Goal: Task Accomplishment & Management: Complete application form

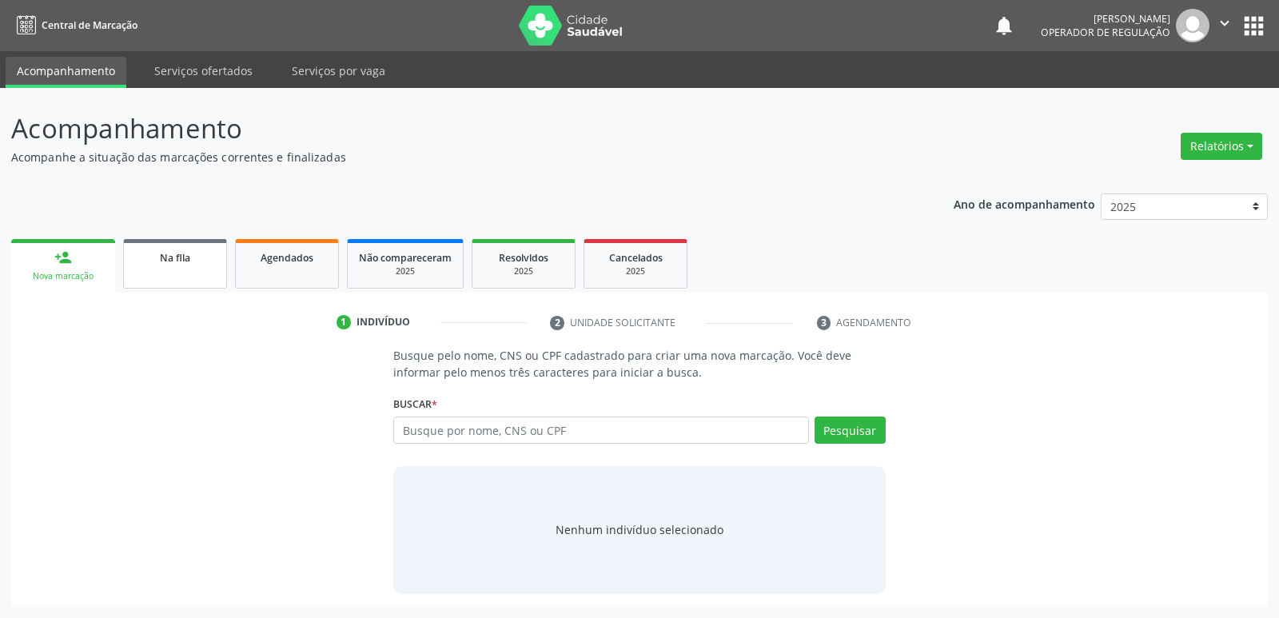
click at [176, 257] on span "Na fila" at bounding box center [175, 258] width 30 height 14
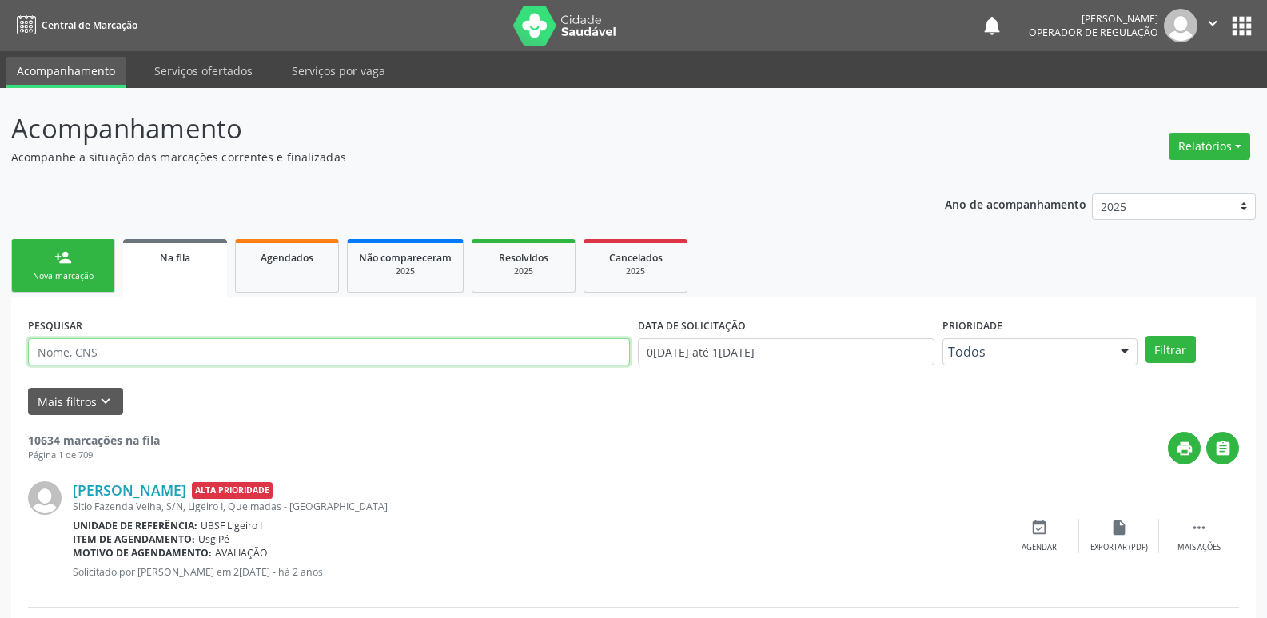
click at [157, 347] on input "text" at bounding box center [329, 351] width 602 height 27
paste input "018.670.254-00"
type input "018.670.254-00"
click at [1145, 336] on button "Filtrar" at bounding box center [1170, 349] width 50 height 27
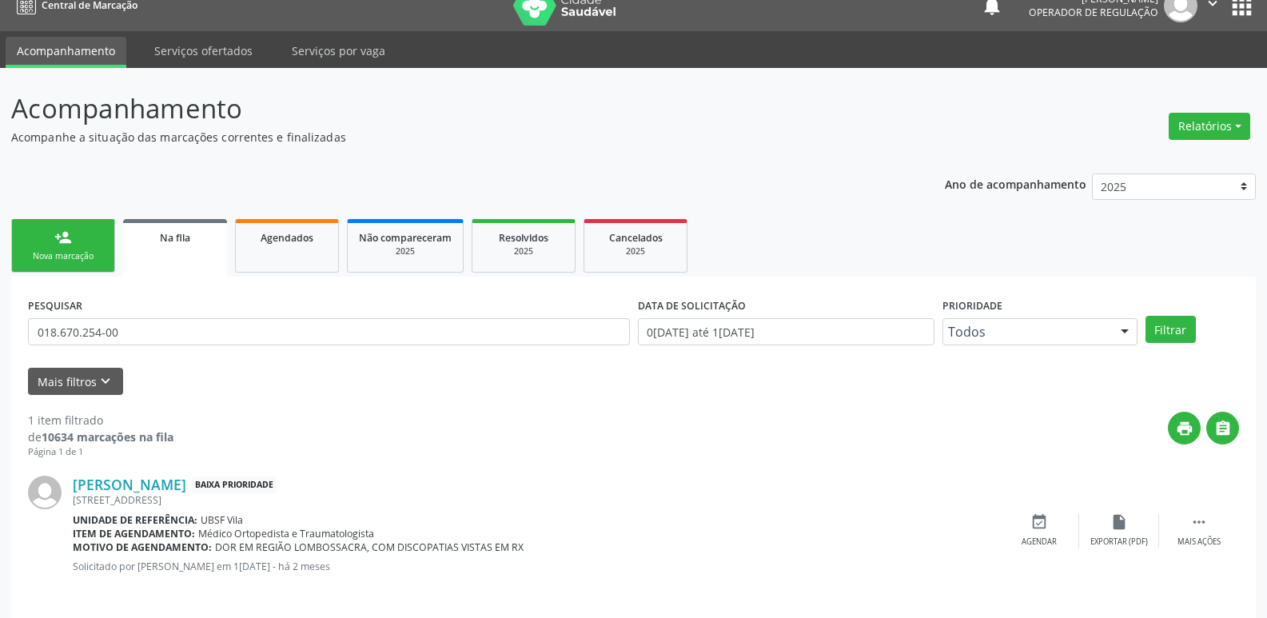
scroll to position [31, 0]
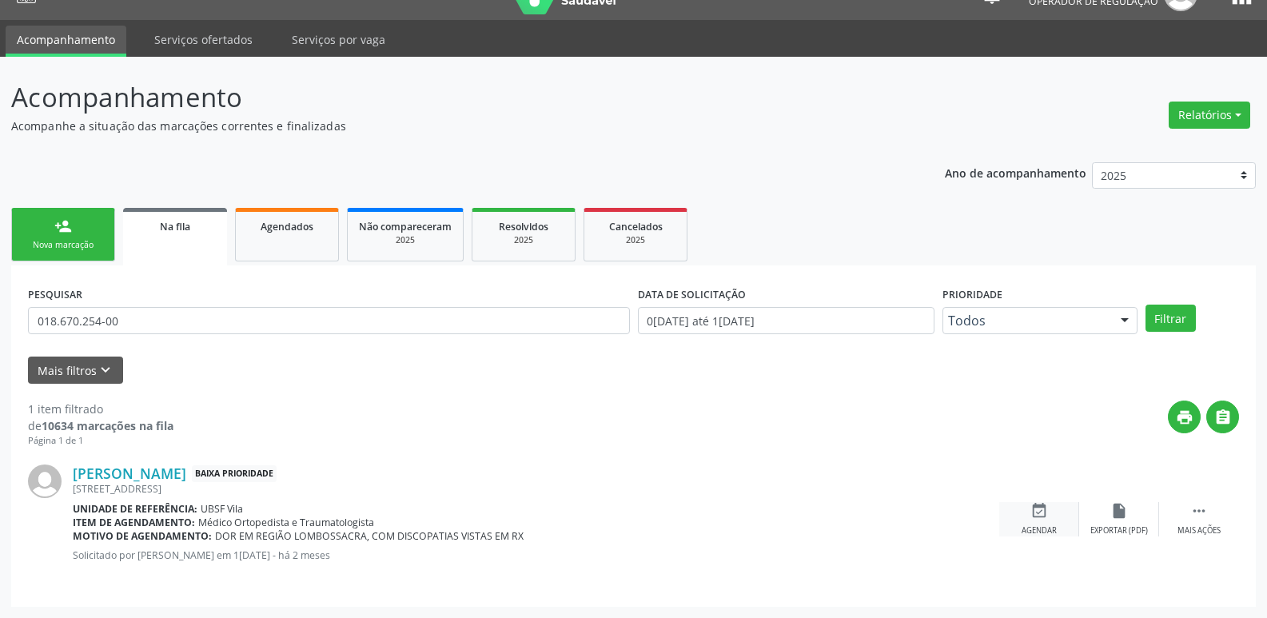
click at [1030, 507] on icon "event_available" at bounding box center [1039, 511] width 18 height 18
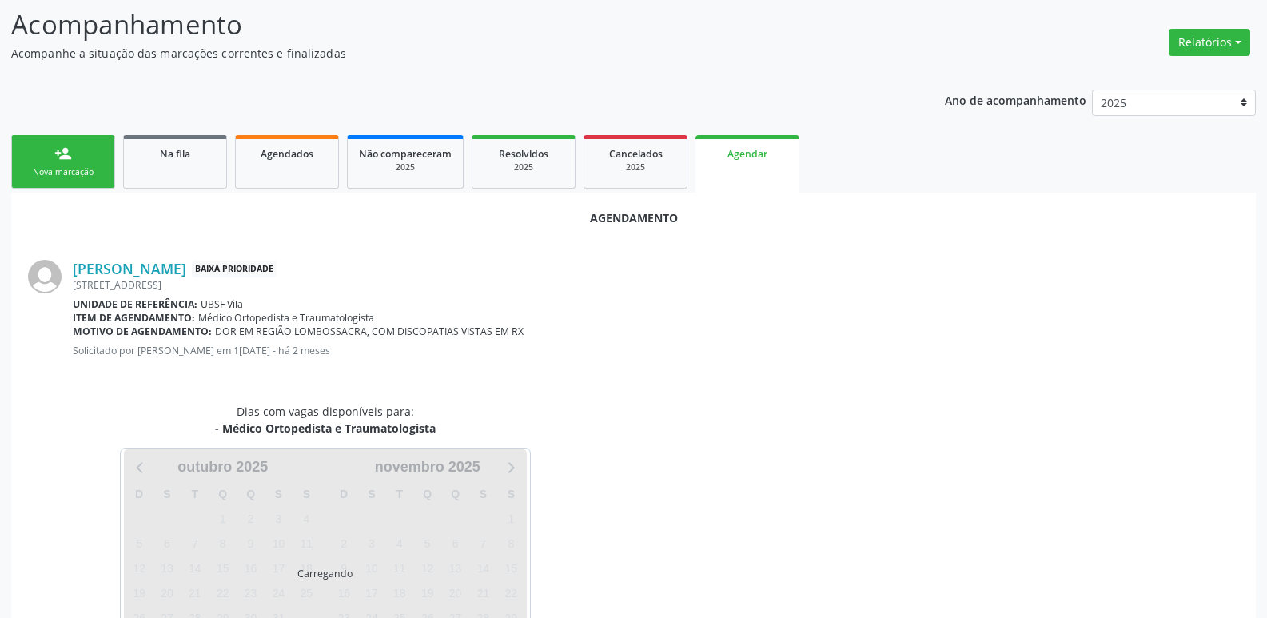
scroll to position [177, 0]
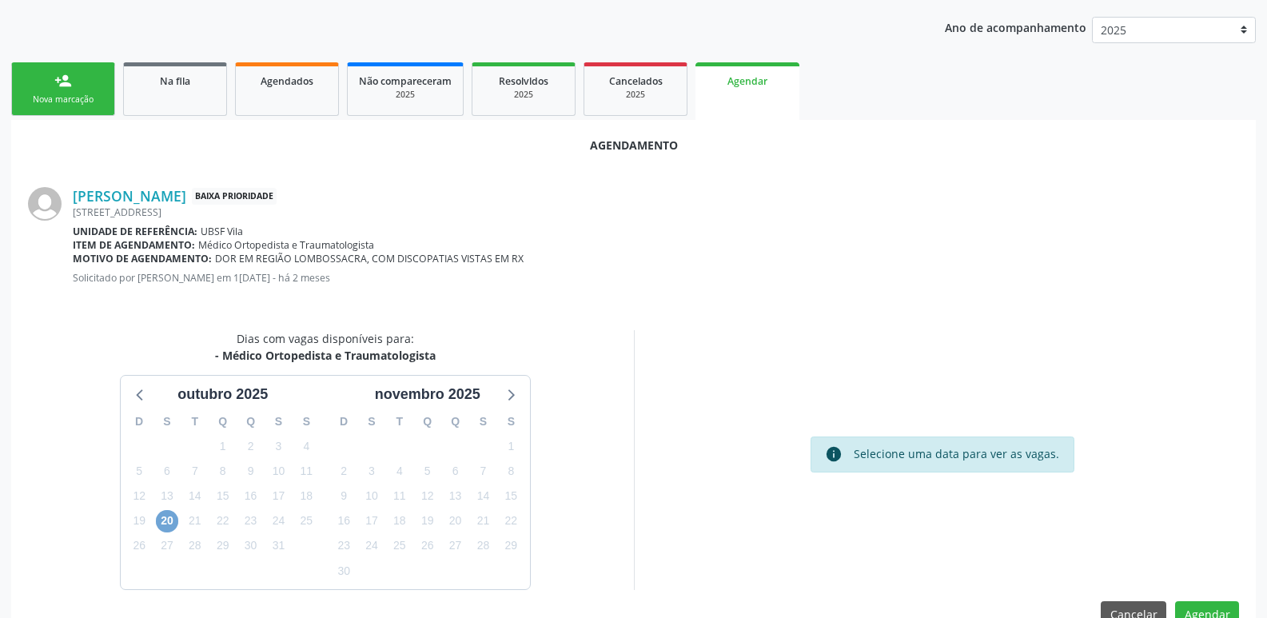
click at [167, 524] on span "20" at bounding box center [167, 521] width 22 height 22
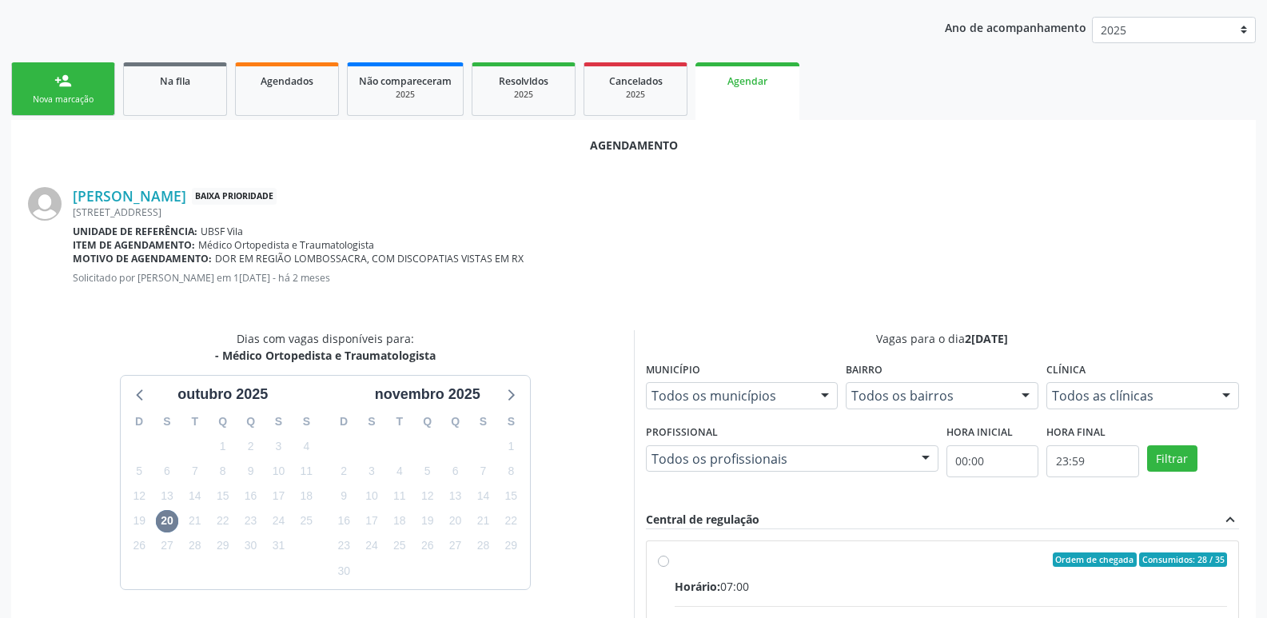
drag, startPoint x: 970, startPoint y: 570, endPoint x: 991, endPoint y: 557, distance: 24.4
radio input "true"
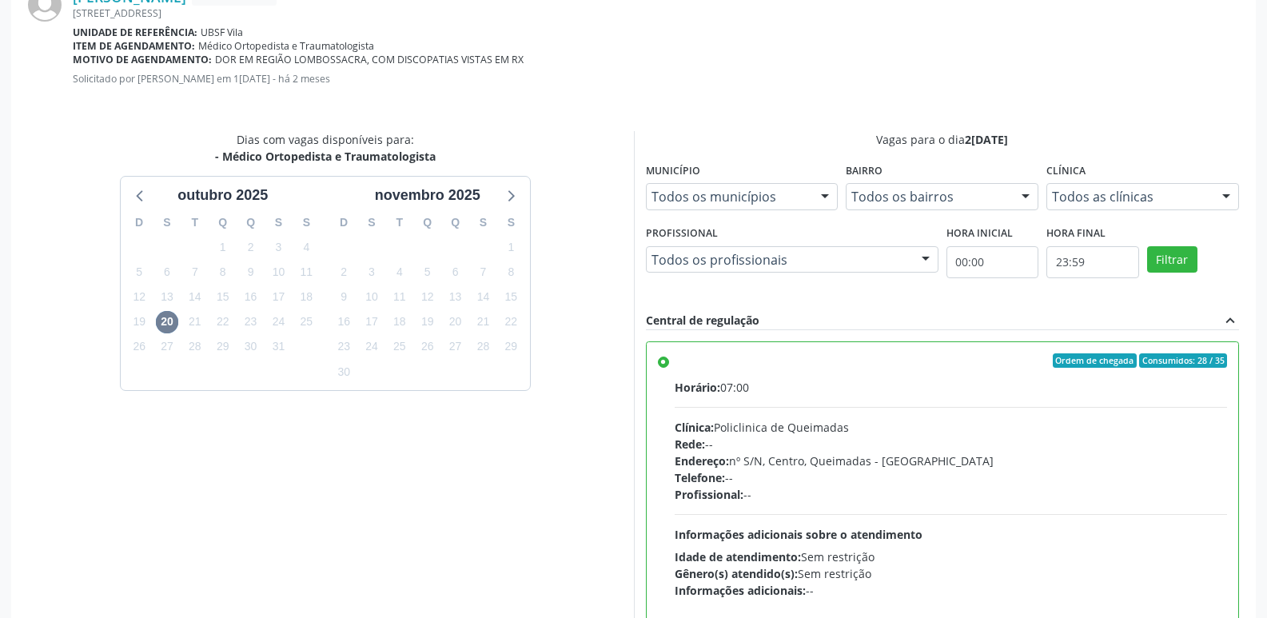
scroll to position [474, 0]
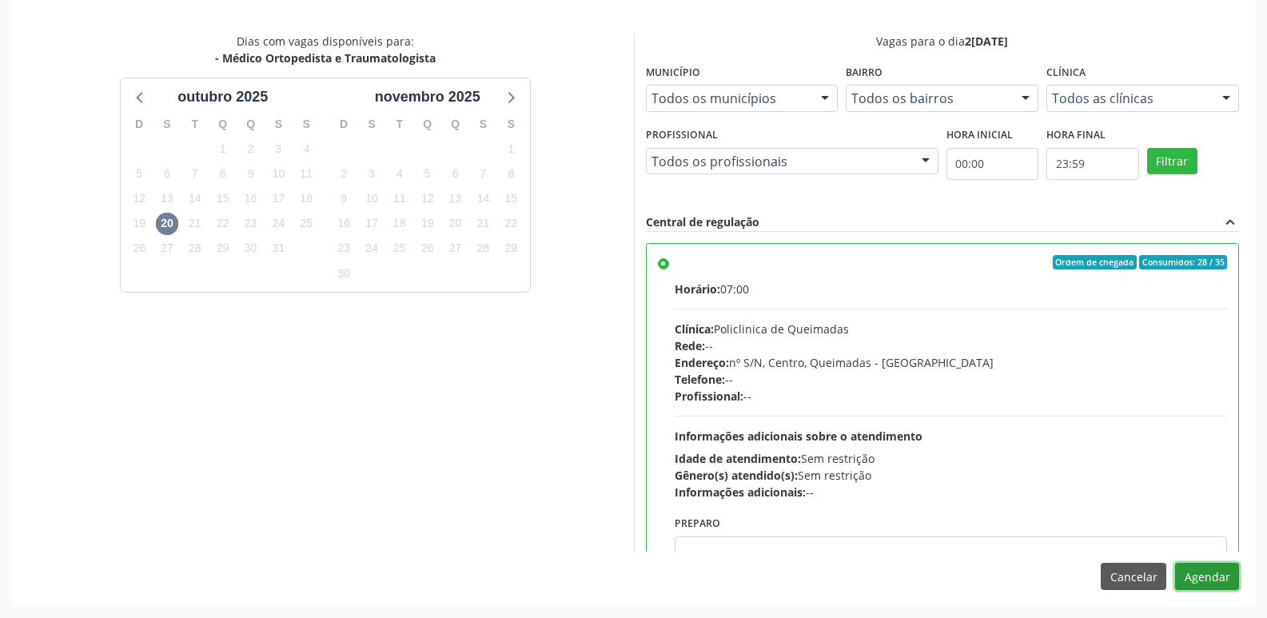
click at [1197, 575] on button "Agendar" at bounding box center [1207, 576] width 64 height 27
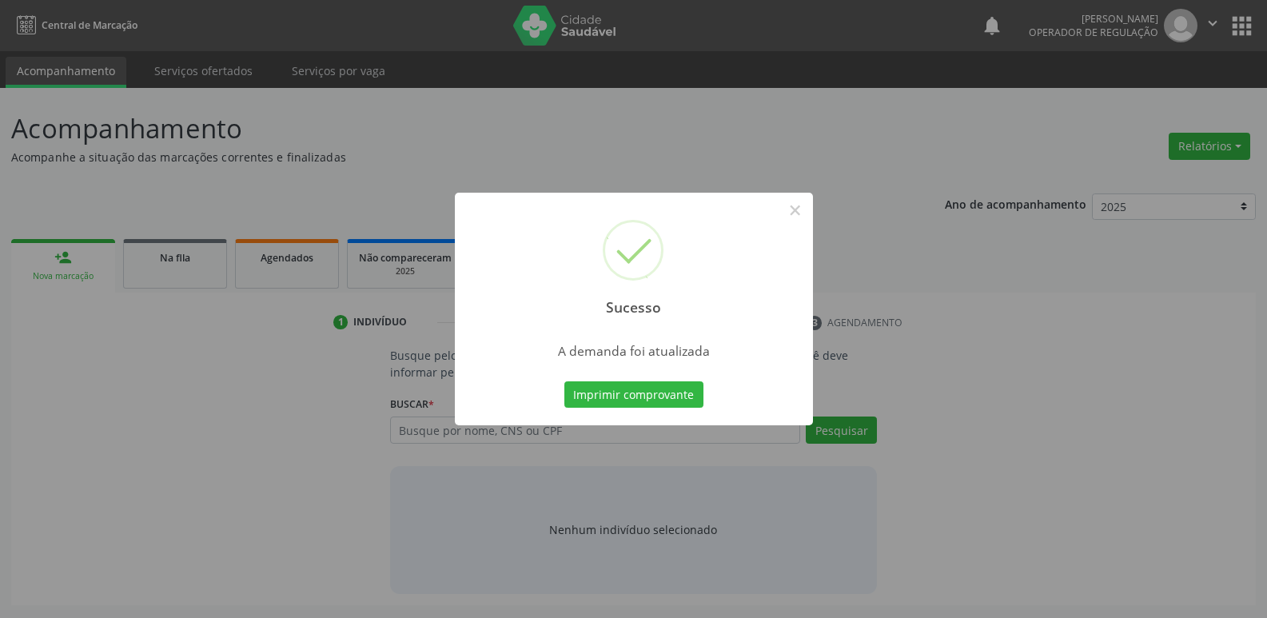
scroll to position [0, 0]
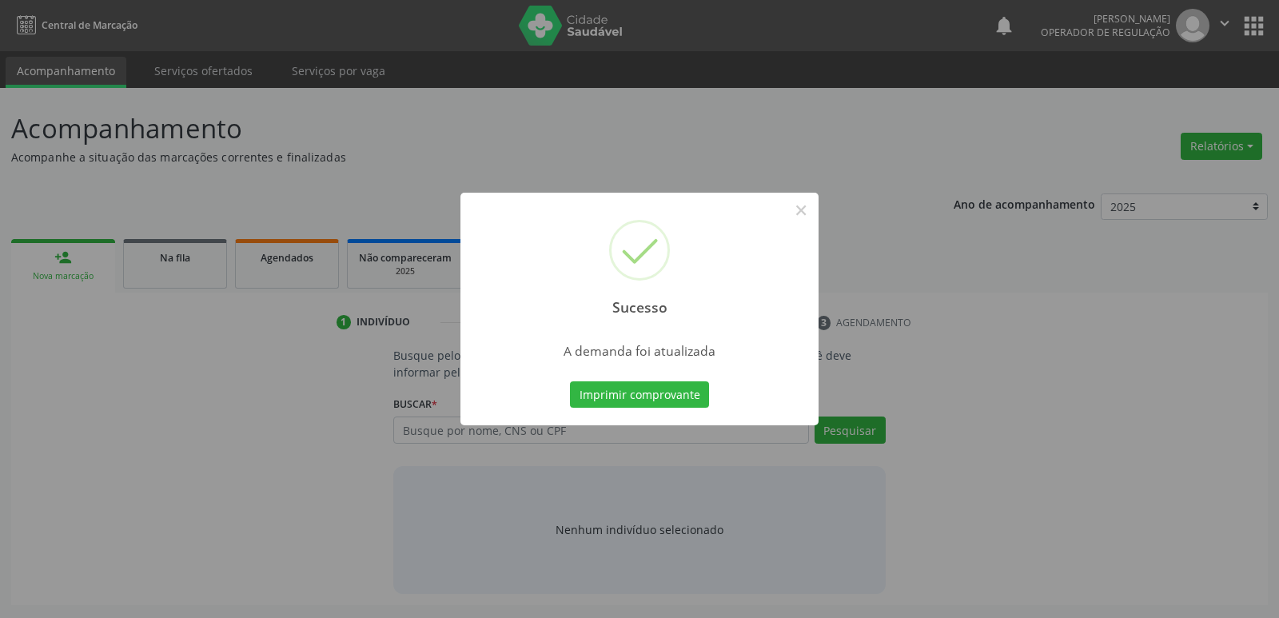
click at [570, 381] on button "Imprimir comprovante" at bounding box center [639, 394] width 139 height 27
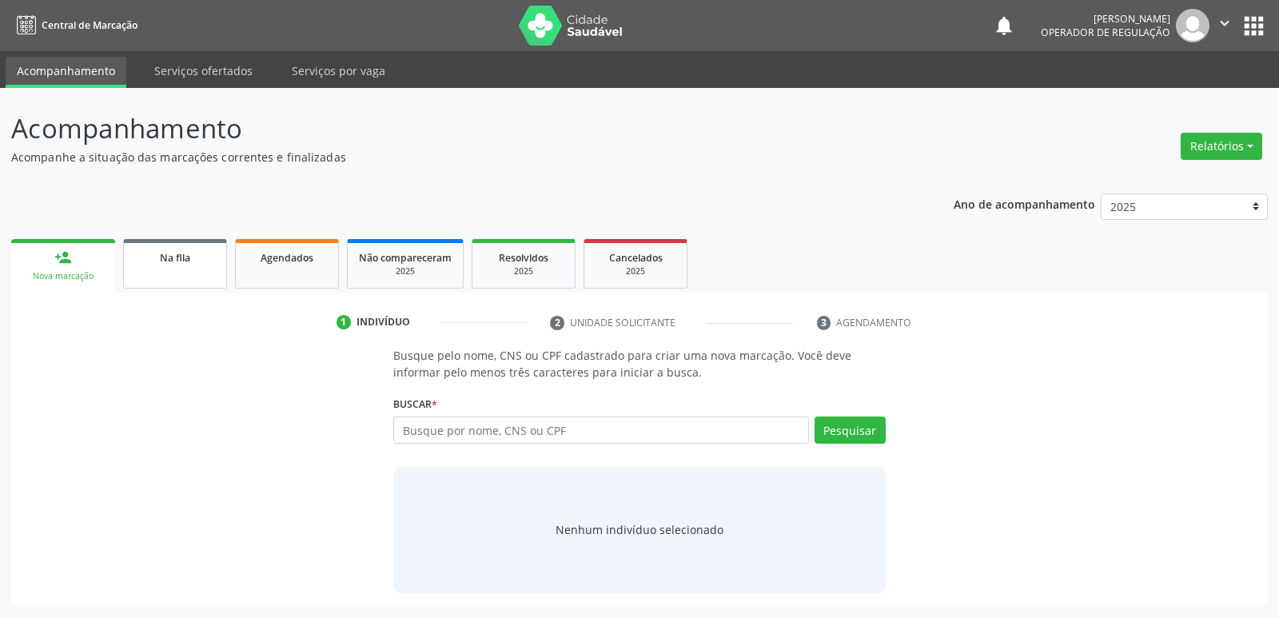
click at [182, 246] on link "Na fila" at bounding box center [175, 264] width 104 height 50
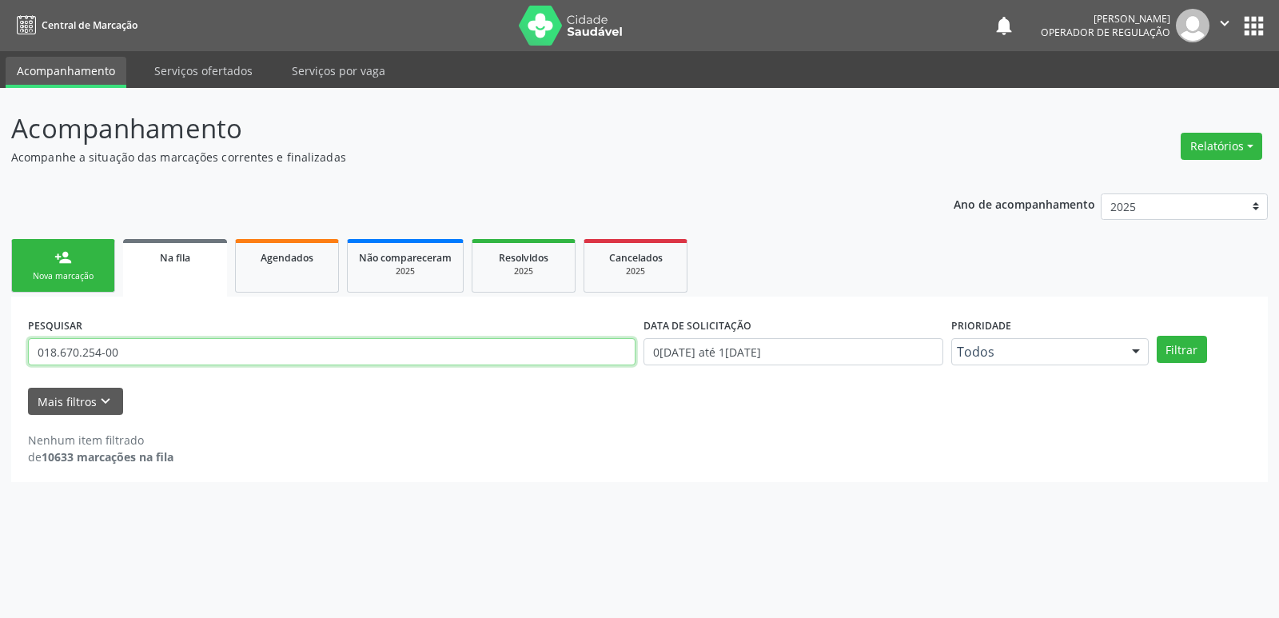
drag, startPoint x: 142, startPoint y: 353, endPoint x: 0, endPoint y: 259, distance: 170.7
click at [0, 259] on div "Acompanhamento Acompanhe a situação das marcações correntes e finalizadas Relat…" at bounding box center [639, 353] width 1279 height 530
click at [1157, 336] on button "Filtrar" at bounding box center [1182, 349] width 50 height 27
drag, startPoint x: 124, startPoint y: 348, endPoint x: 0, endPoint y: 325, distance: 126.0
click at [0, 335] on div "Acompanhamento Acompanhe a situação das marcações correntes e finalizadas Relat…" at bounding box center [639, 353] width 1279 height 530
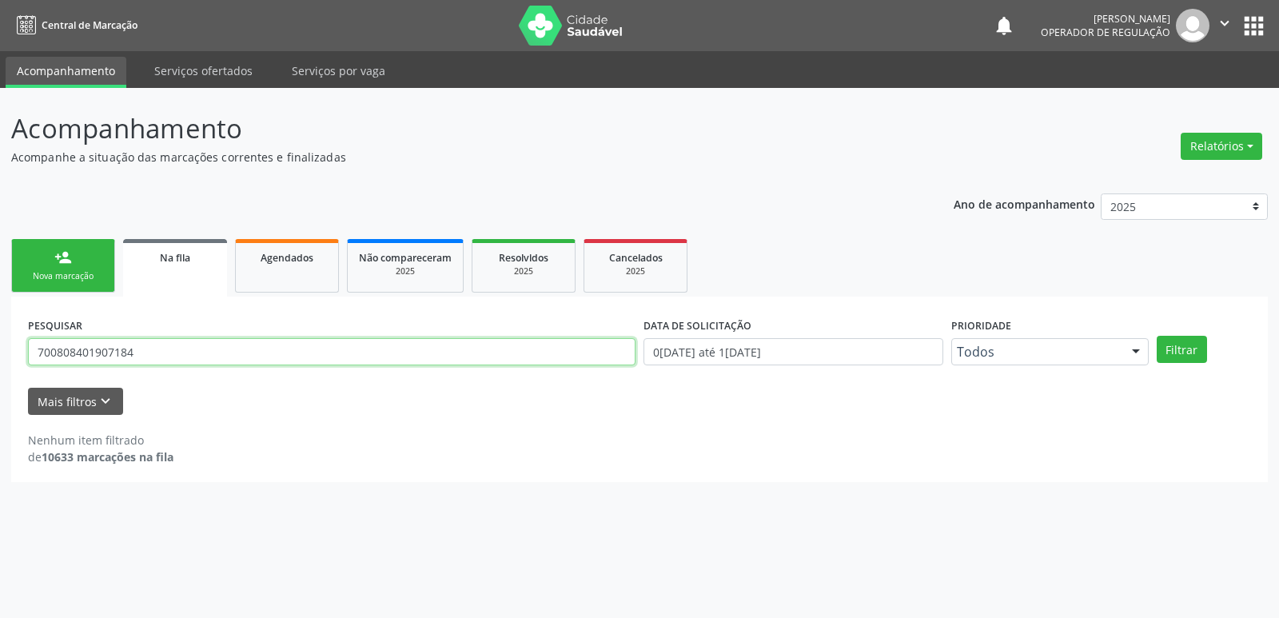
type input "700808401907184"
click at [1157, 336] on button "Filtrar" at bounding box center [1182, 349] width 50 height 27
click at [91, 268] on link "person_add Nova marcação" at bounding box center [63, 266] width 104 height 54
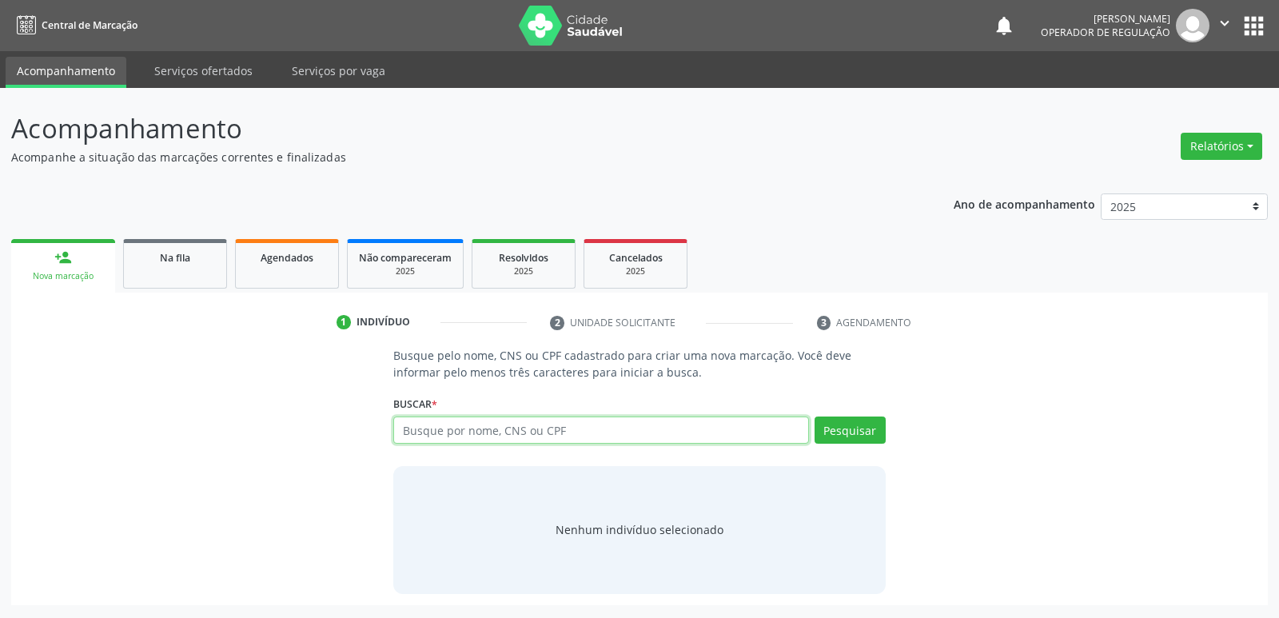
click at [578, 436] on input "text" at bounding box center [600, 429] width 415 height 27
type input "10638917441"
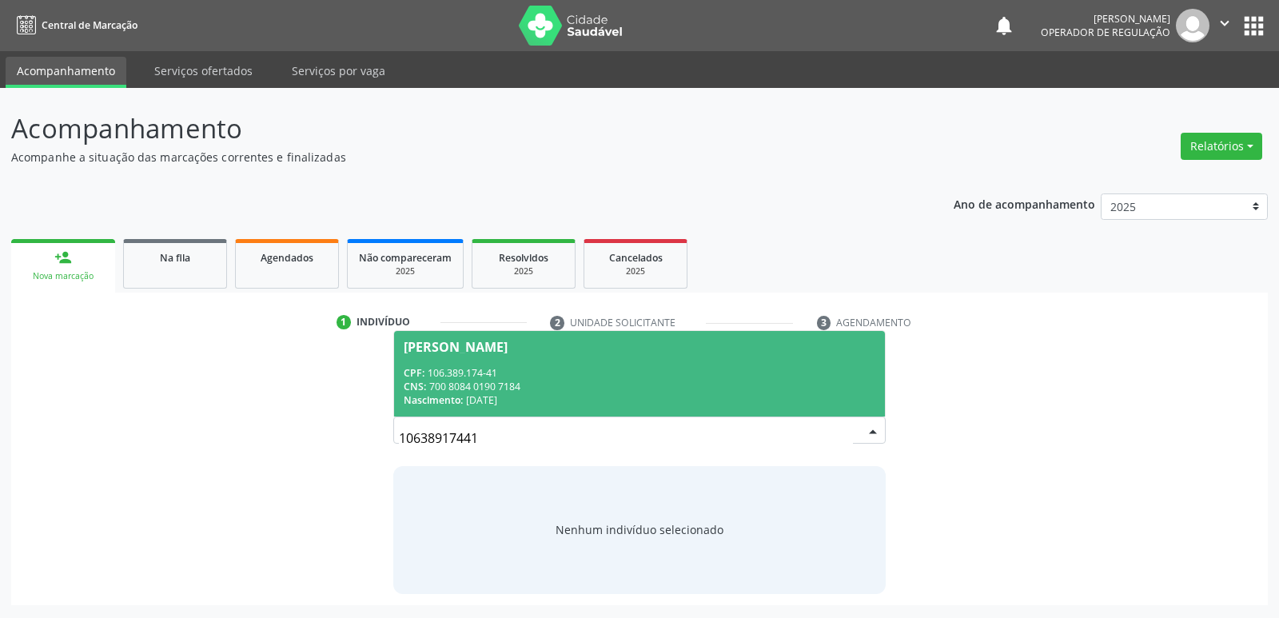
click at [502, 383] on div "CNS: 700 8084 0190 7184" at bounding box center [639, 387] width 471 height 14
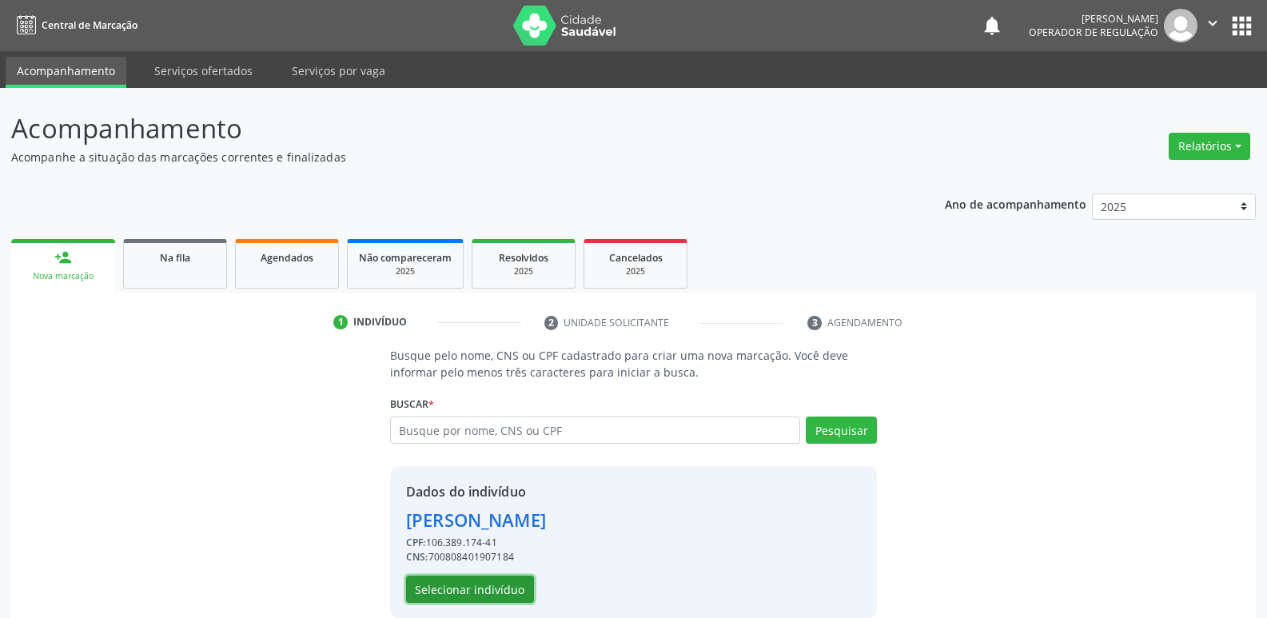
click at [483, 583] on button "Selecionar indivíduo" at bounding box center [470, 588] width 128 height 27
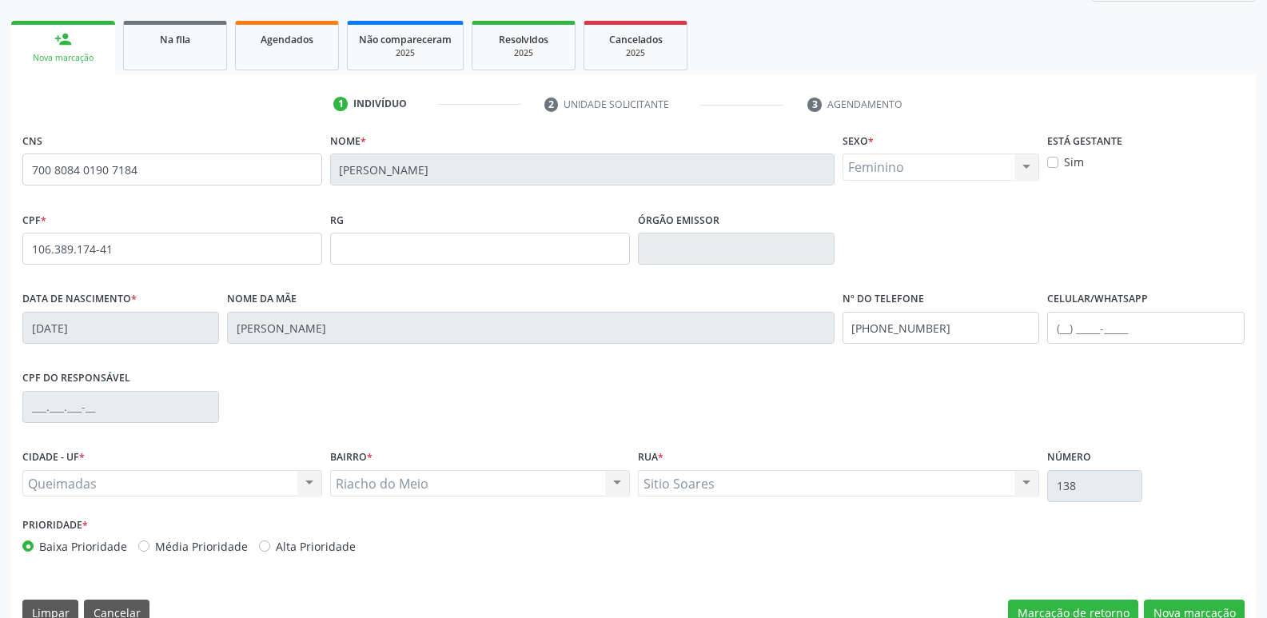
scroll to position [249, 0]
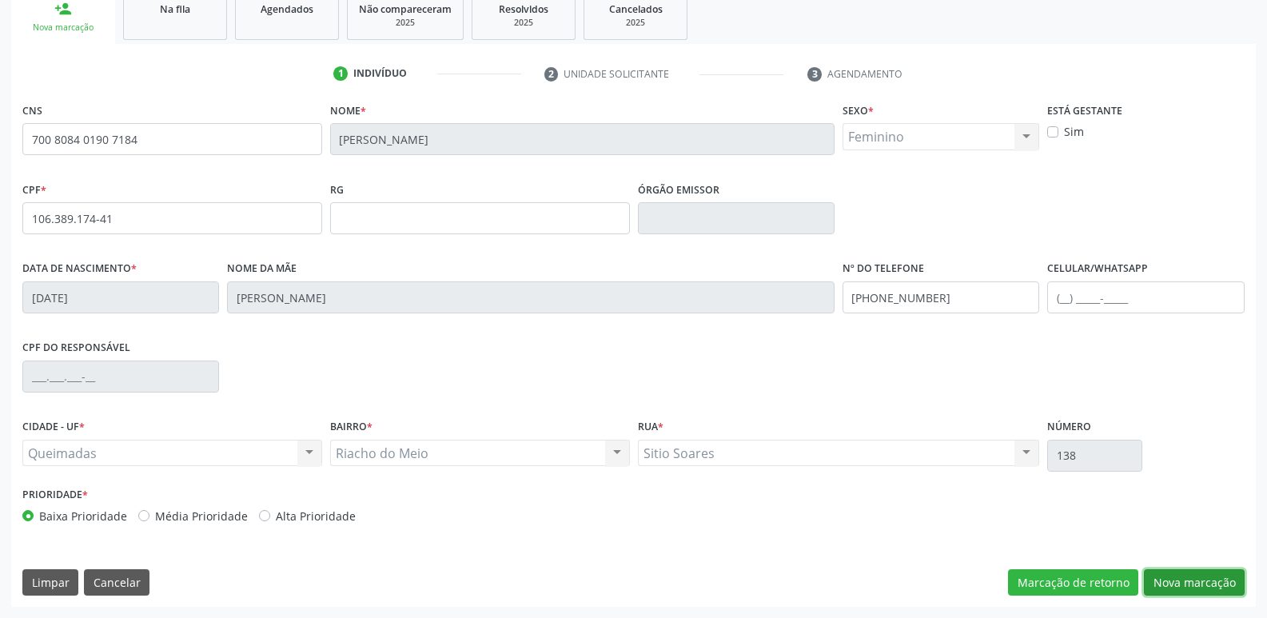
click at [1236, 579] on button "Nova marcação" at bounding box center [1194, 582] width 101 height 27
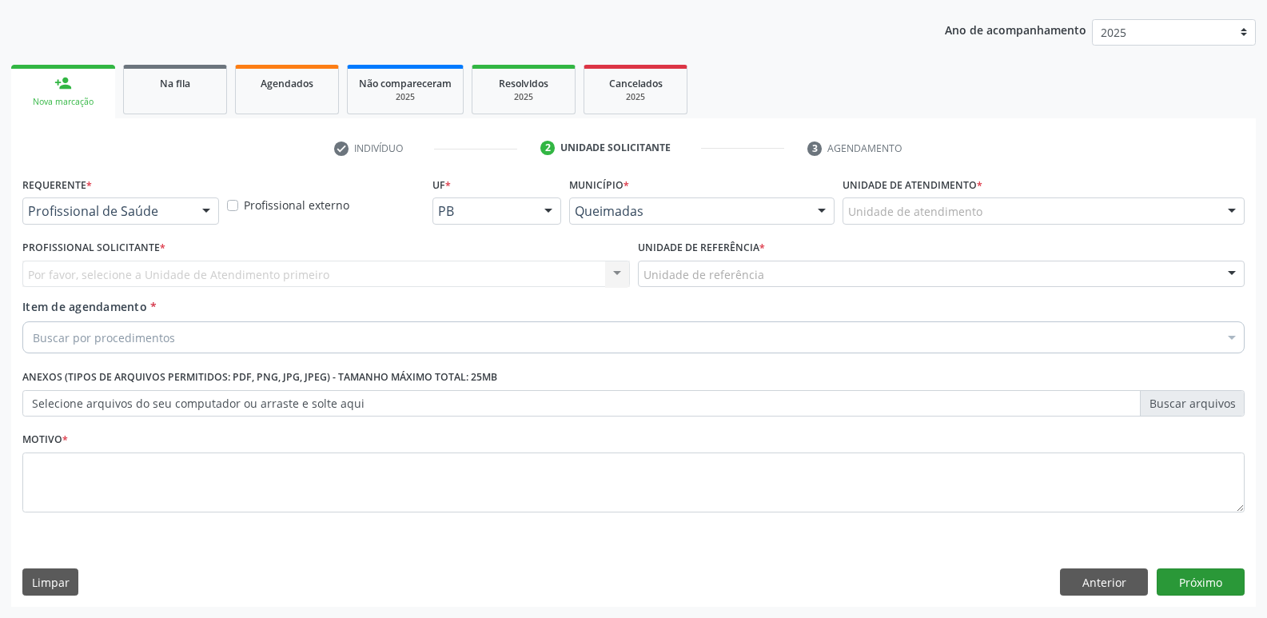
scroll to position [174, 0]
click at [113, 201] on div "Profissional de Saúde" at bounding box center [120, 210] width 197 height 27
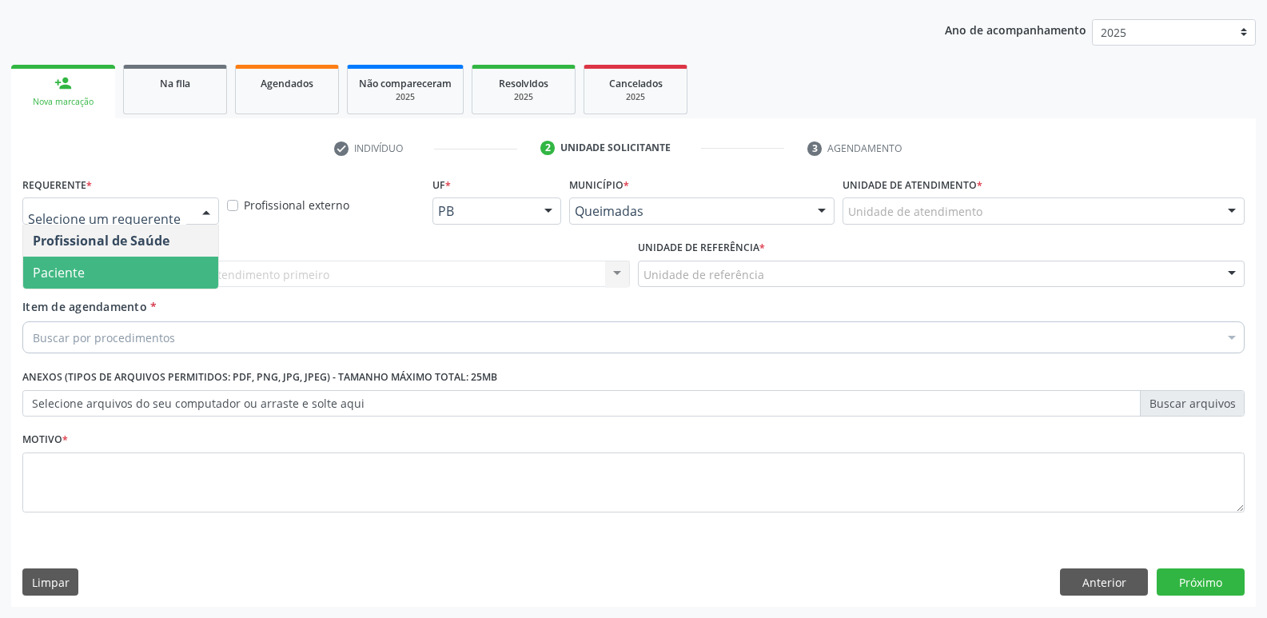
click at [142, 267] on span "Paciente" at bounding box center [120, 273] width 195 height 32
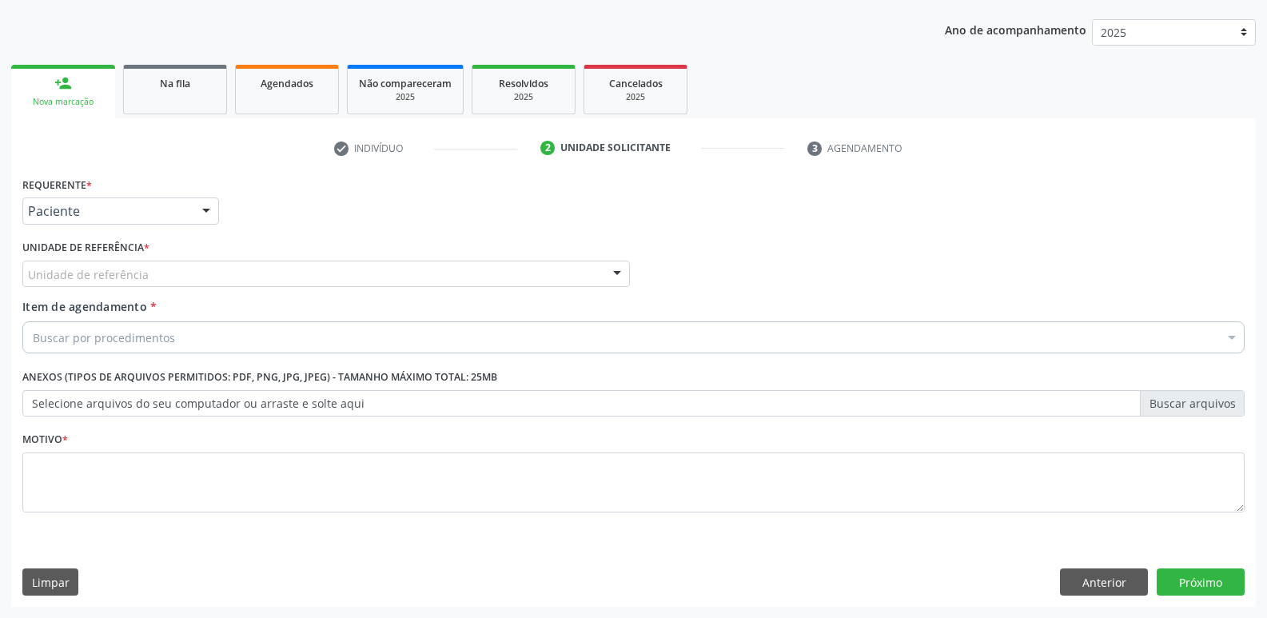
click at [192, 277] on div "Unidade de referência" at bounding box center [325, 274] width 607 height 27
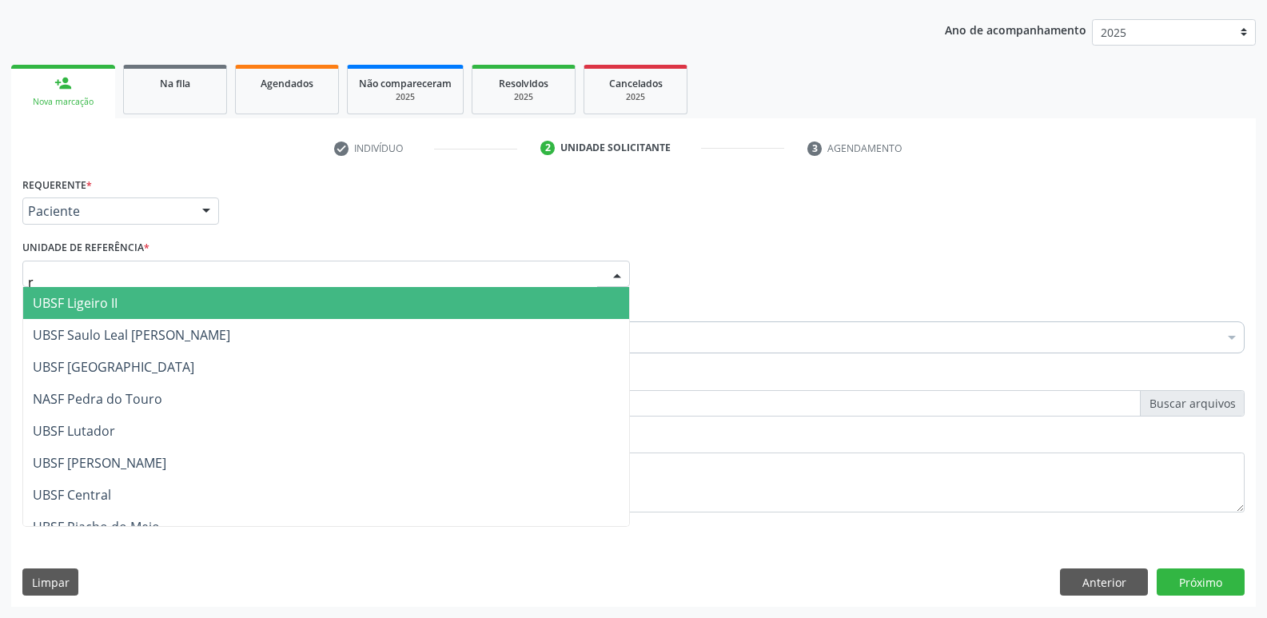
type input "ri"
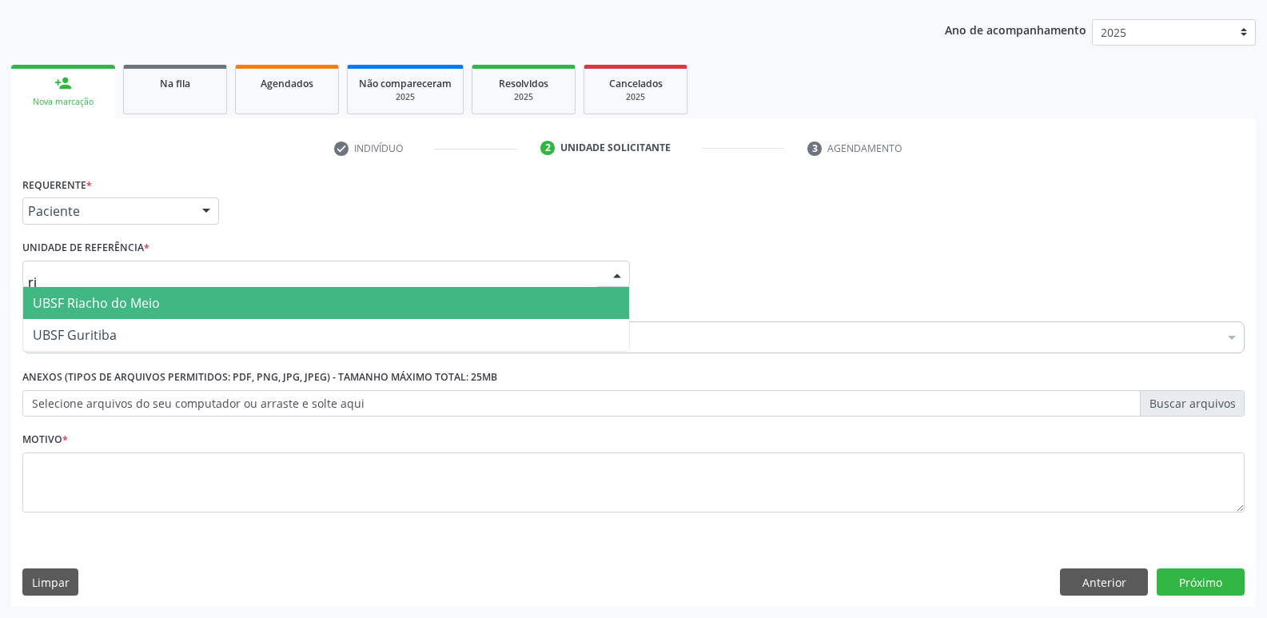
click at [137, 295] on span "UBSF Riacho do Meio" at bounding box center [96, 303] width 127 height 18
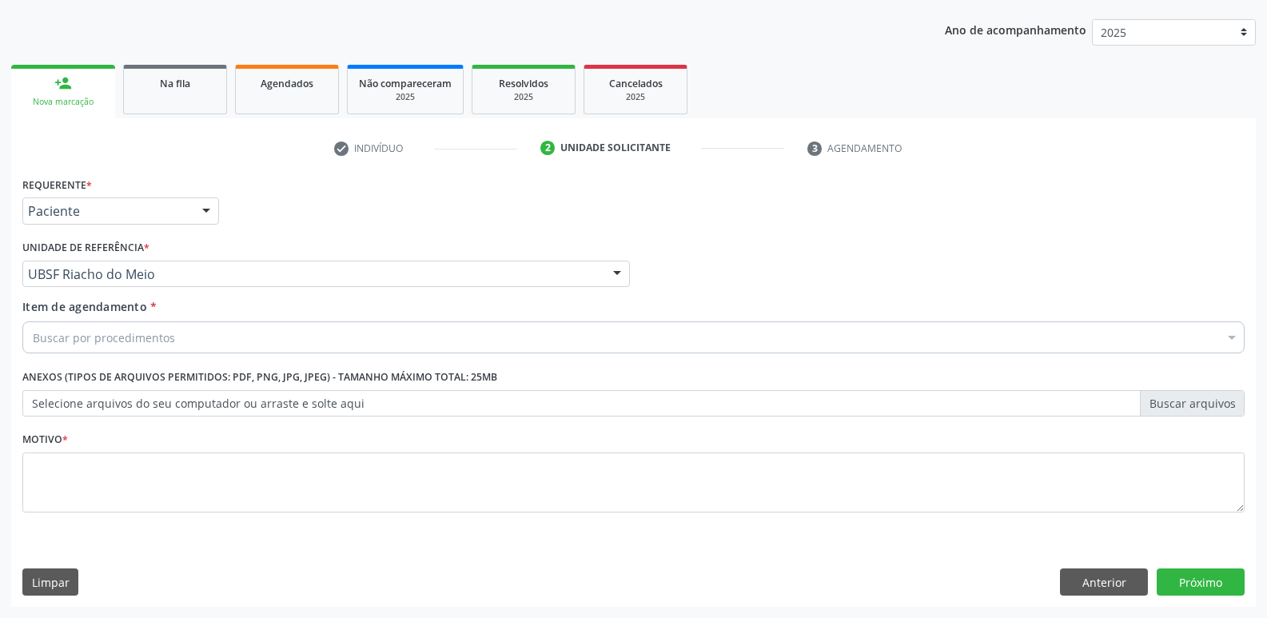
click at [152, 327] on div "Buscar por procedimentos" at bounding box center [633, 337] width 1222 height 32
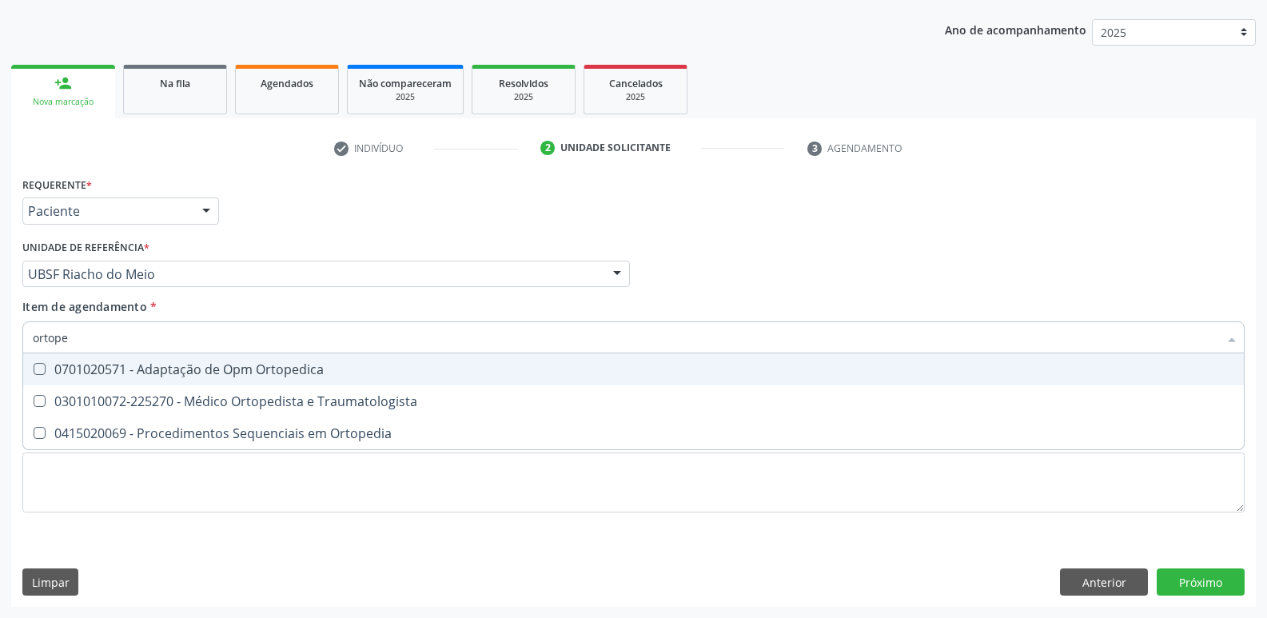
type input "ortoped"
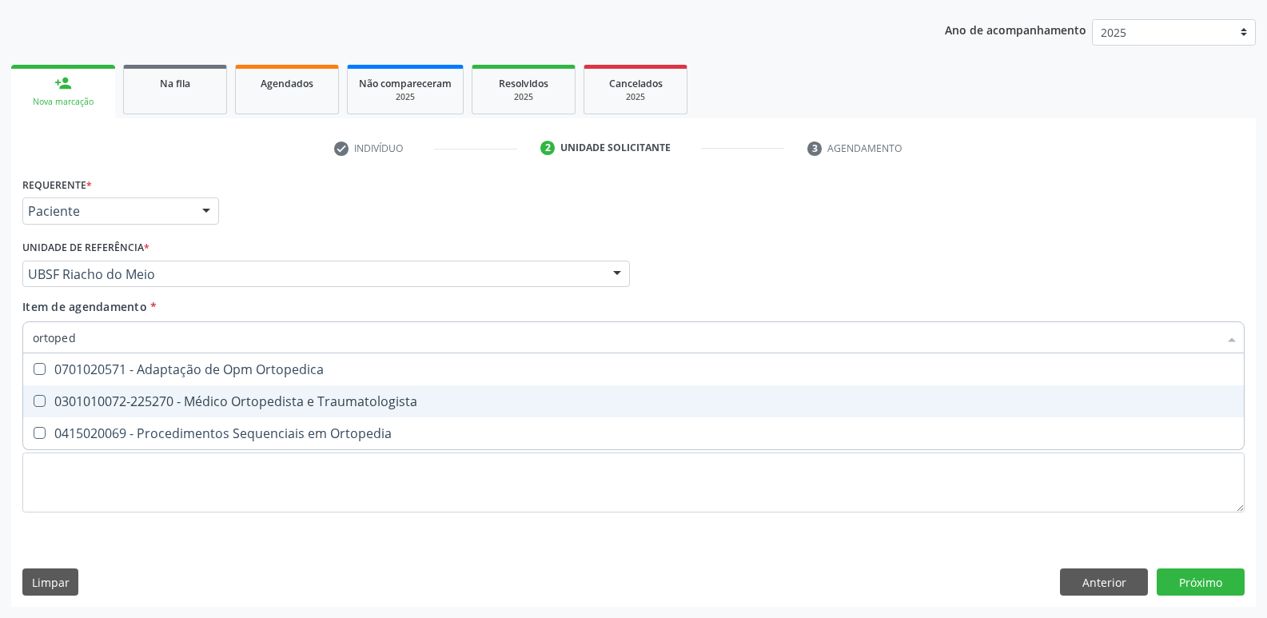
drag, startPoint x: 182, startPoint y: 404, endPoint x: 94, endPoint y: 509, distance: 137.2
click at [180, 407] on div "0301010072-225270 - Médico Ortopedista e Traumatologista" at bounding box center [633, 401] width 1201 height 13
checkbox Traumatologista "true"
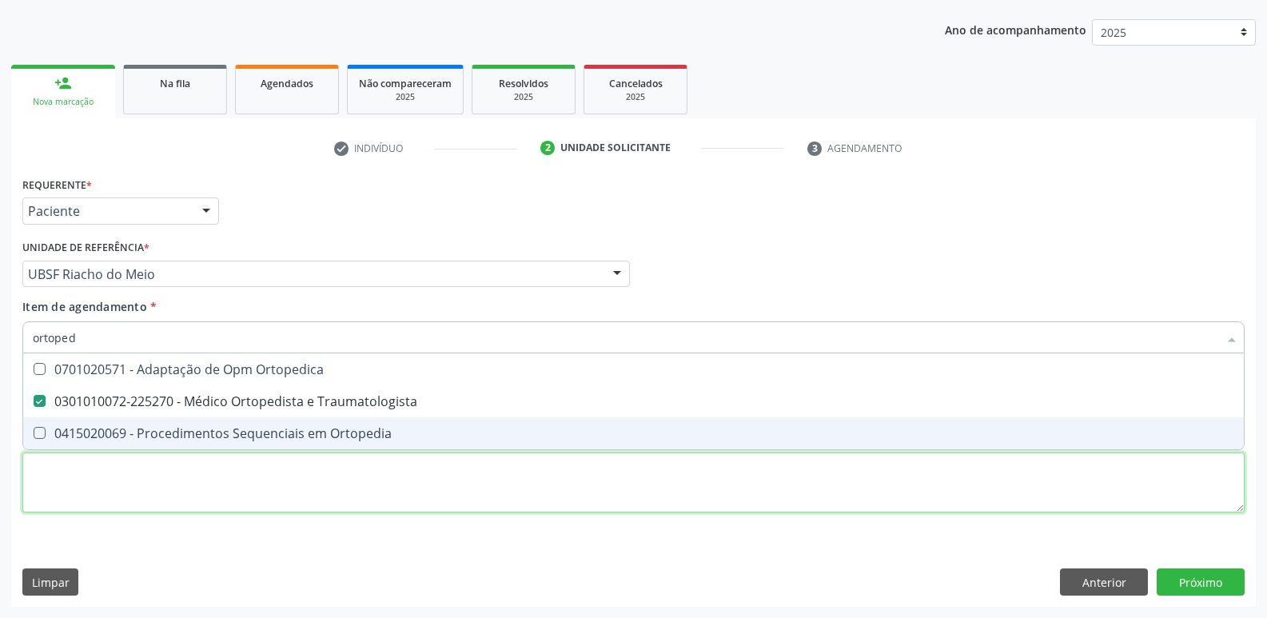
click at [94, 512] on div "Requerente * Paciente Profissional de Saúde Paciente Nenhum resultado encontrad…" at bounding box center [633, 354] width 1222 height 362
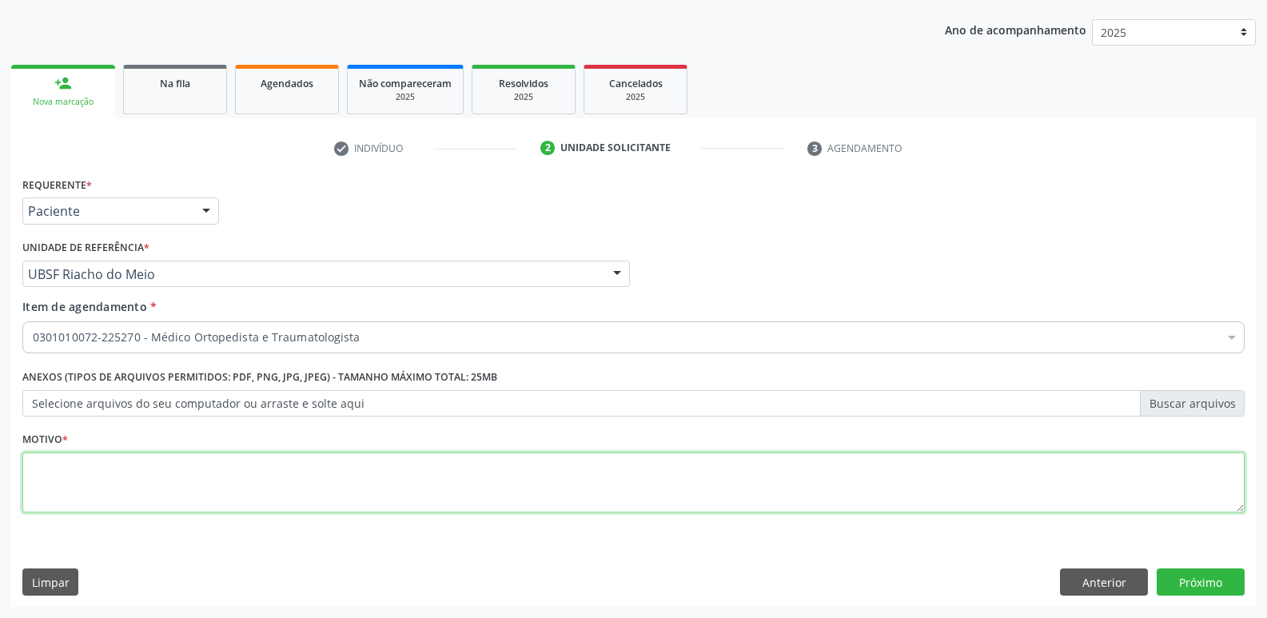
paste textarea "018.670.254-00"
drag, startPoint x: 89, startPoint y: 463, endPoint x: 0, endPoint y: 397, distance: 110.3
click at [0, 399] on div "Acompanhamento Acompanhe a situação das marcações correntes e finalizadas Relat…" at bounding box center [633, 266] width 1267 height 704
drag, startPoint x: 106, startPoint y: 464, endPoint x: 0, endPoint y: 401, distance: 123.2
click at [0, 401] on div "Acompanhamento Acompanhe a situação das marcações correntes e finalizadas Relat…" at bounding box center [633, 266] width 1267 height 704
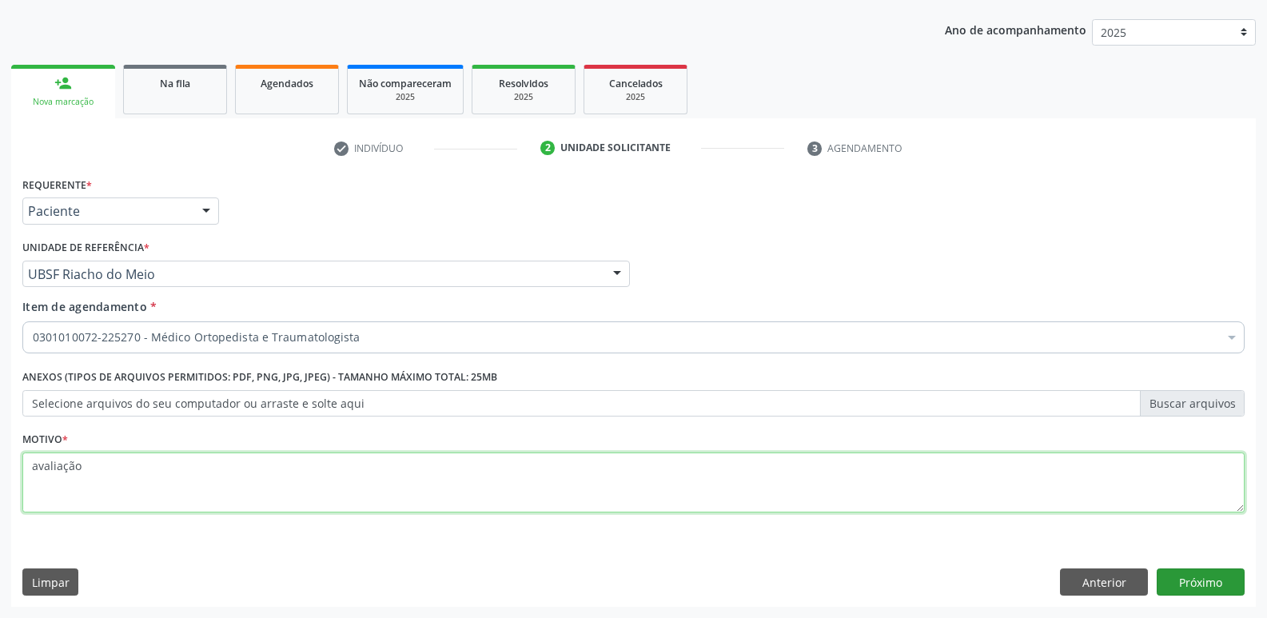
type textarea "avaliação"
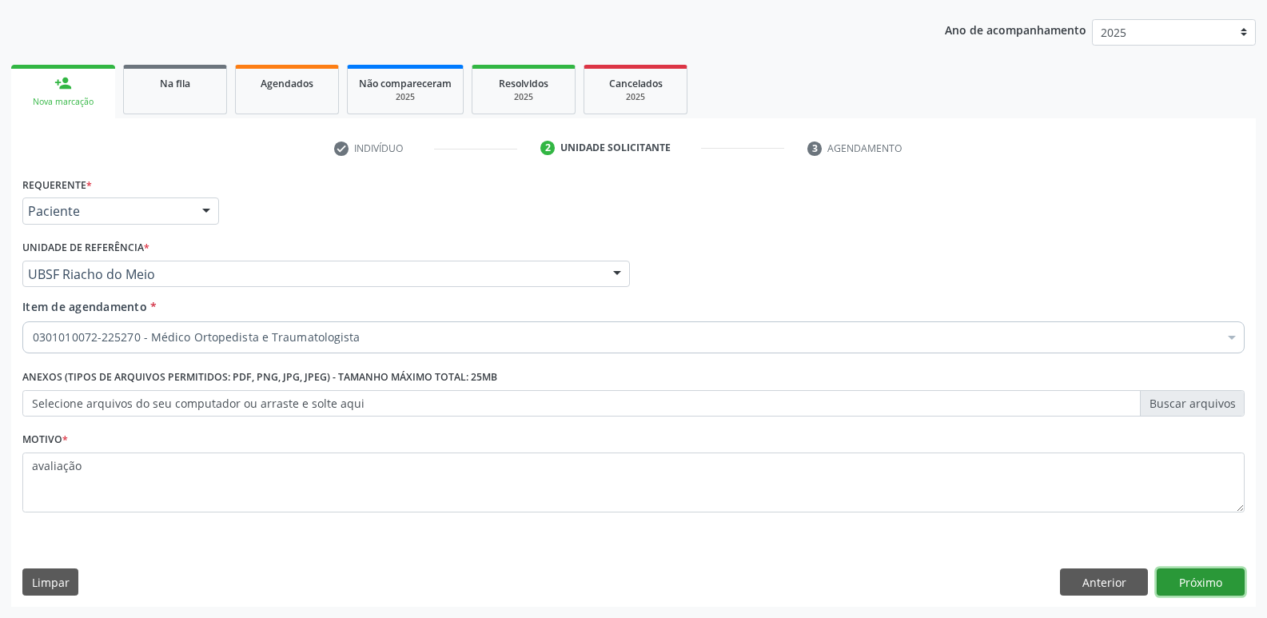
click at [1174, 576] on button "Próximo" at bounding box center [1201, 581] width 88 height 27
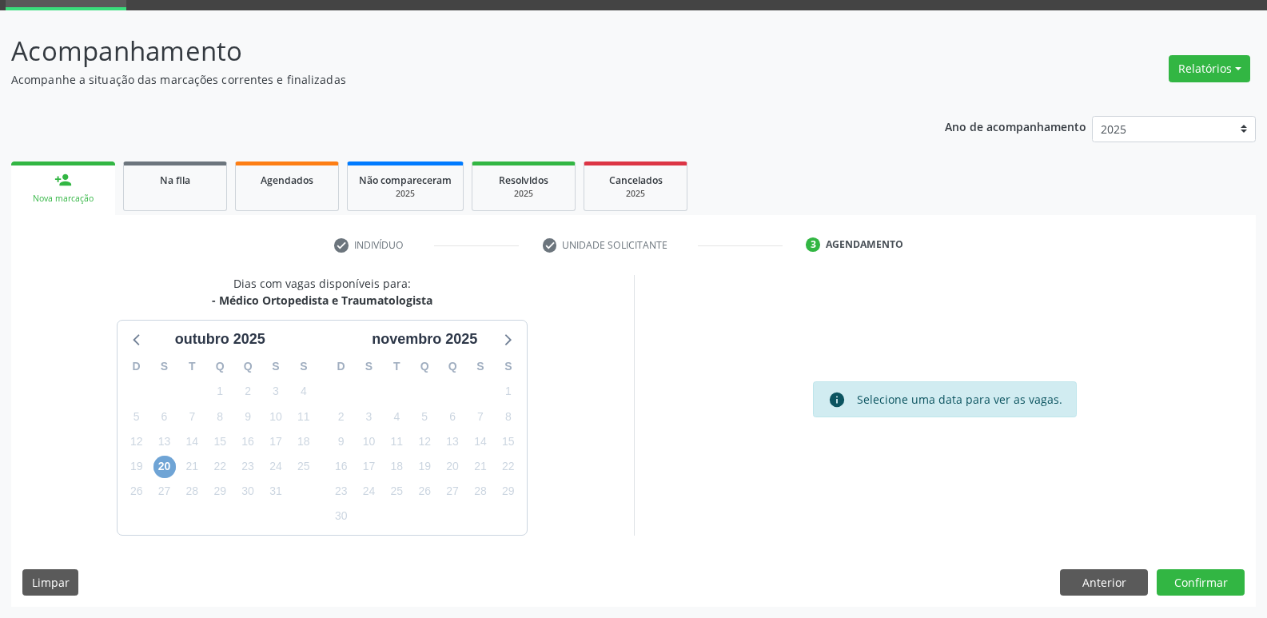
click at [165, 466] on span "20" at bounding box center [164, 467] width 22 height 22
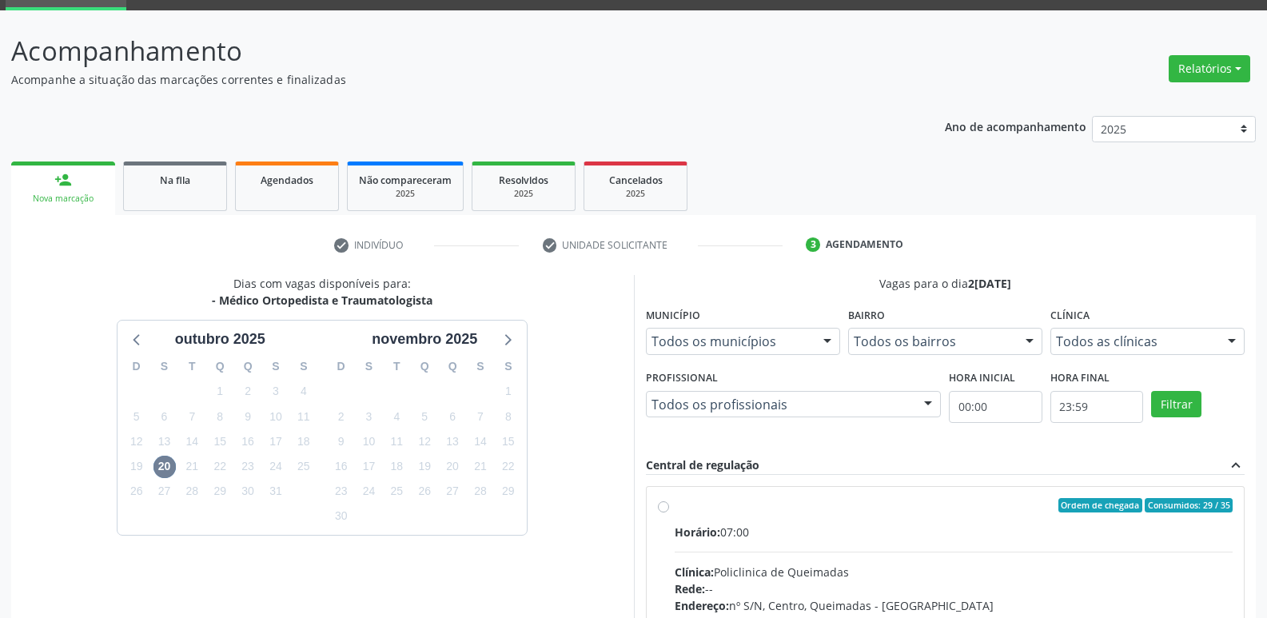
drag, startPoint x: 1135, startPoint y: 538, endPoint x: 1127, endPoint y: 472, distance: 66.0
click at [1130, 524] on div "Horário: 07:00" at bounding box center [954, 532] width 559 height 17
click at [669, 512] on input "Ordem de chegada Consumidos: 29 / 35 Horário: 07:00 Clínica: Policlinica de Que…" at bounding box center [663, 505] width 11 height 14
radio input "true"
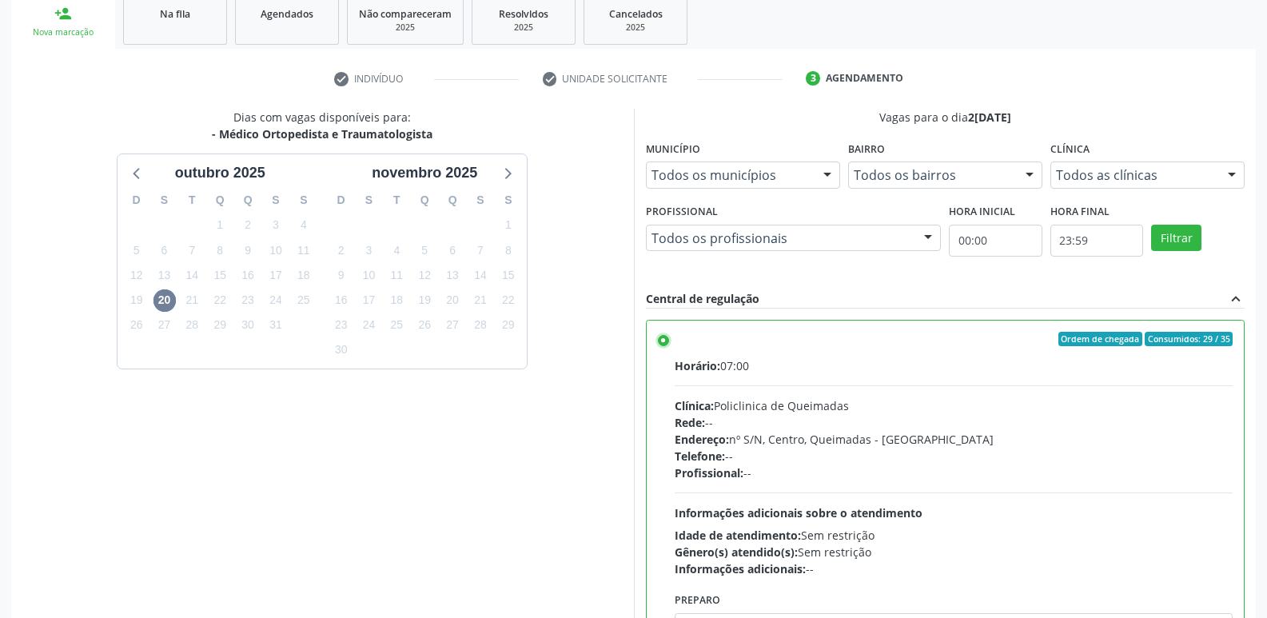
scroll to position [337, 0]
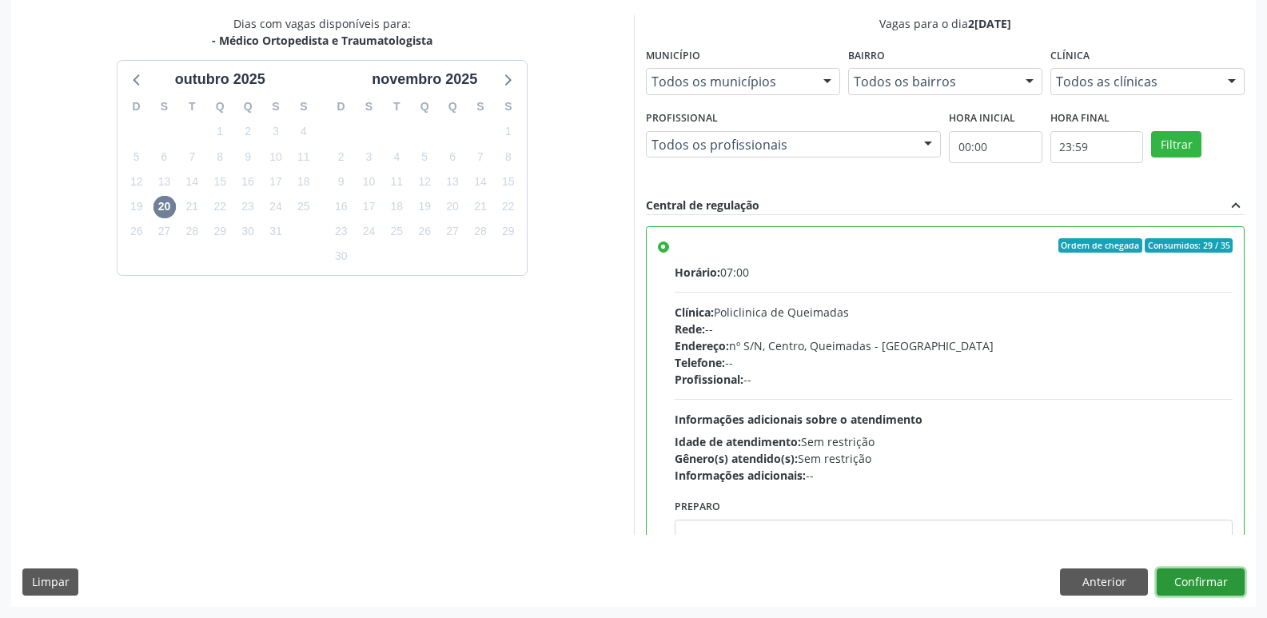
click at [1187, 581] on button "Confirmar" at bounding box center [1201, 581] width 88 height 27
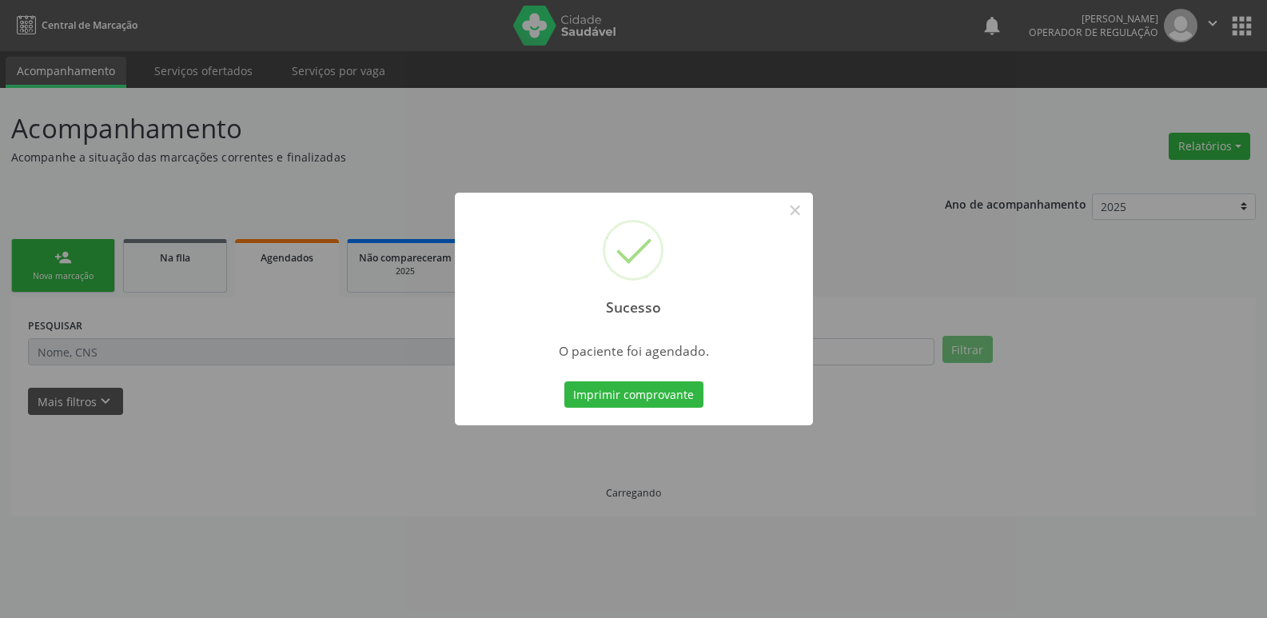
scroll to position [0, 0]
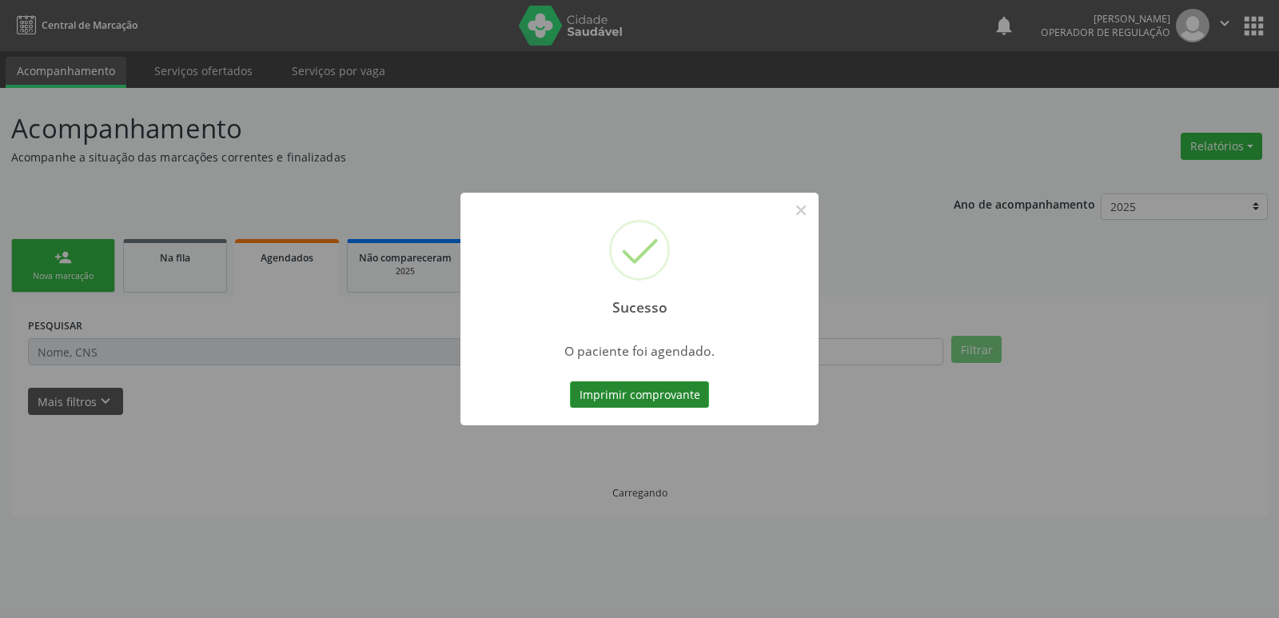
click at [668, 392] on button "Imprimir comprovante" at bounding box center [639, 394] width 139 height 27
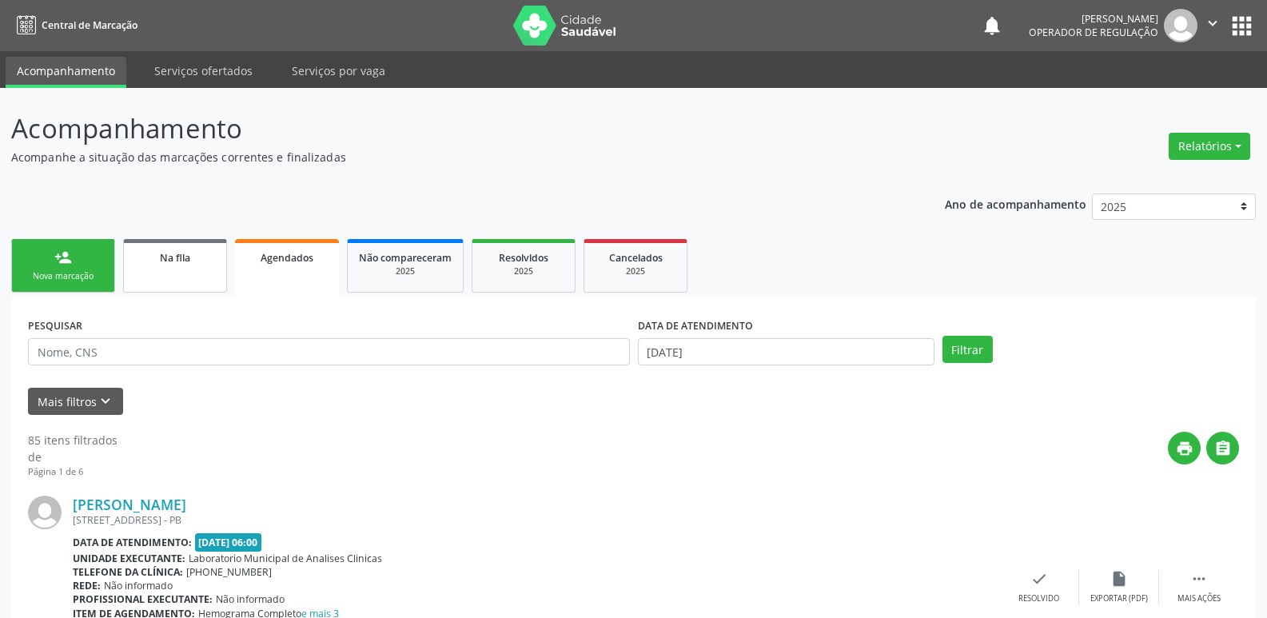
click at [137, 259] on div "Na fila" at bounding box center [175, 257] width 80 height 17
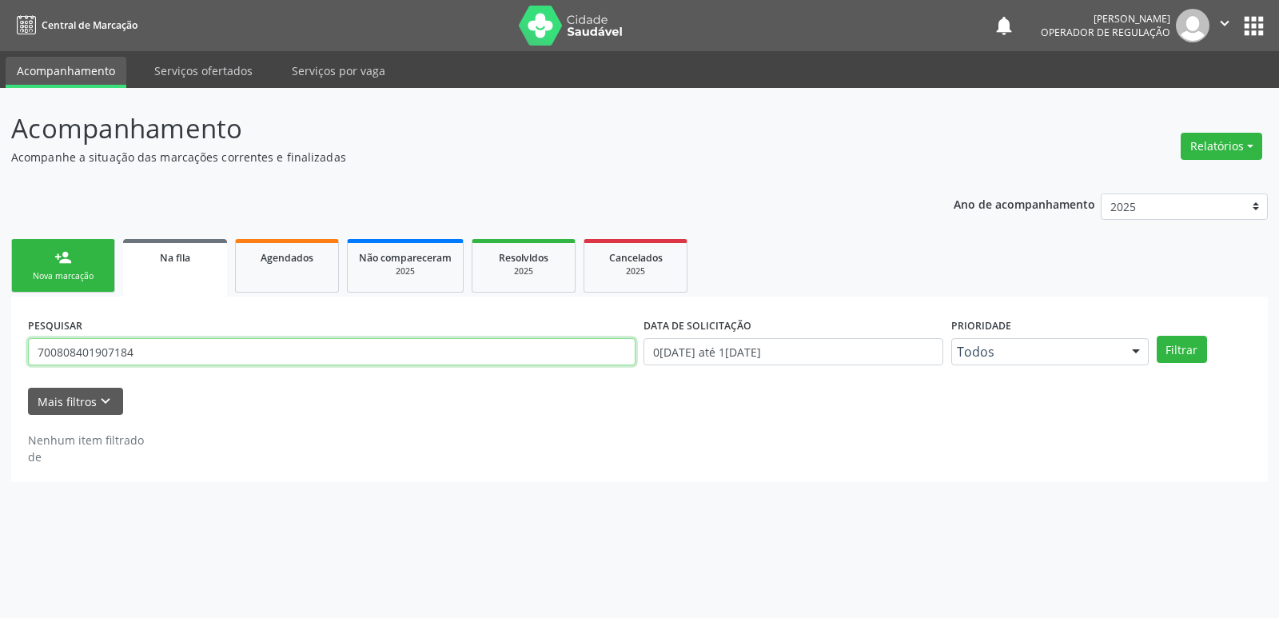
click at [165, 356] on input "700808401907184" at bounding box center [331, 351] width 607 height 27
type input "11466691433"
click at [1157, 336] on button "Filtrar" at bounding box center [1182, 349] width 50 height 27
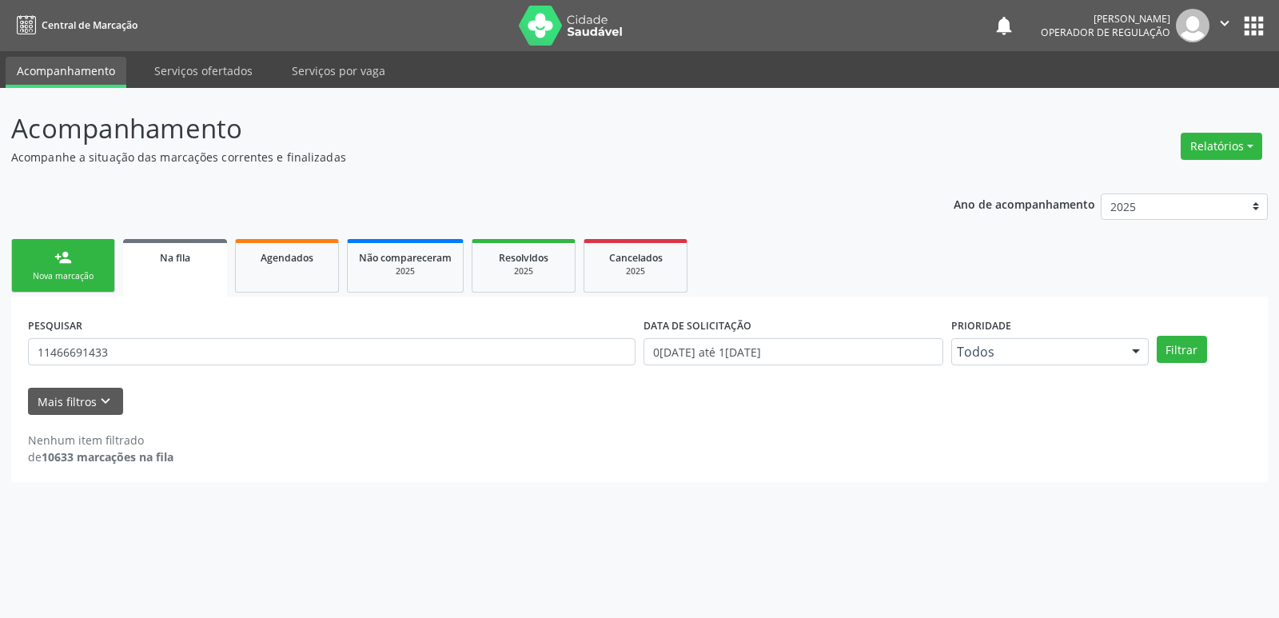
click at [59, 269] on link "person_add Nova marcação" at bounding box center [63, 266] width 104 height 54
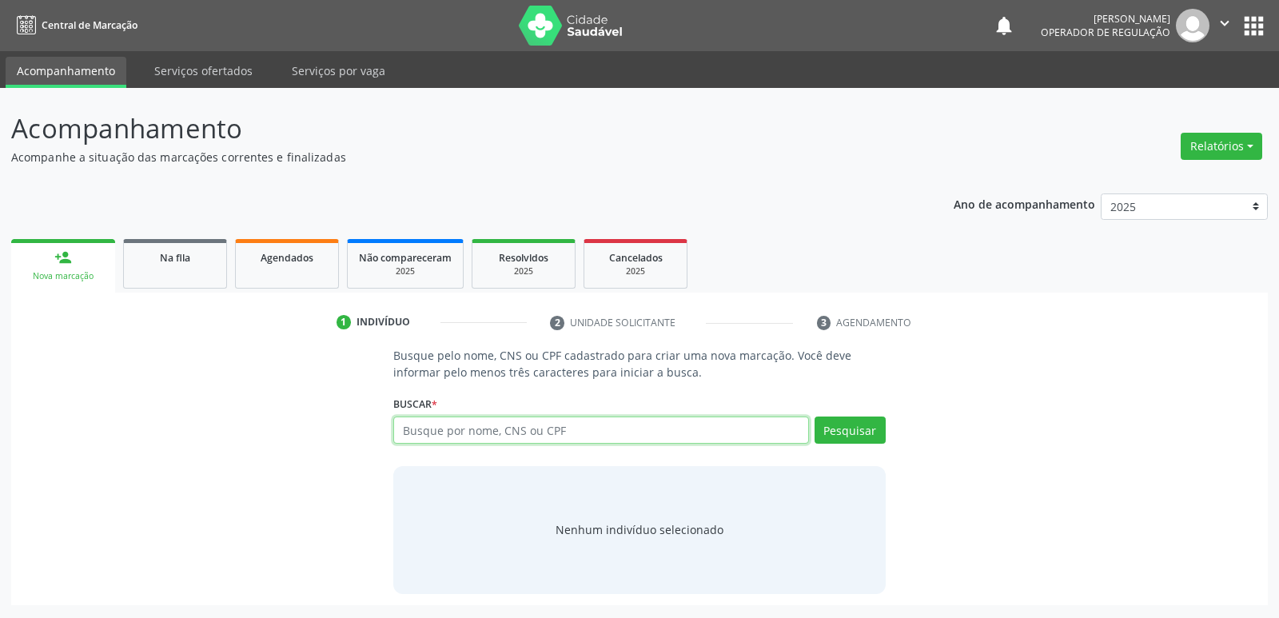
click at [454, 434] on input "text" at bounding box center [600, 429] width 415 height 27
type input "11466691433"
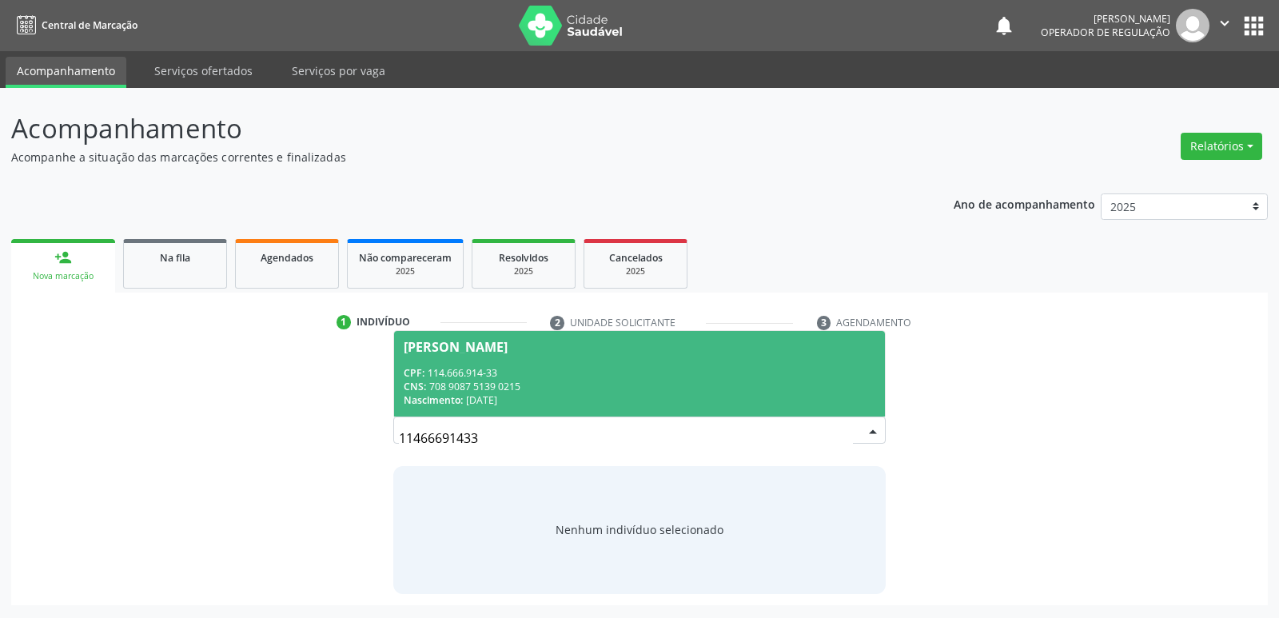
click at [465, 358] on span "[PERSON_NAME] CPF: 114.666.914-33 CNS: 708 9087 5139 0215 Nascimento: [DATE]" at bounding box center [639, 374] width 490 height 86
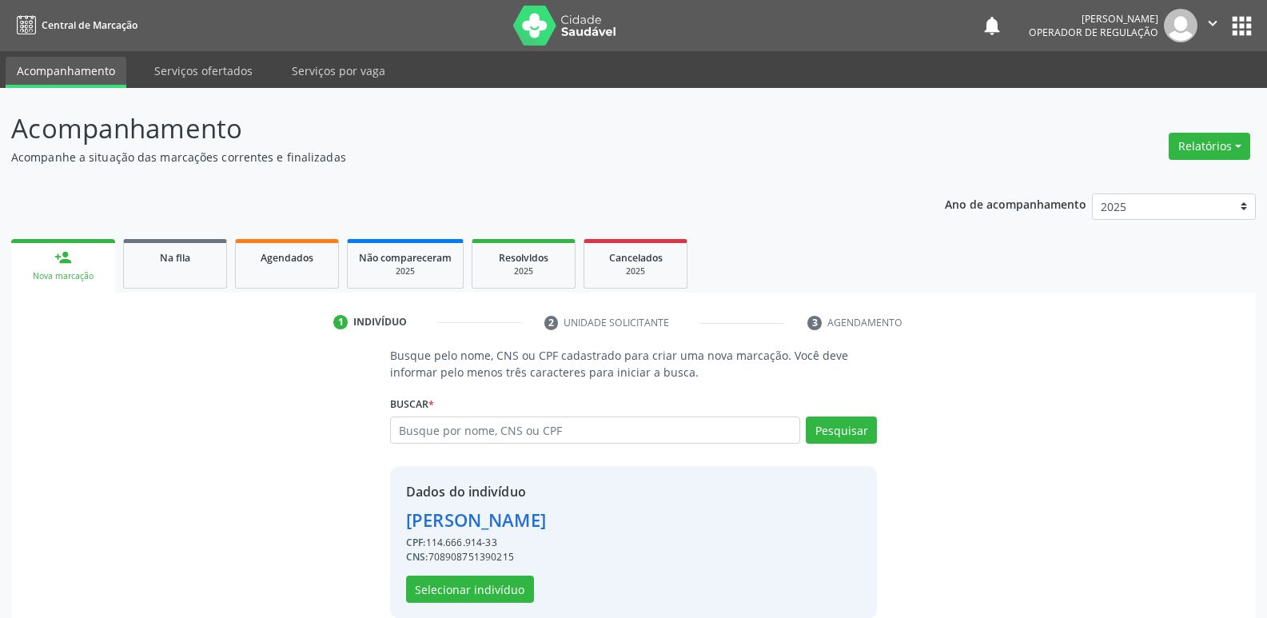
scroll to position [23, 0]
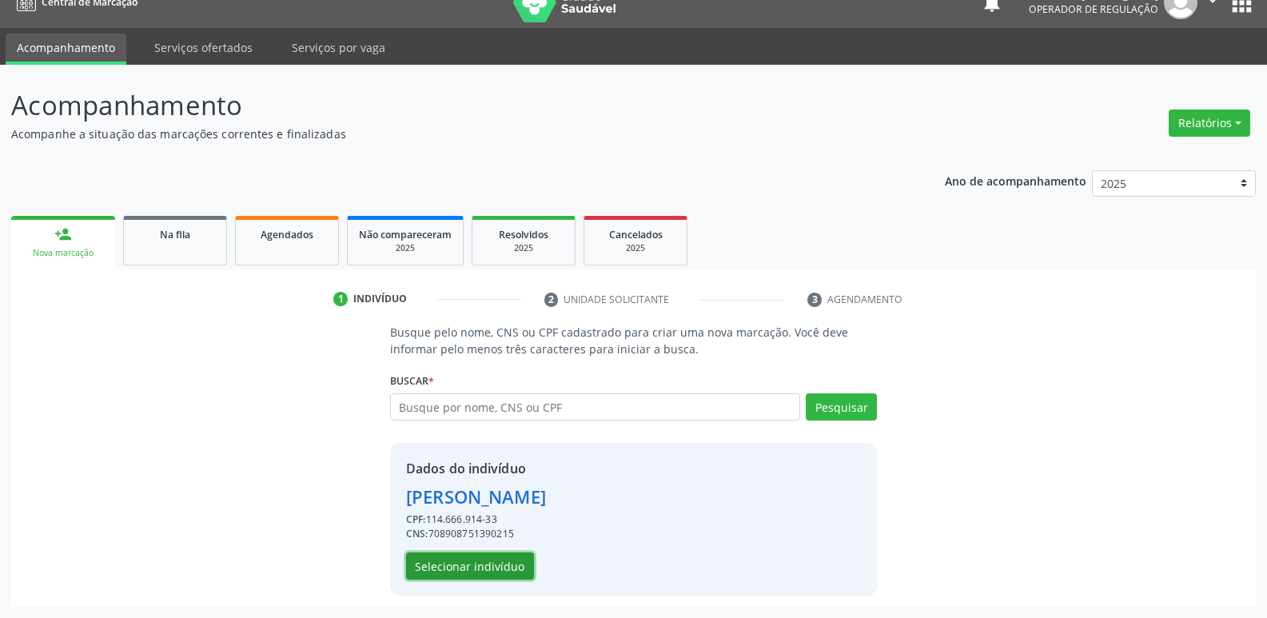
click at [452, 575] on button "Selecionar indivíduo" at bounding box center [470, 565] width 128 height 27
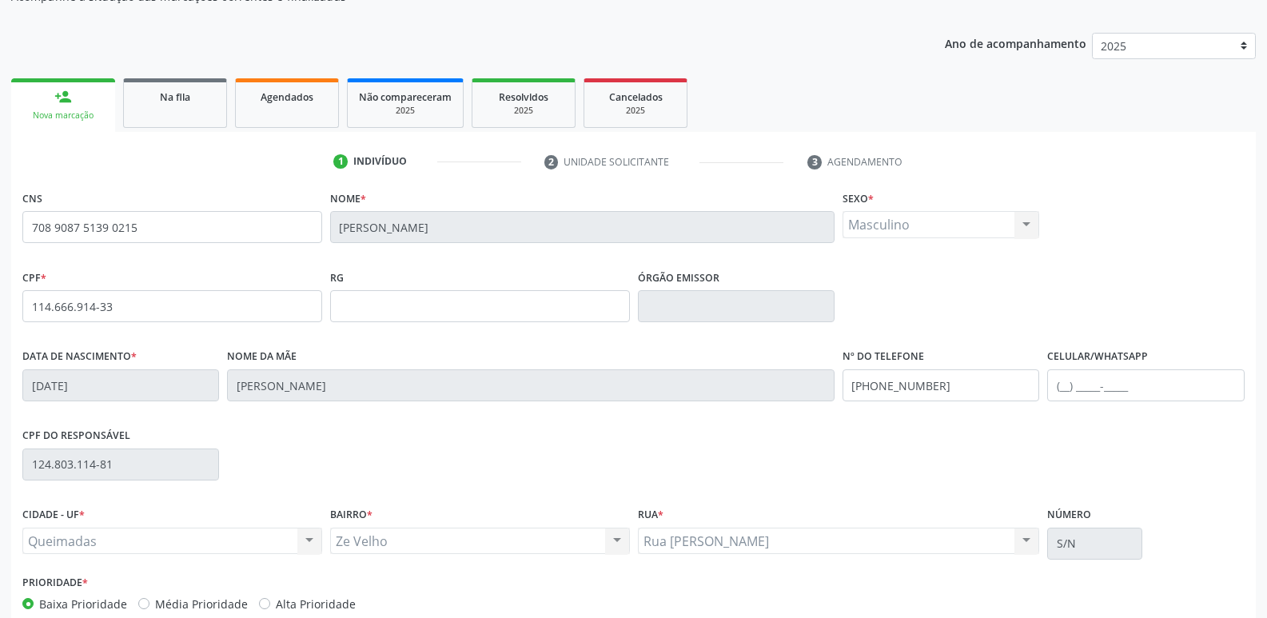
scroll to position [249, 0]
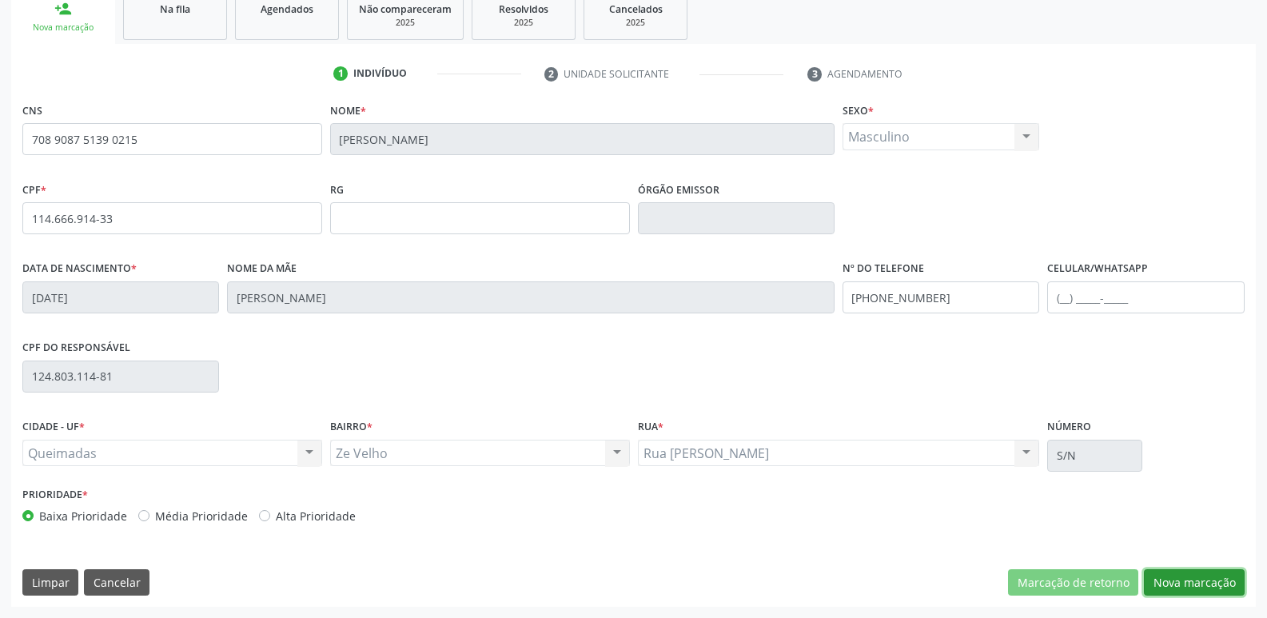
click at [1190, 571] on button "Nova marcação" at bounding box center [1194, 582] width 101 height 27
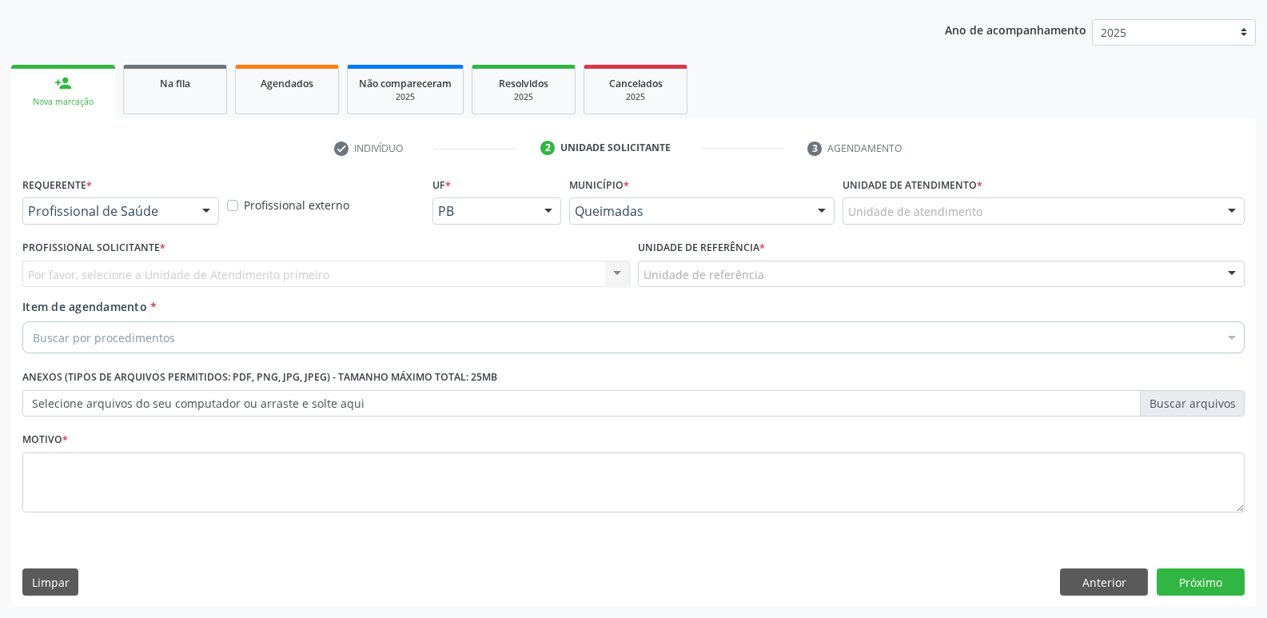
drag, startPoint x: 161, startPoint y: 209, endPoint x: 136, endPoint y: 302, distance: 97.0
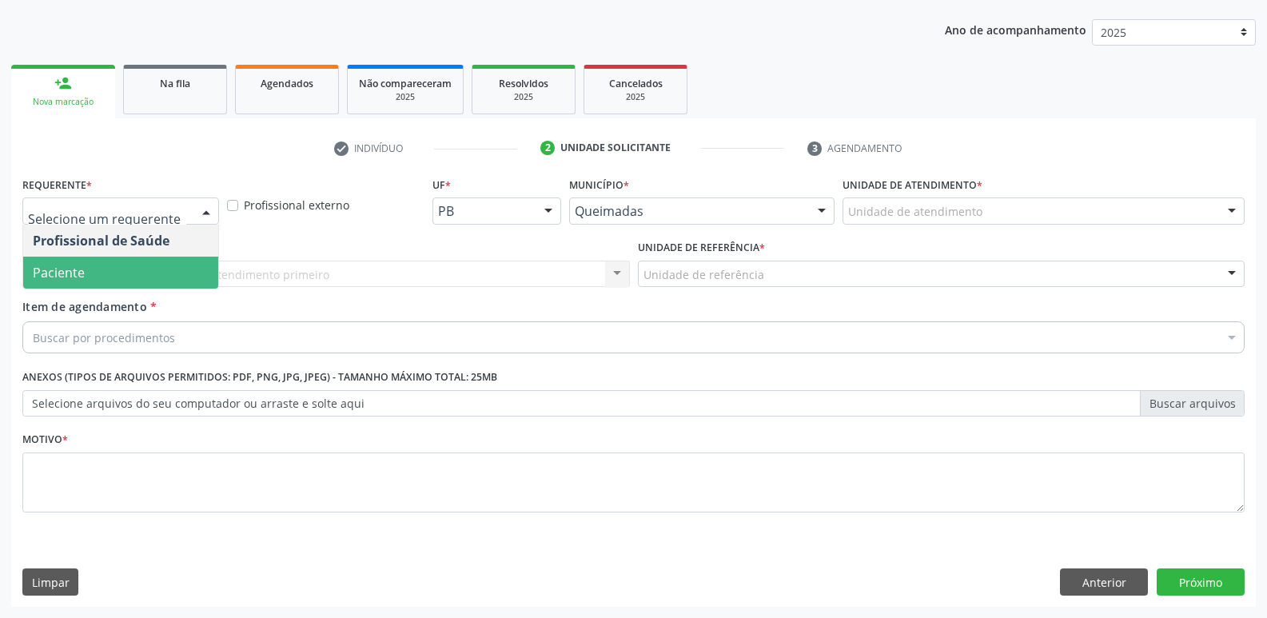
drag, startPoint x: 135, startPoint y: 275, endPoint x: 166, endPoint y: 273, distance: 31.2
click at [135, 274] on span "Paciente" at bounding box center [120, 273] width 195 height 32
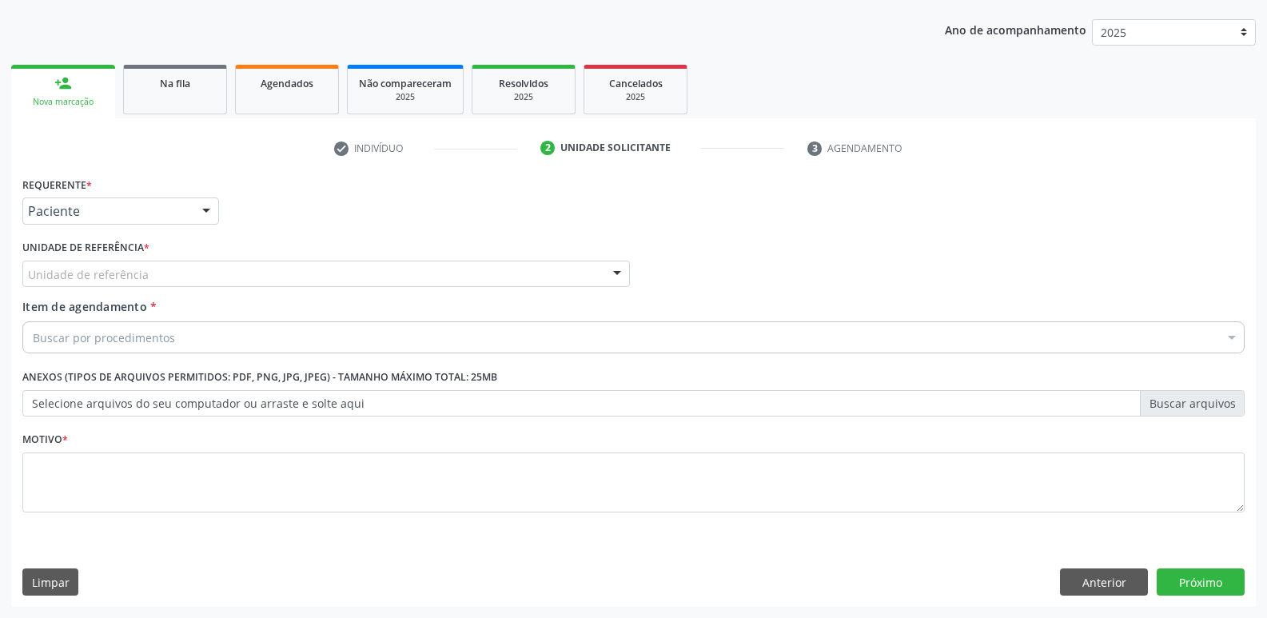
click at [182, 273] on div "Unidade de referência" at bounding box center [325, 274] width 607 height 27
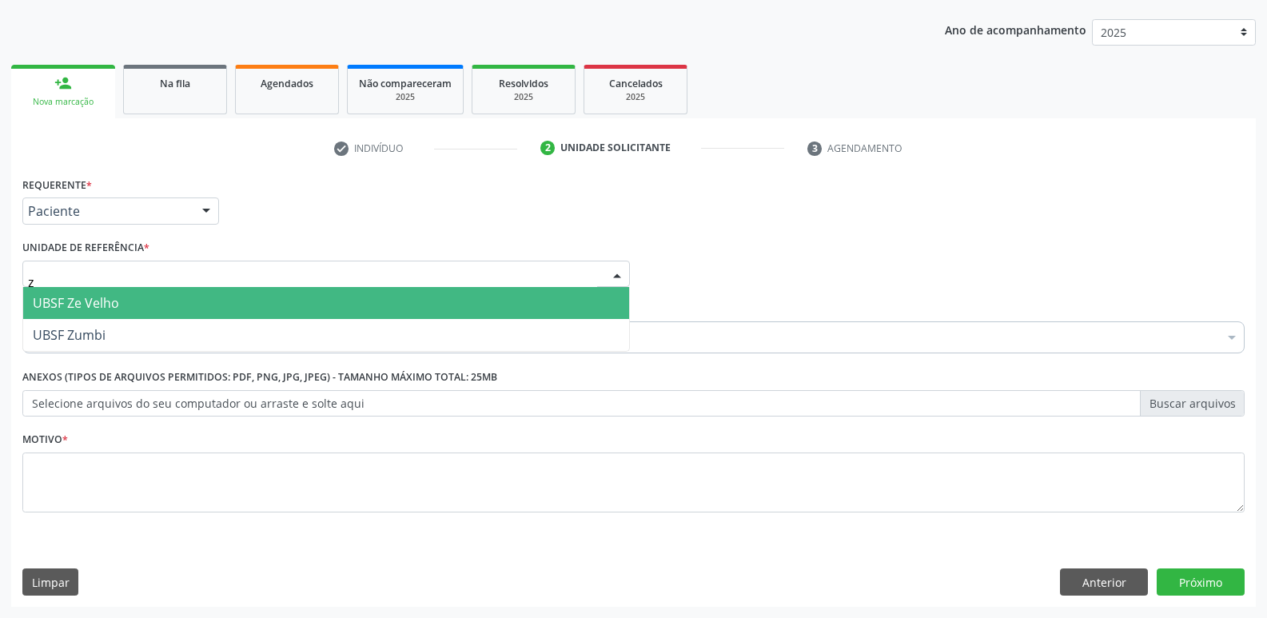
type input "ze"
drag, startPoint x: 150, startPoint y: 290, endPoint x: 145, endPoint y: 311, distance: 21.5
click at [149, 291] on span "UBSF Ze Velho" at bounding box center [326, 303] width 606 height 32
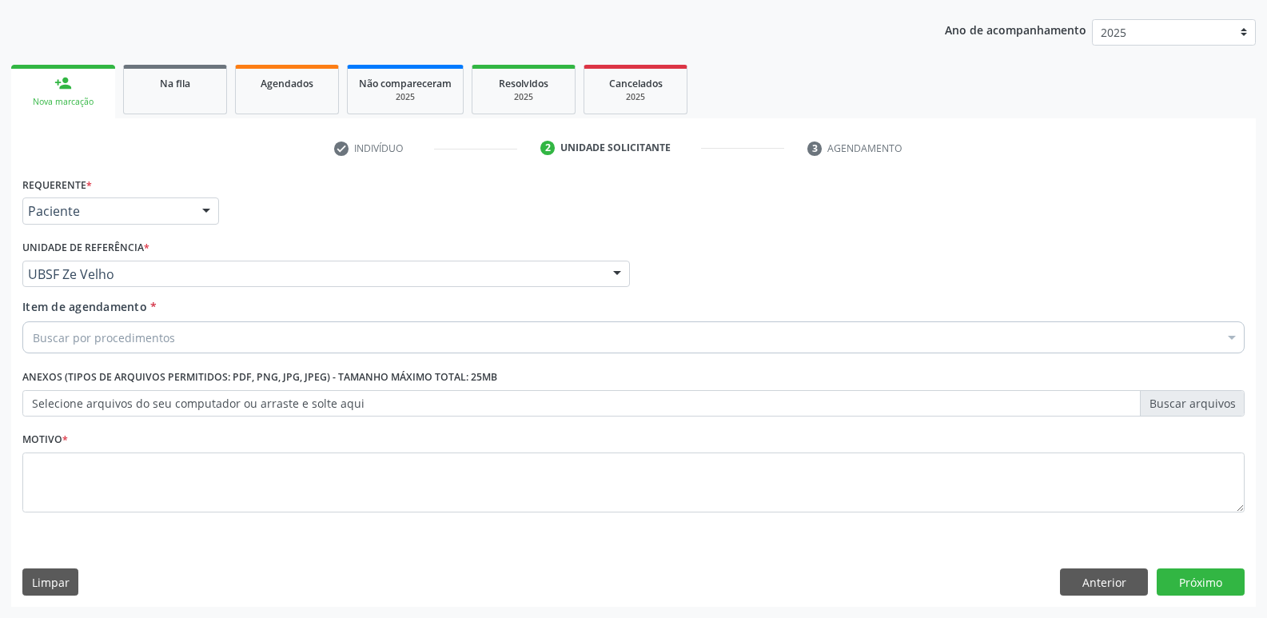
click at [136, 327] on div "Buscar por procedimentos" at bounding box center [633, 337] width 1222 height 32
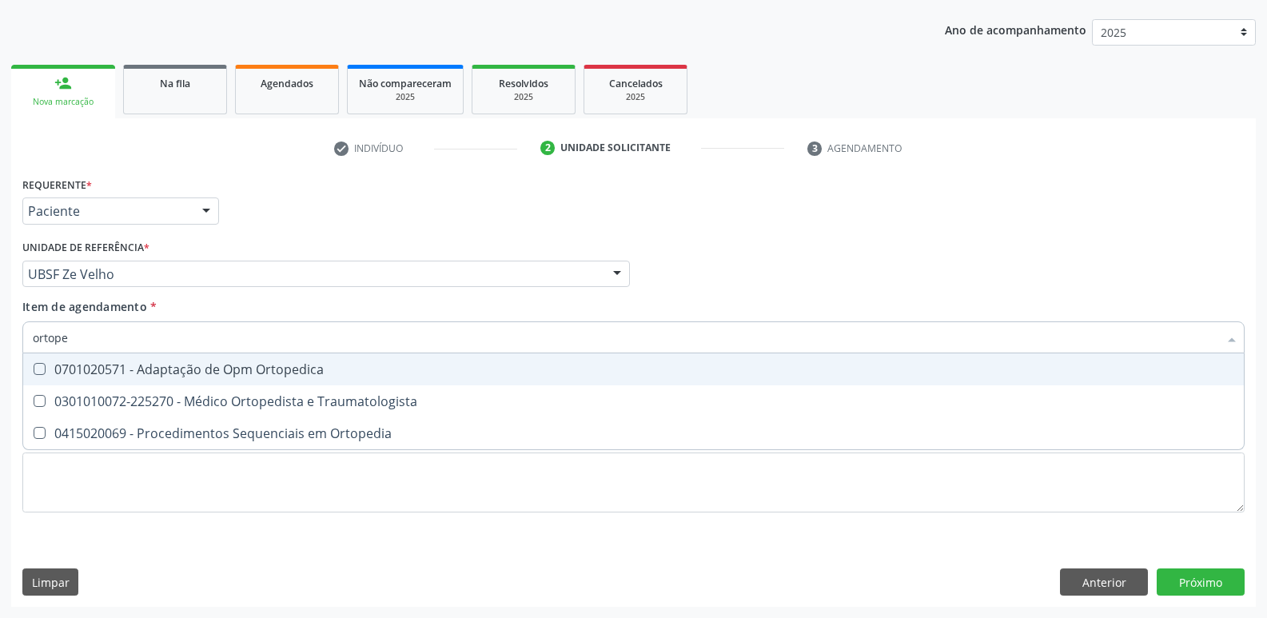
type input "ortoped"
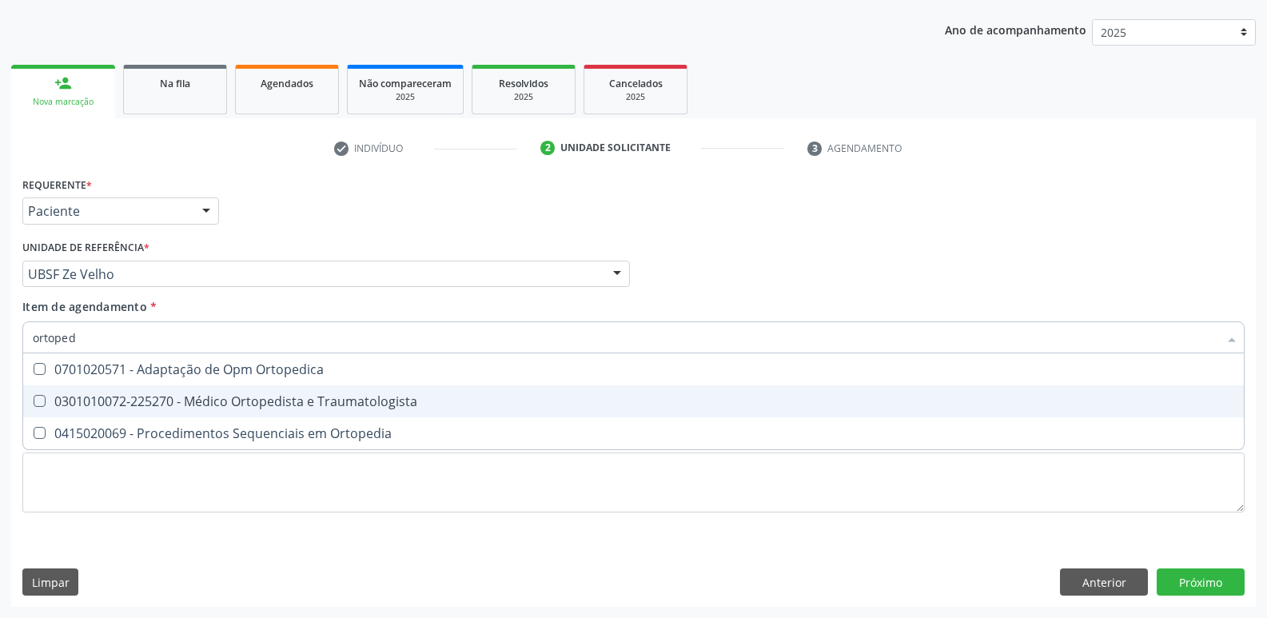
click at [167, 397] on div "0301010072-225270 - Médico Ortopedista e Traumatologista" at bounding box center [633, 401] width 1201 height 13
checkbox Traumatologista "true"
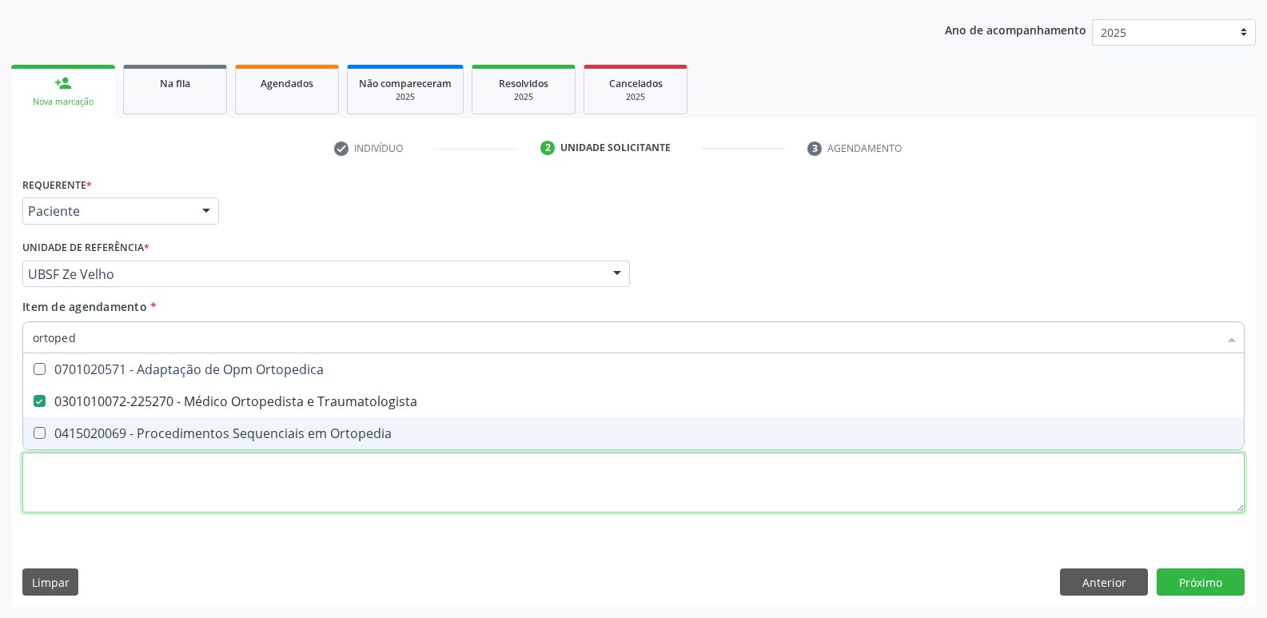
click at [111, 497] on div "Requerente * Paciente Profissional de Saúde Paciente Nenhum resultado encontrad…" at bounding box center [633, 354] width 1222 height 362
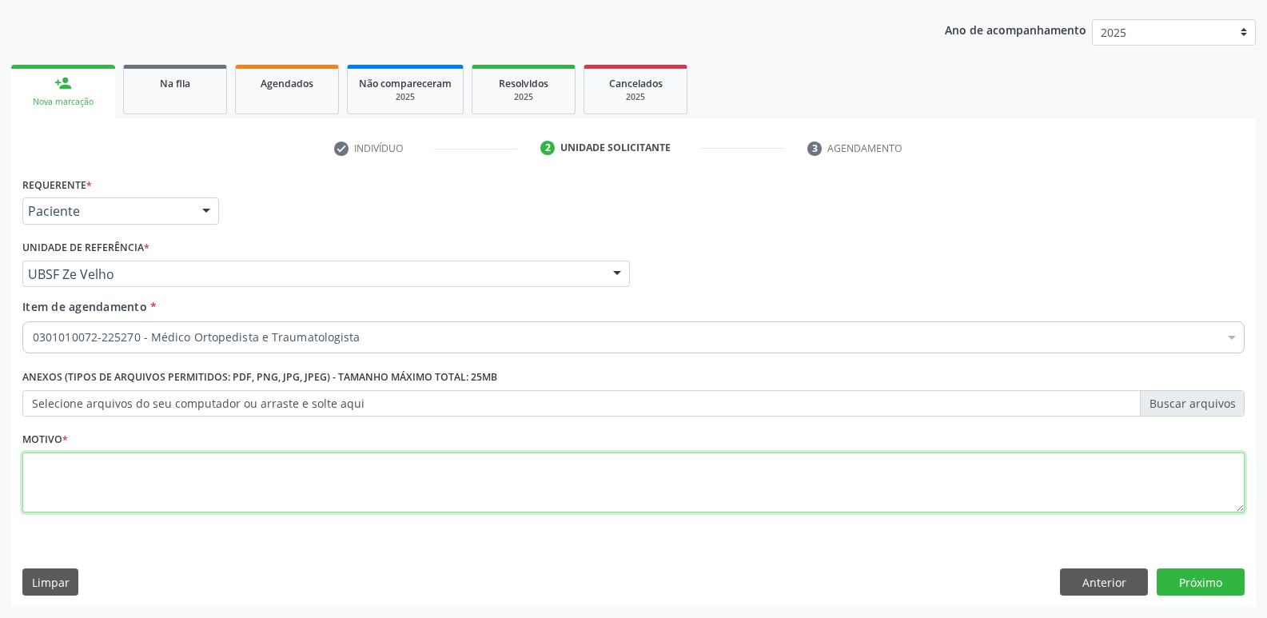
paste textarea "avaliação"
type textarea "avaliação"
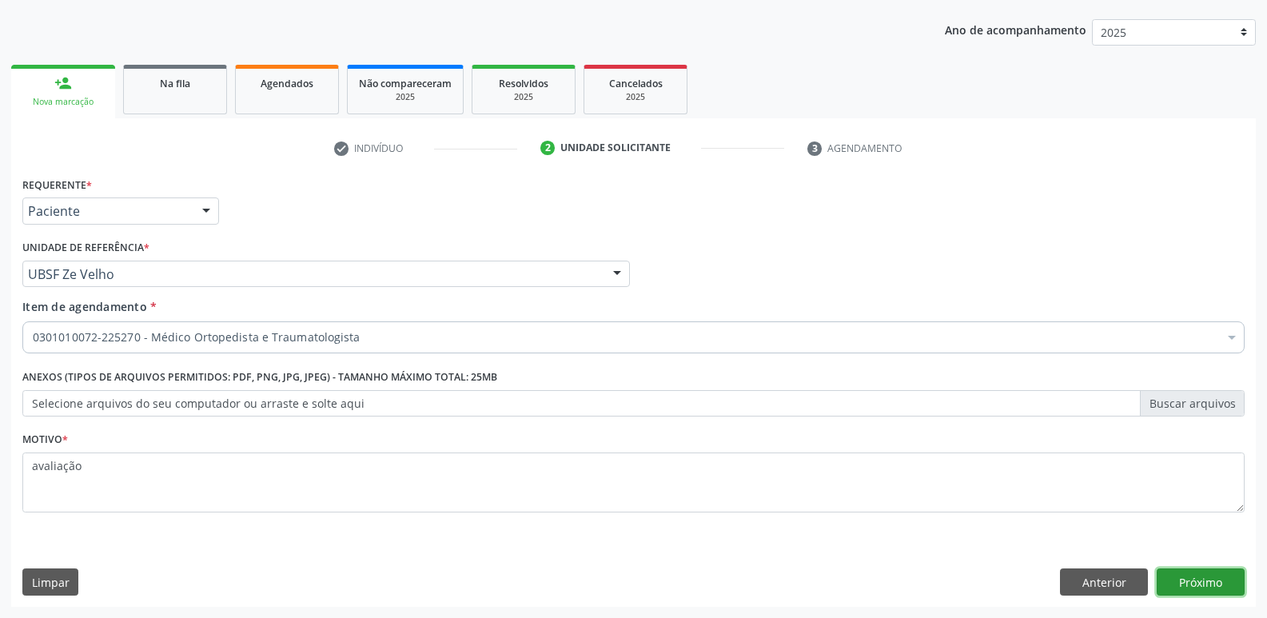
click at [1194, 572] on button "Próximo" at bounding box center [1201, 581] width 88 height 27
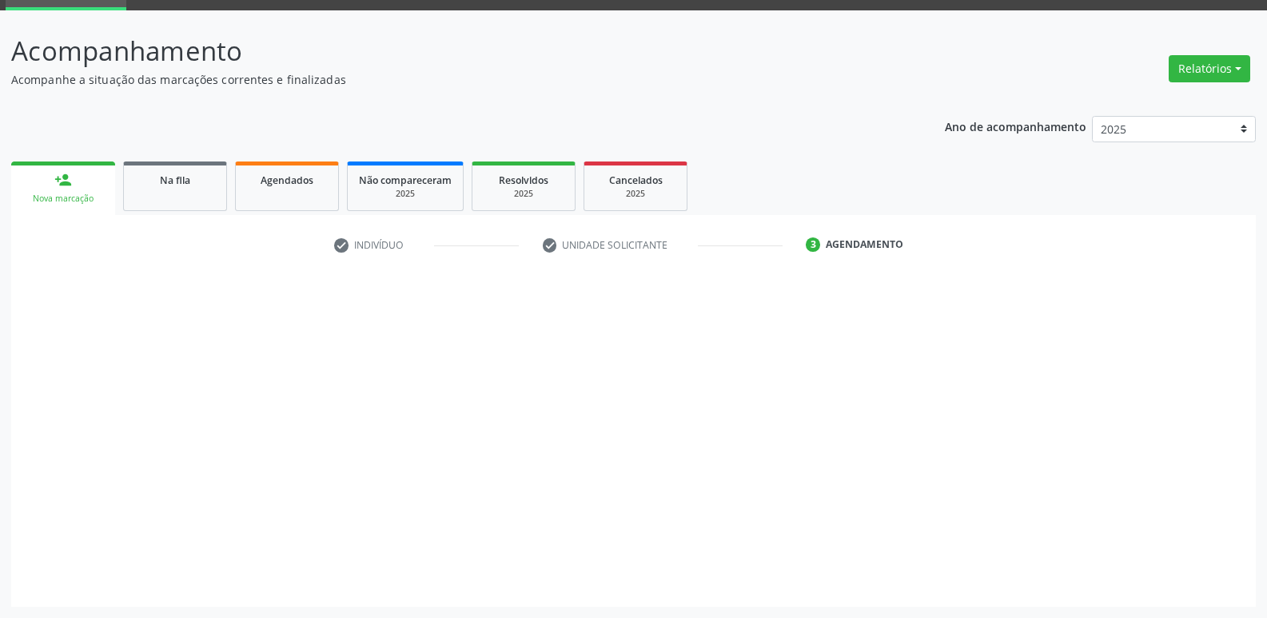
scroll to position [78, 0]
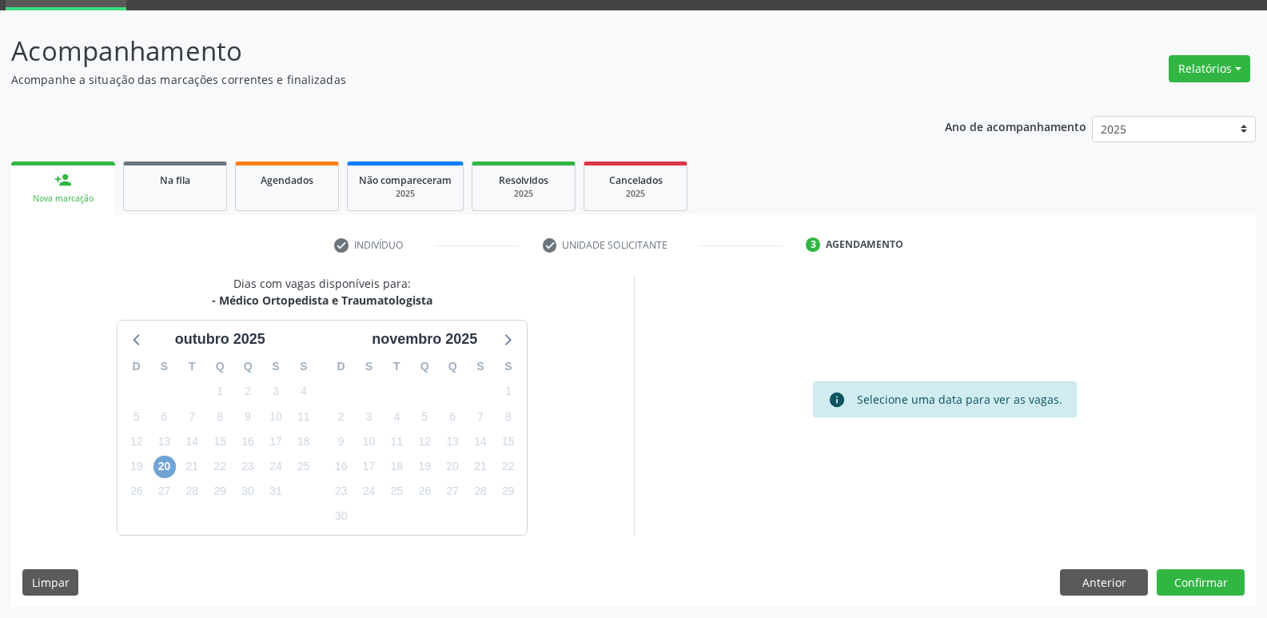
click at [166, 469] on span "20" at bounding box center [164, 467] width 22 height 22
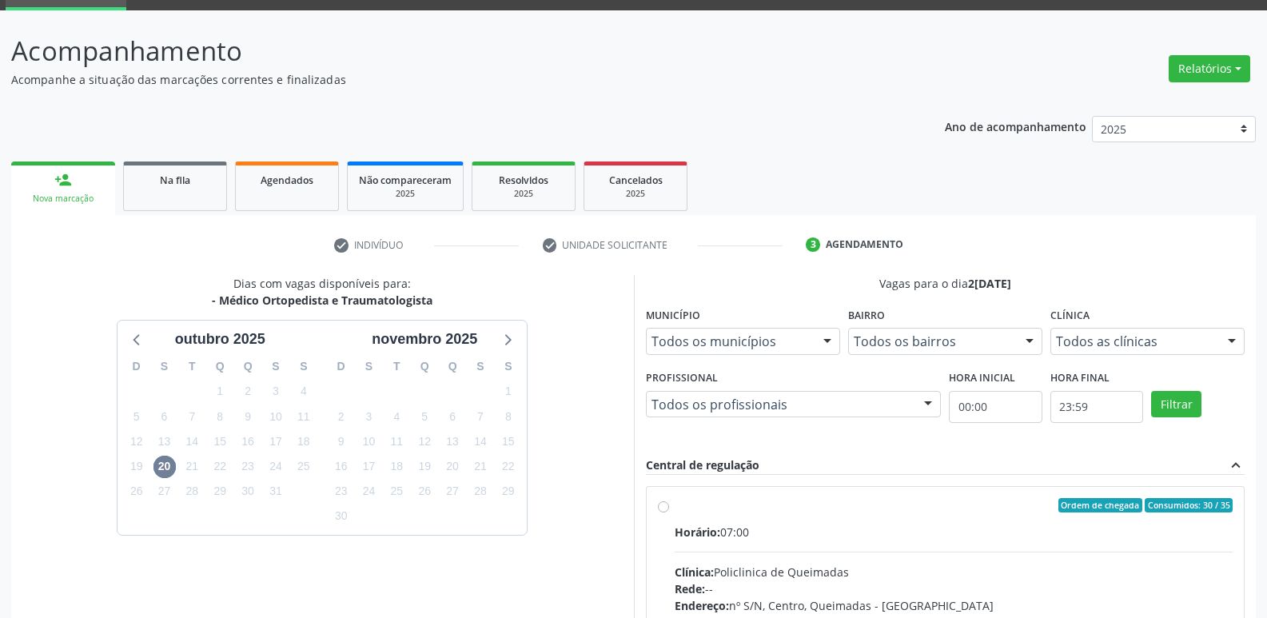
drag, startPoint x: 1204, startPoint y: 532, endPoint x: 1193, endPoint y: 377, distance: 154.6
click at [1200, 529] on div "Horário: 07:00" at bounding box center [954, 532] width 559 height 17
click at [669, 512] on input "Ordem de chegada Consumidos: 30 / 35 Horário: 07:00 Clínica: Policlinica de Que…" at bounding box center [663, 505] width 11 height 14
radio input "true"
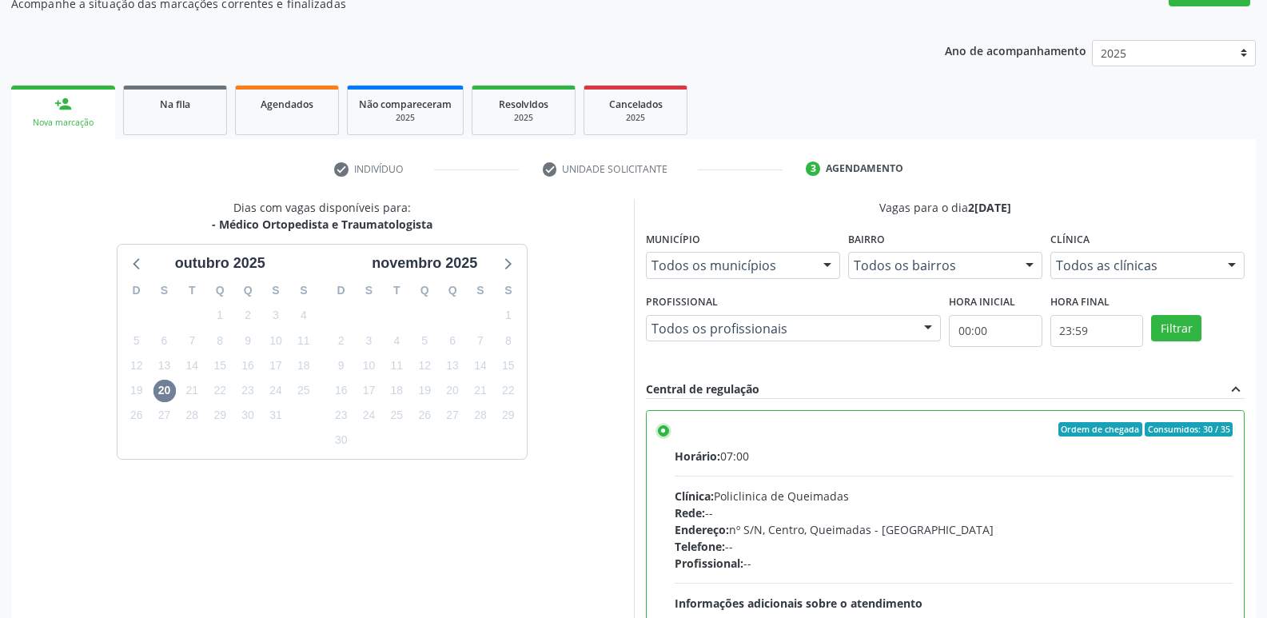
scroll to position [337, 0]
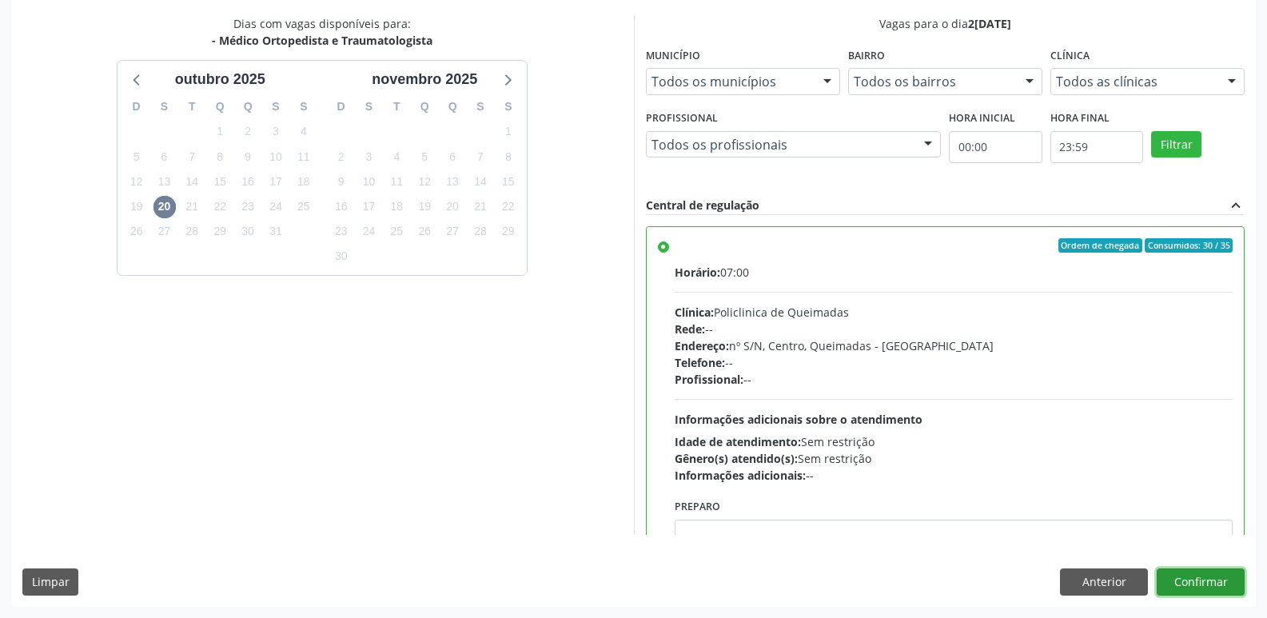
click at [1209, 583] on button "Confirmar" at bounding box center [1201, 581] width 88 height 27
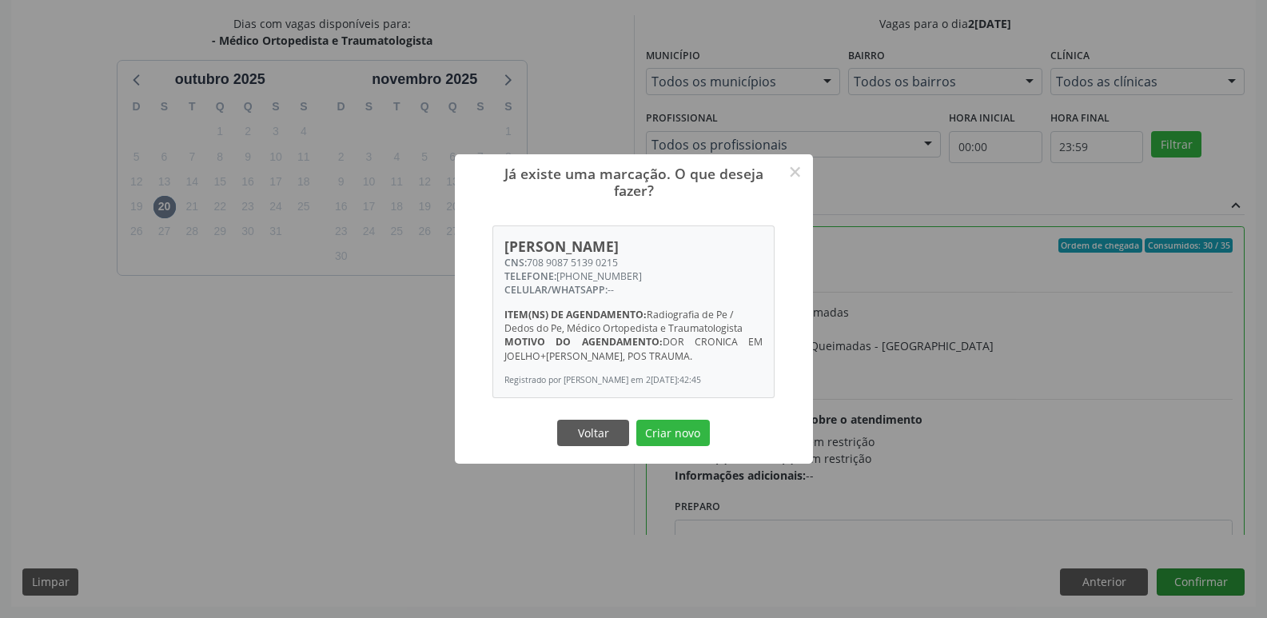
click at [636, 420] on button "Criar novo" at bounding box center [673, 433] width 74 height 27
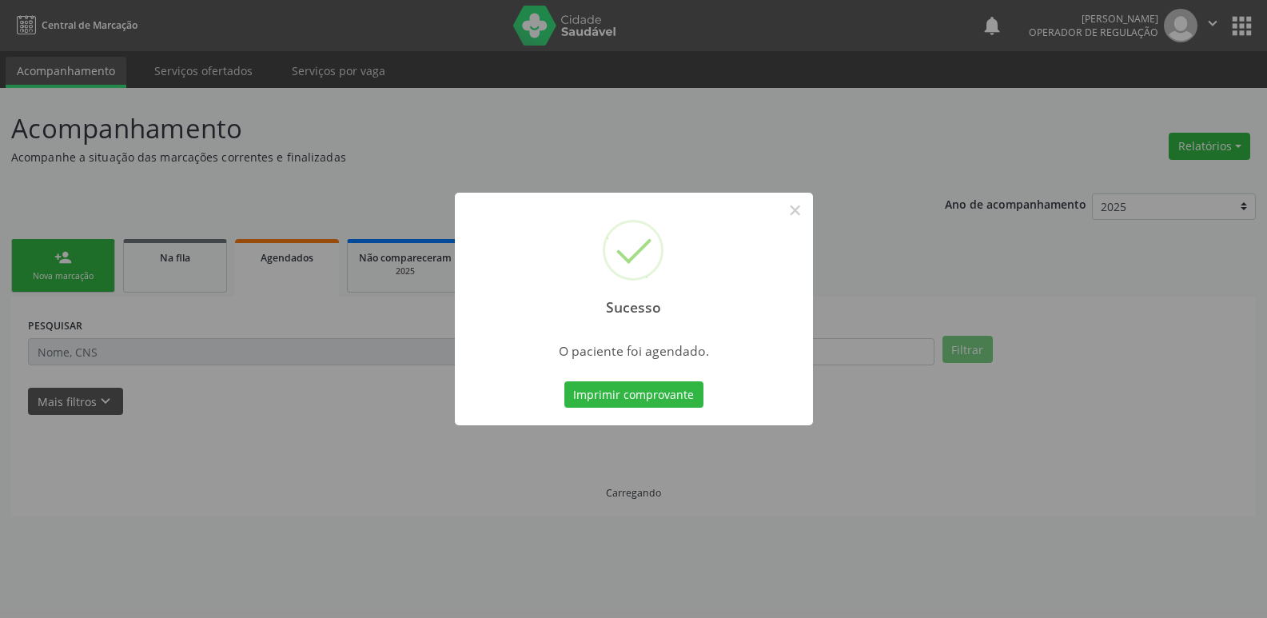
scroll to position [0, 0]
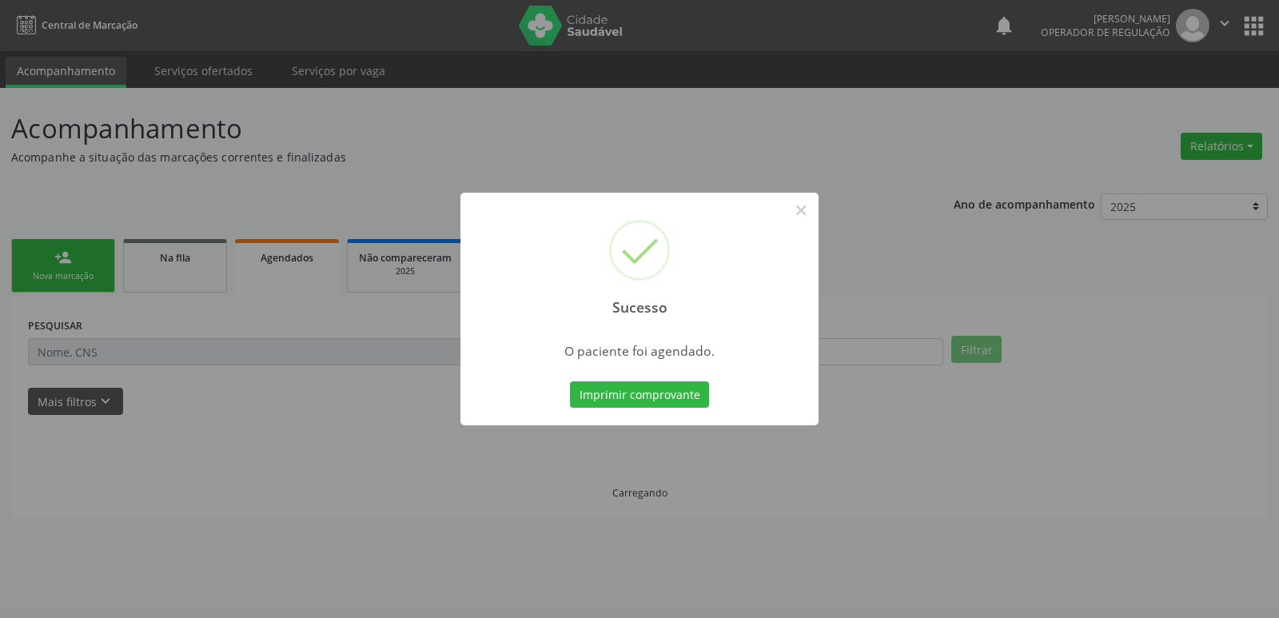
click at [570, 381] on button "Imprimir comprovante" at bounding box center [639, 394] width 139 height 27
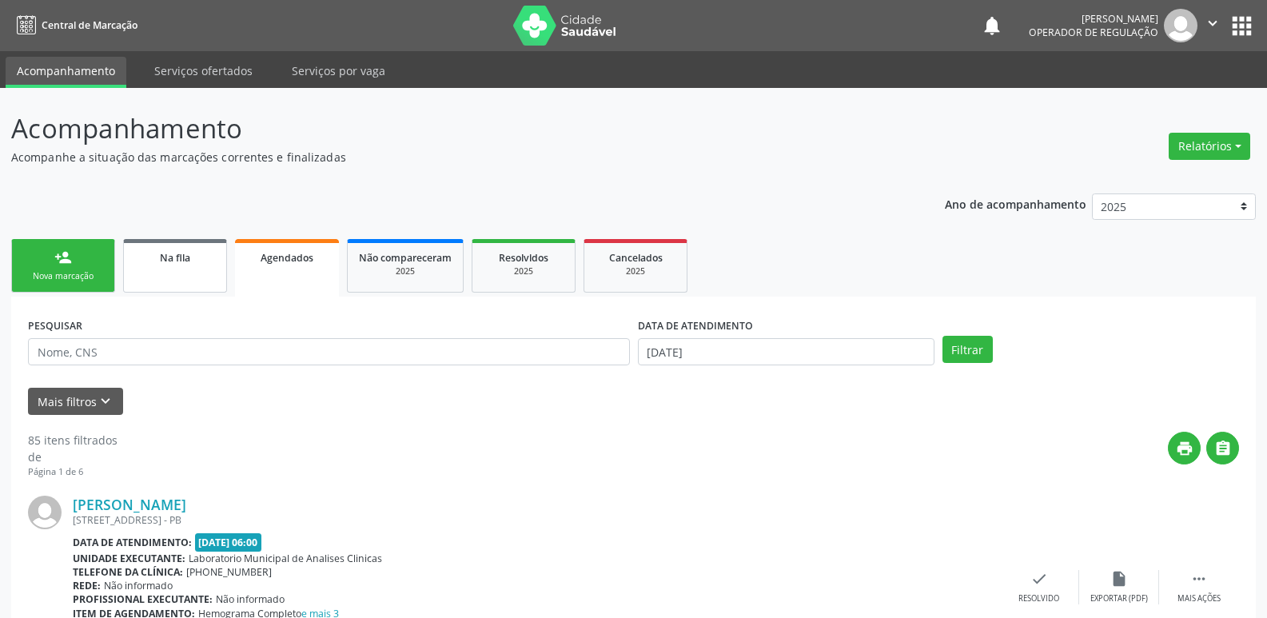
drag, startPoint x: 179, startPoint y: 273, endPoint x: 174, endPoint y: 265, distance: 9.3
click at [178, 272] on link "Na fila" at bounding box center [175, 266] width 104 height 54
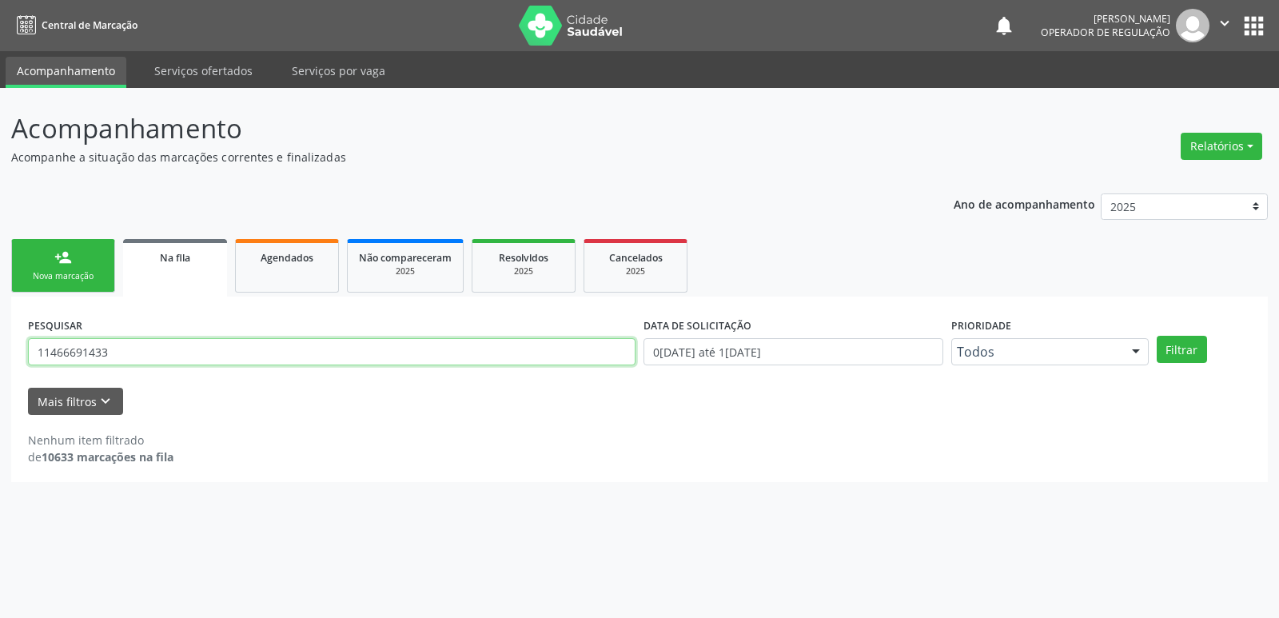
click at [164, 354] on input "11466691433" at bounding box center [331, 351] width 607 height 27
click at [1157, 336] on button "Filtrar" at bounding box center [1182, 349] width 50 height 27
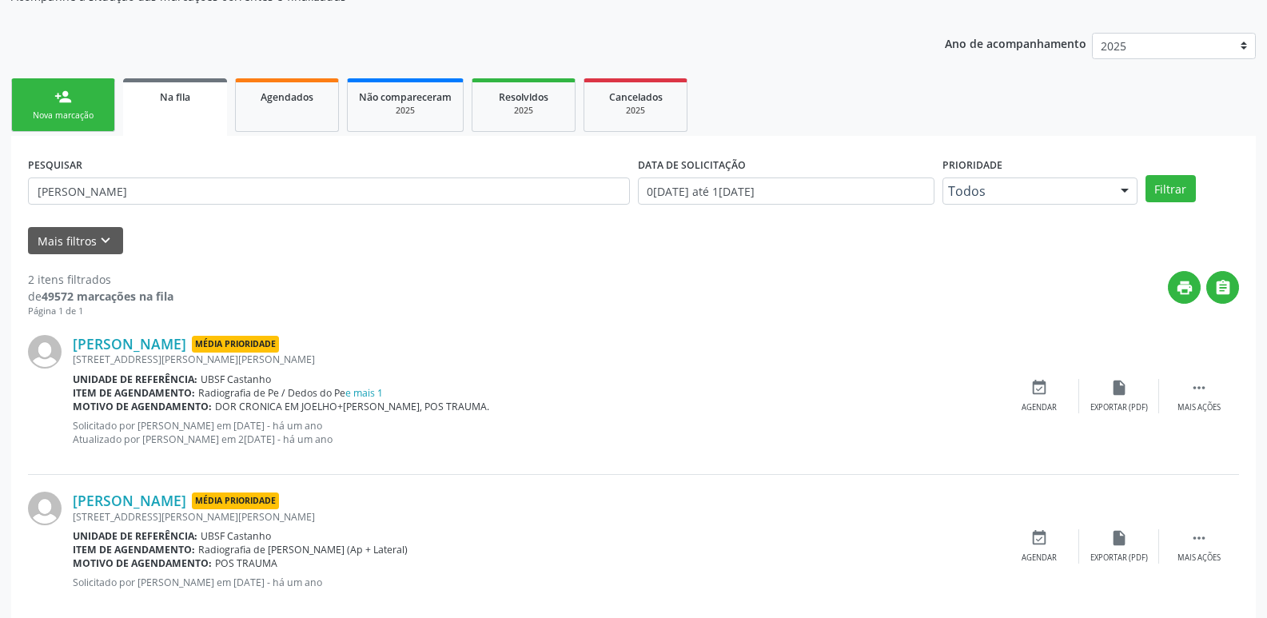
scroll to position [189, 0]
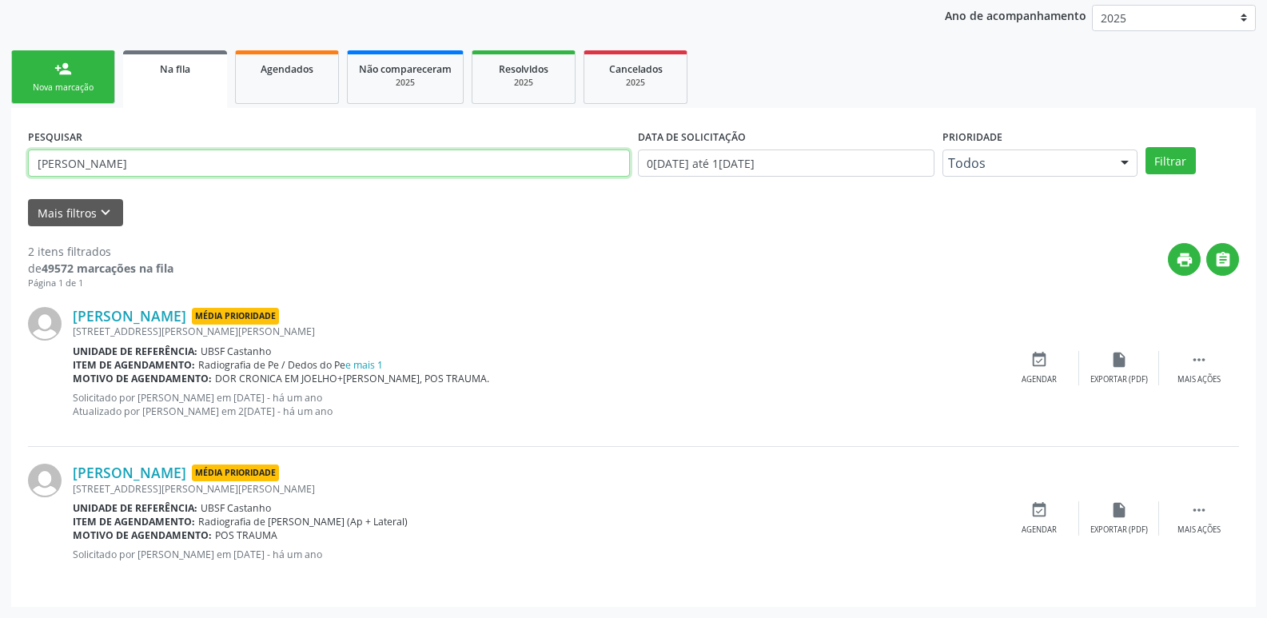
drag, startPoint x: 138, startPoint y: 169, endPoint x: 0, endPoint y: 164, distance: 138.4
click at [0, 164] on div "Acompanhamento Acompanhe a situação das marcações correntes e finalizadas Relat…" at bounding box center [633, 258] width 1267 height 719
type input "17098333433"
click at [1145, 147] on button "Filtrar" at bounding box center [1170, 160] width 50 height 27
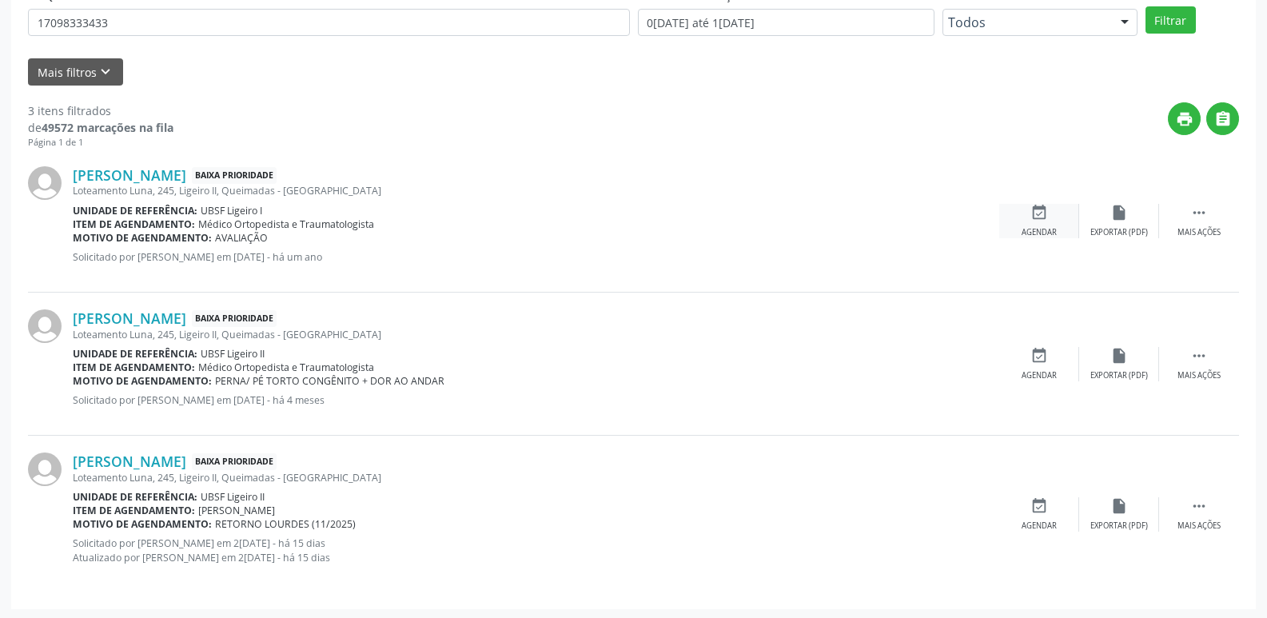
scroll to position [332, 0]
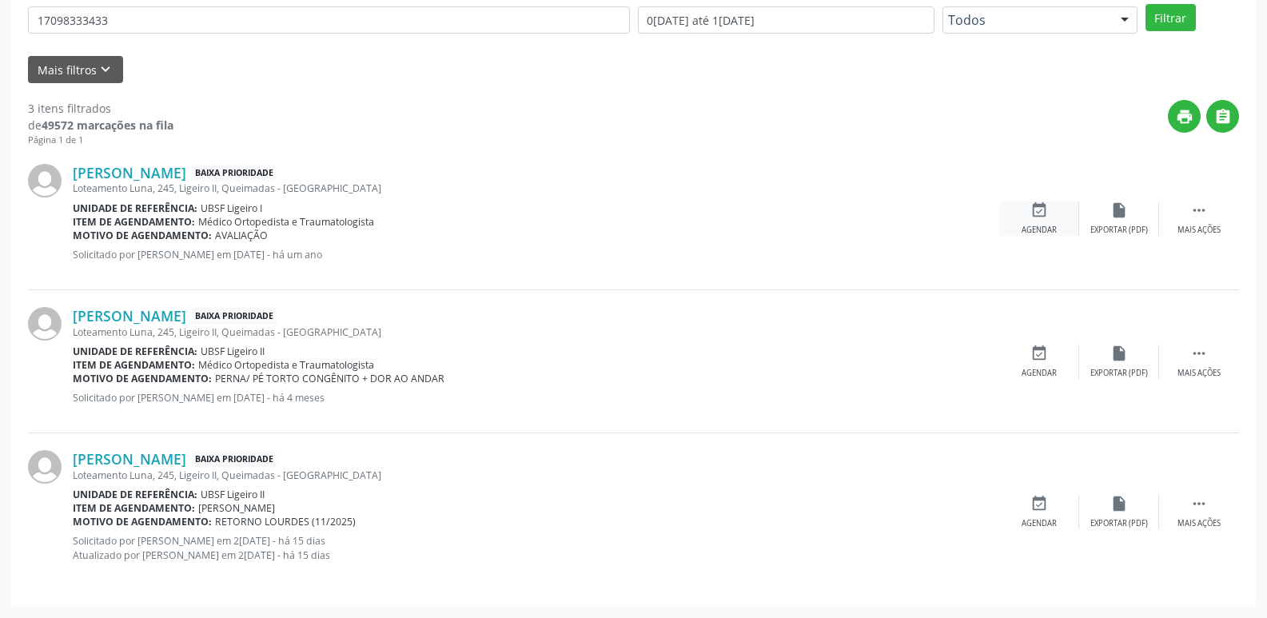
click at [1038, 225] on div "Agendar" at bounding box center [1038, 230] width 35 height 11
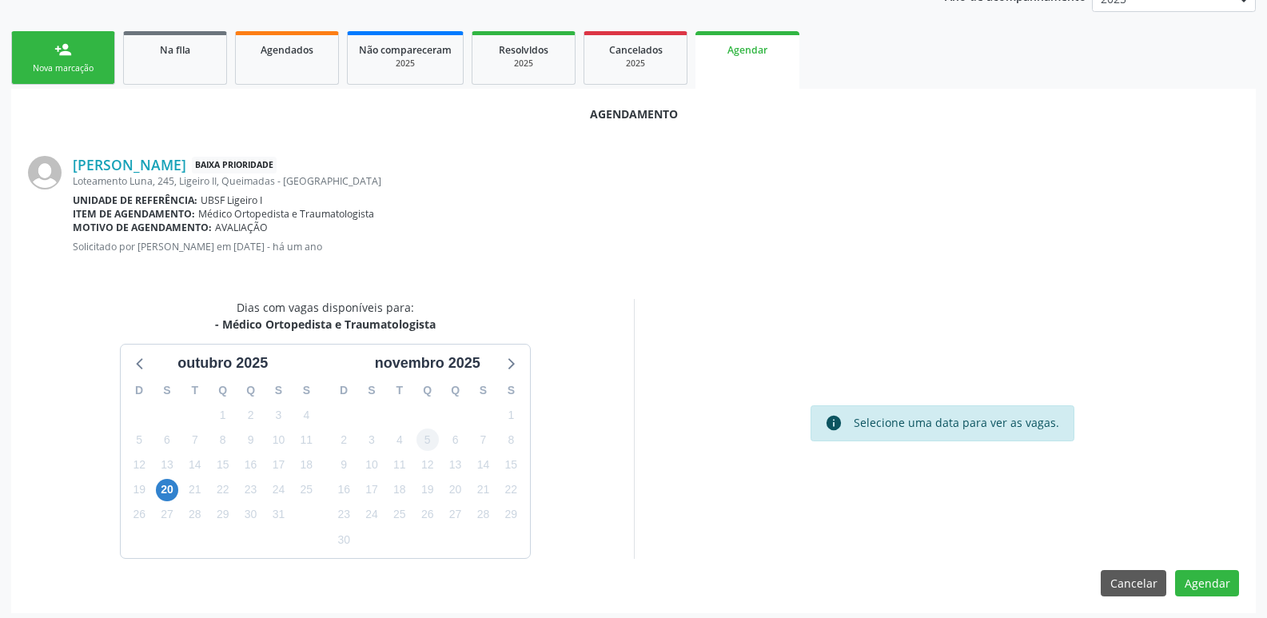
scroll to position [214, 0]
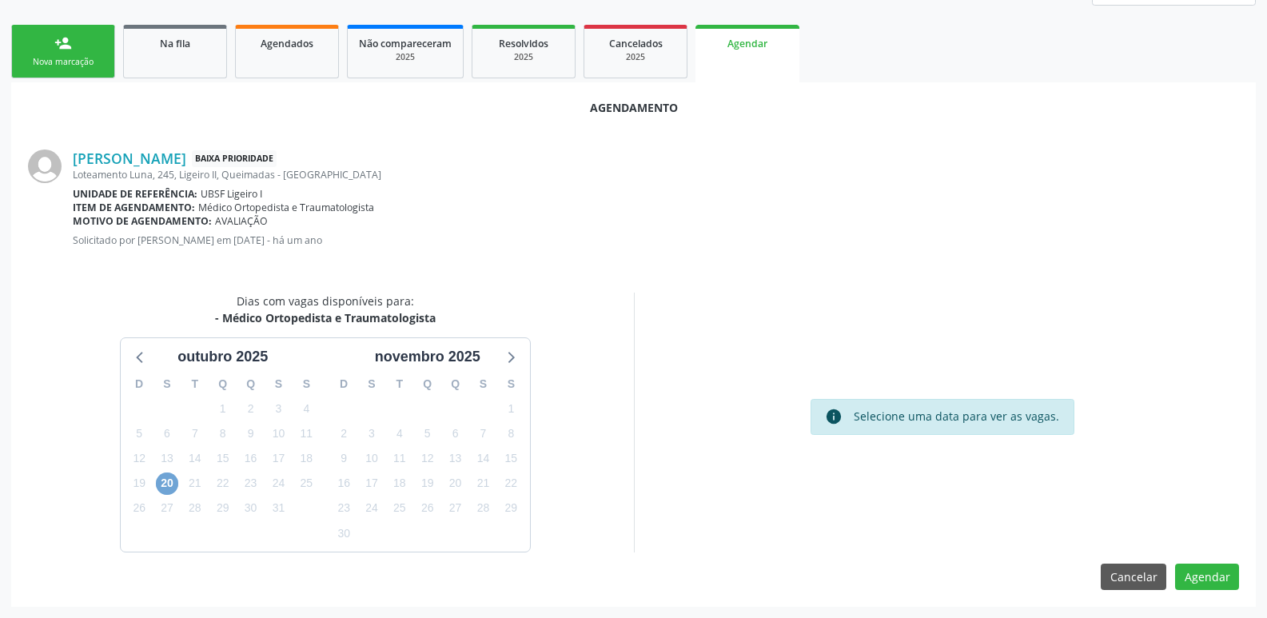
click at [170, 483] on span "20" at bounding box center [167, 483] width 22 height 22
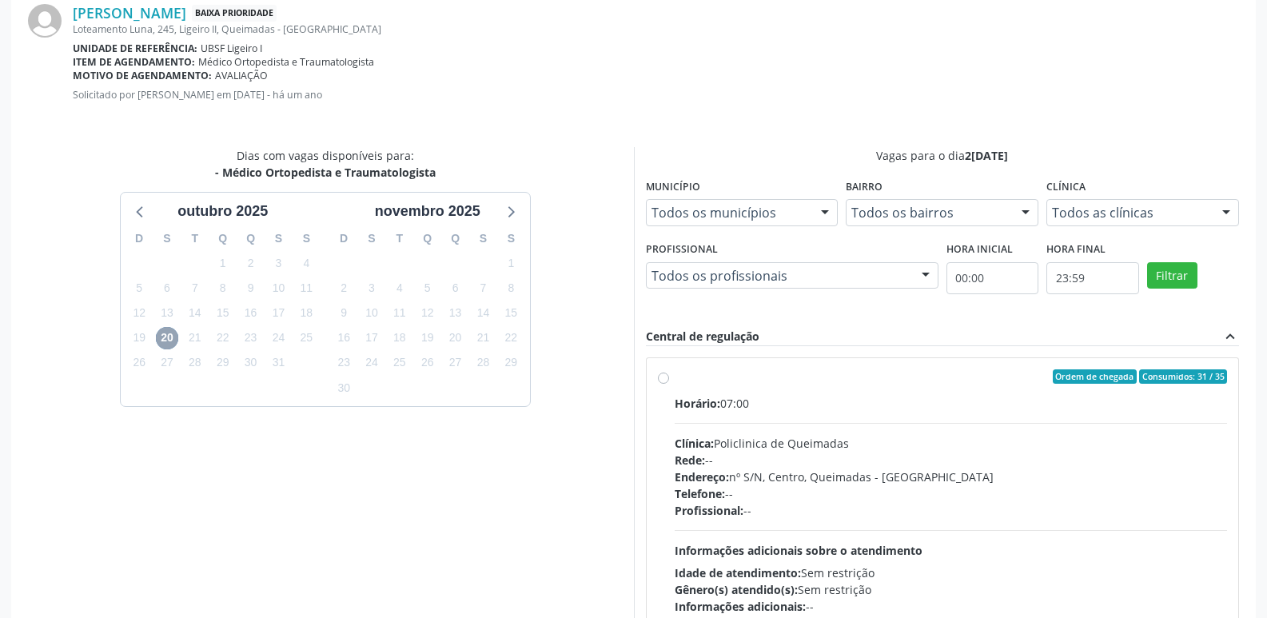
scroll to position [474, 0]
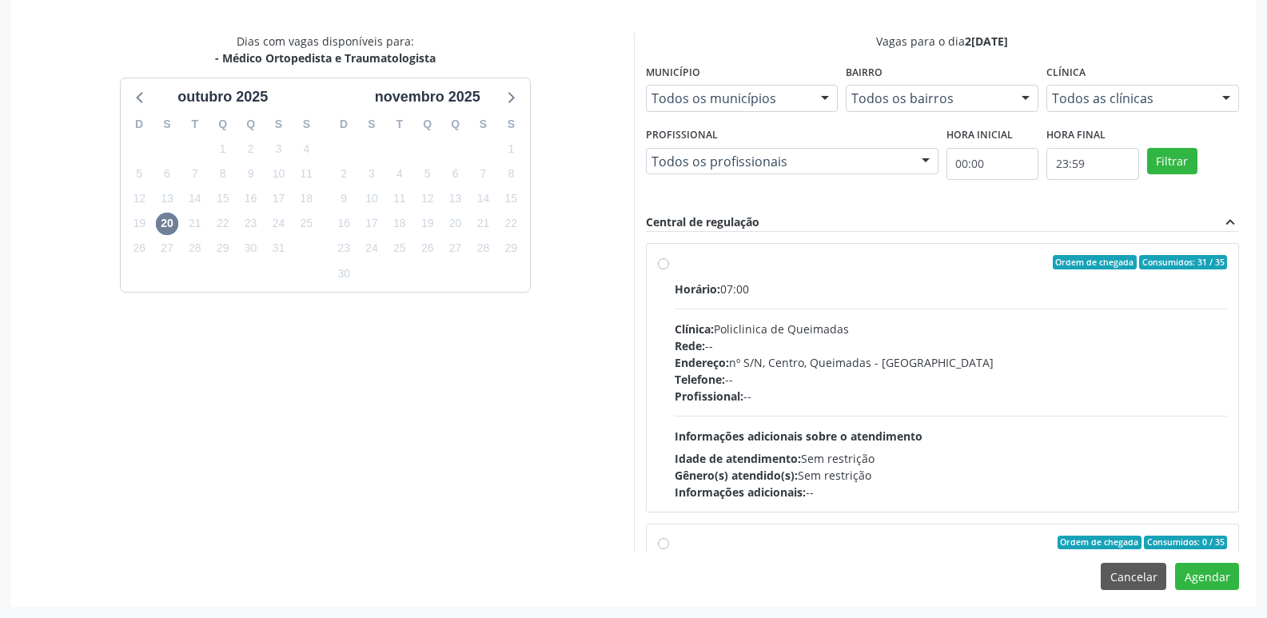
click at [1088, 412] on div "Horário: 07:00 Clínica: Policlinica de Queimadas Rede: -- Endereço: nº S/N, Cen…" at bounding box center [951, 391] width 553 height 220
click at [669, 269] on input "Ordem de chegada Consumidos: 31 / 35 Horário: 07:00 Clínica: Policlinica de Que…" at bounding box center [663, 262] width 11 height 14
radio input "true"
click at [1218, 570] on button "Agendar" at bounding box center [1207, 576] width 64 height 27
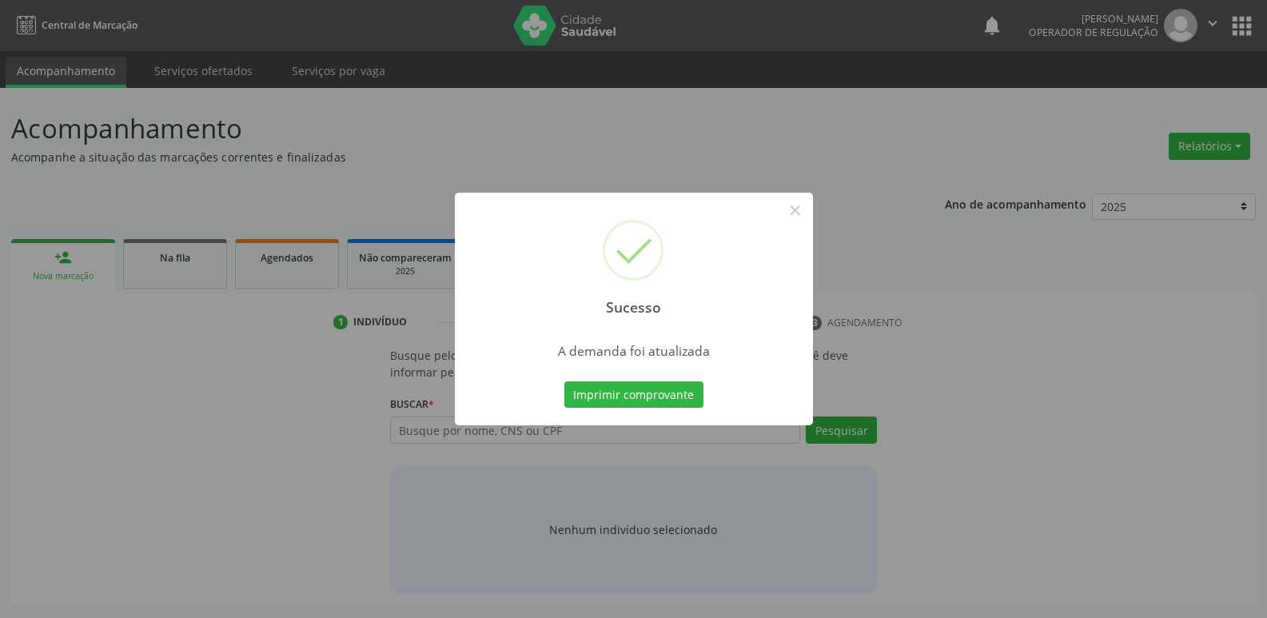
scroll to position [0, 0]
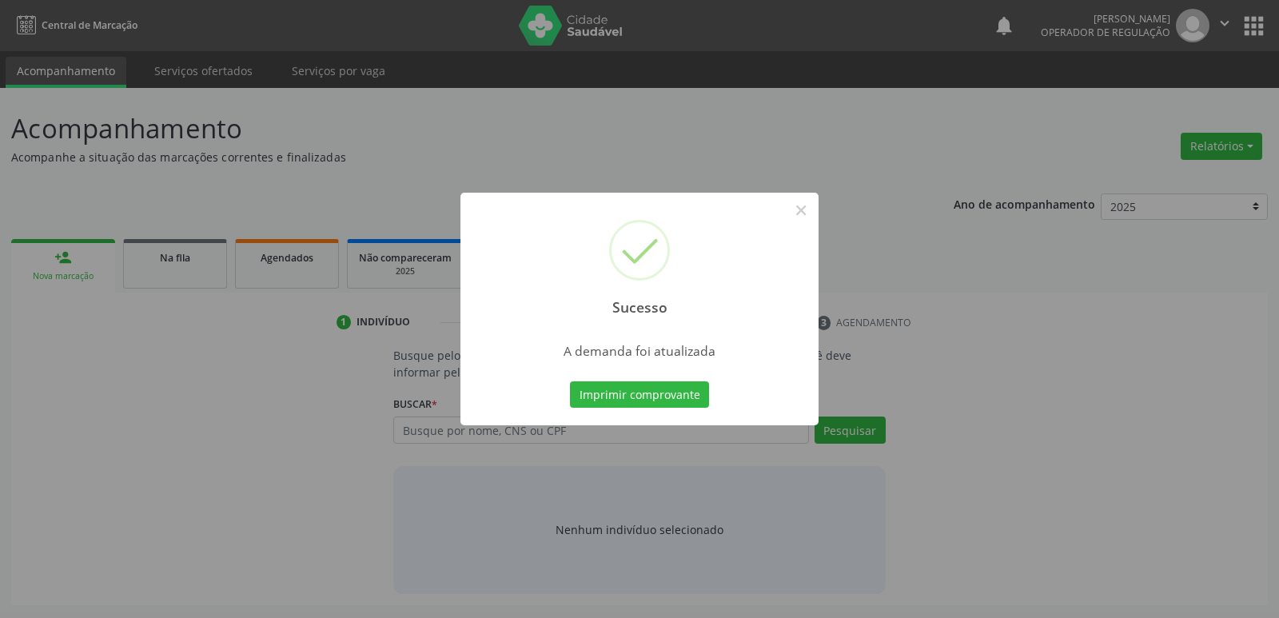
click at [570, 381] on button "Imprimir comprovante" at bounding box center [639, 394] width 139 height 27
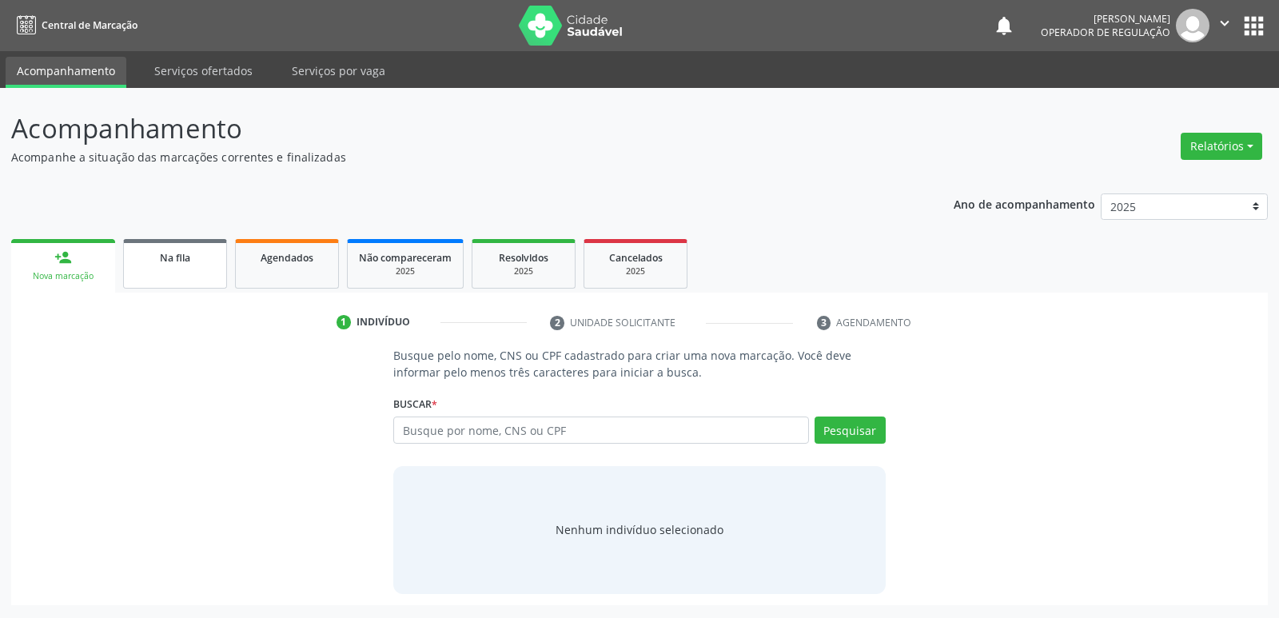
click at [166, 264] on span "Na fila" at bounding box center [175, 258] width 30 height 14
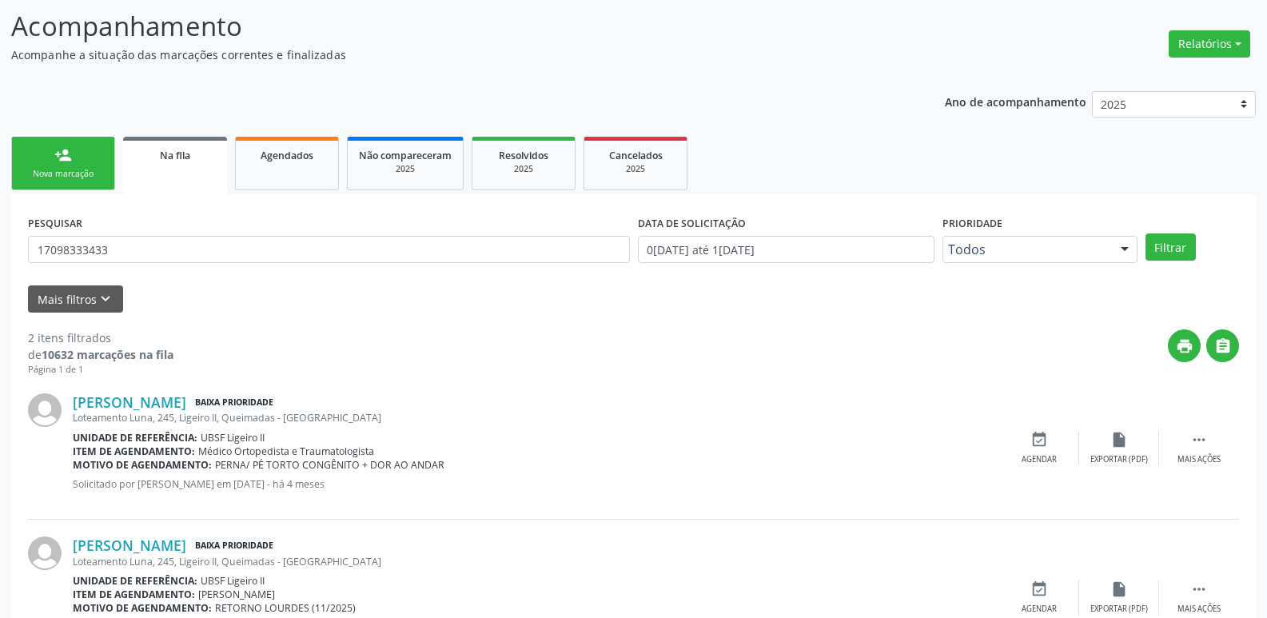
scroll to position [189, 0]
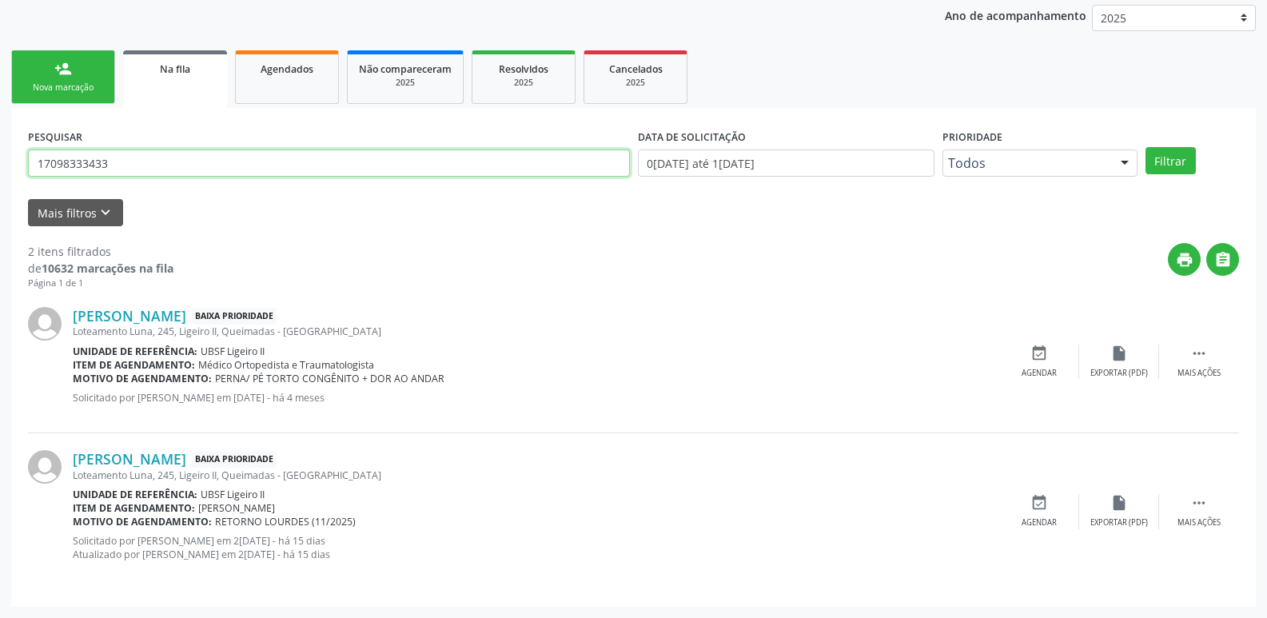
drag, startPoint x: 158, startPoint y: 162, endPoint x: 6, endPoint y: 6, distance: 217.6
click at [10, 36] on div "Acompanhamento Acompanhe a situação das marcações correntes e finalizadas Relat…" at bounding box center [633, 258] width 1267 height 719
type input "705009637963052"
click at [1145, 147] on button "Filtrar" at bounding box center [1170, 160] width 50 height 27
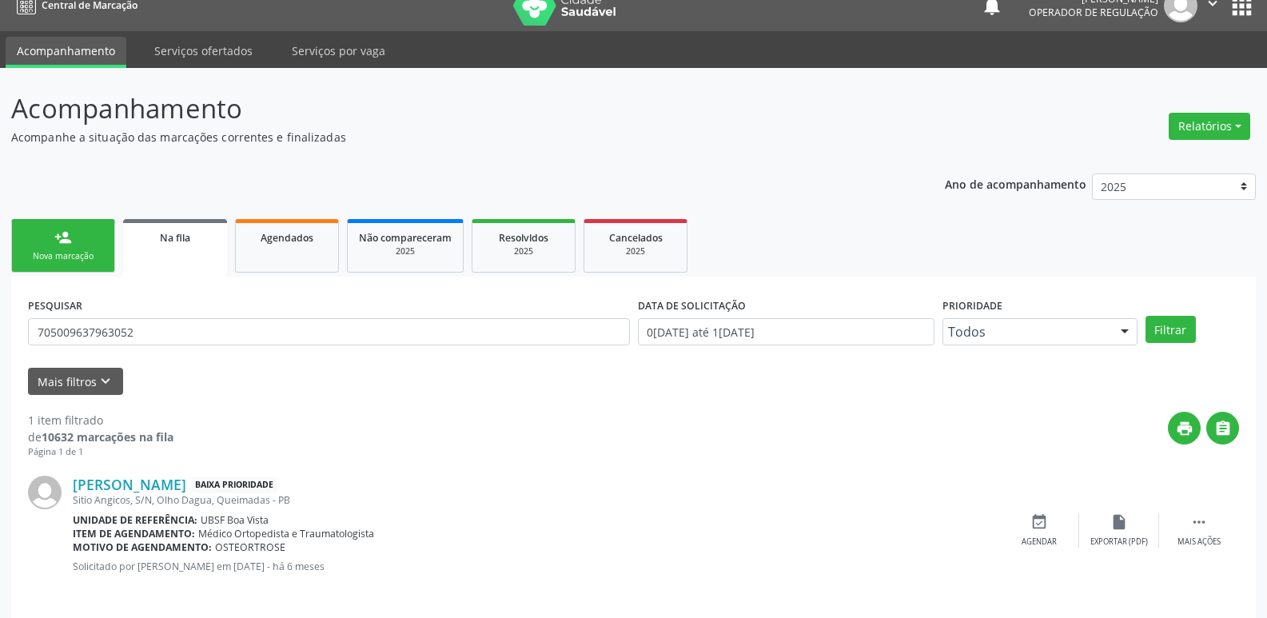
scroll to position [31, 0]
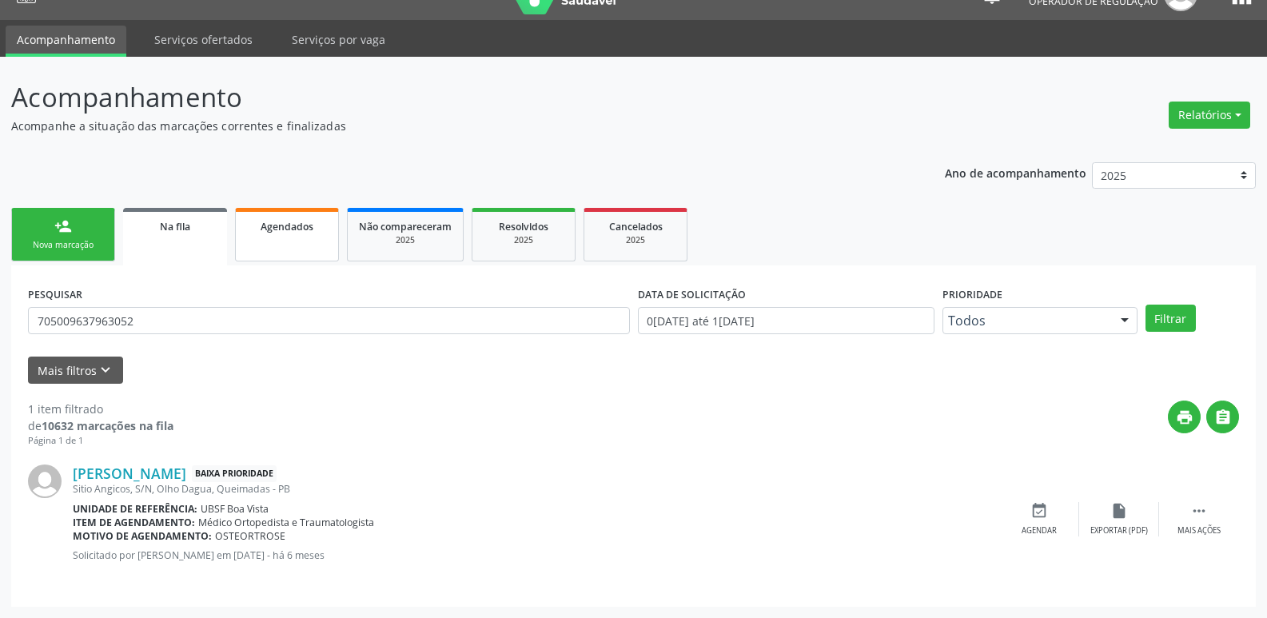
click at [259, 252] on link "Agendados" at bounding box center [287, 235] width 104 height 54
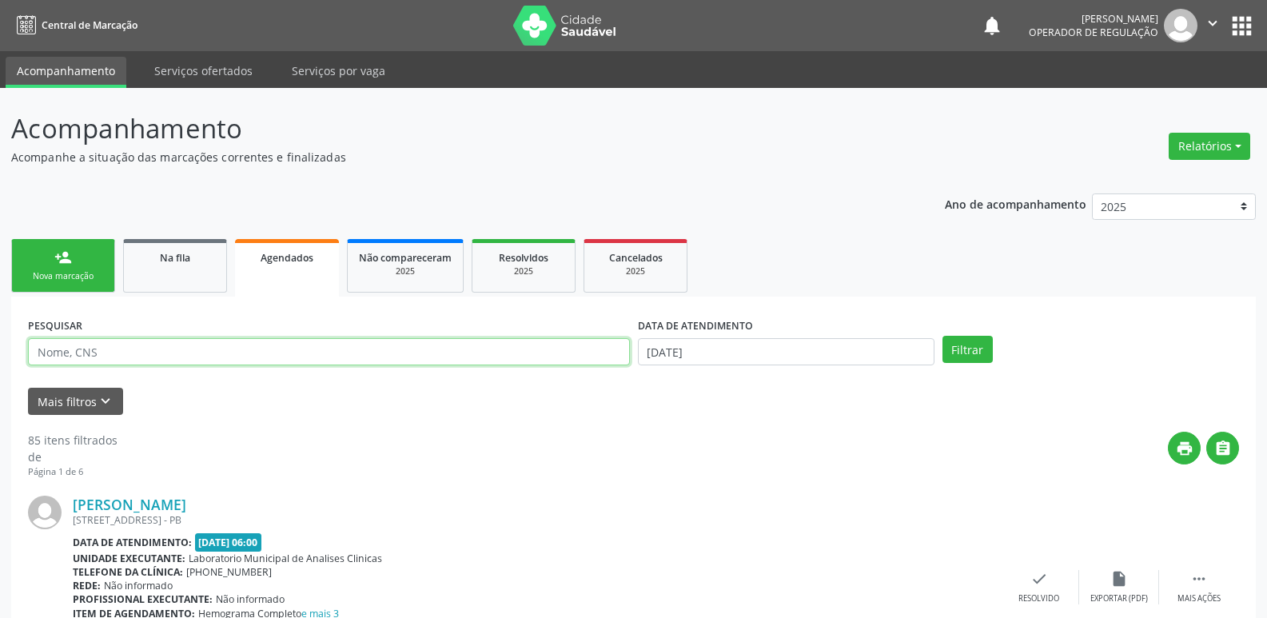
click at [167, 356] on input "text" at bounding box center [329, 351] width 602 height 27
type input "702409572538028"
click at [942, 336] on button "Filtrar" at bounding box center [967, 349] width 50 height 27
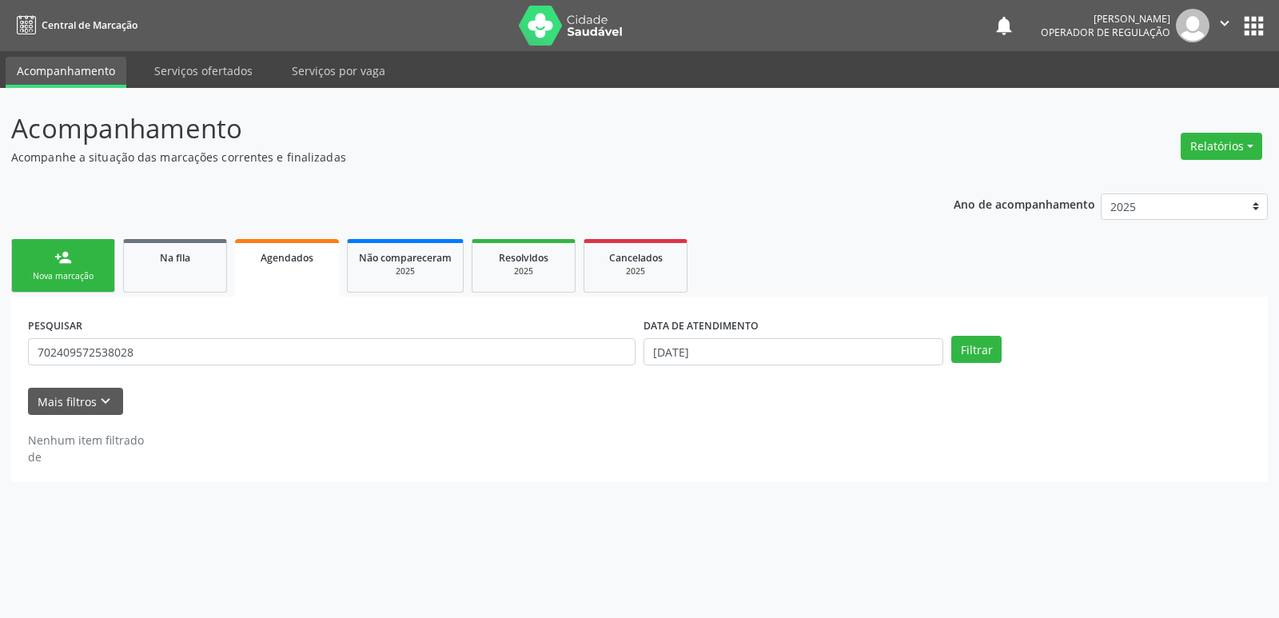
click at [705, 331] on label "DATA DE ATENDIMENTO" at bounding box center [700, 325] width 115 height 25
click at [739, 350] on input "[DATE]" at bounding box center [793, 351] width 300 height 27
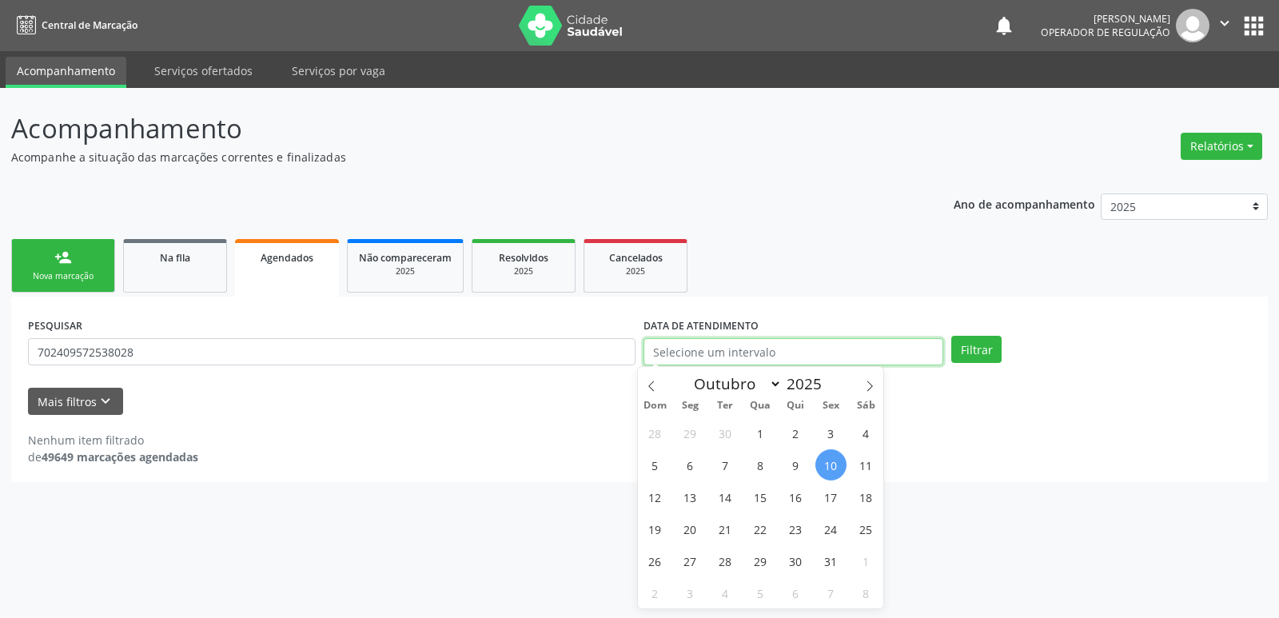
click at [951, 336] on button "Filtrar" at bounding box center [976, 349] width 50 height 27
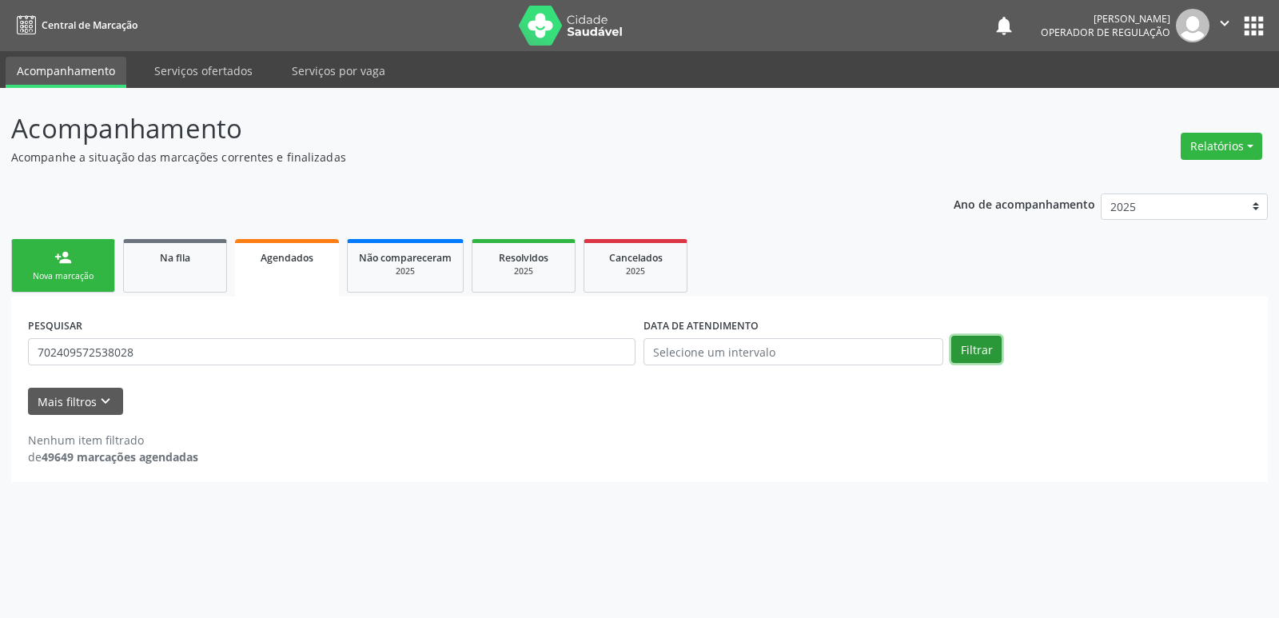
click at [990, 343] on button "Filtrar" at bounding box center [976, 349] width 50 height 27
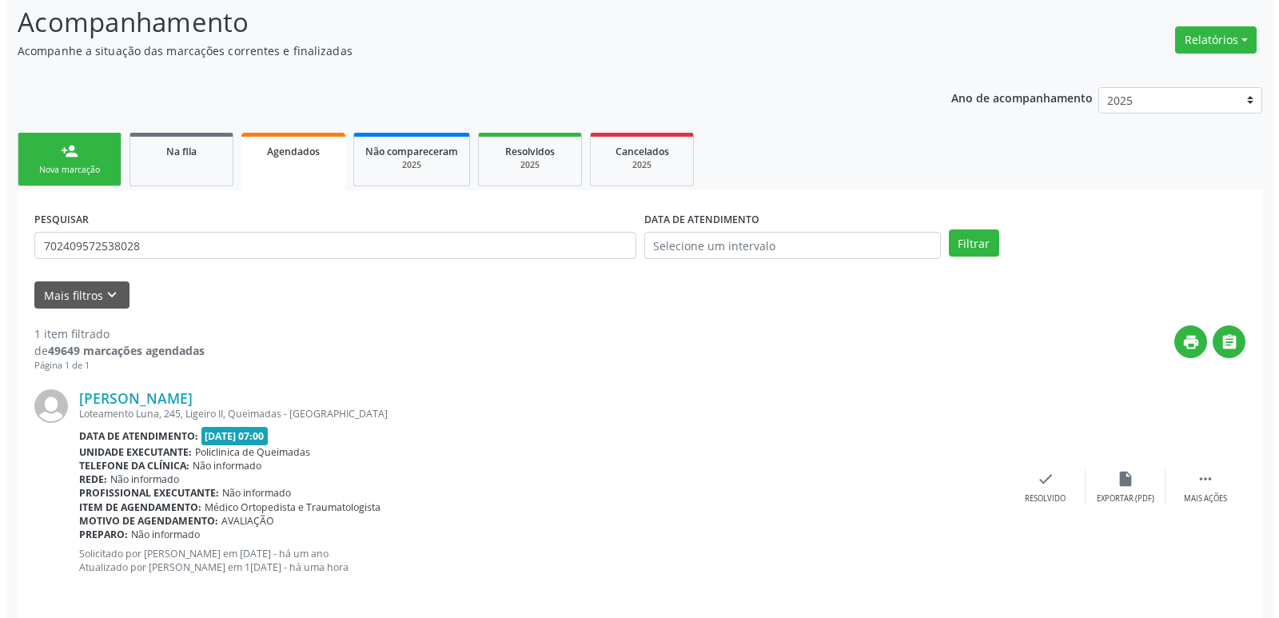
scroll to position [118, 0]
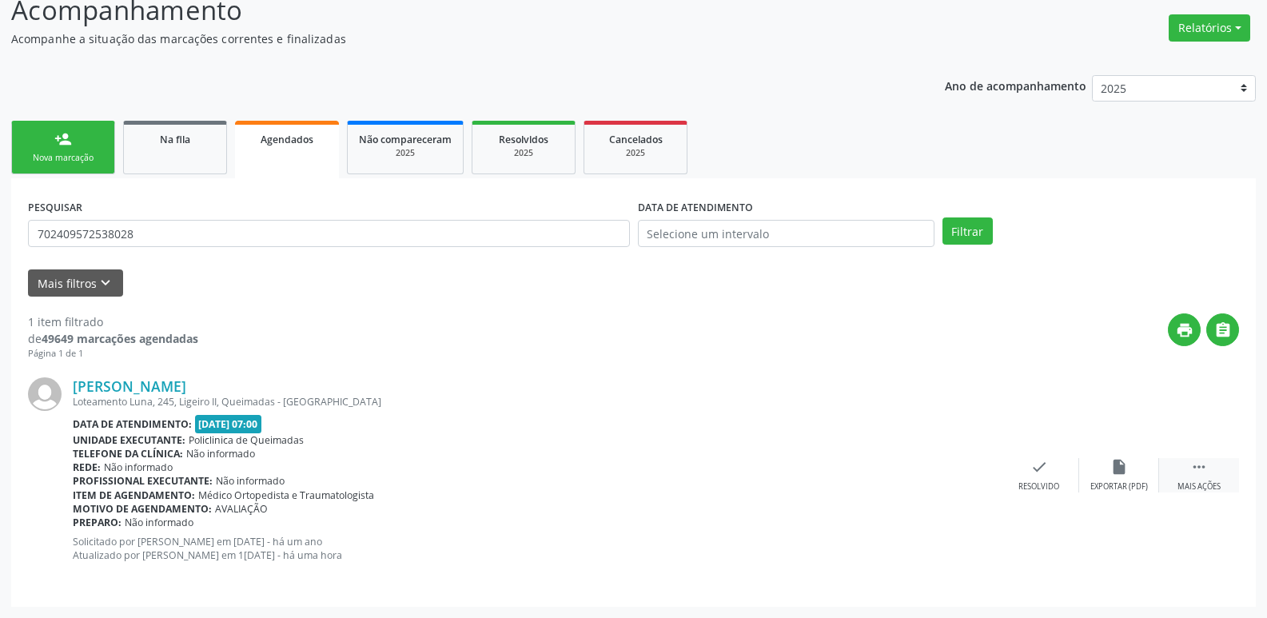
click at [1201, 476] on div " Mais ações" at bounding box center [1199, 475] width 80 height 34
click at [966, 474] on icon "cancel" at bounding box center [959, 467] width 18 height 18
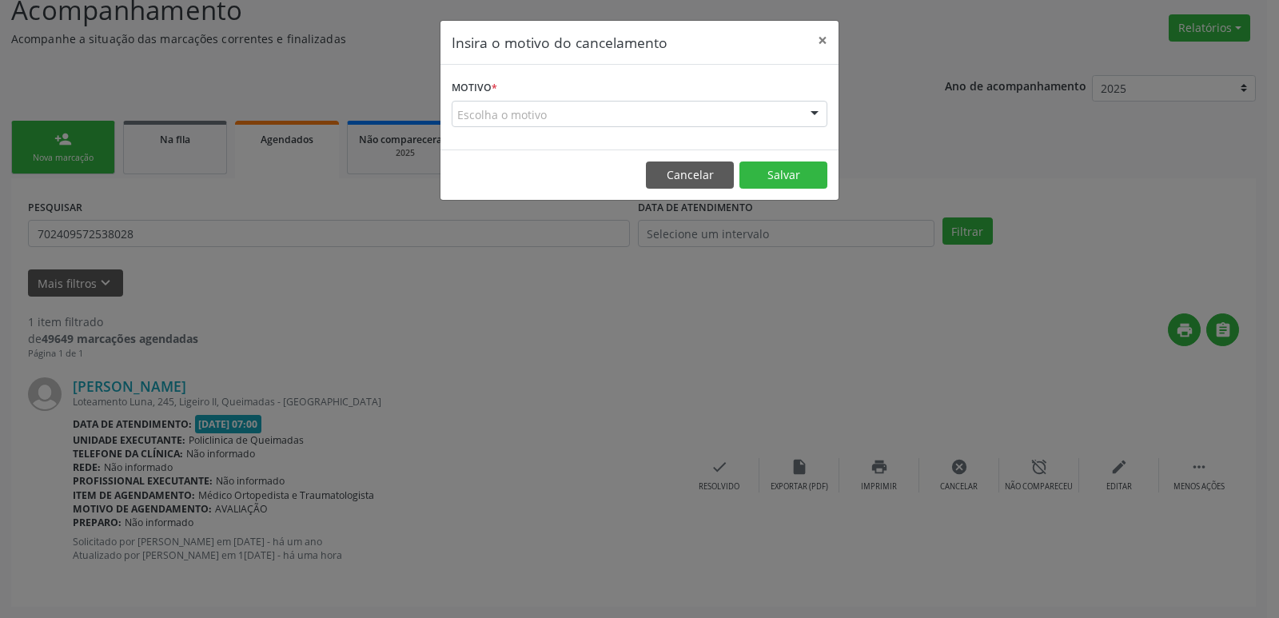
drag, startPoint x: 561, startPoint y: 118, endPoint x: 552, endPoint y: 126, distance: 11.9
click at [557, 123] on div "Escolha o motivo" at bounding box center [640, 114] width 376 height 27
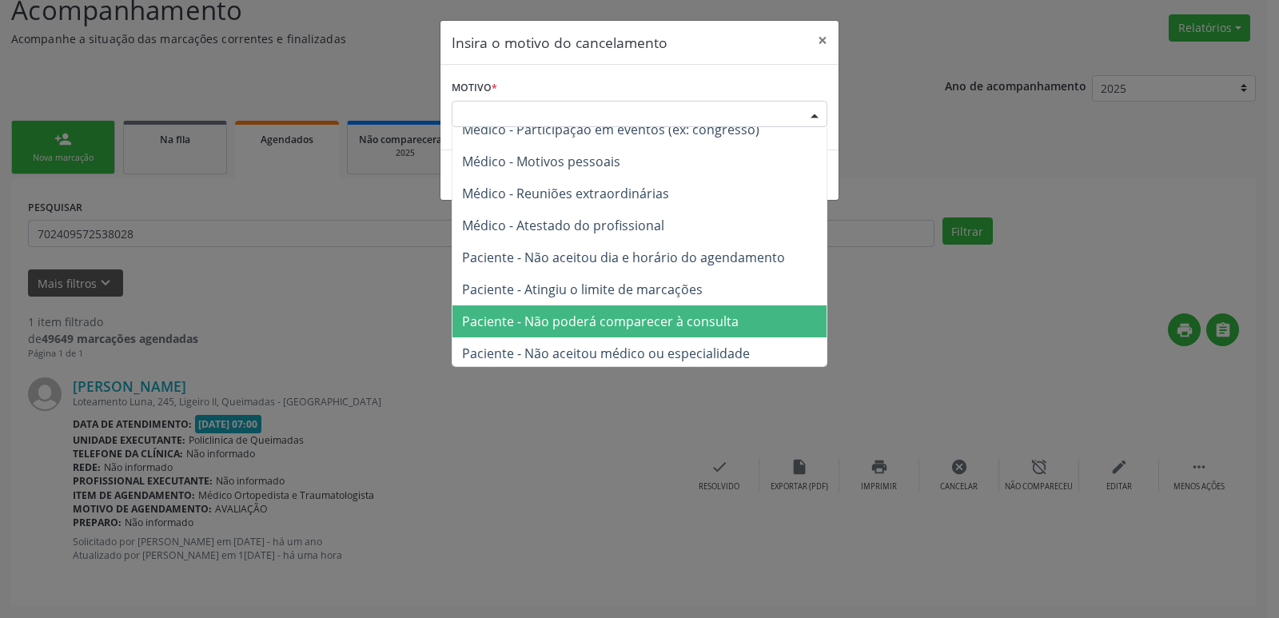
scroll to position [81, 0]
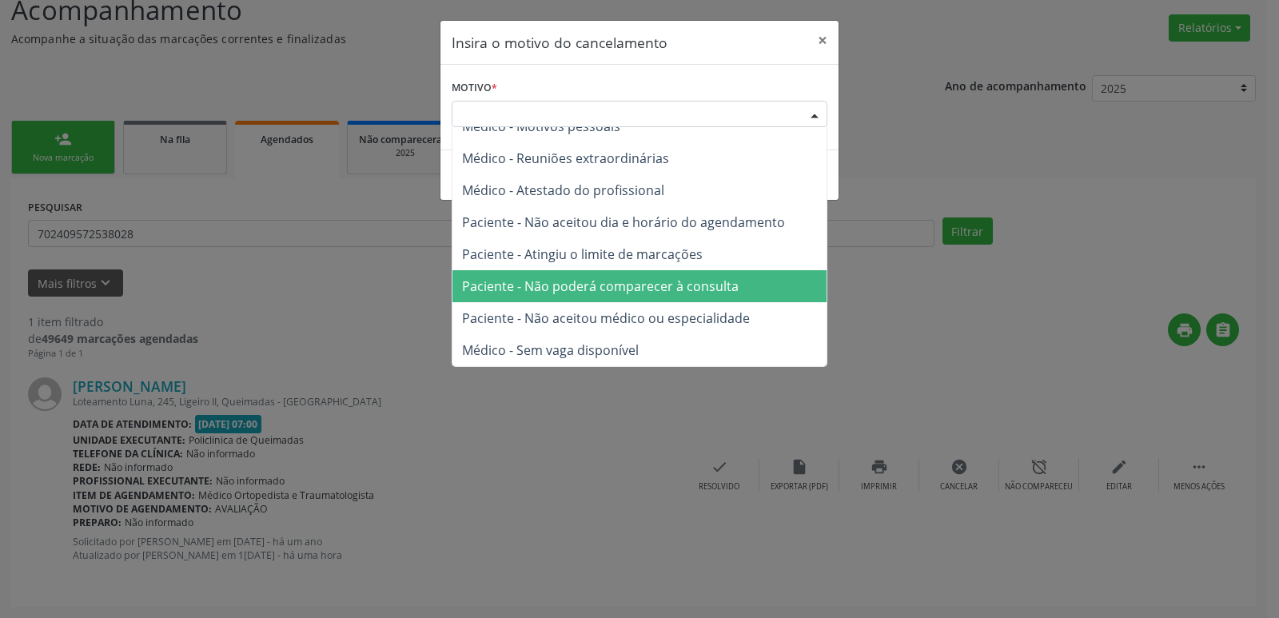
click at [578, 339] on span "Médico - Sem vaga disponível" at bounding box center [639, 350] width 374 height 32
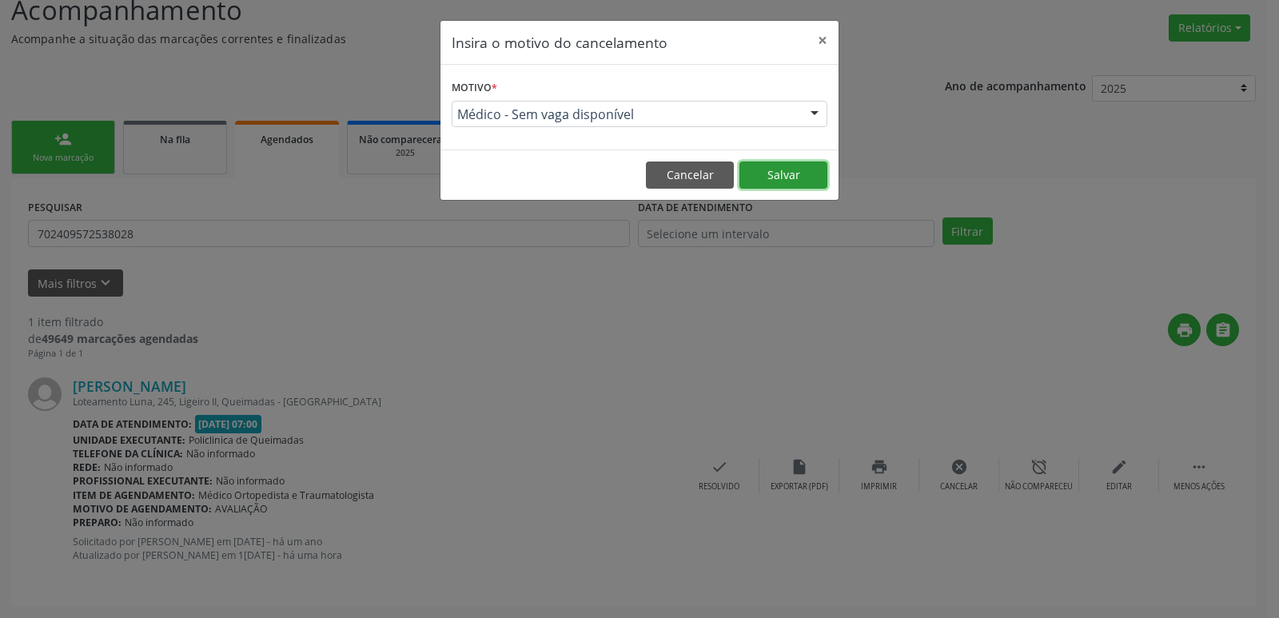
click at [790, 173] on button "Salvar" at bounding box center [783, 174] width 88 height 27
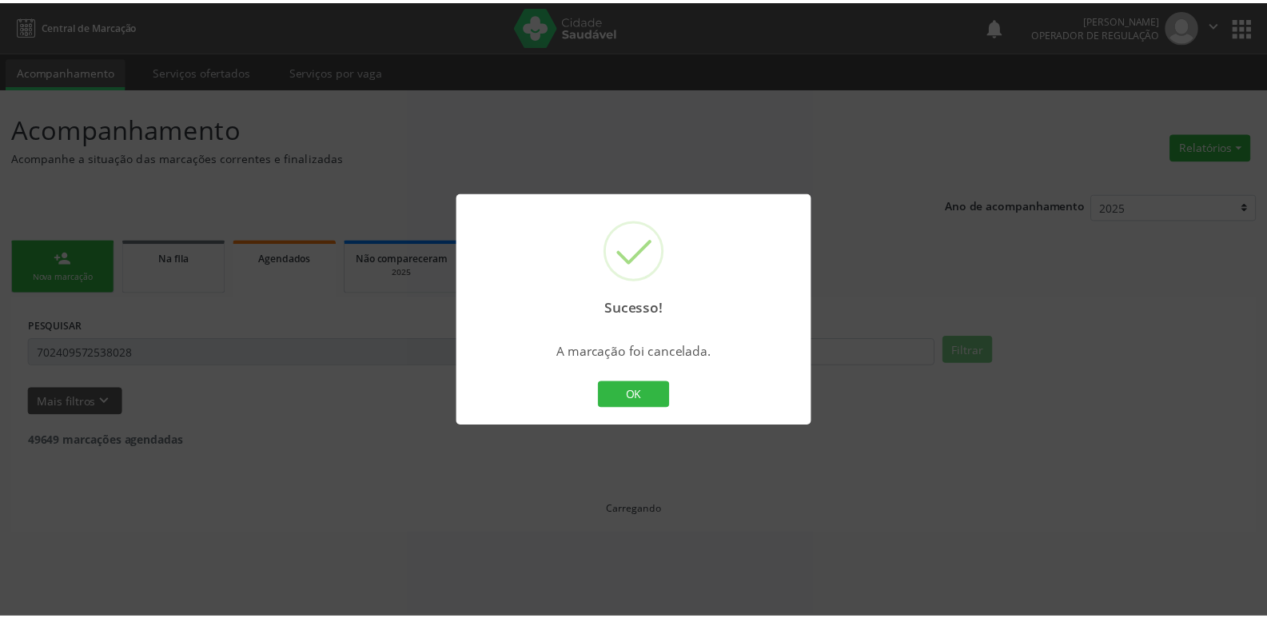
scroll to position [0, 0]
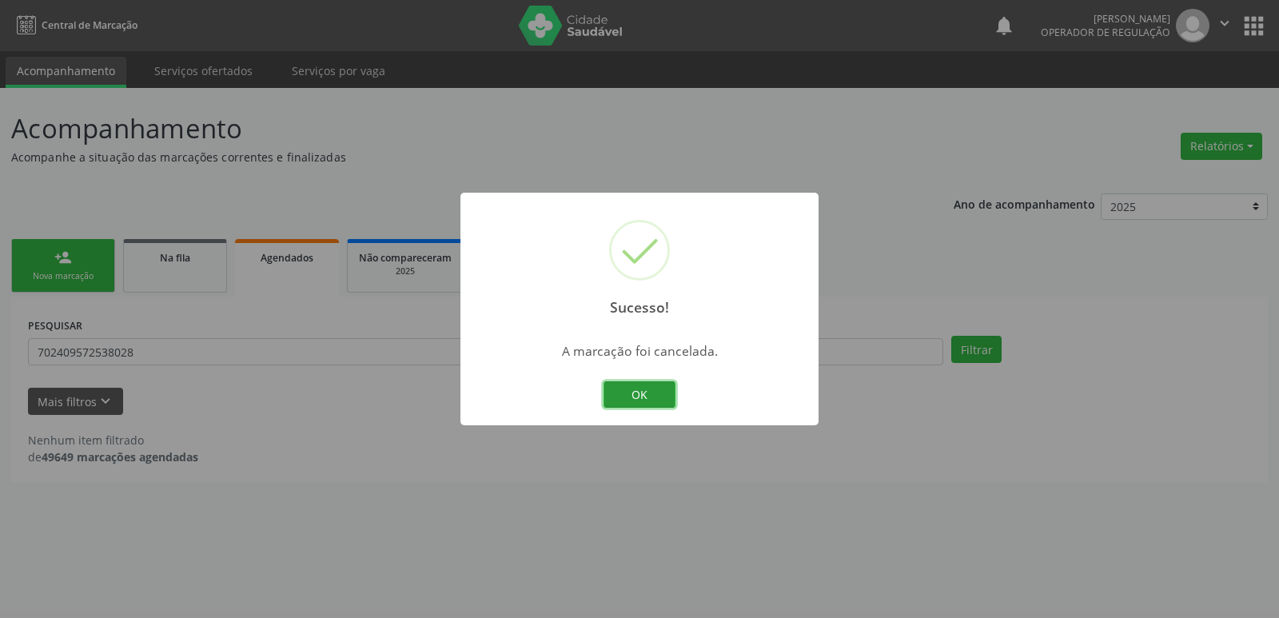
click at [617, 394] on button "OK" at bounding box center [639, 394] width 72 height 27
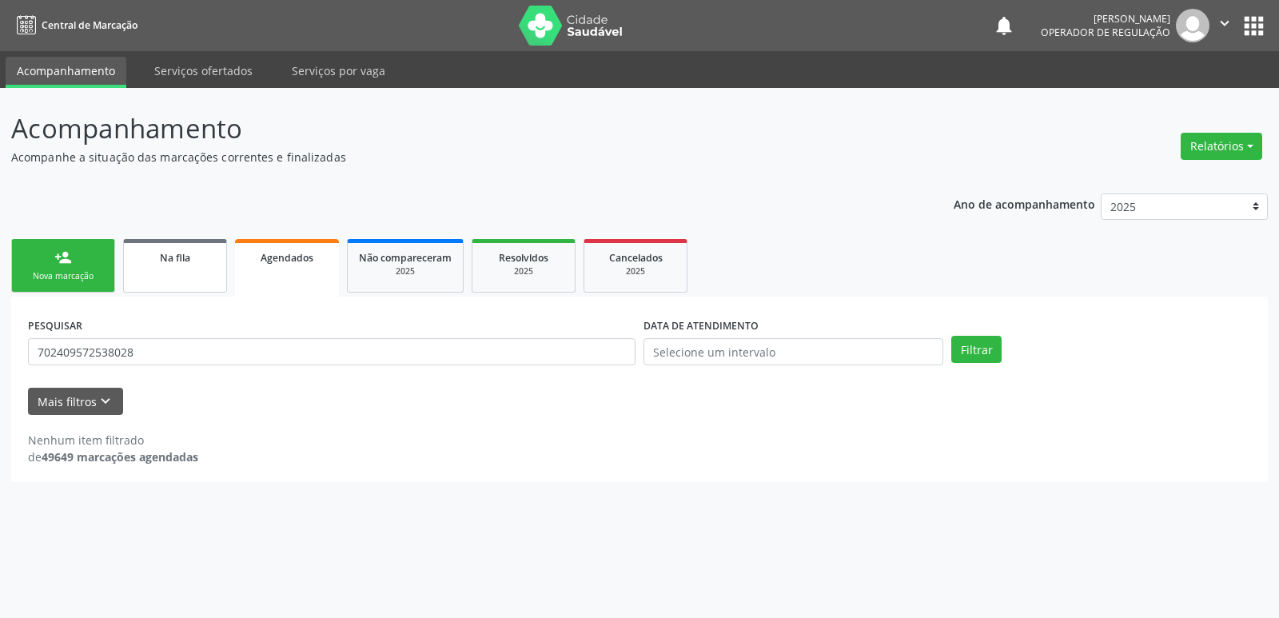
click at [183, 267] on link "Na fila" at bounding box center [175, 266] width 104 height 54
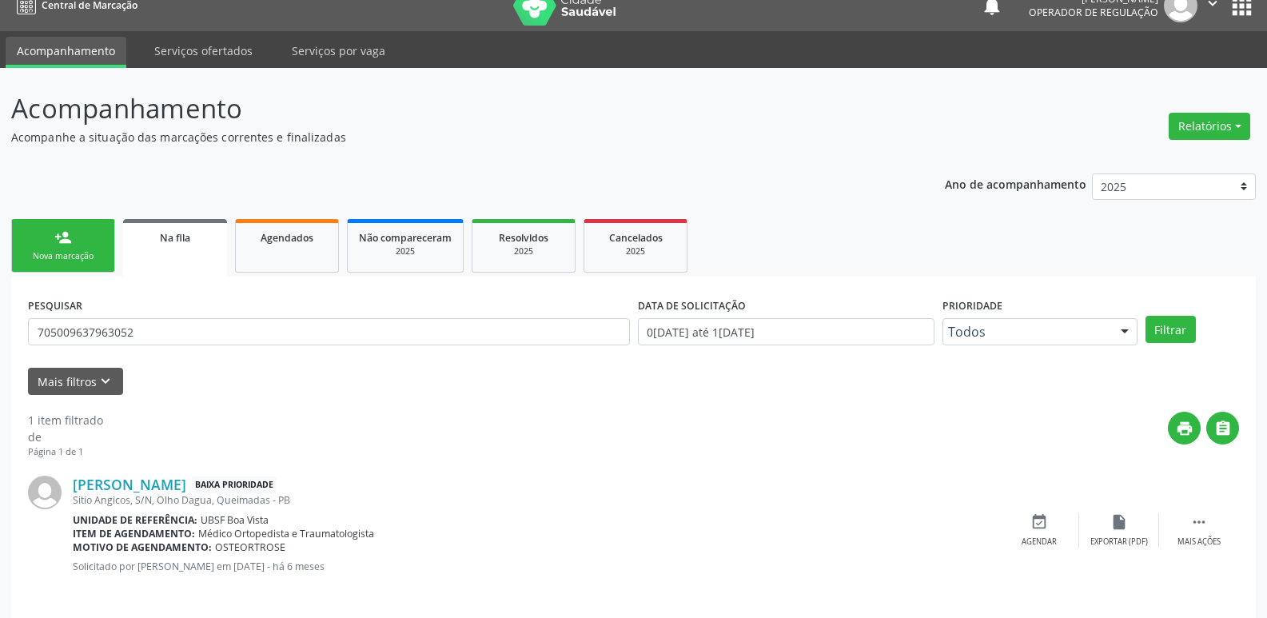
scroll to position [31, 0]
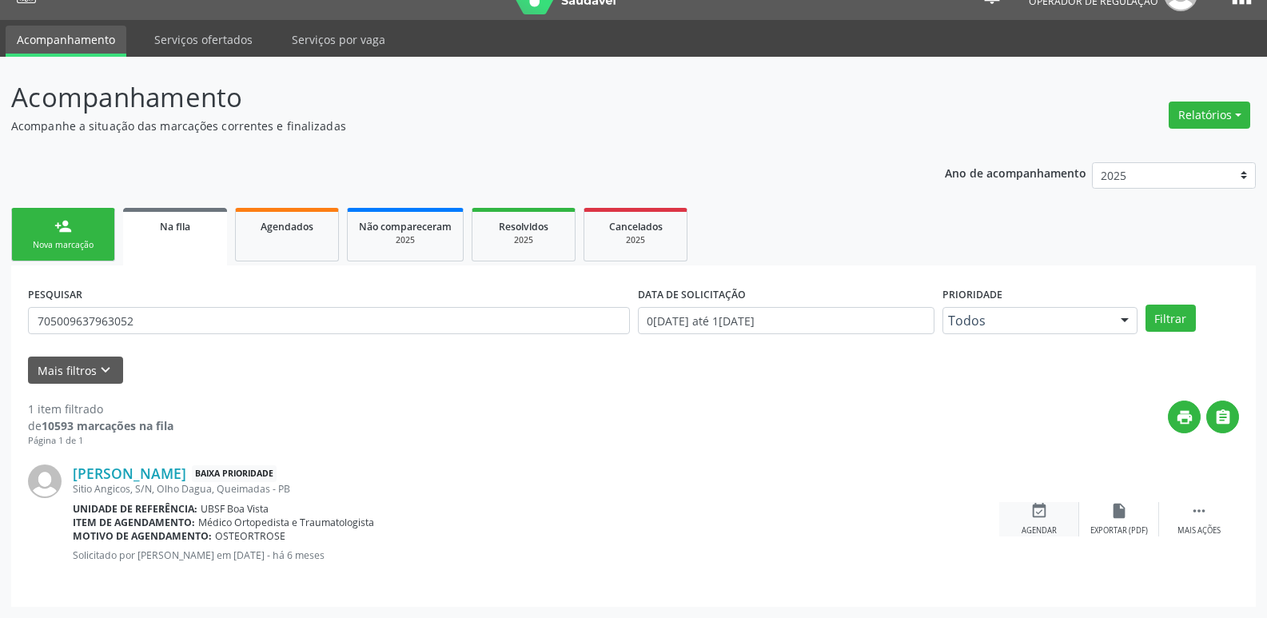
click at [1024, 535] on div "Agendar" at bounding box center [1038, 530] width 35 height 11
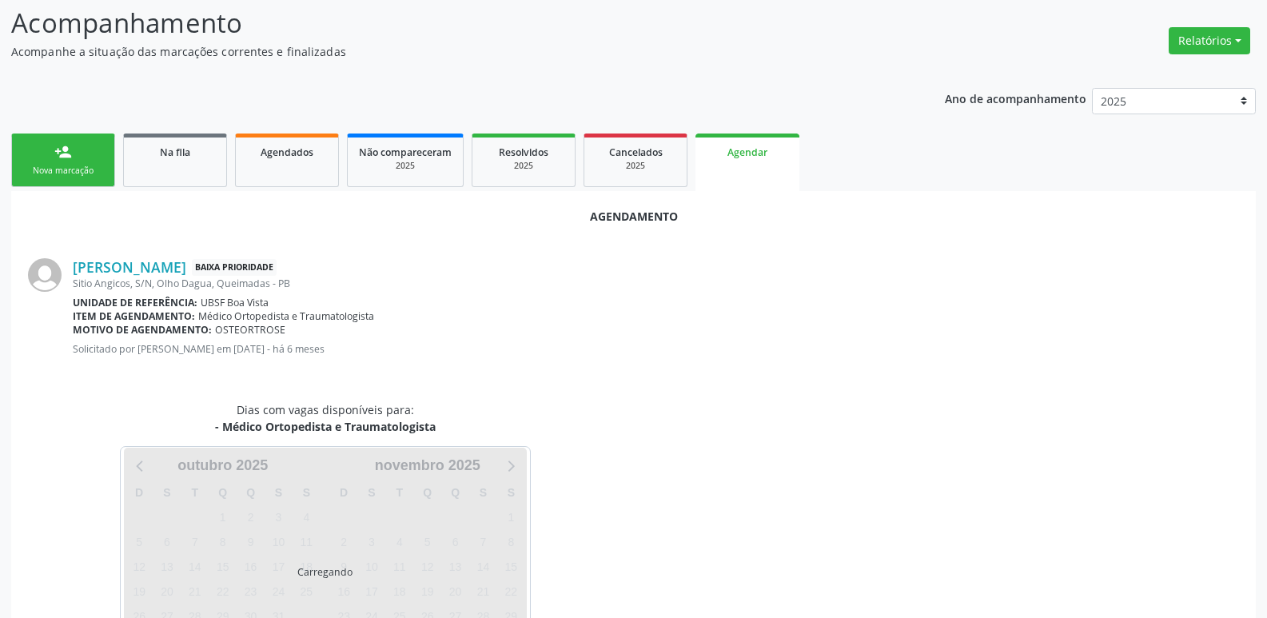
scroll to position [177, 0]
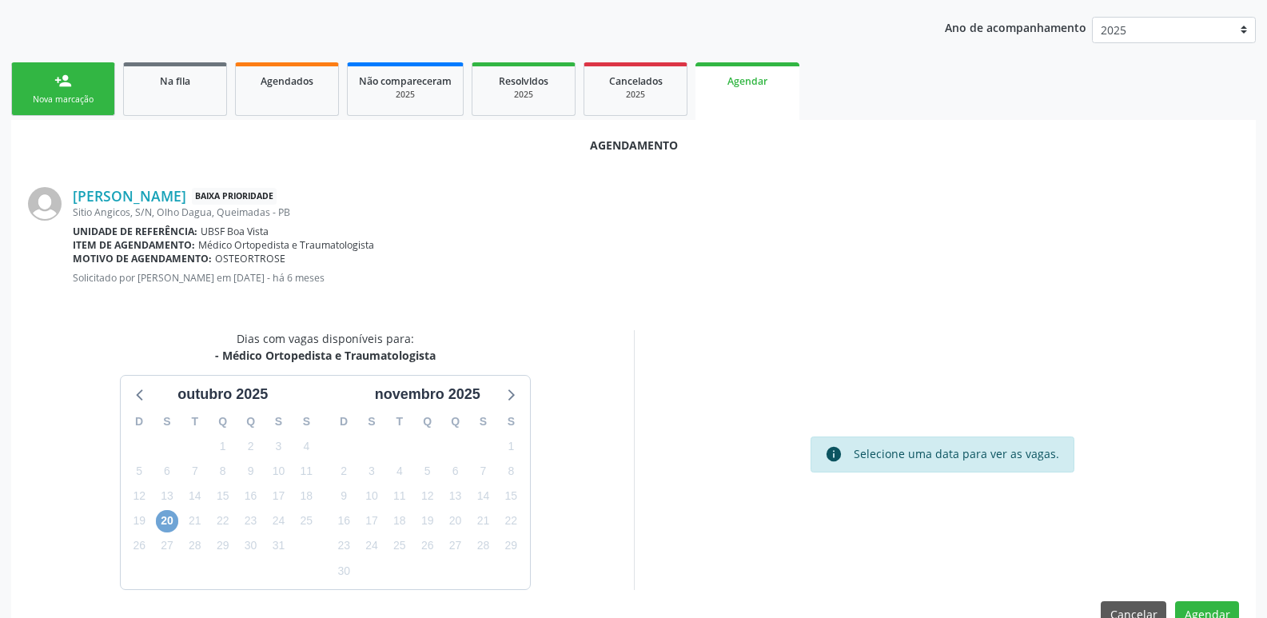
click at [161, 518] on span "20" at bounding box center [167, 521] width 22 height 22
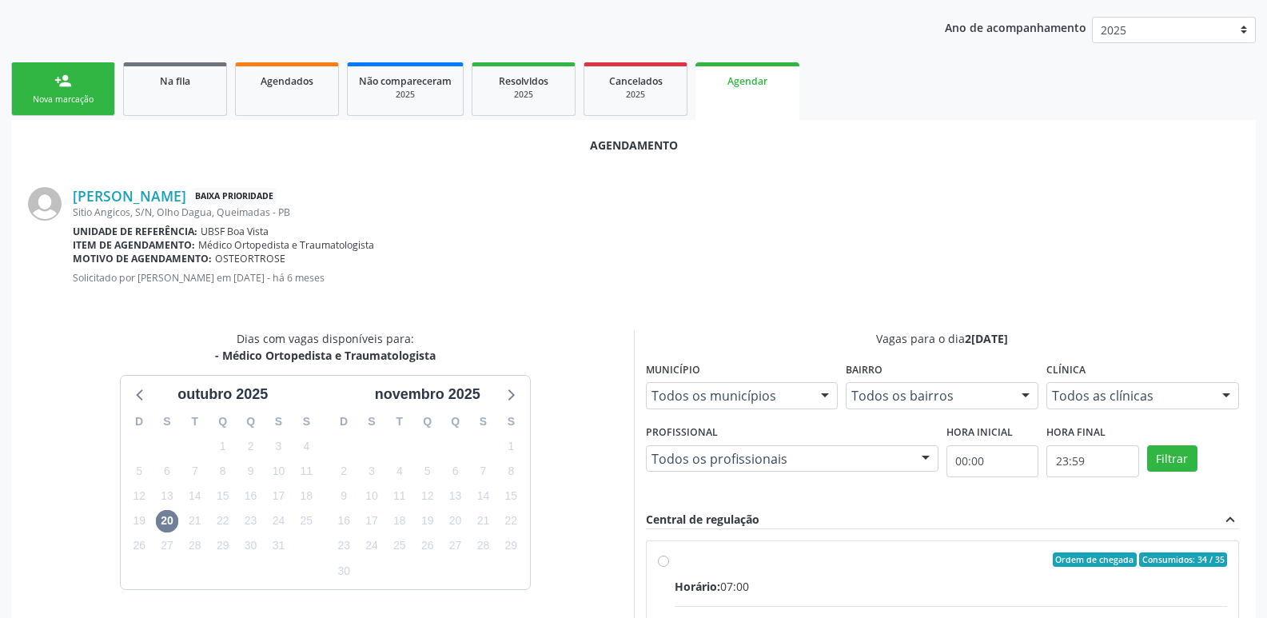
drag, startPoint x: 912, startPoint y: 564, endPoint x: 944, endPoint y: 490, distance: 80.9
click at [915, 563] on div "Ordem de chegada Consumidos: 34 / 35" at bounding box center [951, 559] width 553 height 14
click at [669, 563] on input "Ordem de chegada Consumidos: 34 / 35 Horário: 07:00 Clínica: Policlinica de Que…" at bounding box center [663, 559] width 11 height 14
radio input "true"
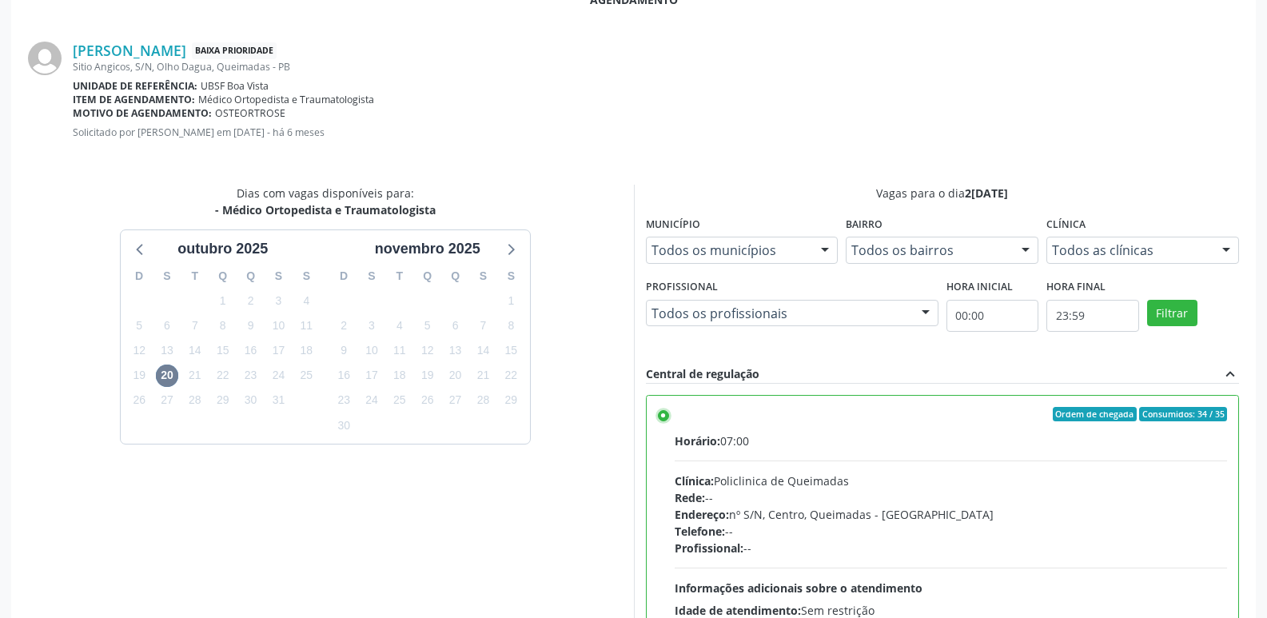
scroll to position [474, 0]
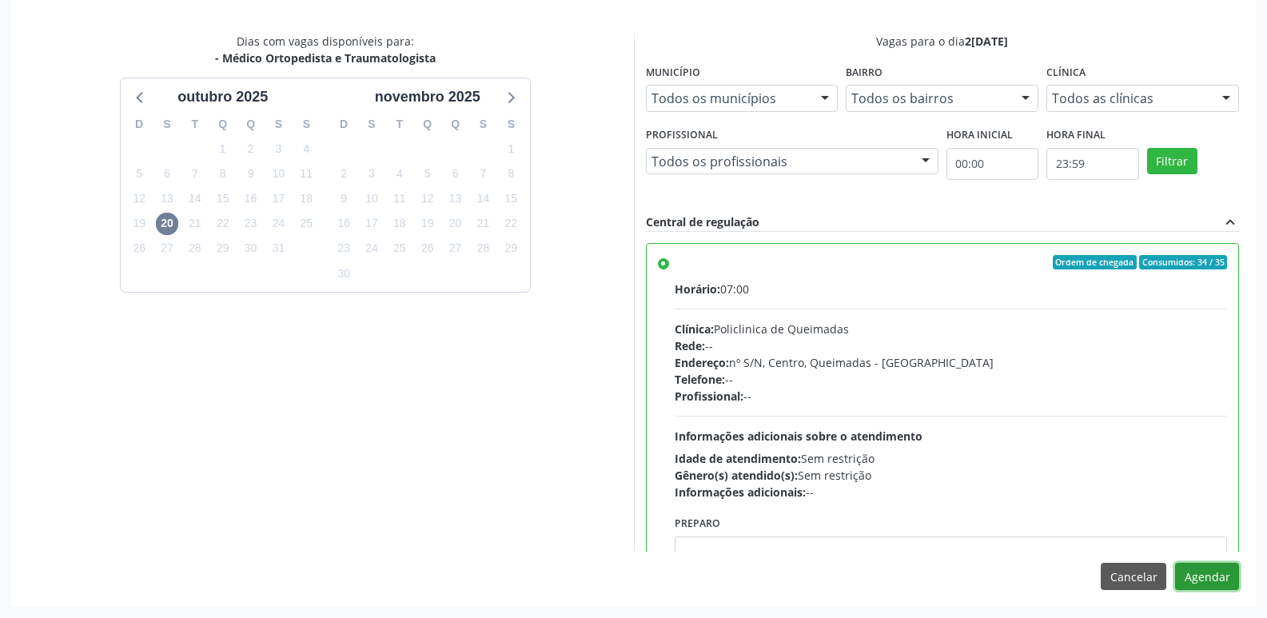
click at [1220, 575] on button "Agendar" at bounding box center [1207, 576] width 64 height 27
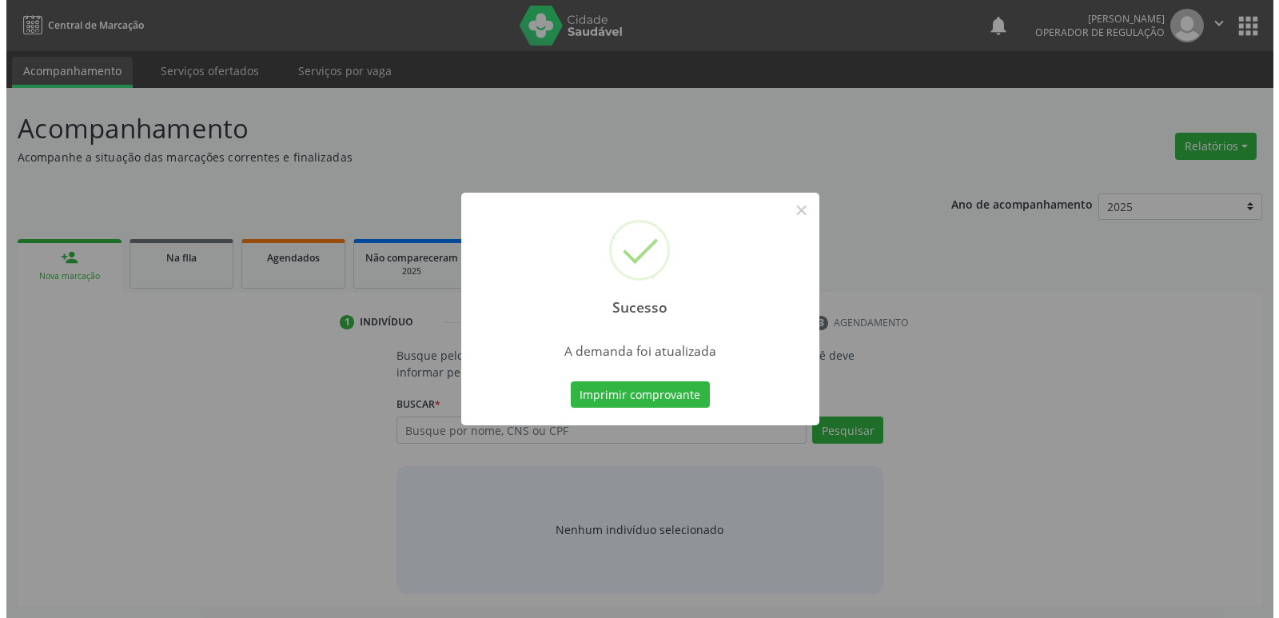
scroll to position [0, 0]
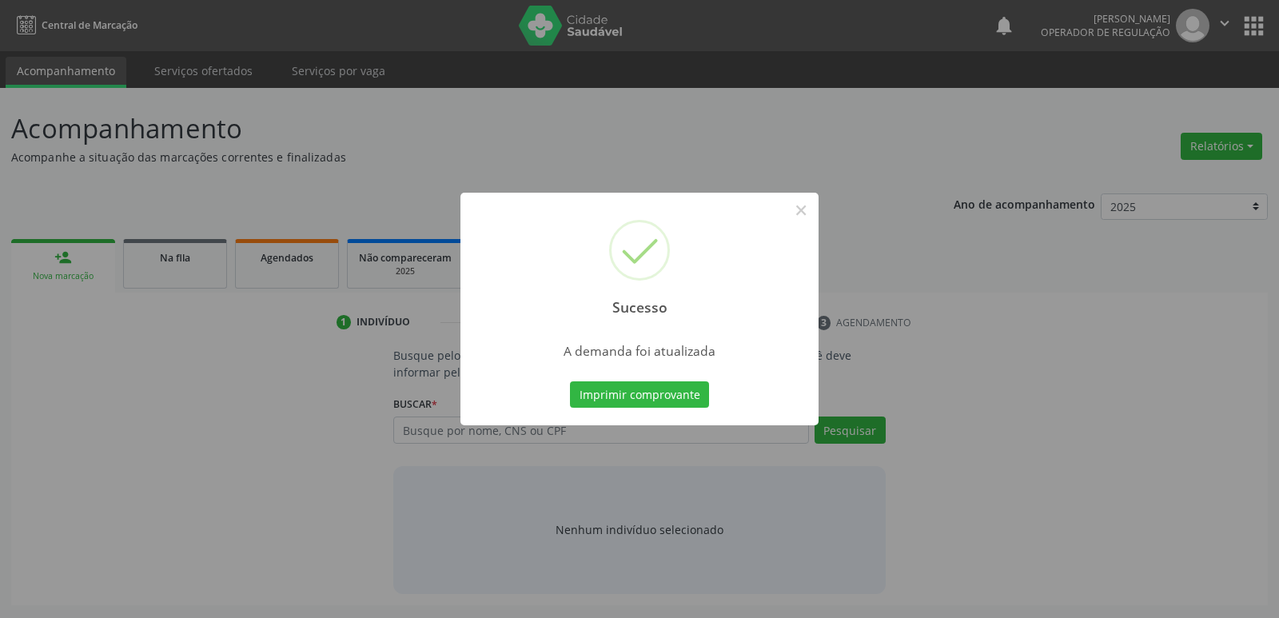
click at [570, 381] on button "Imprimir comprovante" at bounding box center [639, 394] width 139 height 27
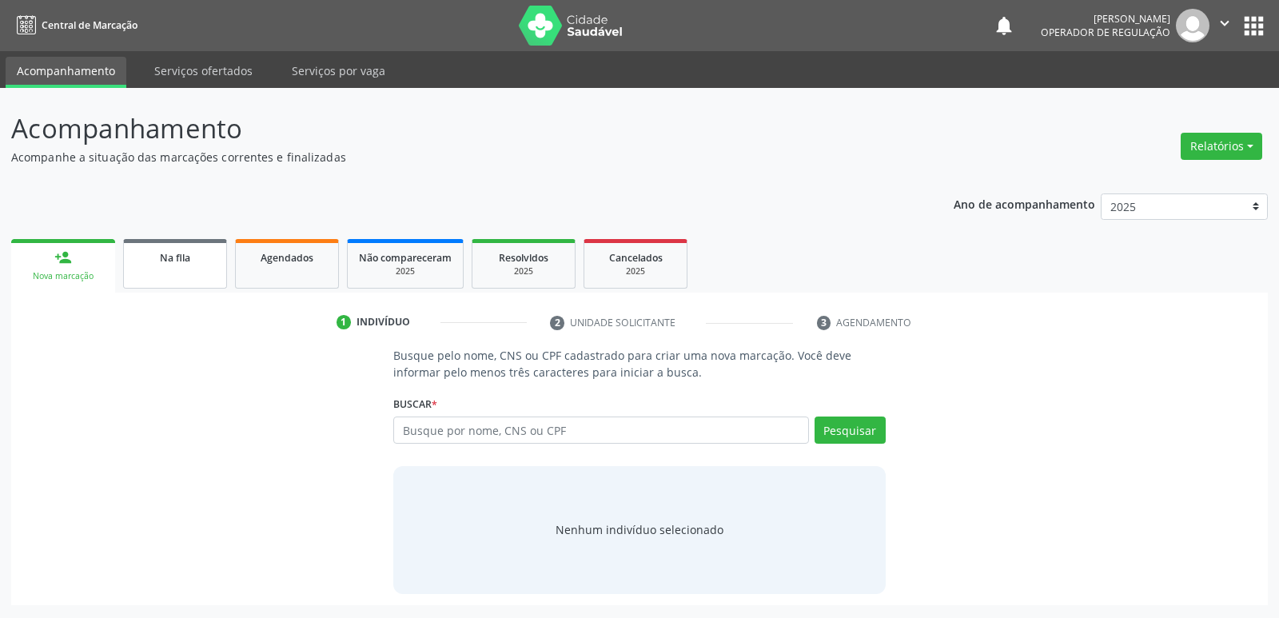
click at [163, 244] on link "Na fila" at bounding box center [175, 264] width 104 height 50
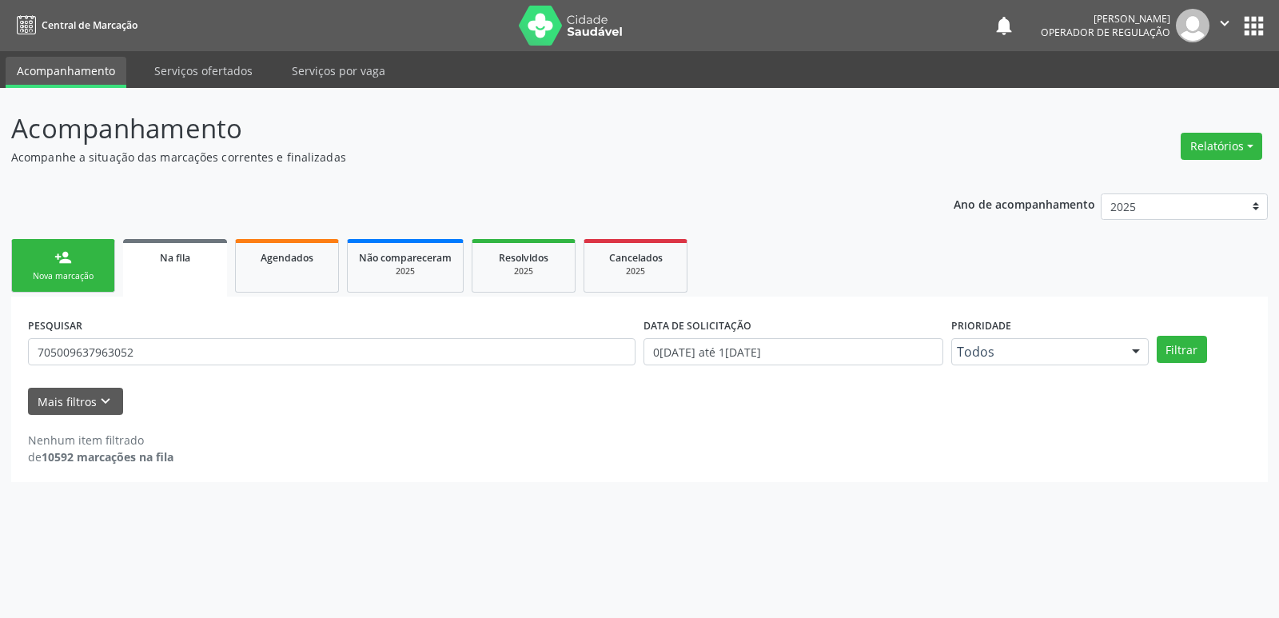
click at [73, 251] on link "person_add Nova marcação" at bounding box center [63, 266] width 104 height 54
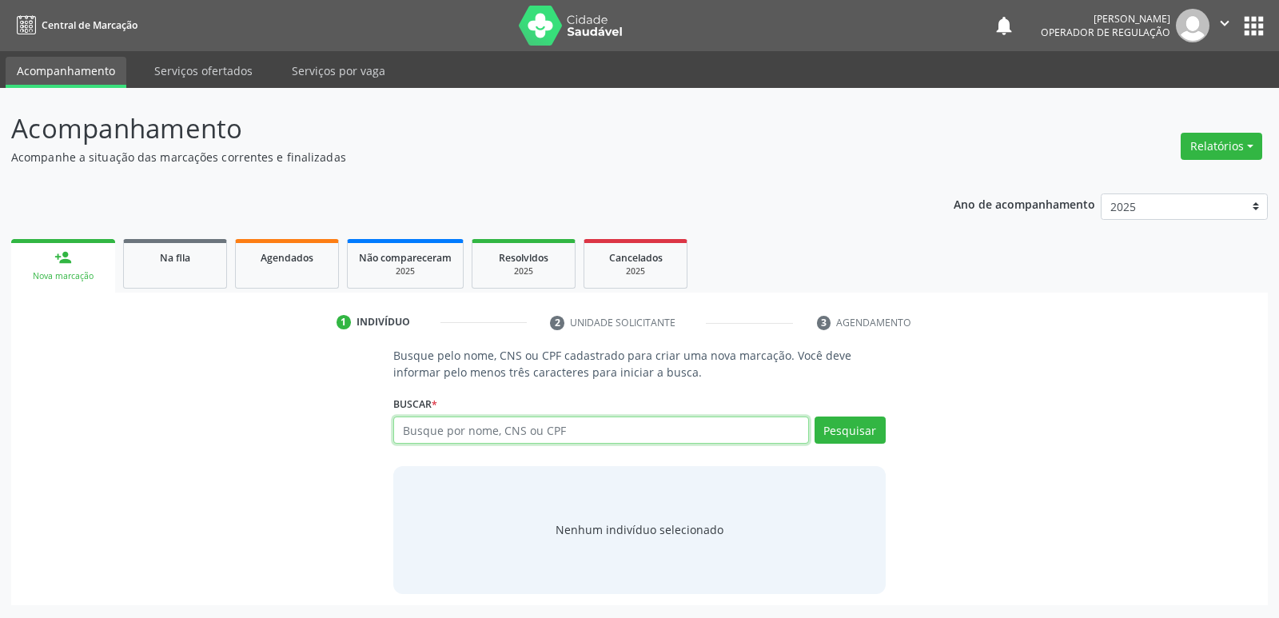
drag, startPoint x: 456, startPoint y: 439, endPoint x: 485, endPoint y: 425, distance: 32.5
click at [470, 432] on input "text" at bounding box center [600, 429] width 415 height 27
type input "00714156450"
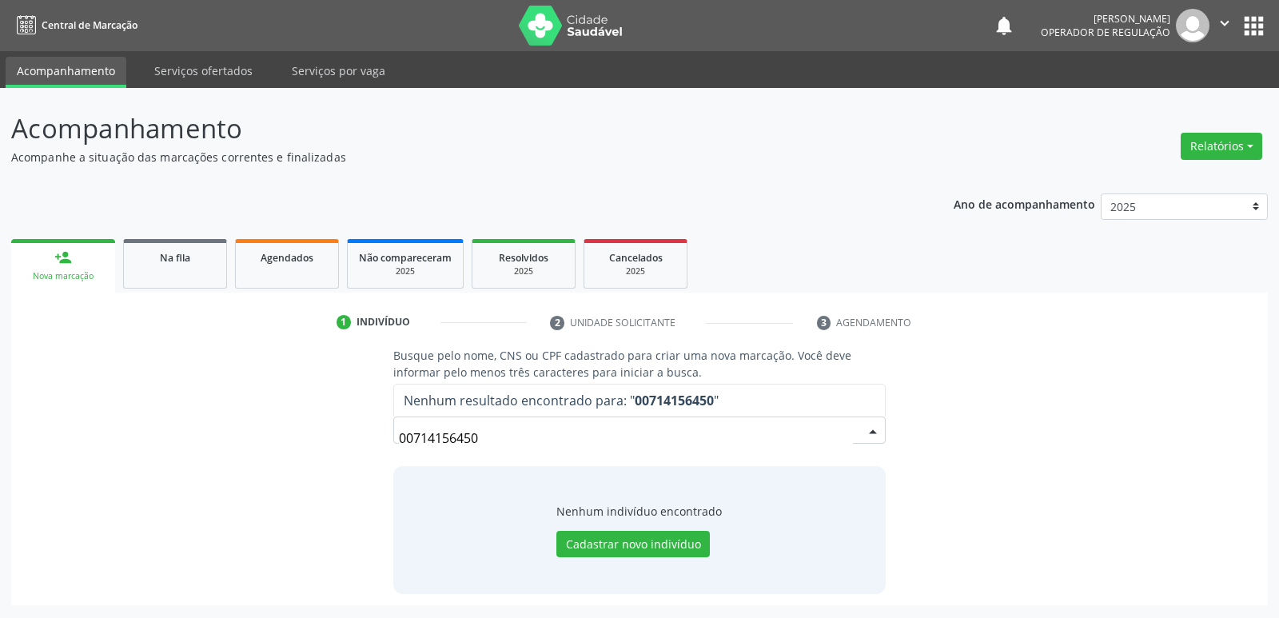
drag, startPoint x: 589, startPoint y: 449, endPoint x: 0, endPoint y: 437, distance: 589.2
click at [0, 437] on div "Acompanhamento Acompanhe a situação das marcações correntes e finalizadas Relat…" at bounding box center [639, 353] width 1279 height 530
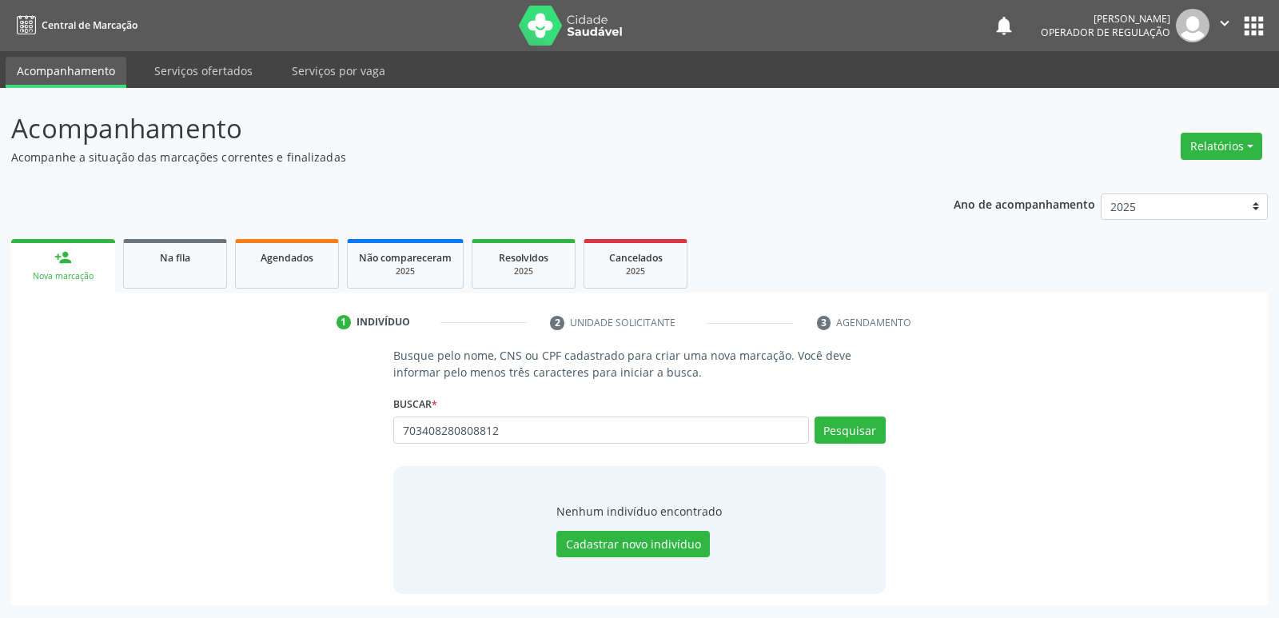
type input "703408280808812"
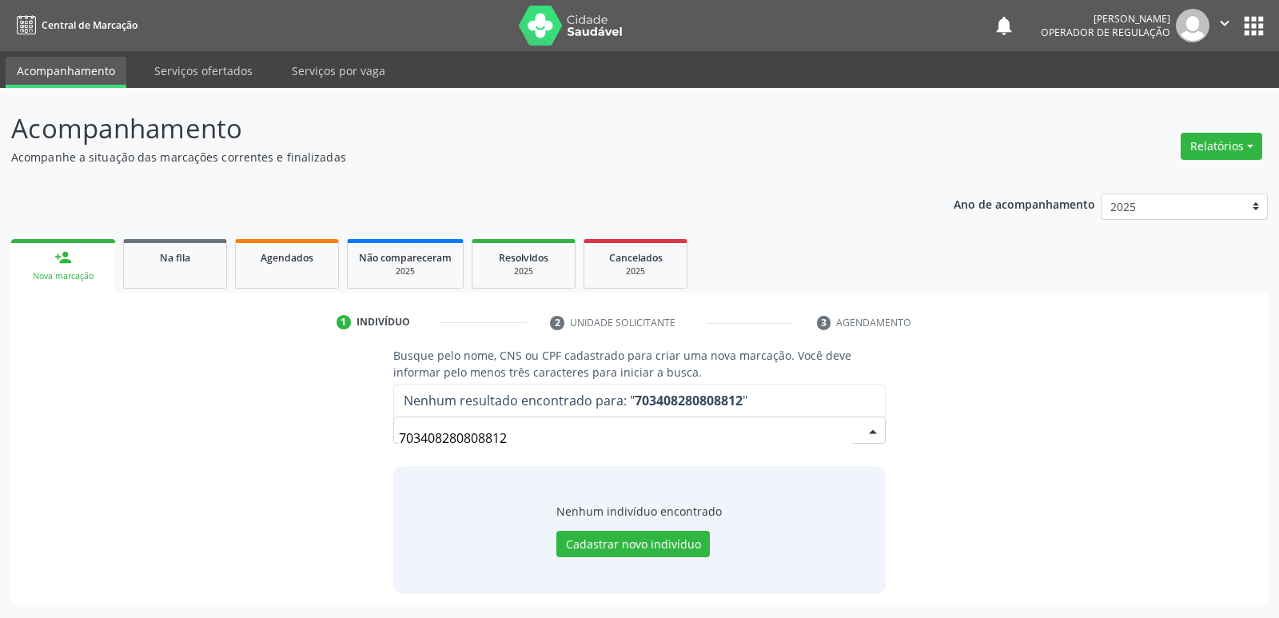
drag, startPoint x: 629, startPoint y: 448, endPoint x: 0, endPoint y: 448, distance: 629.0
click at [0, 448] on div "Acompanhamento Acompanhe a situação das marcações correntes e finalizadas Relat…" at bounding box center [639, 353] width 1279 height 530
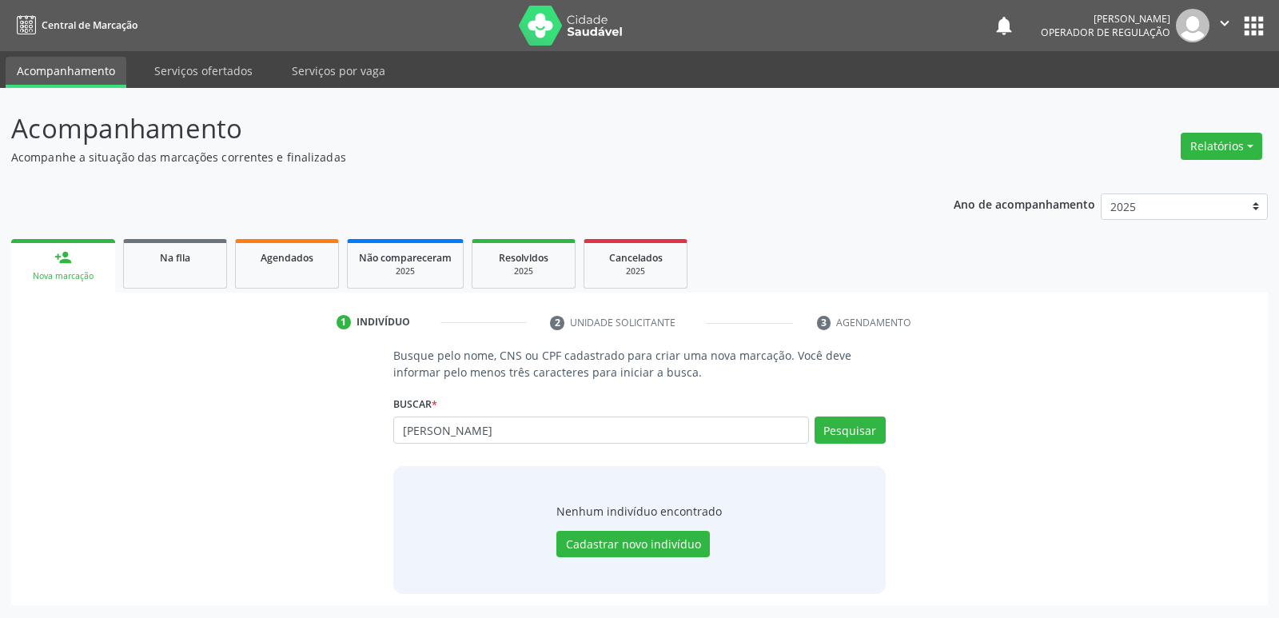
type input "[PERSON_NAME]"
click at [878, 434] on button "Pesquisar" at bounding box center [849, 429] width 71 height 27
click at [849, 428] on button "Pesquisar" at bounding box center [849, 429] width 71 height 27
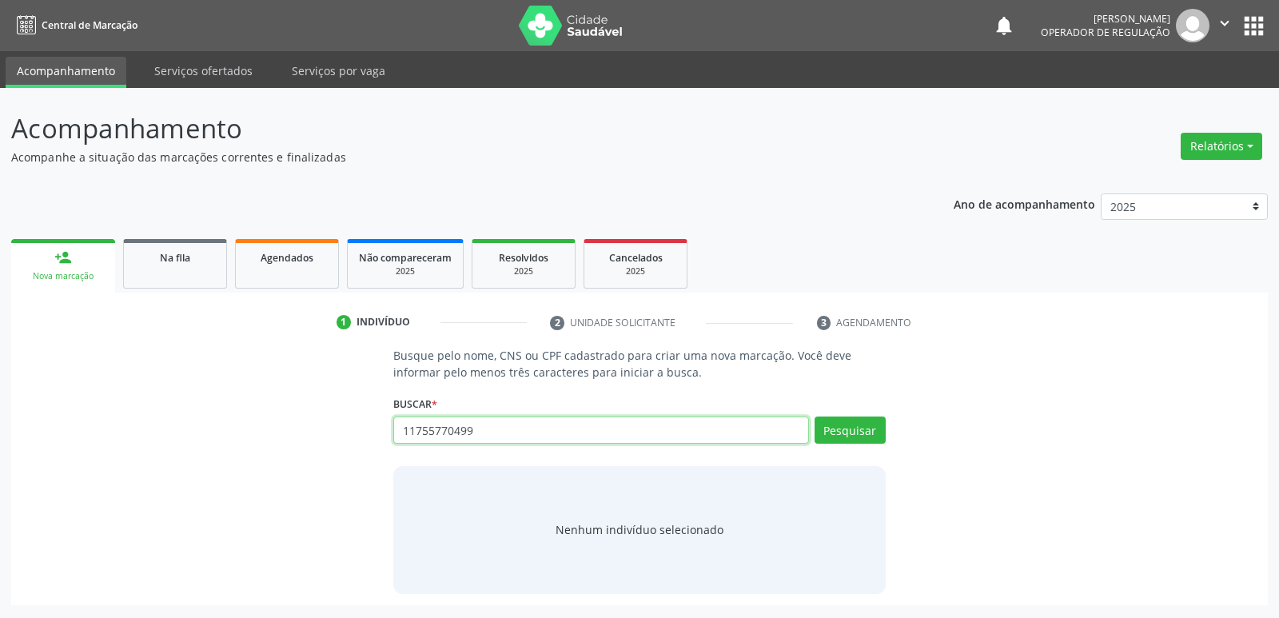
type input "11755770499"
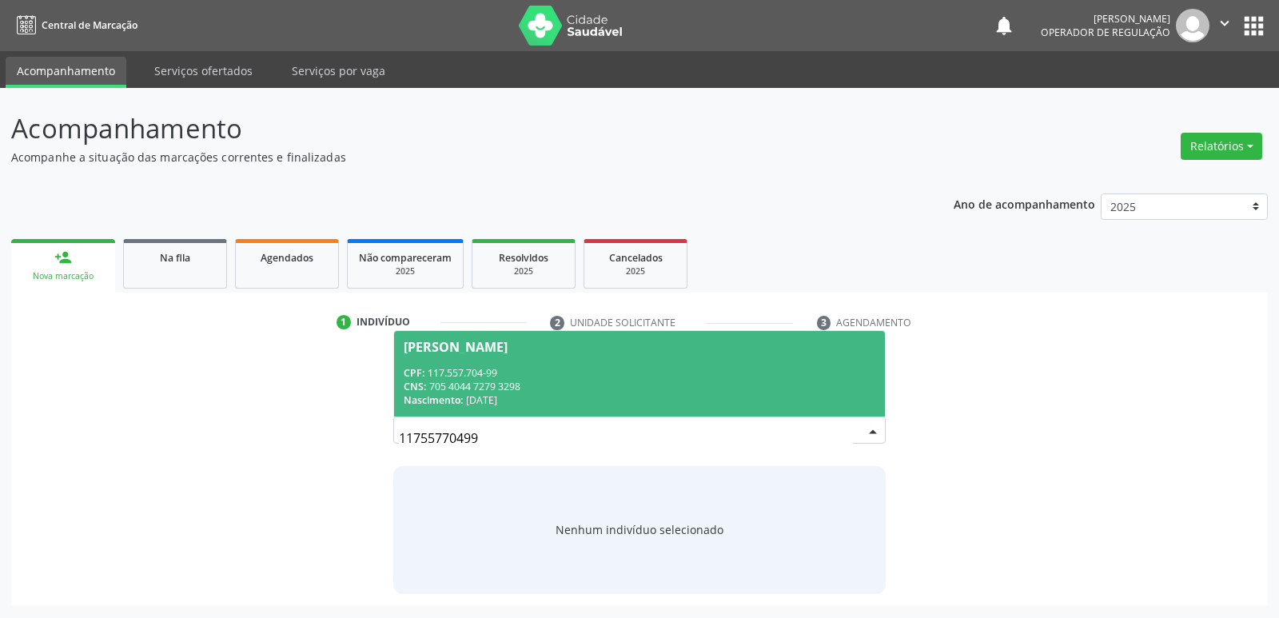
click at [460, 390] on div "CNS: 705 4044 7279 3298" at bounding box center [639, 387] width 471 height 14
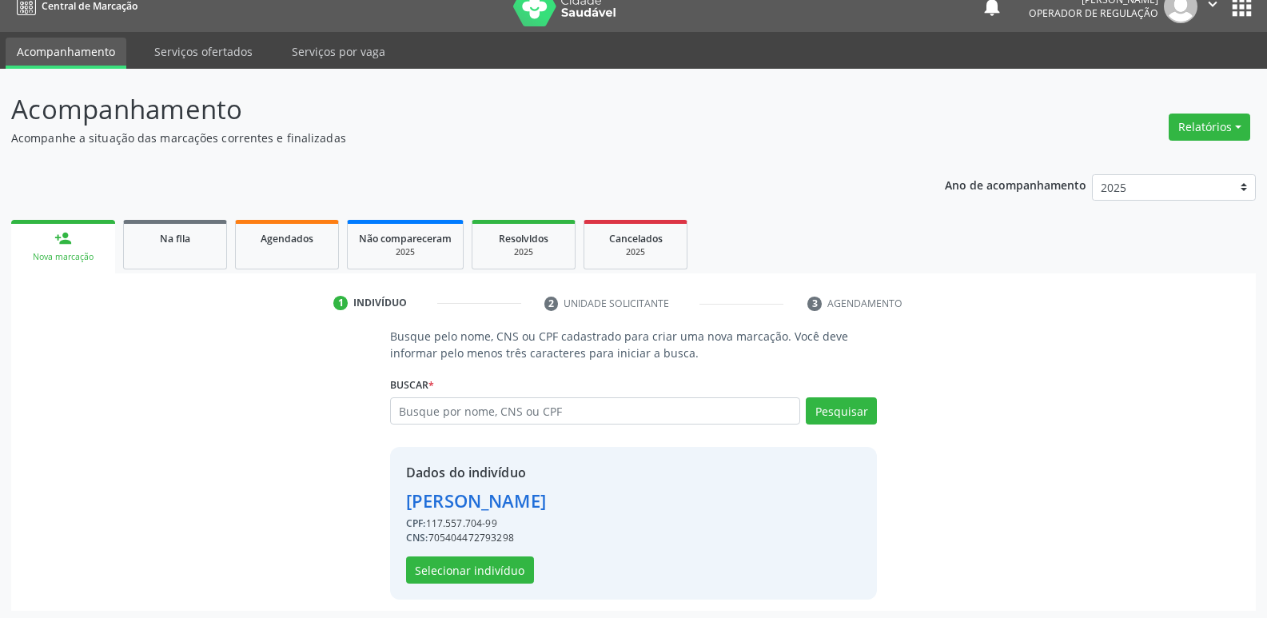
scroll to position [23, 0]
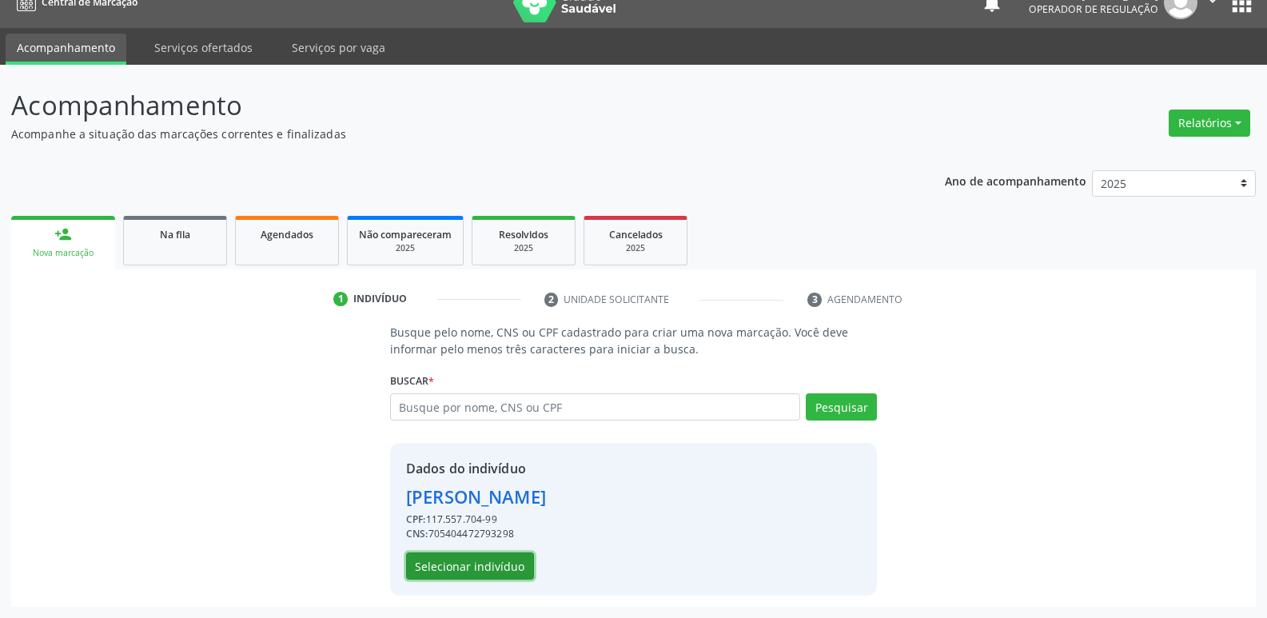
click at [472, 576] on button "Selecionar indivíduo" at bounding box center [470, 565] width 128 height 27
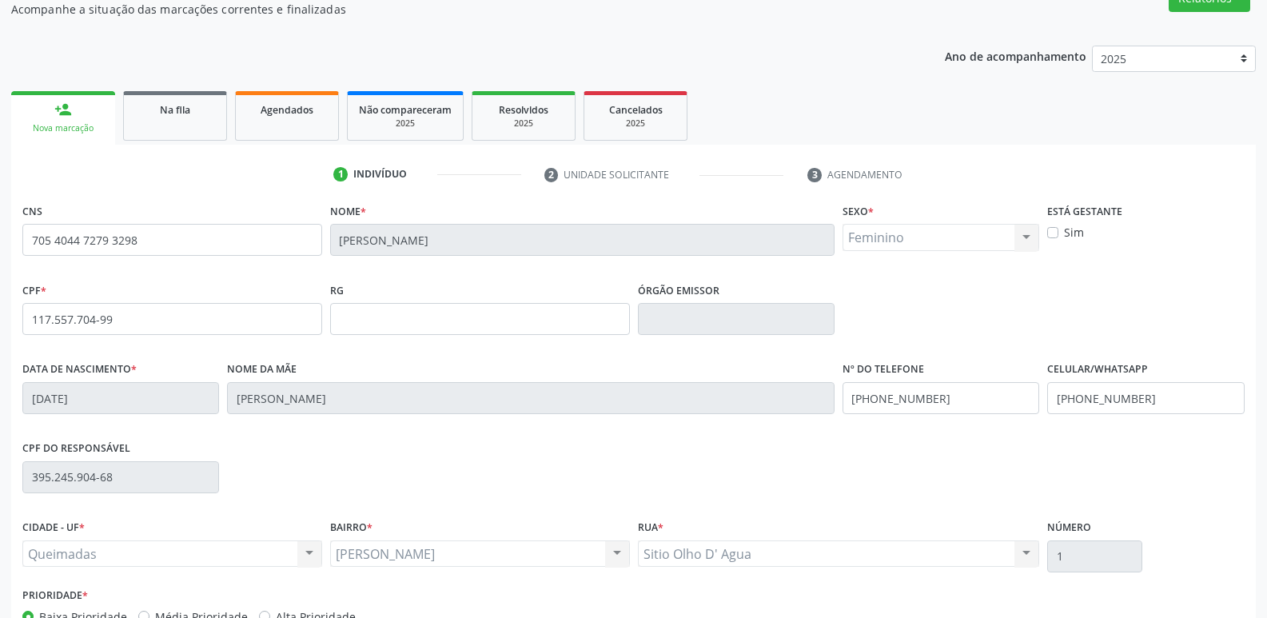
scroll to position [249, 0]
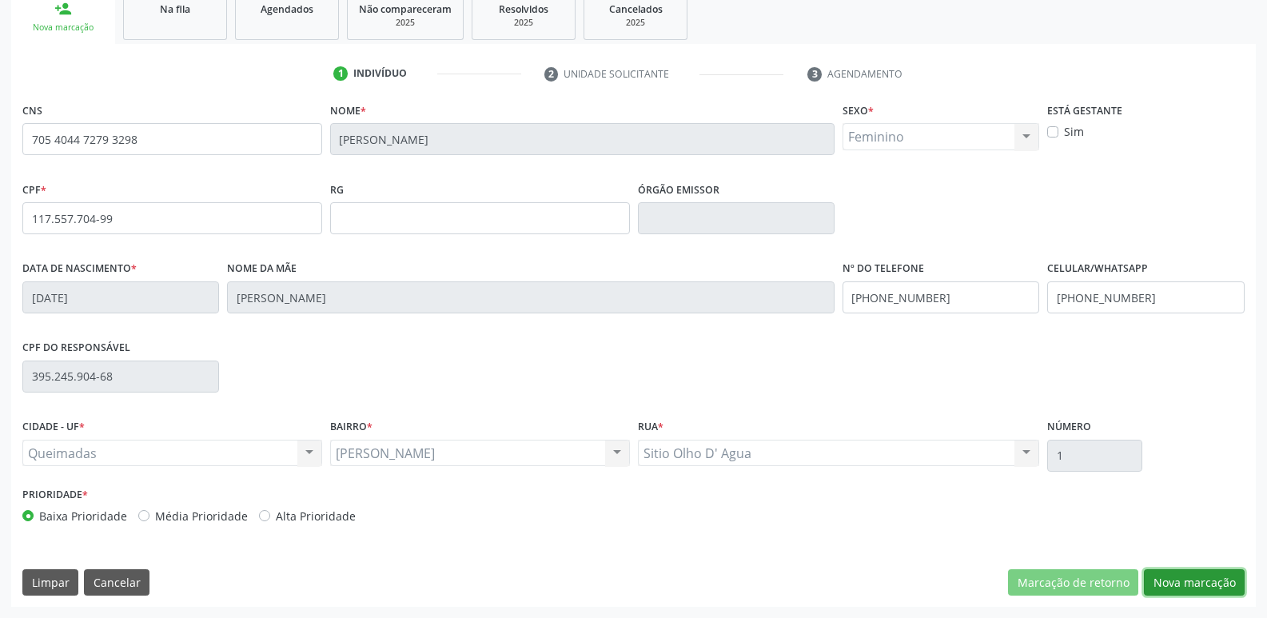
click at [1212, 579] on button "Nova marcação" at bounding box center [1194, 582] width 101 height 27
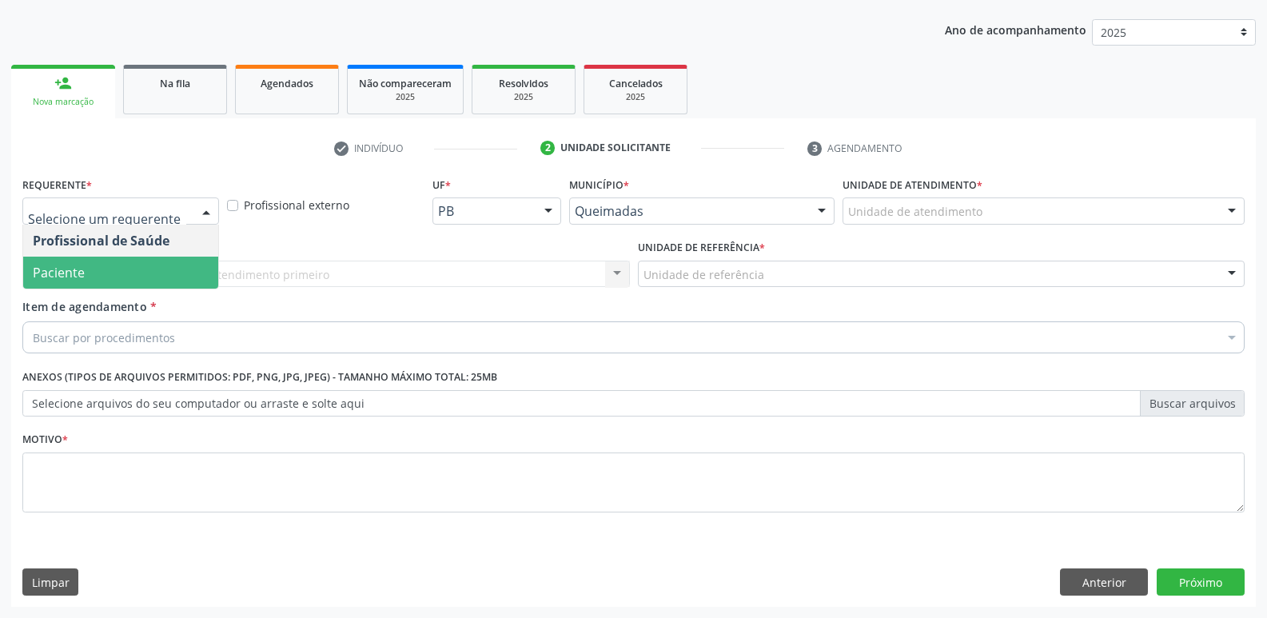
drag, startPoint x: 81, startPoint y: 275, endPoint x: 111, endPoint y: 272, distance: 30.5
click at [82, 274] on span "Paciente" at bounding box center [59, 273] width 52 height 18
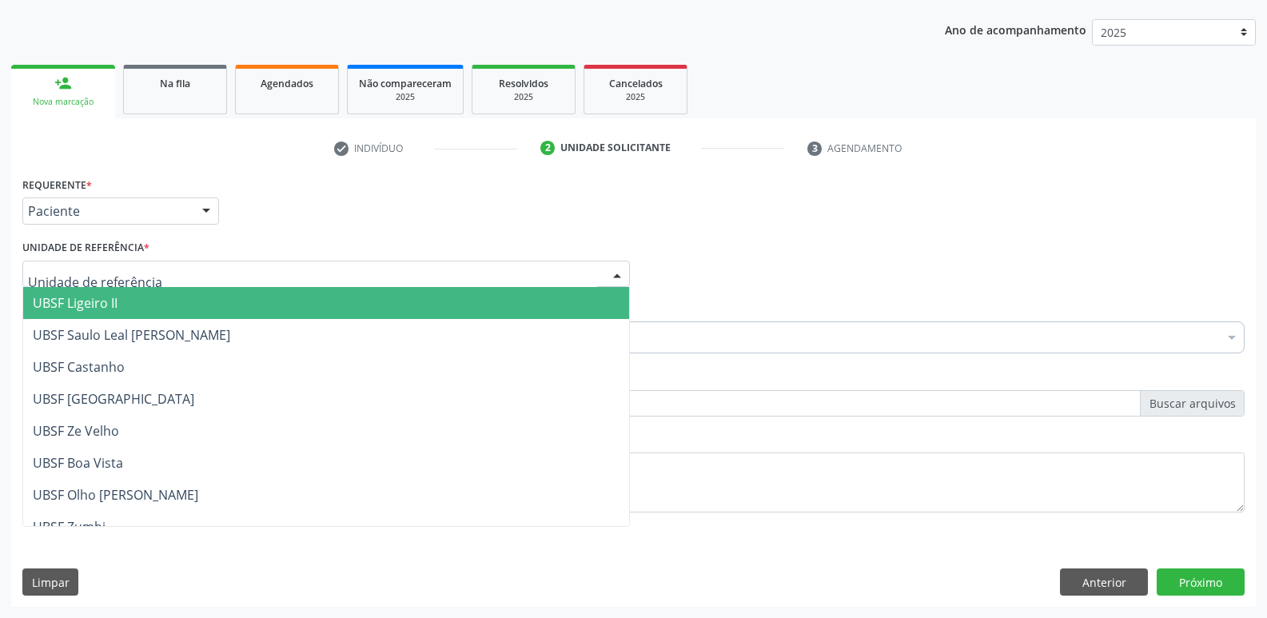
click at [145, 274] on div at bounding box center [325, 274] width 607 height 27
type input "ol"
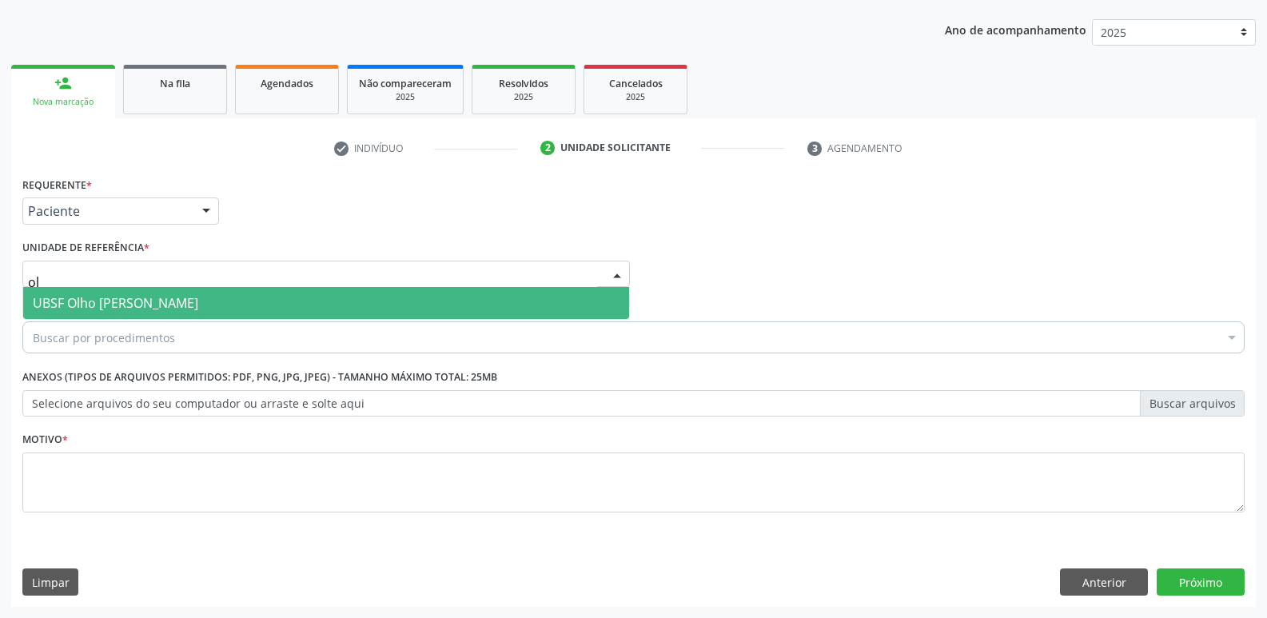
click at [106, 305] on span "UBSF Olho [PERSON_NAME]" at bounding box center [115, 303] width 165 height 18
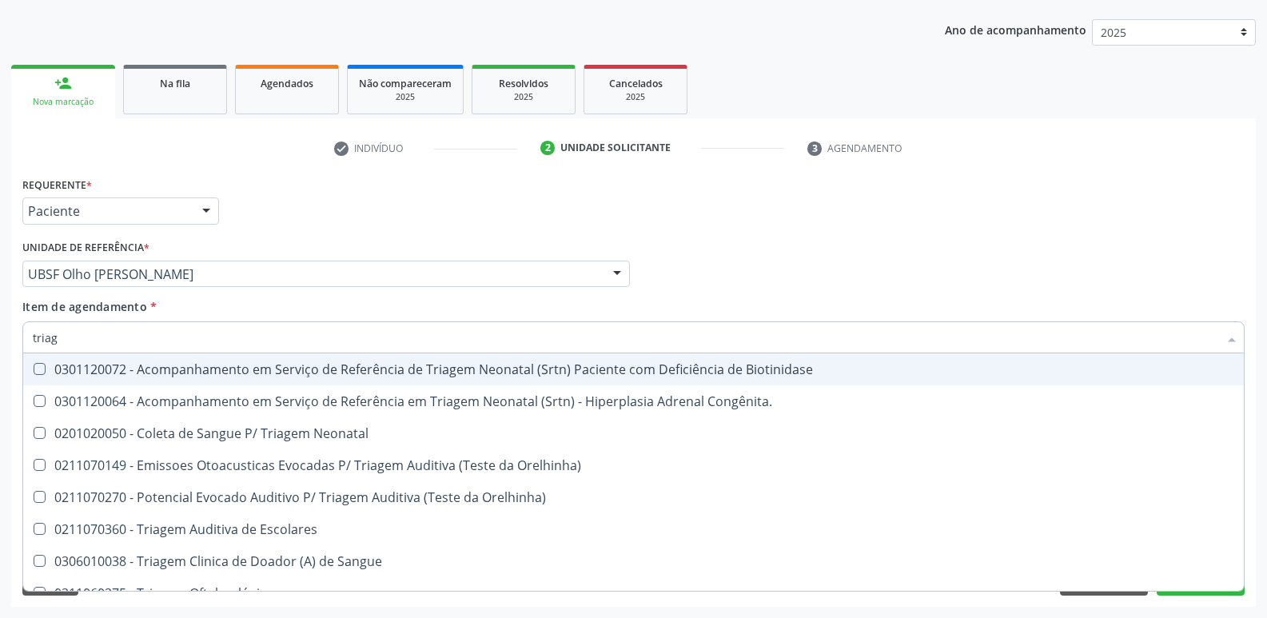
type input "triage"
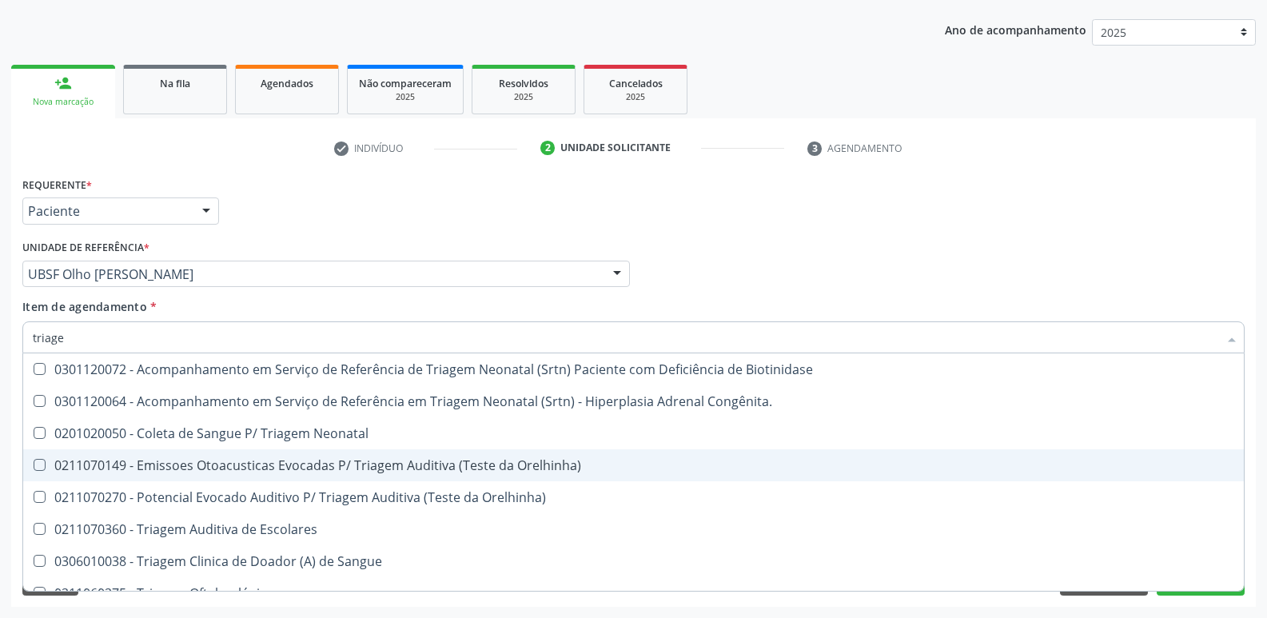
click at [476, 466] on div "0211070149 - Emissoes Otoacusticas Evocadas P/ Triagem Auditiva (Teste da Orelh…" at bounding box center [633, 465] width 1201 height 13
checkbox Orelhinha\) "true"
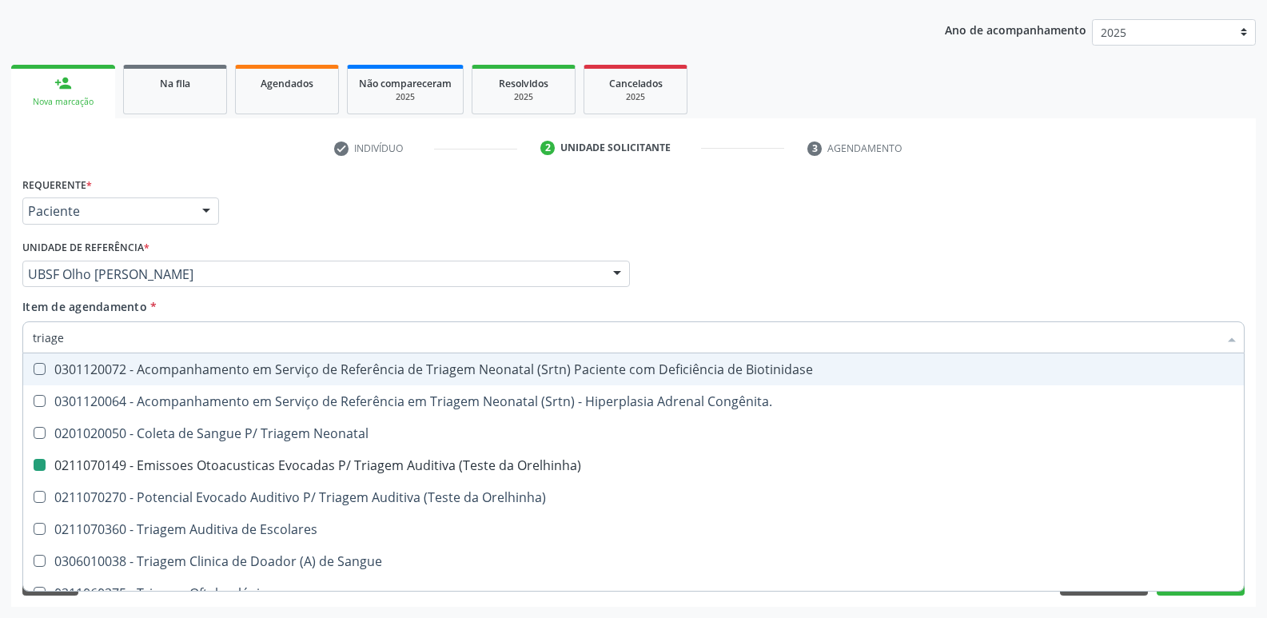
drag, startPoint x: 544, startPoint y: 200, endPoint x: 439, endPoint y: 490, distance: 308.7
click at [544, 201] on div "Requerente * Paciente Profissional de Saúde Paciente Nenhum resultado encontrad…" at bounding box center [633, 204] width 1230 height 62
checkbox Congênita\ "true"
checkbox Orelhinha\) "false"
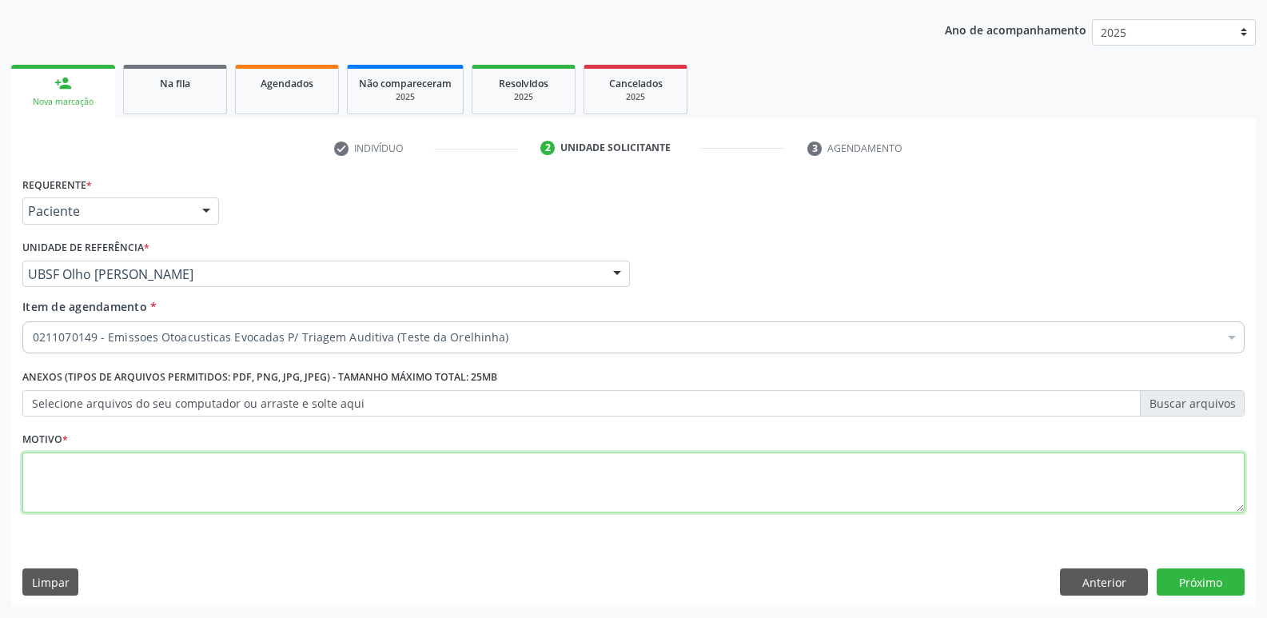
click at [276, 476] on textarea at bounding box center [633, 482] width 1222 height 61
paste textarea "avaliação"
type textarea "avaliação"
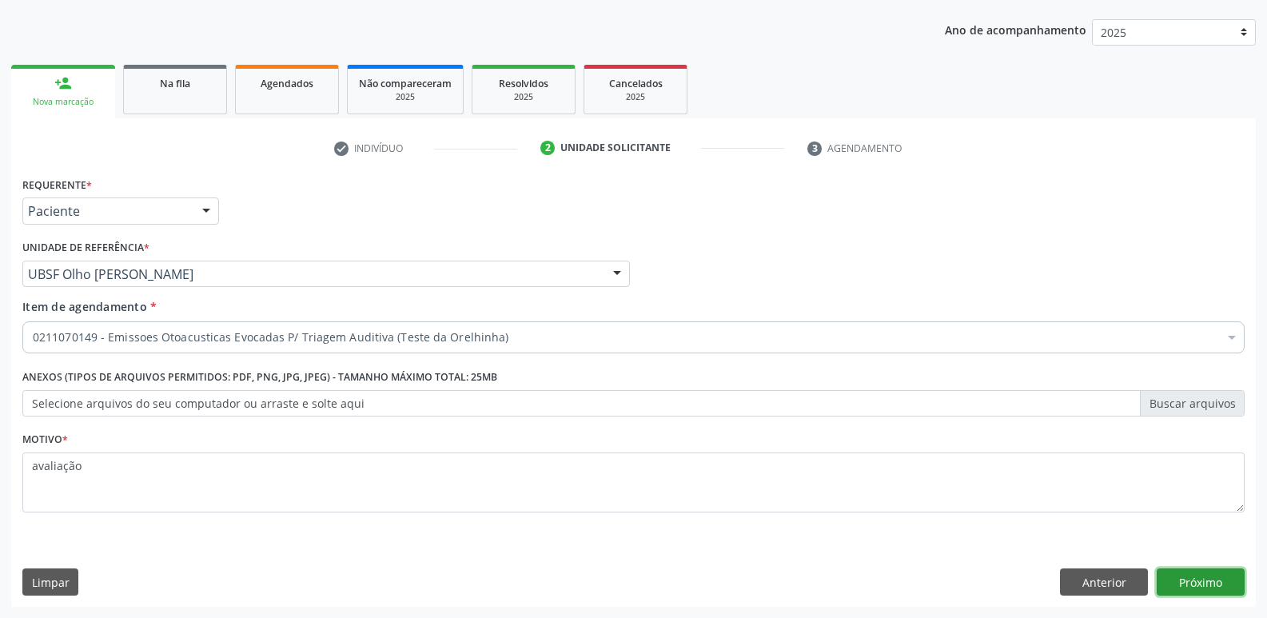
click at [1185, 580] on button "Próximo" at bounding box center [1201, 581] width 88 height 27
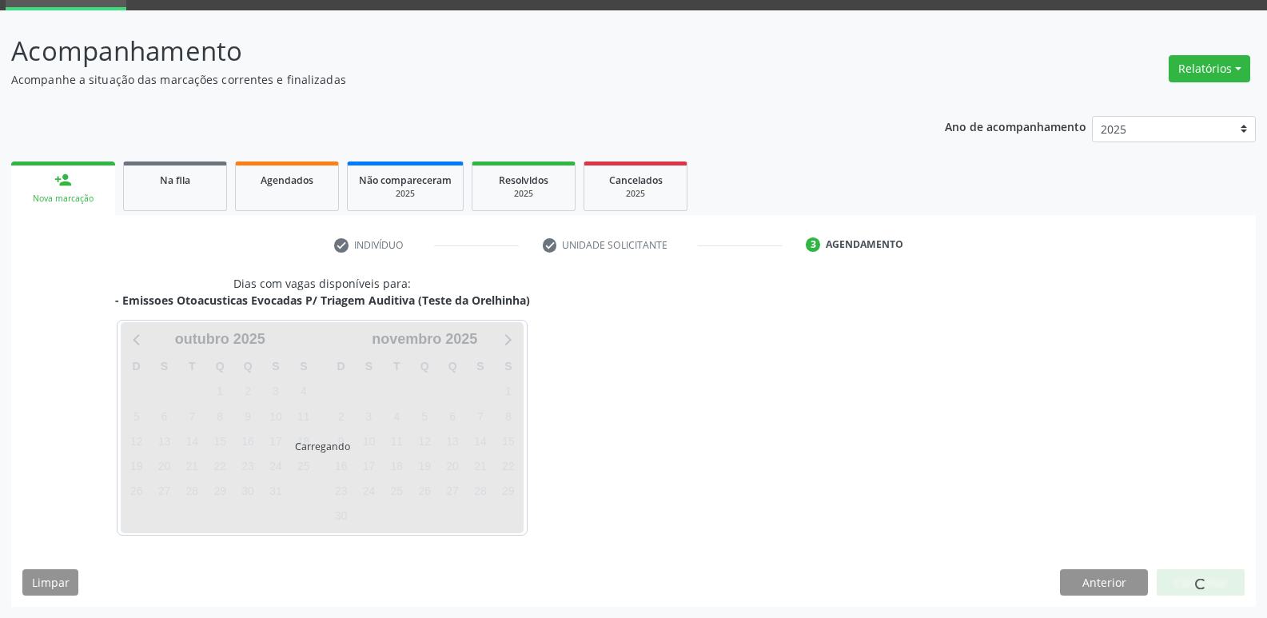
scroll to position [78, 0]
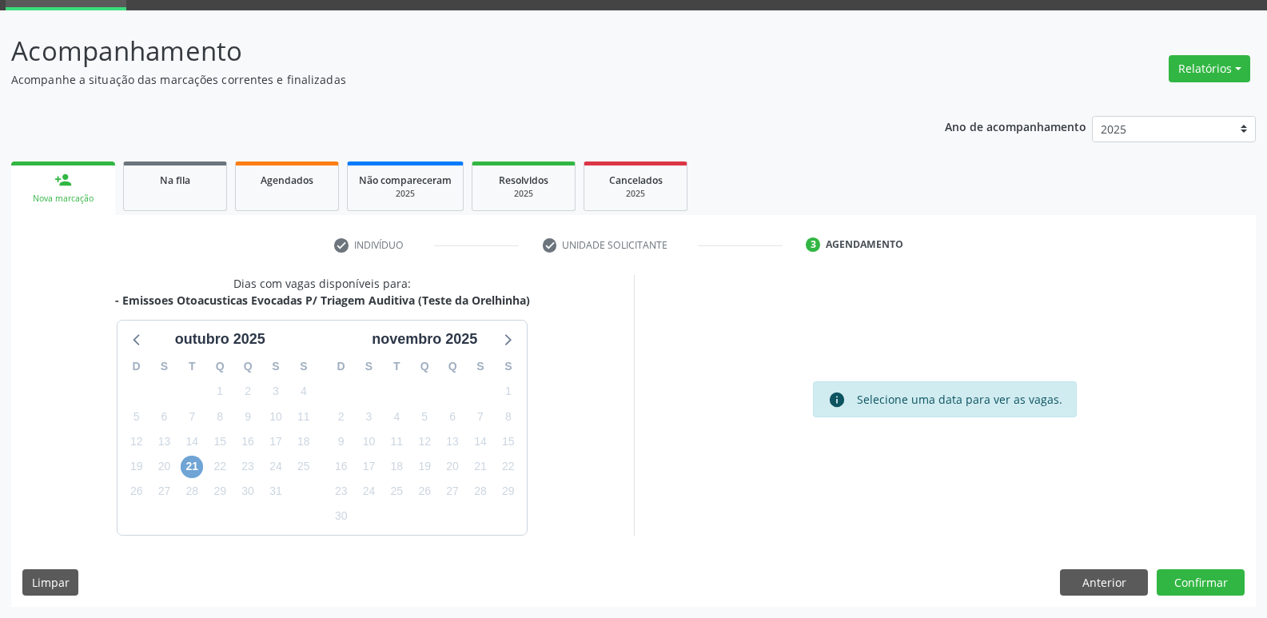
click at [197, 464] on span "21" at bounding box center [192, 467] width 22 height 22
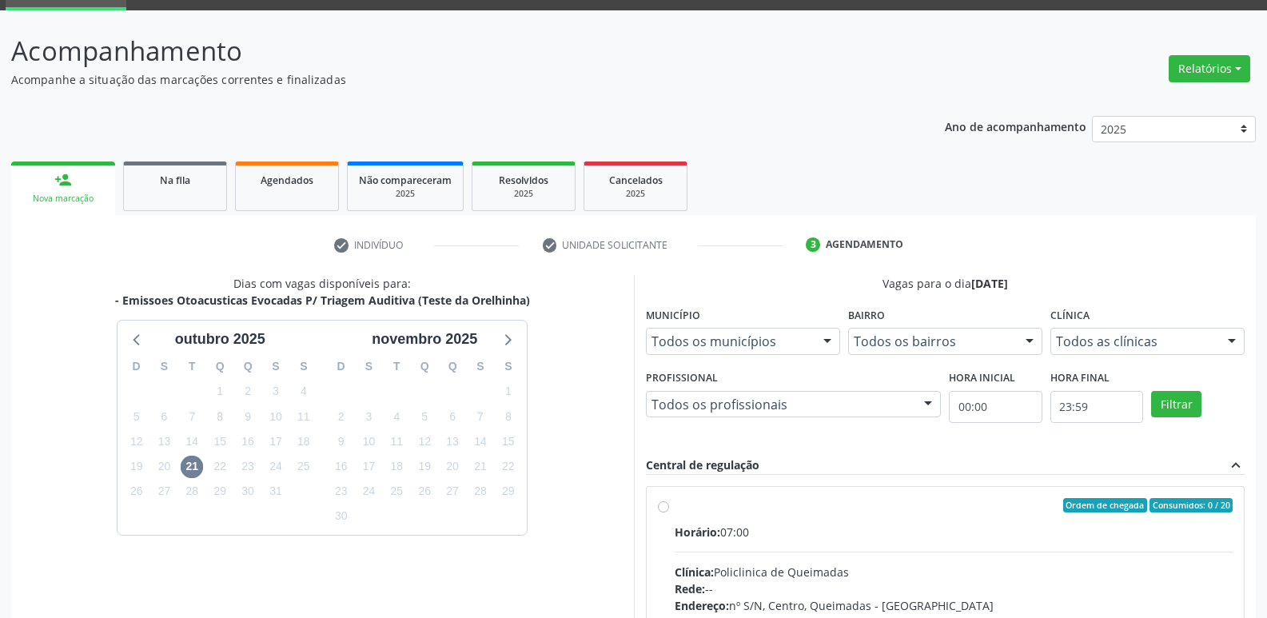
drag, startPoint x: 1021, startPoint y: 544, endPoint x: 1021, endPoint y: 508, distance: 36.0
radio input "true"
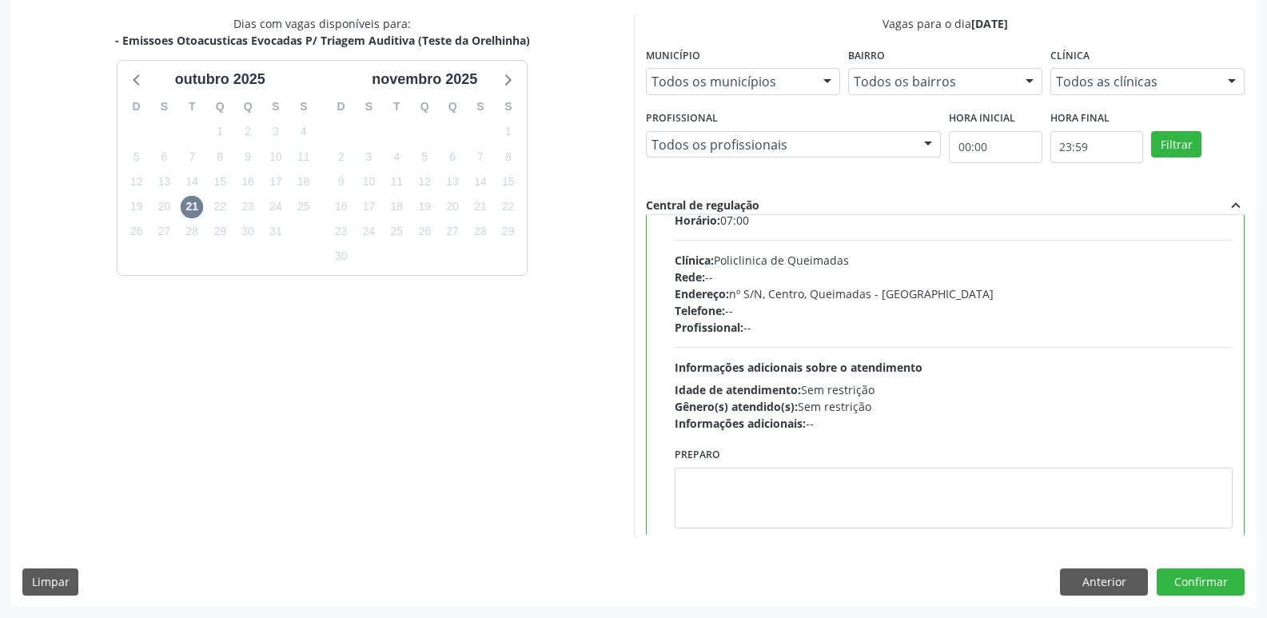
scroll to position [79, 0]
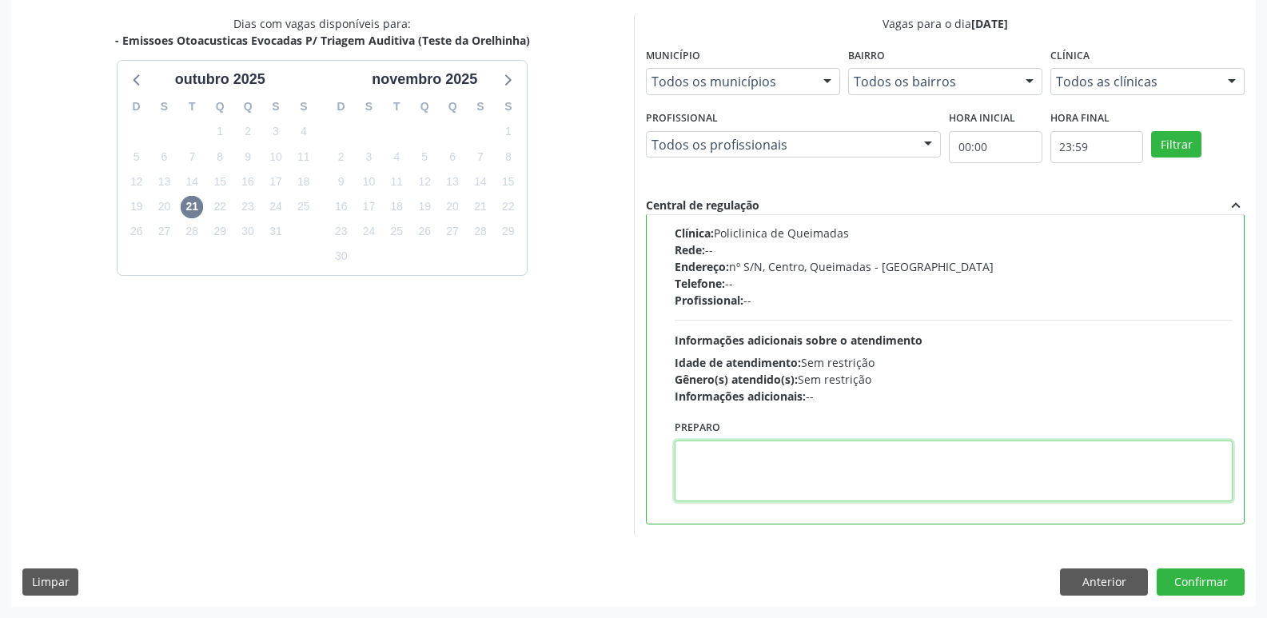
click at [791, 474] on textarea at bounding box center [954, 470] width 559 height 61
drag, startPoint x: 1004, startPoint y: 453, endPoint x: 102, endPoint y: 406, distance: 902.8
click at [102, 406] on div "Dias com vagas disponíveis para: - Emissoes Otoacusticas Evocadas P/ Triagem Au…" at bounding box center [633, 275] width 1244 height 520
type textarea "LEVAR CADERNETA DE VACINAÇÃO DA CRIANÇA :)"
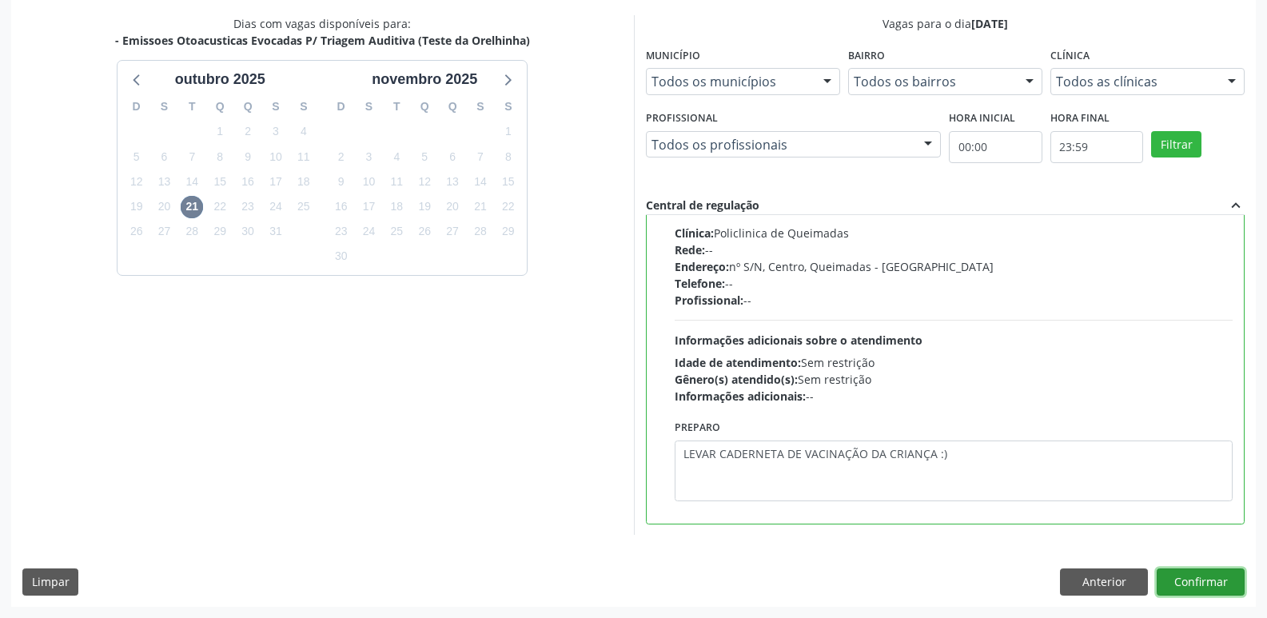
click at [1190, 576] on button "Confirmar" at bounding box center [1201, 581] width 88 height 27
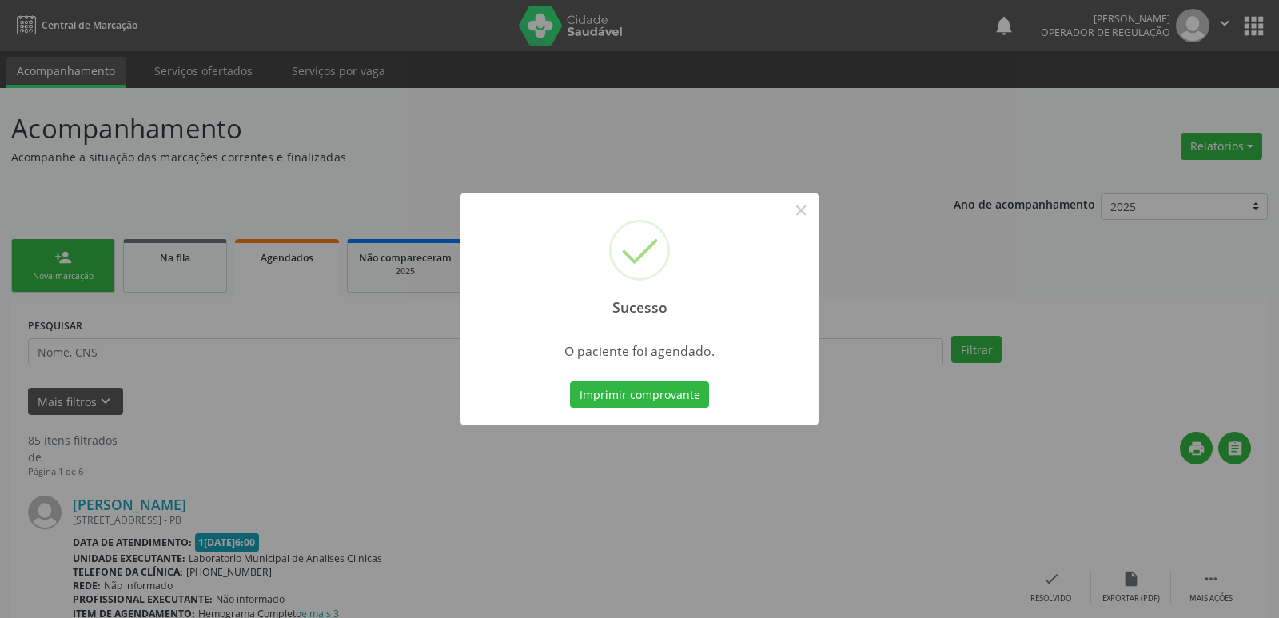
click at [570, 381] on button "Imprimir comprovante" at bounding box center [639, 394] width 139 height 27
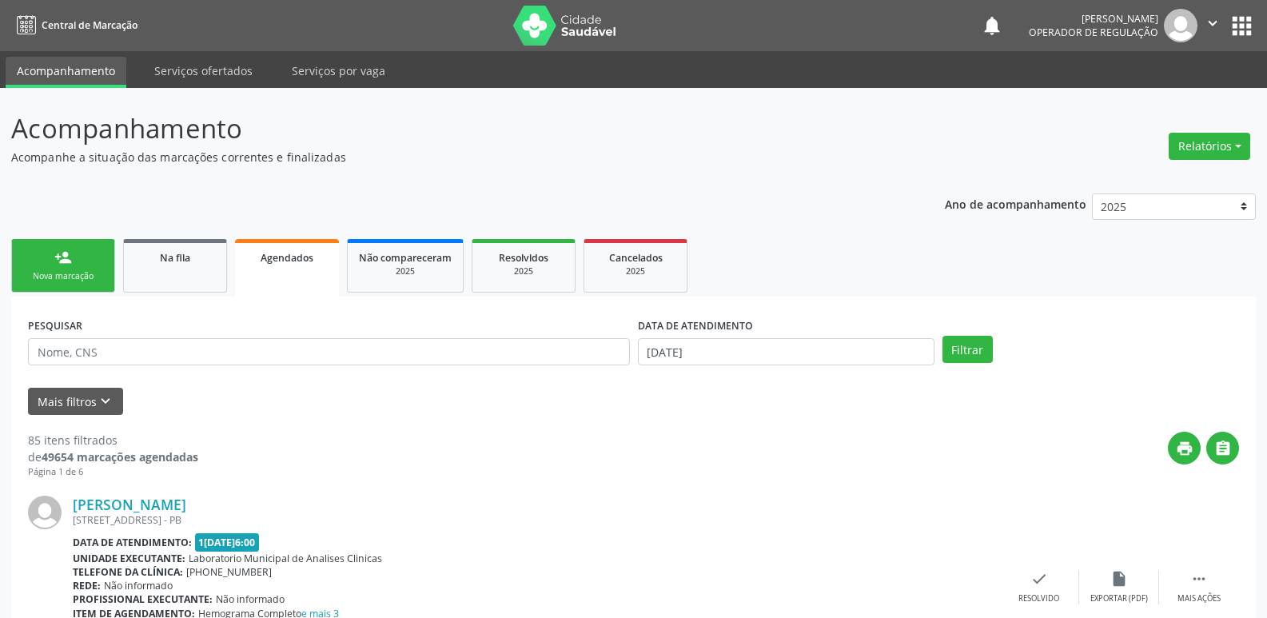
click at [68, 253] on div "person_add" at bounding box center [63, 258] width 18 height 18
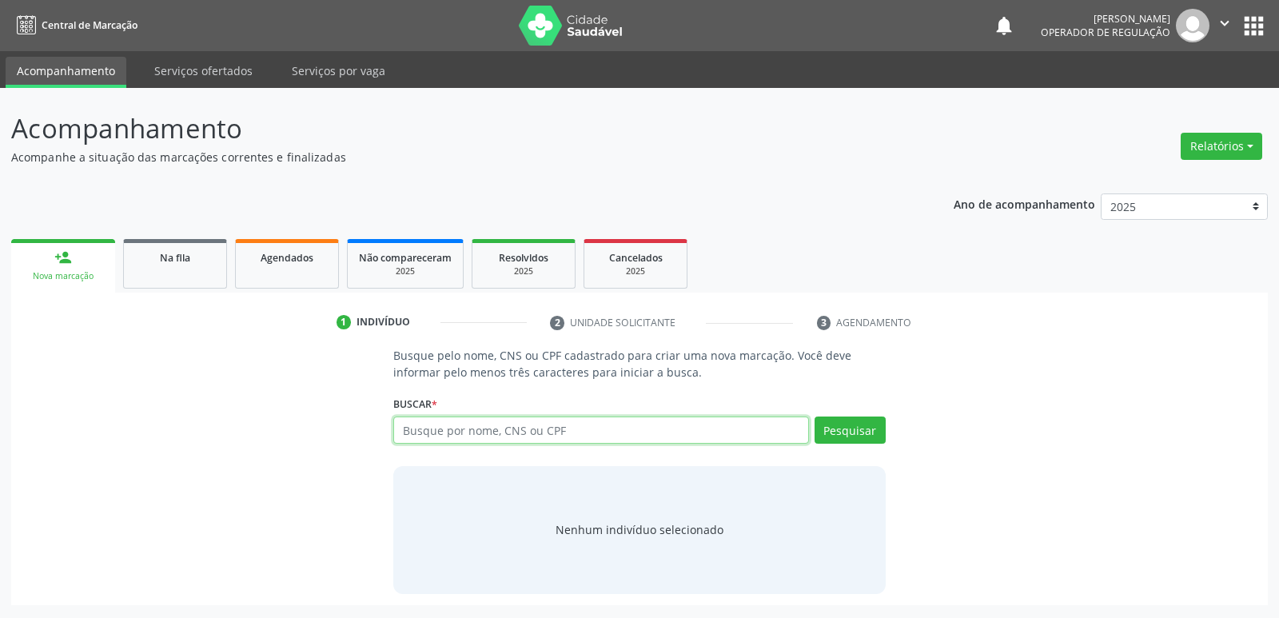
click at [438, 420] on input "text" at bounding box center [600, 429] width 415 height 27
type input "00721601448"
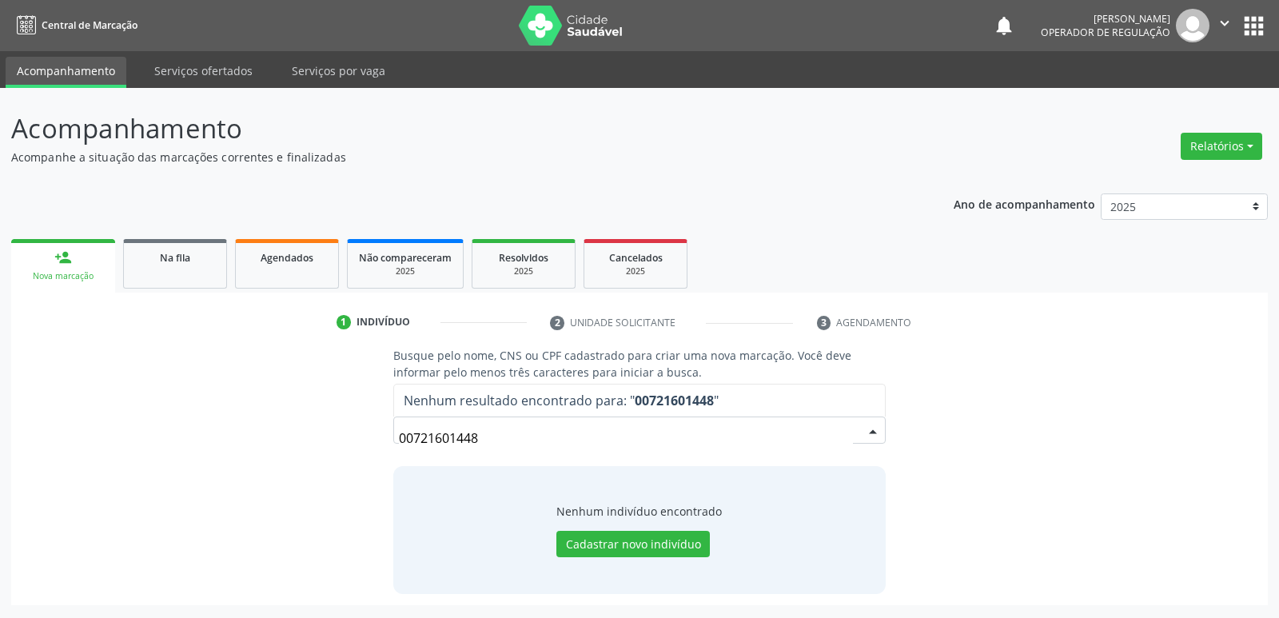
drag, startPoint x: 110, startPoint y: 438, endPoint x: 70, endPoint y: 438, distance: 40.8
click at [70, 438] on div "Busque pelo nome, CNS ou CPF cadastrado para criar uma nova marcação. Você deve…" at bounding box center [639, 470] width 1234 height 246
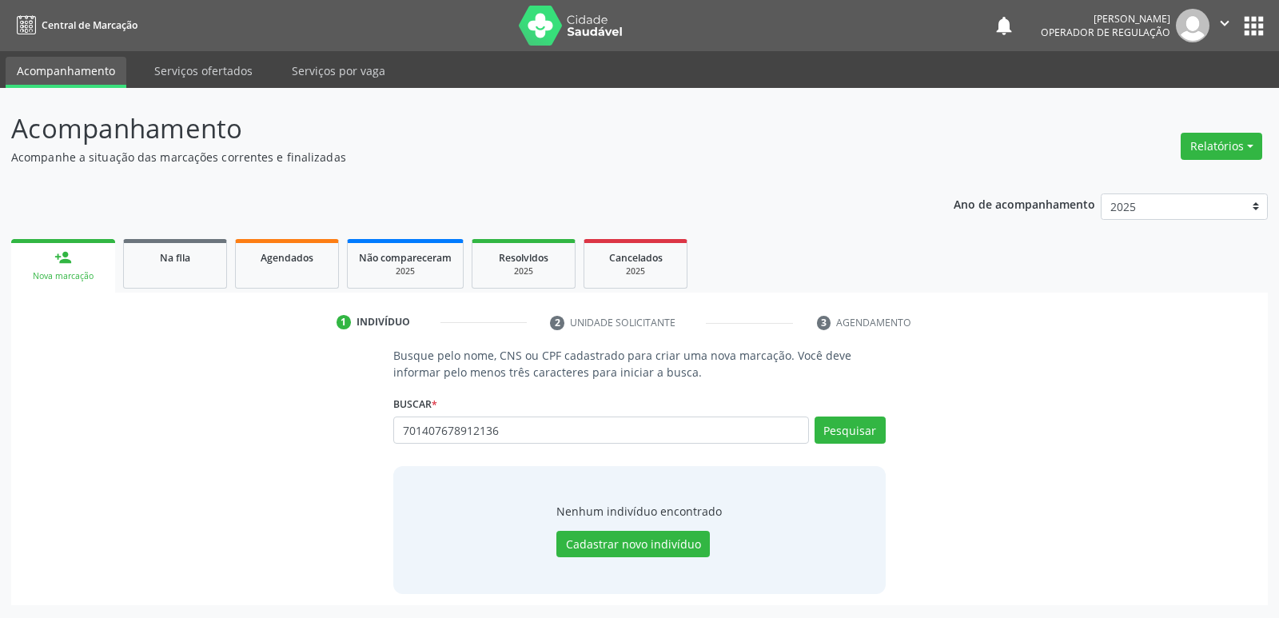
type input "701407678912136"
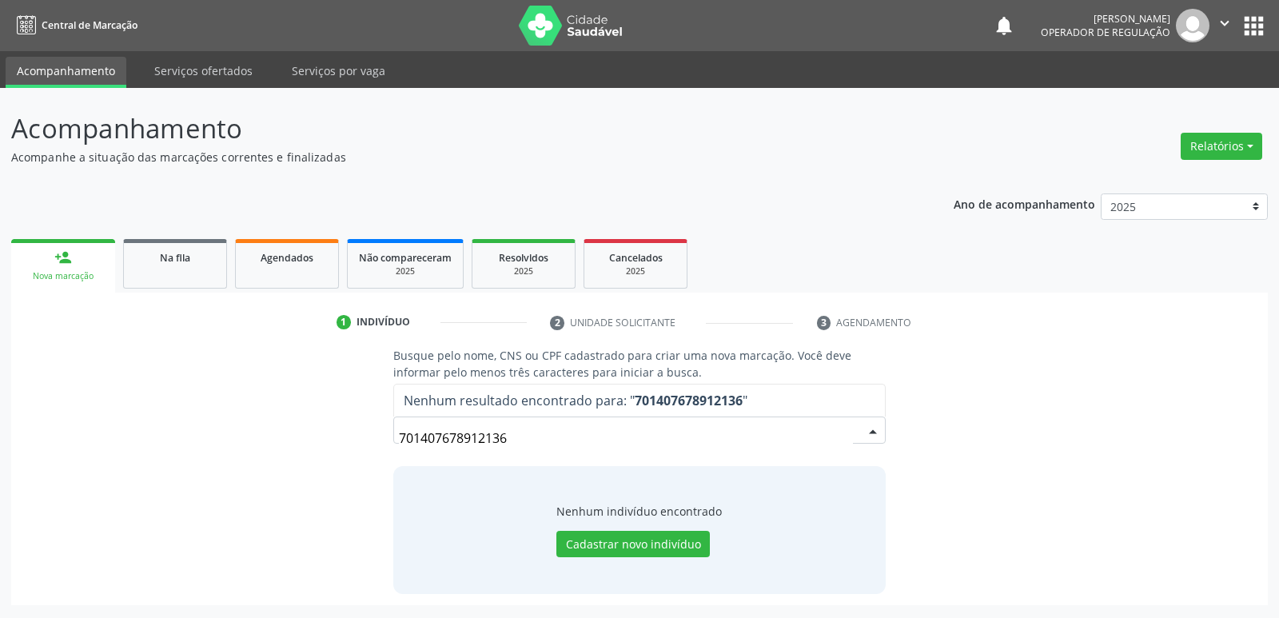
drag, startPoint x: 543, startPoint y: 445, endPoint x: 0, endPoint y: 382, distance: 546.4
click at [0, 382] on div "Acompanhamento Acompanhe a situação das marcações correntes e finalizadas Relat…" at bounding box center [639, 353] width 1279 height 530
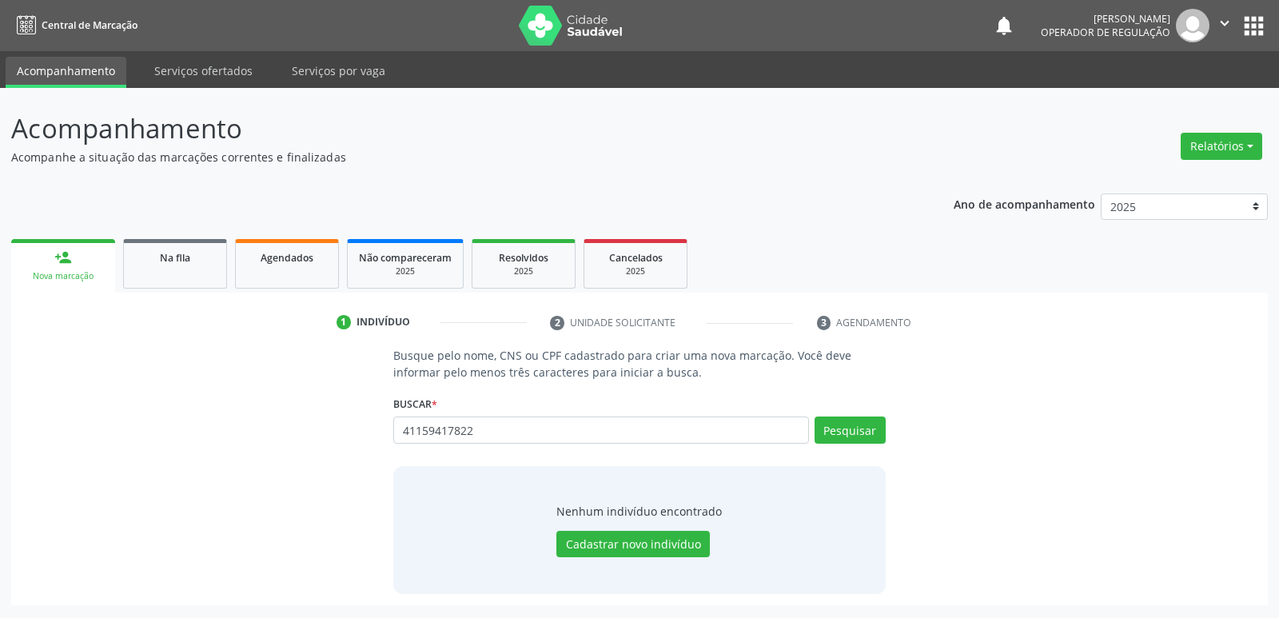
type input "41159417822"
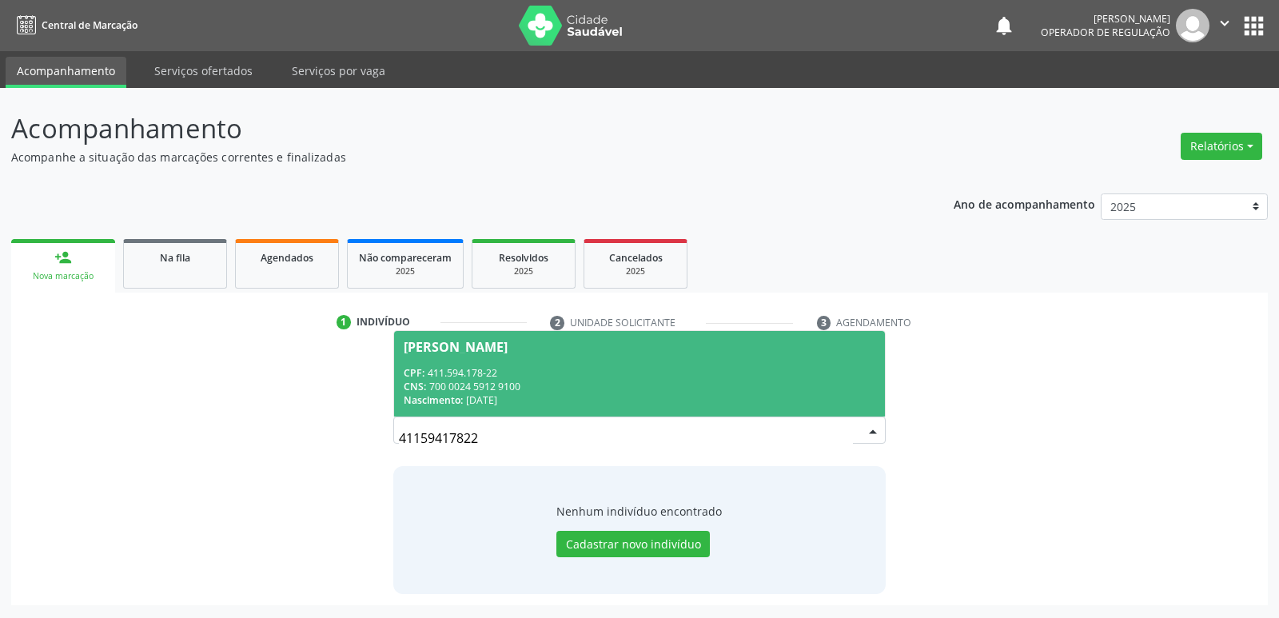
click at [468, 380] on div "CNS: 700 0024 5912 9100" at bounding box center [639, 387] width 471 height 14
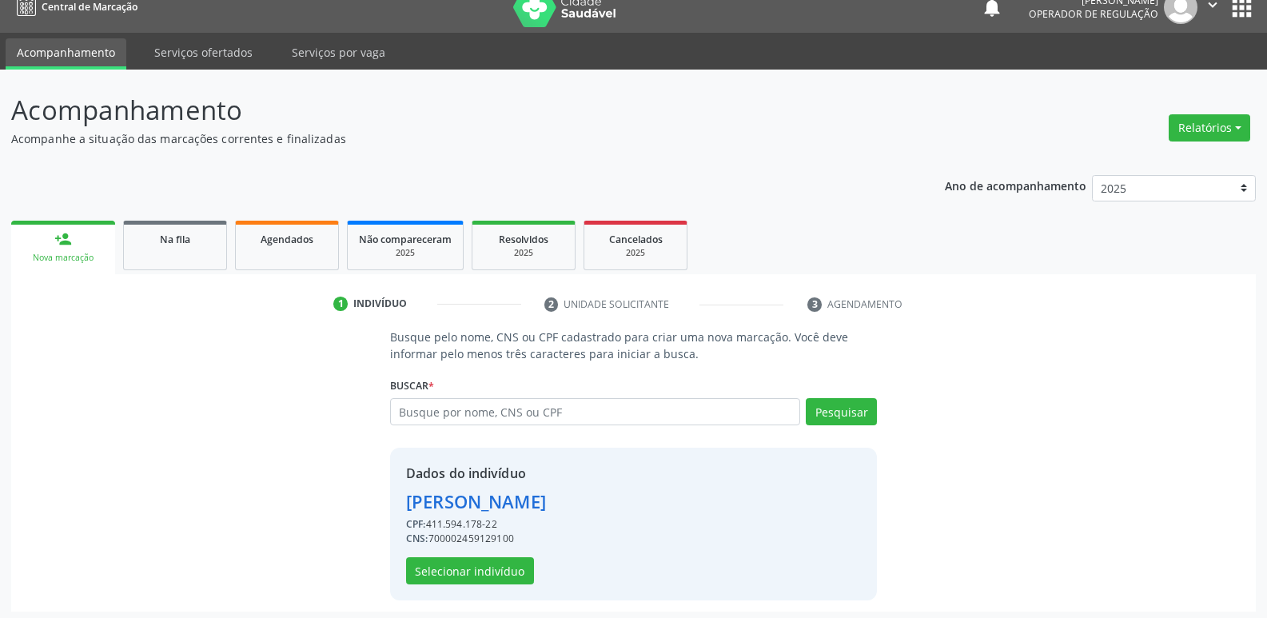
scroll to position [23, 0]
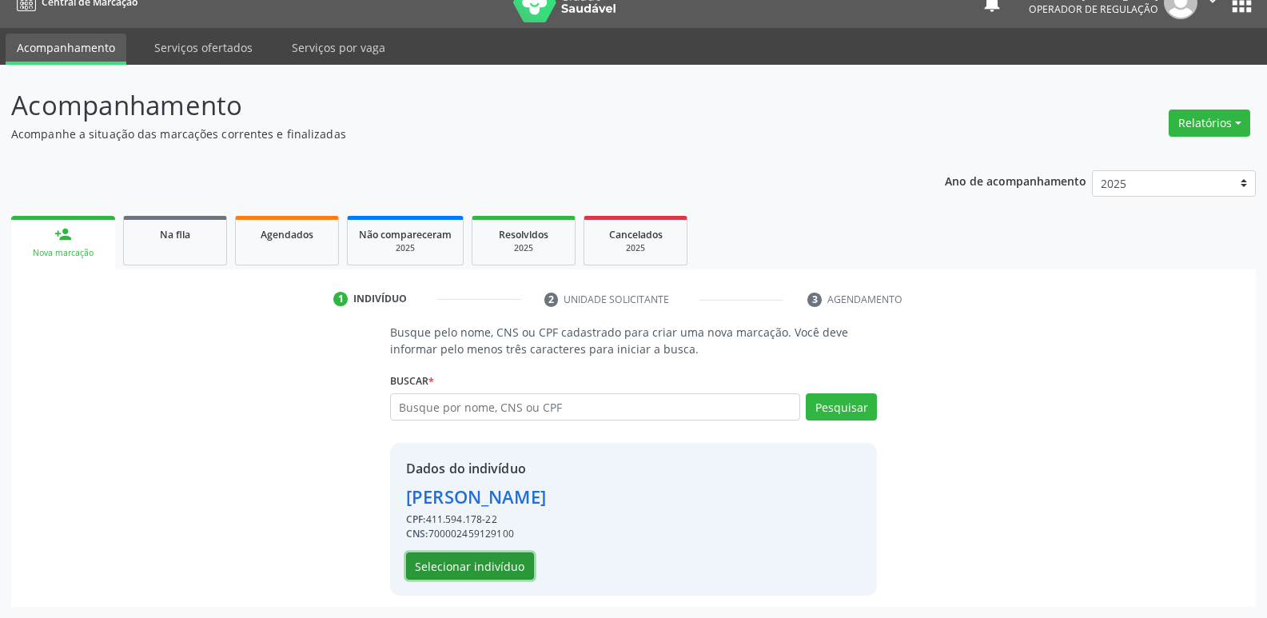
click at [496, 567] on button "Selecionar indivíduo" at bounding box center [470, 565] width 128 height 27
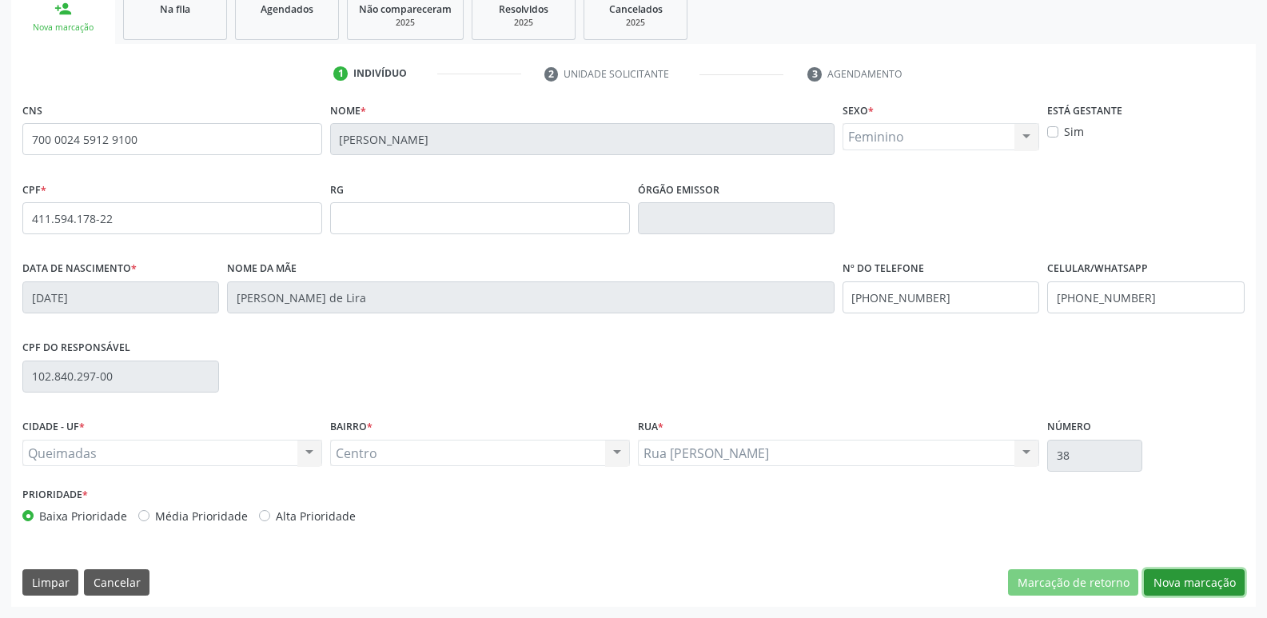
click at [1197, 576] on button "Nova marcação" at bounding box center [1194, 582] width 101 height 27
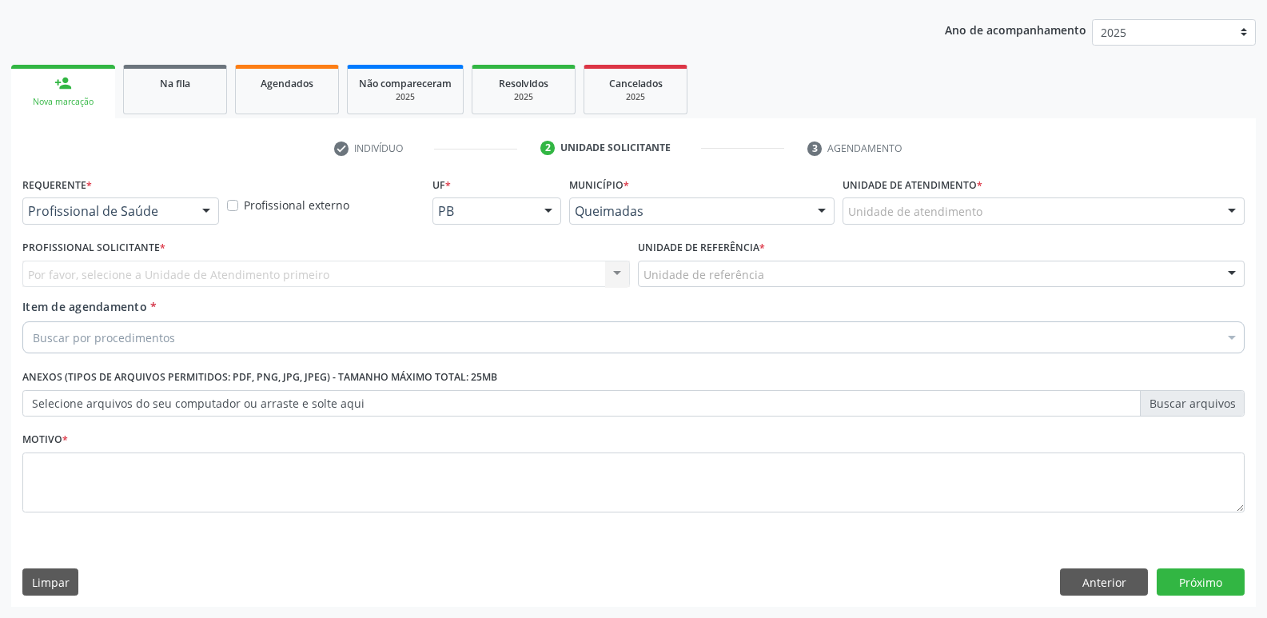
scroll to position [174, 0]
drag, startPoint x: 120, startPoint y: 195, endPoint x: 108, endPoint y: 227, distance: 34.1
click at [118, 202] on div "Requerente * Profissional de Saúde Profissional de Saúde Paciente Nenhum result…" at bounding box center [120, 198] width 197 height 51
drag, startPoint x: 114, startPoint y: 211, endPoint x: 110, endPoint y: 244, distance: 33.0
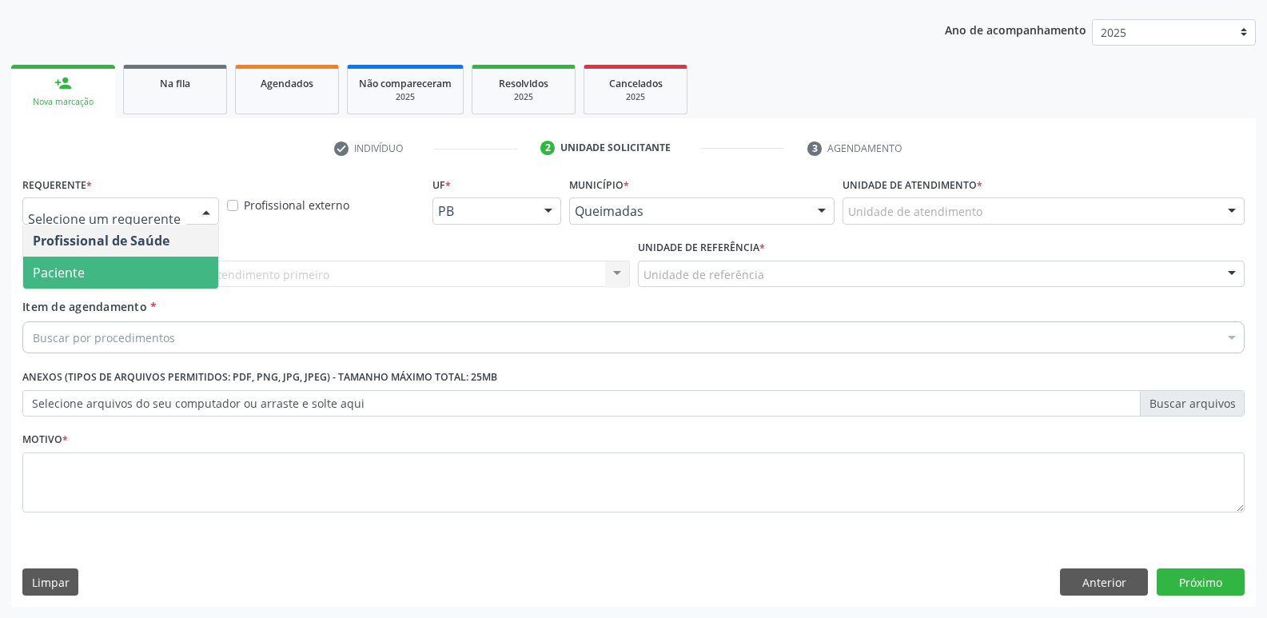
click at [106, 268] on span "Paciente" at bounding box center [120, 273] width 195 height 32
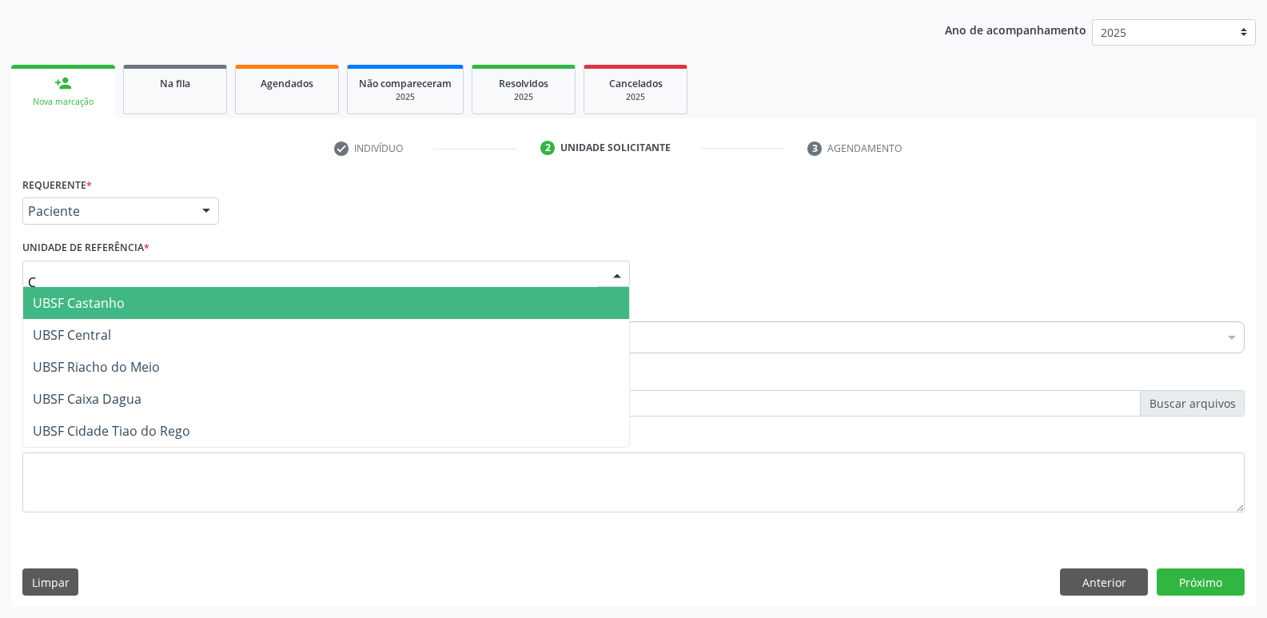
type input "CE"
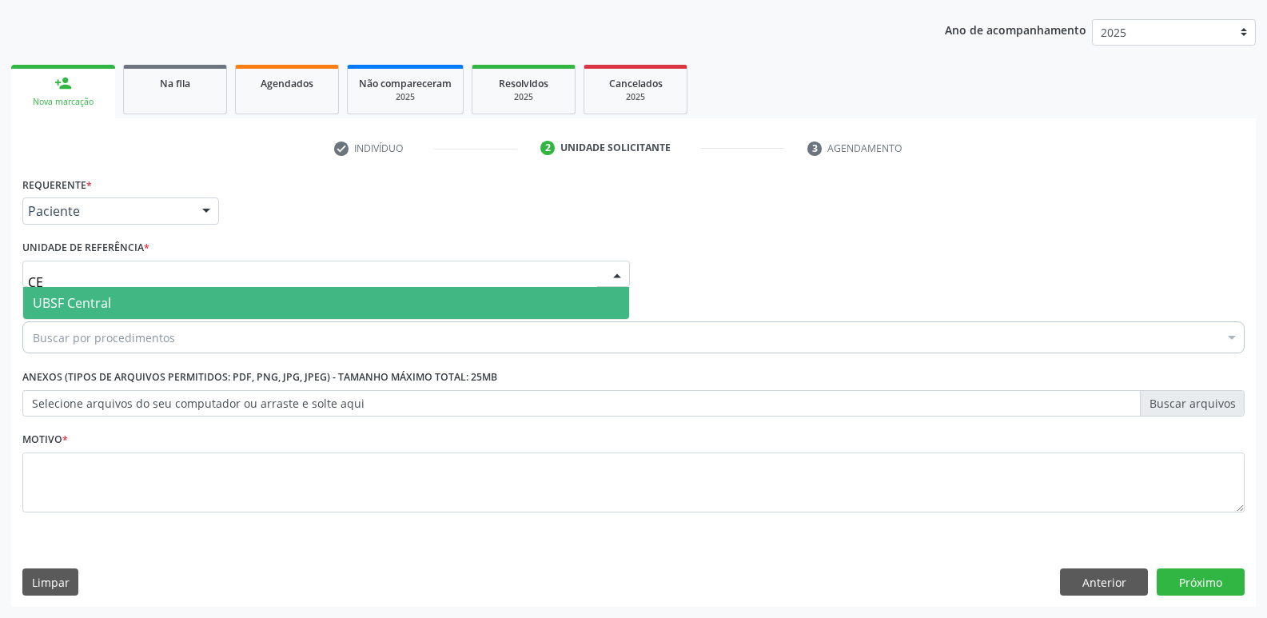
click at [106, 295] on span "UBSF Central" at bounding box center [72, 303] width 78 height 18
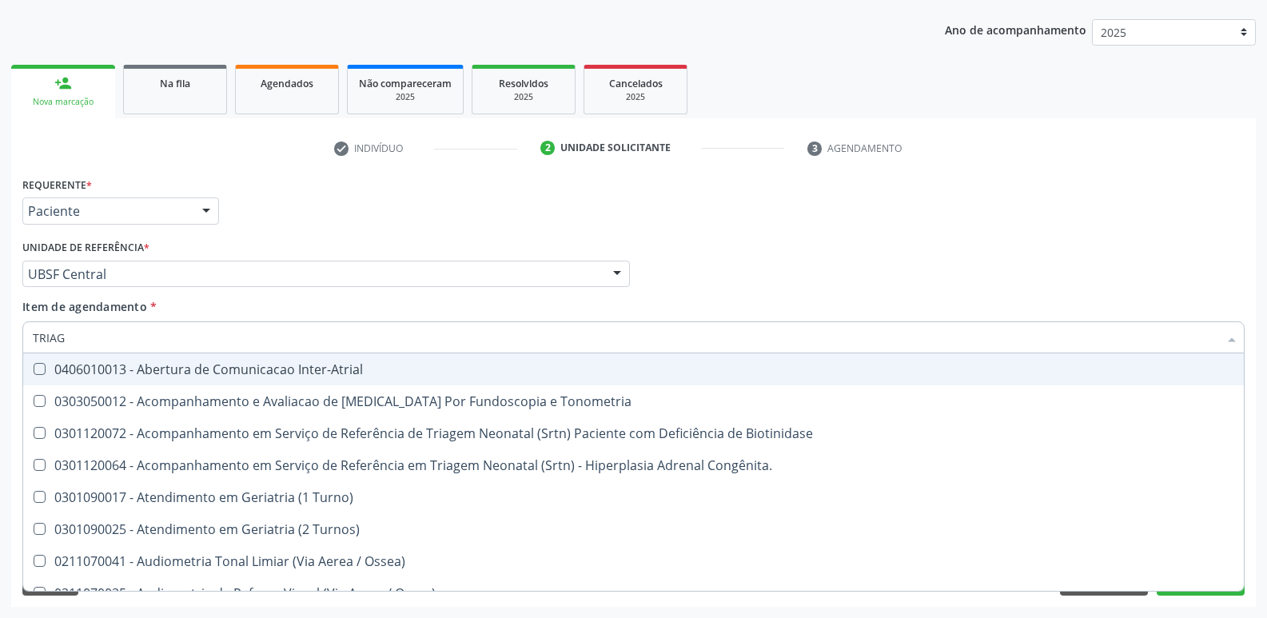
type input "TRIAGE"
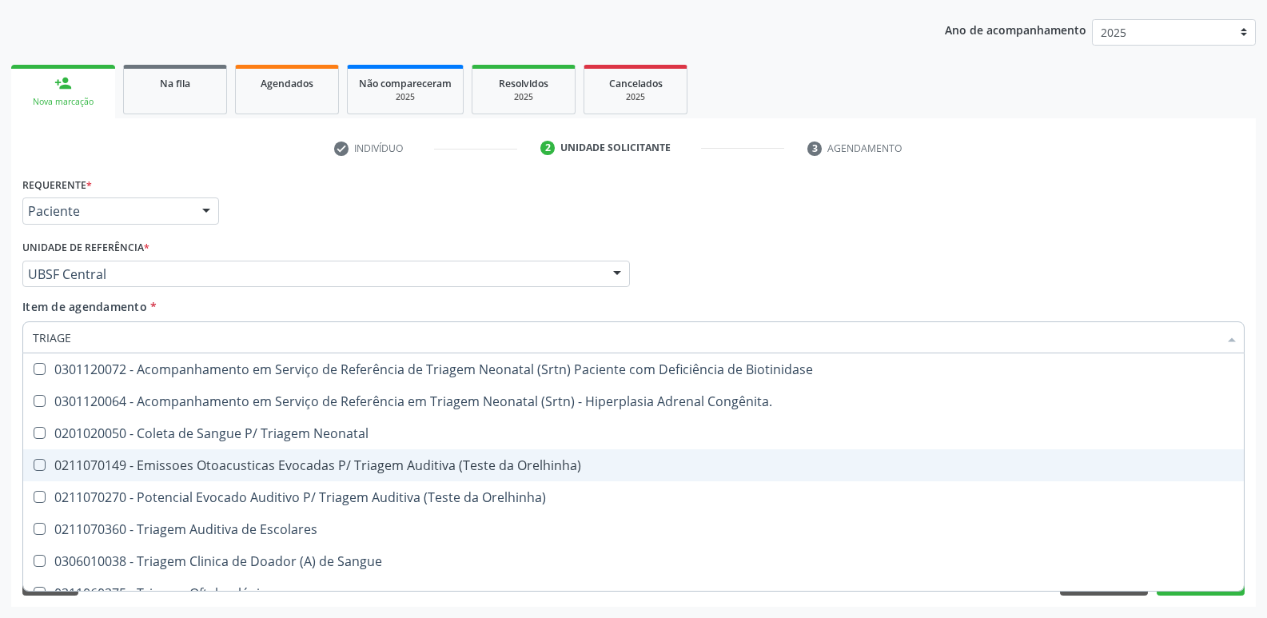
click at [287, 460] on div "0211070149 - Emissoes Otoacusticas Evocadas P/ Triagem Auditiva (Teste da Orelh…" at bounding box center [633, 465] width 1201 height 13
checkbox Orelhinha\) "true"
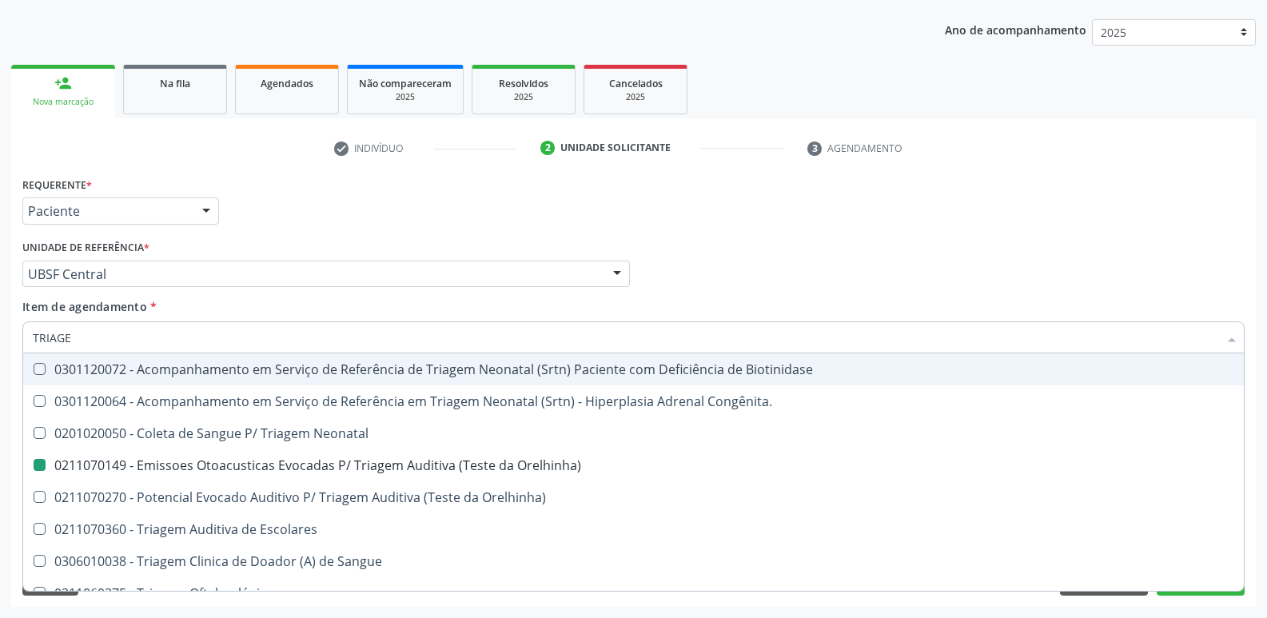
click at [440, 233] on div "Requerente * Paciente Profissional de Saúde Paciente Nenhum resultado encontrad…" at bounding box center [633, 204] width 1230 height 62
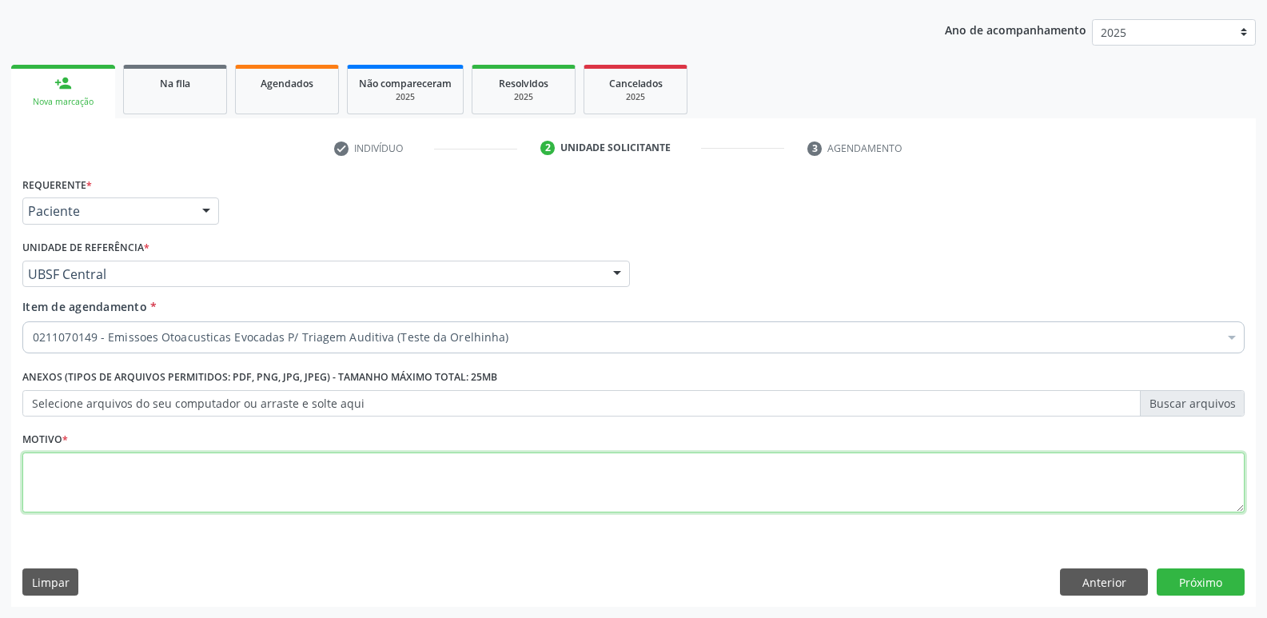
click at [263, 486] on textarea at bounding box center [633, 482] width 1222 height 61
type textarea "AVALIAÇÃO"
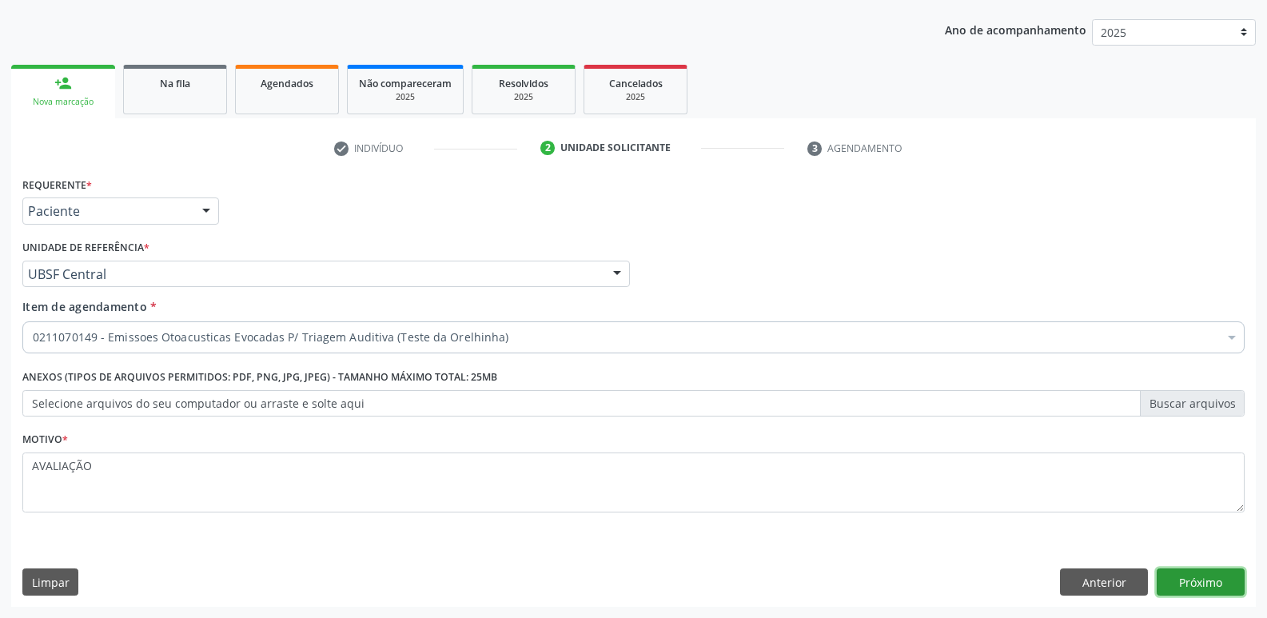
click at [1172, 577] on button "Próximo" at bounding box center [1201, 581] width 88 height 27
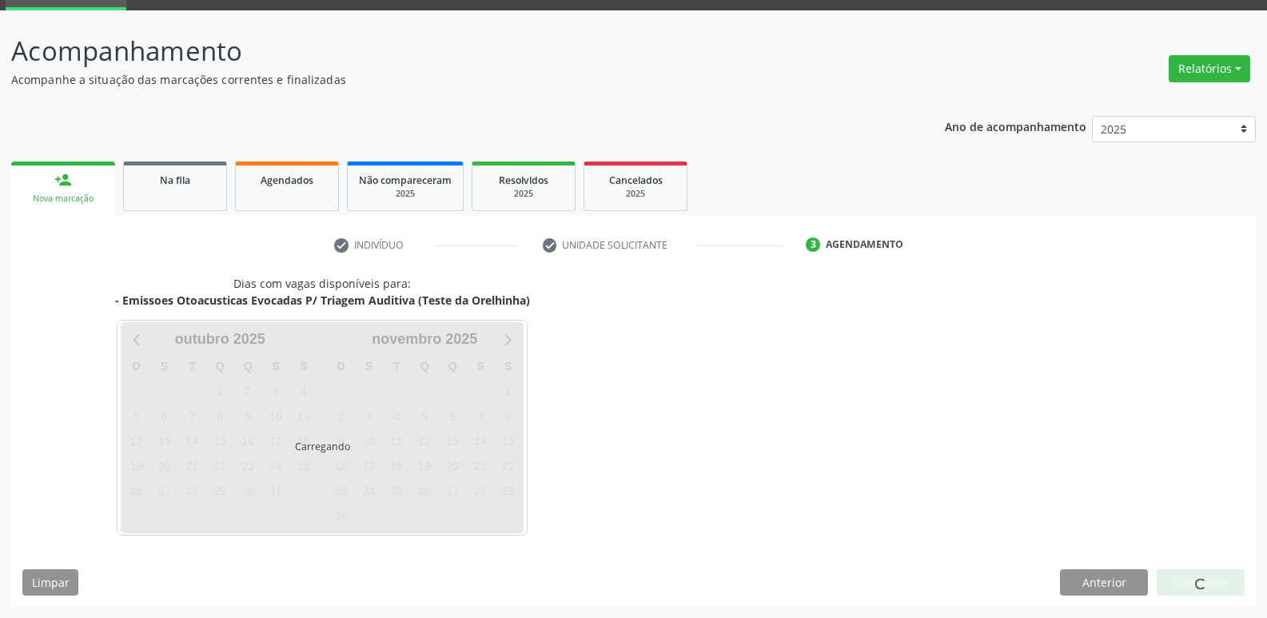
scroll to position [78, 0]
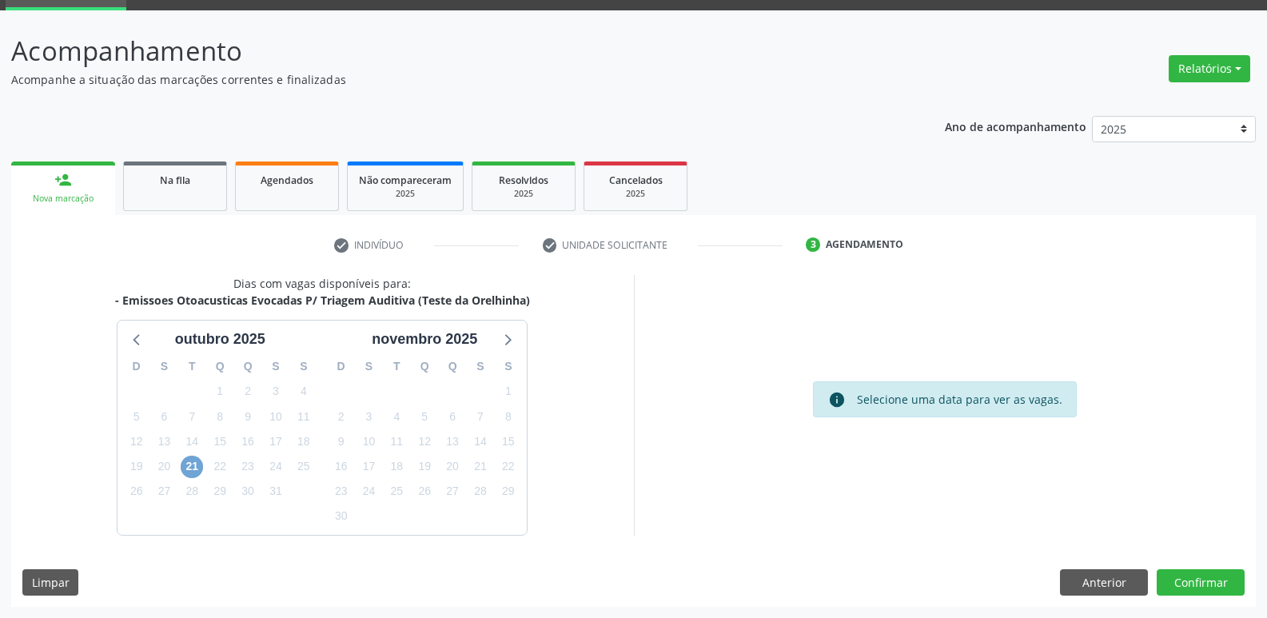
click at [184, 463] on span "21" at bounding box center [192, 467] width 22 height 22
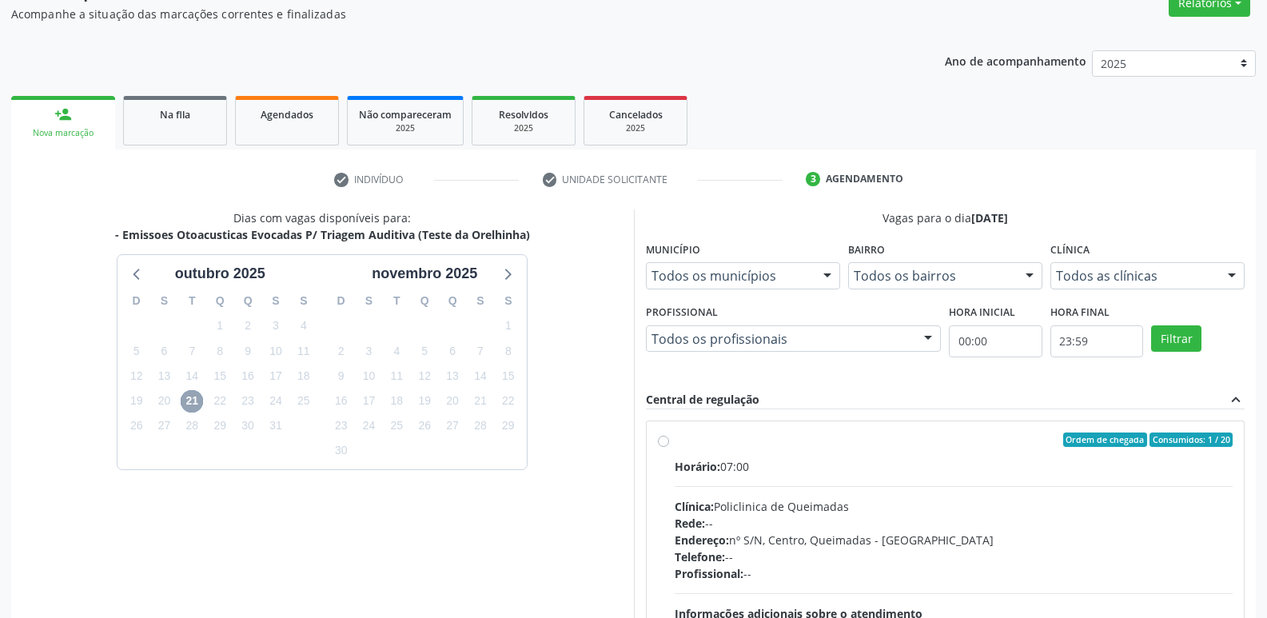
scroll to position [309, 0]
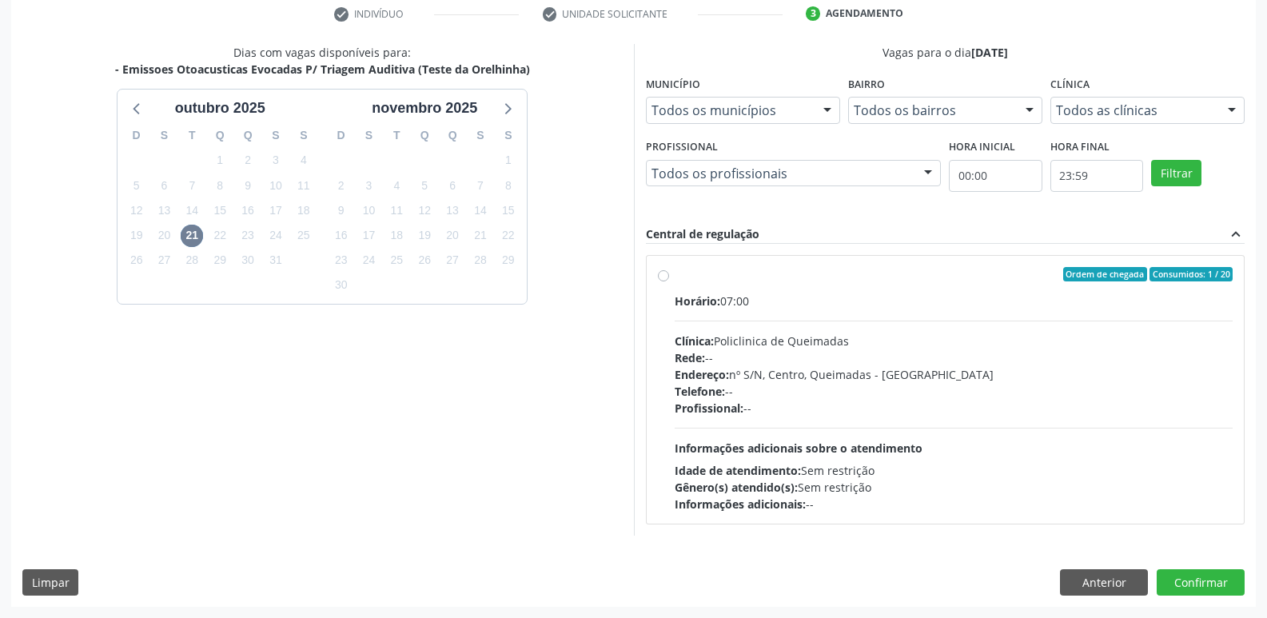
click at [991, 471] on div "Idade de atendimento: Sem restrição" at bounding box center [954, 470] width 559 height 17
click at [669, 281] on input "Ordem de chegada Consumidos: 1 / 20 Horário: 07:00 Clínica: Policlinica de Quei…" at bounding box center [663, 274] width 11 height 14
radio input "true"
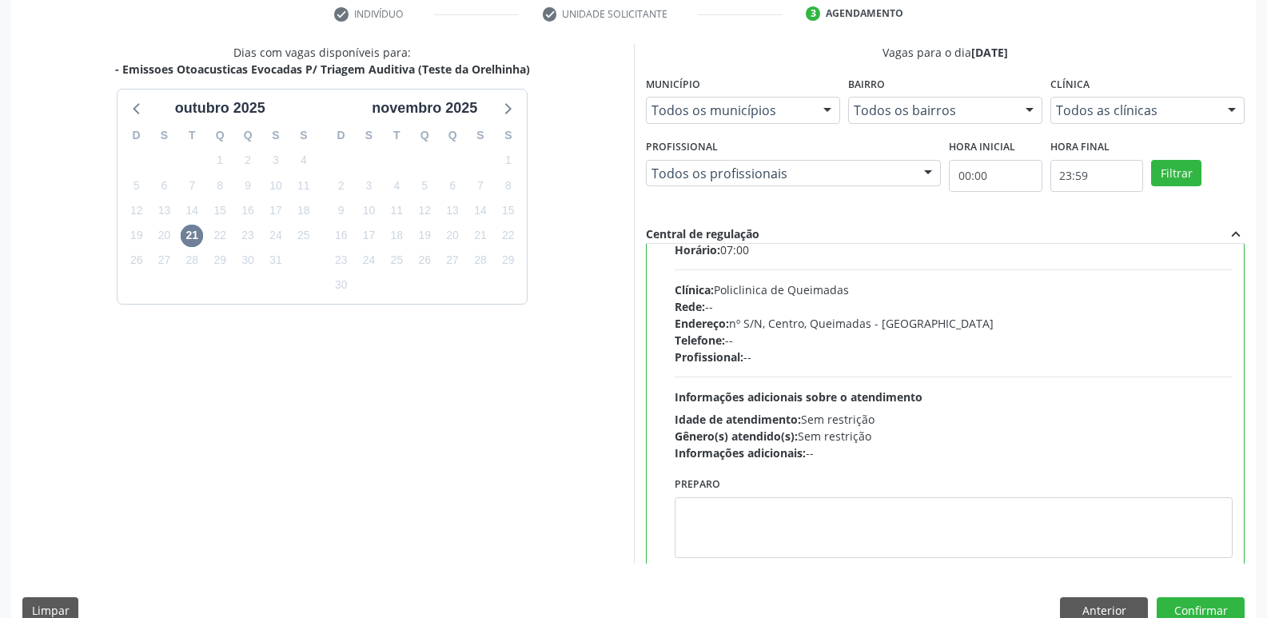
scroll to position [79, 0]
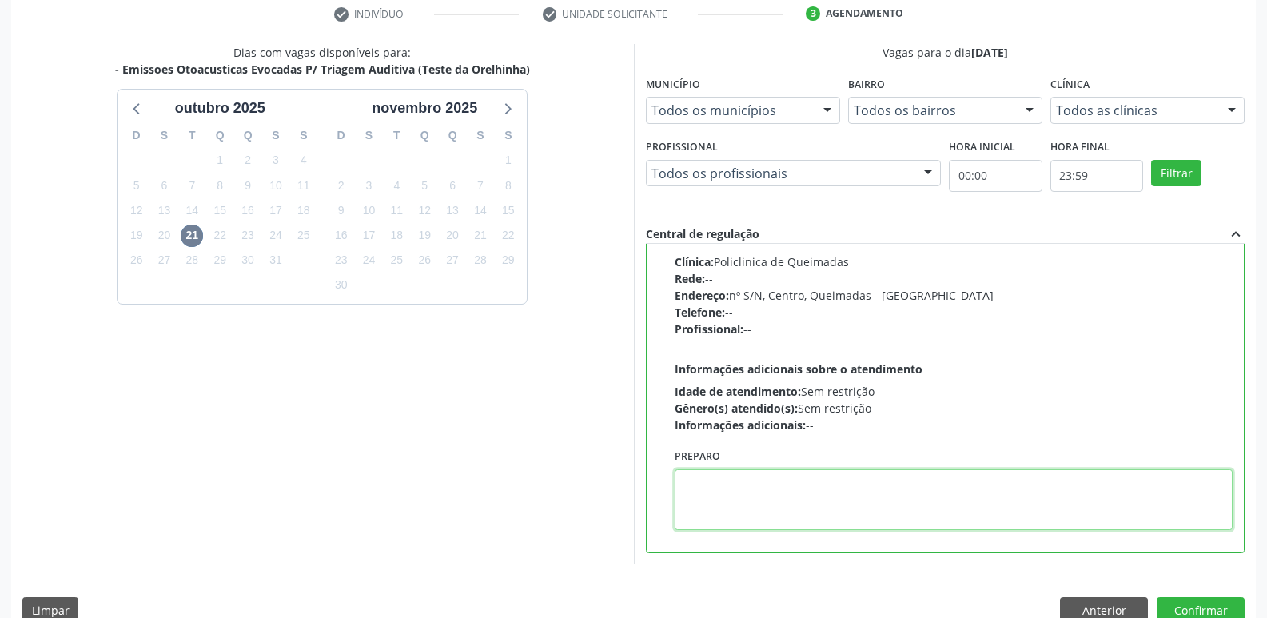
click at [854, 512] on textarea at bounding box center [954, 499] width 559 height 61
paste textarea "LEVAR CADERNETA DE VACINAÇÃO DA CRIANÇA :)"
type textarea "LEVAR CADERNETA DE VACINAÇÃO DA CRIANÇA :)"
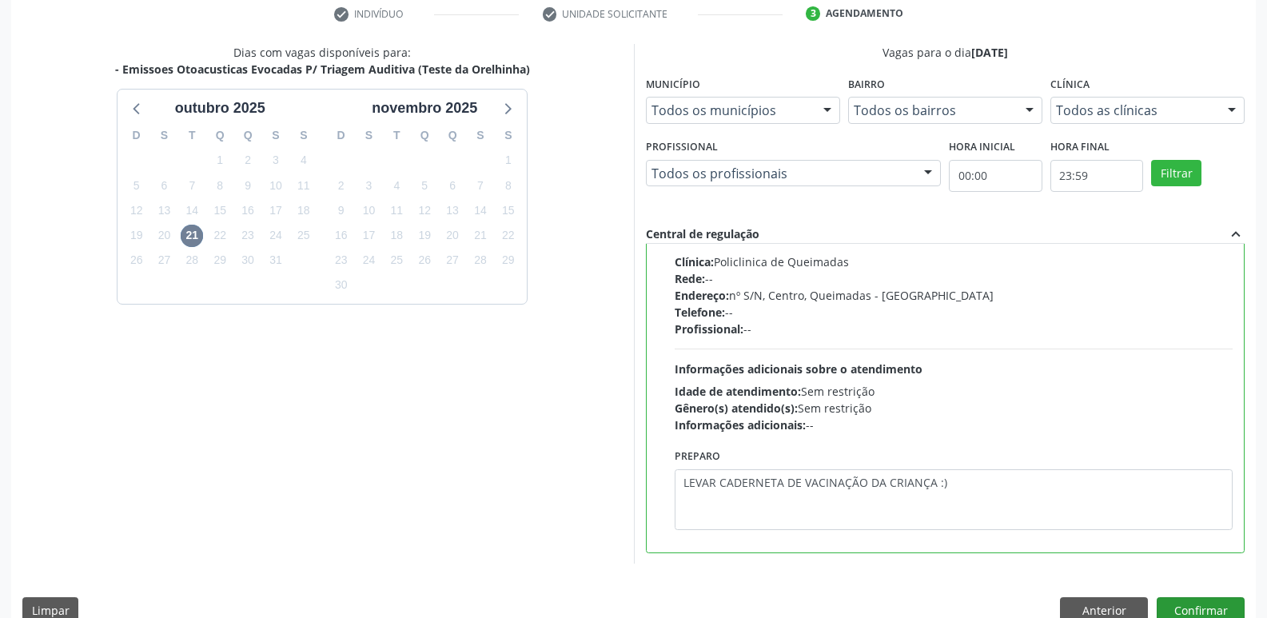
drag, startPoint x: 1201, startPoint y: 592, endPoint x: 1200, endPoint y: 602, distance: 9.7
click at [1200, 601] on div "Dias com vagas disponíveis para: - Emissoes Otoacusticas Evocadas P/ Triagem Au…" at bounding box center [633, 339] width 1244 height 591
click at [1200, 602] on button "Confirmar" at bounding box center [1201, 610] width 88 height 27
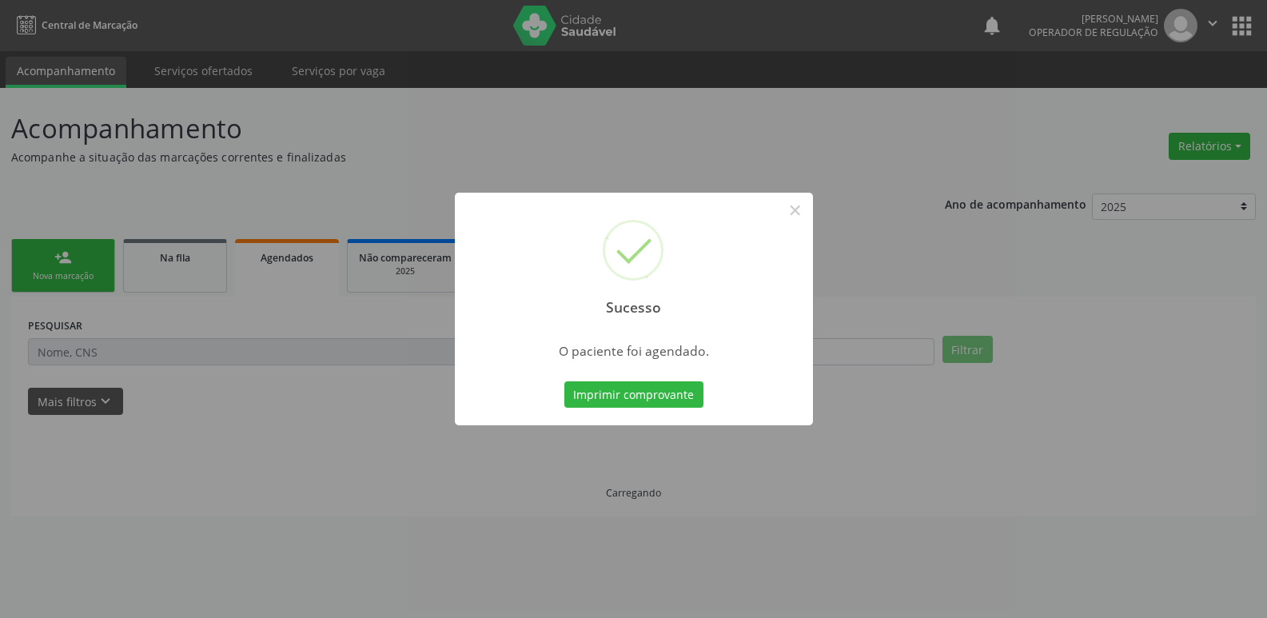
scroll to position [0, 0]
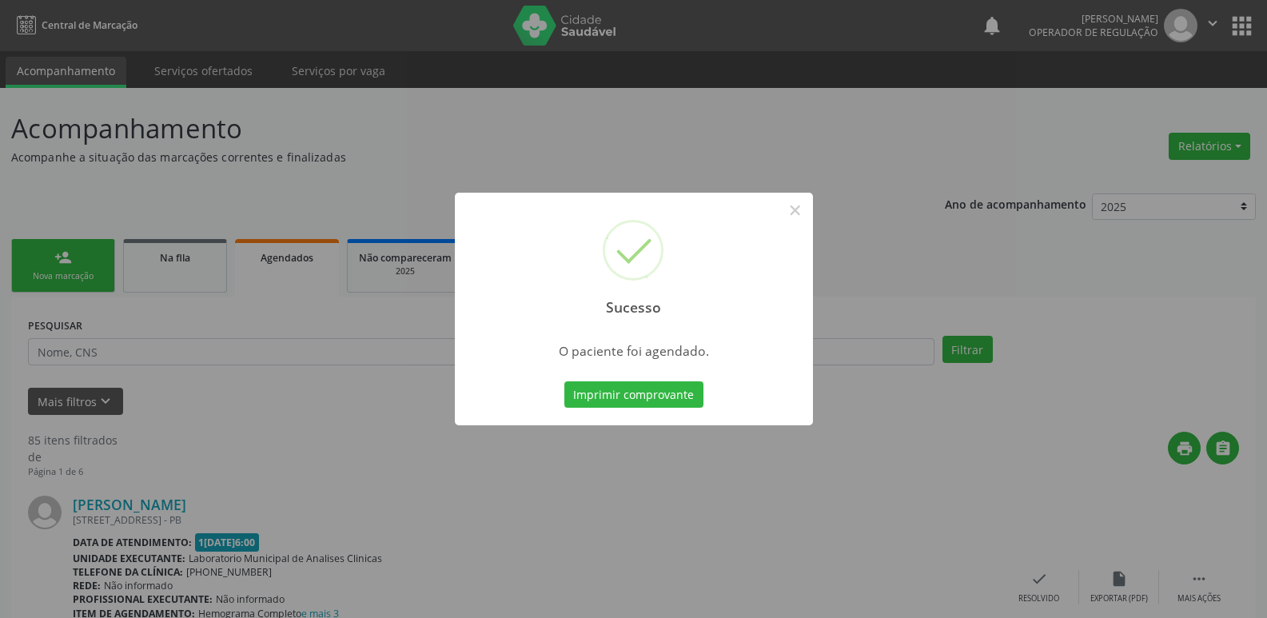
click at [564, 381] on button "Imprimir comprovante" at bounding box center [633, 394] width 139 height 27
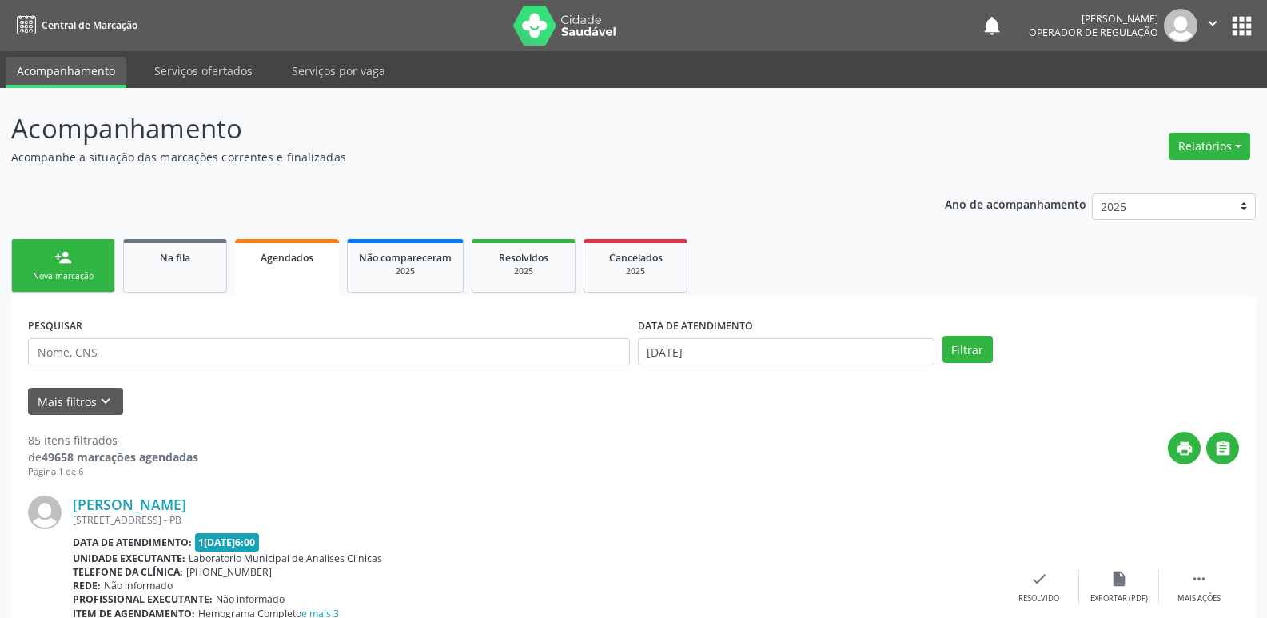
click at [90, 274] on div "Nova marcação" at bounding box center [63, 276] width 80 height 12
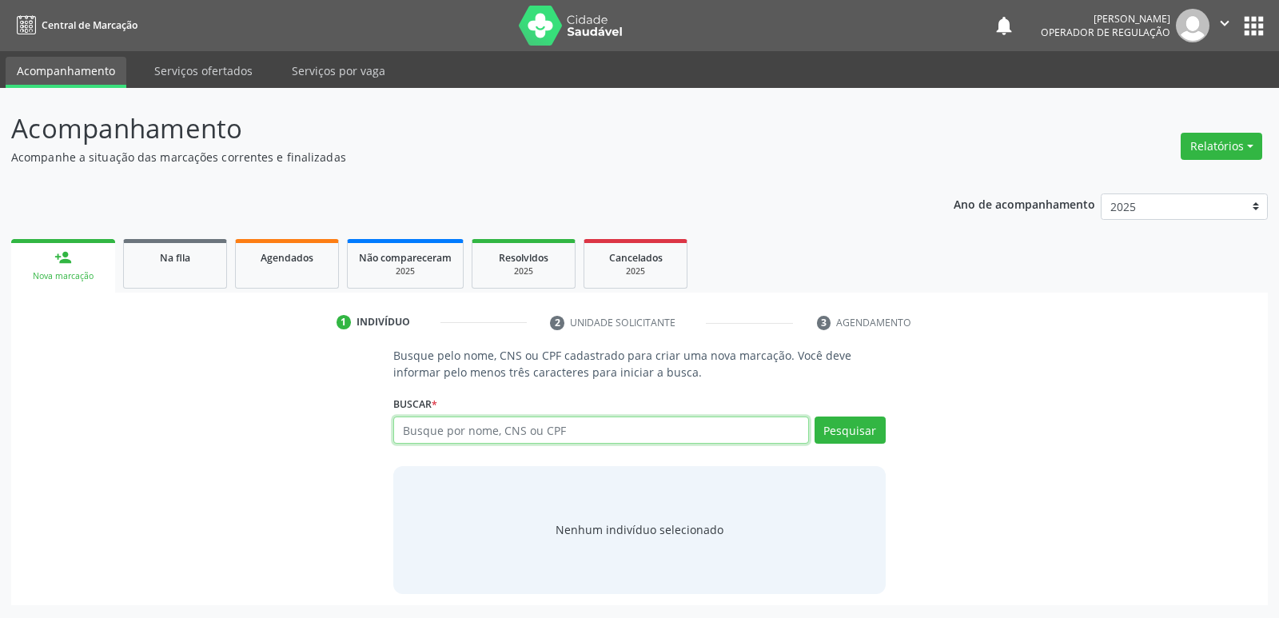
click at [470, 438] on input "text" at bounding box center [600, 429] width 415 height 27
type input "ANGELA VALERIA"
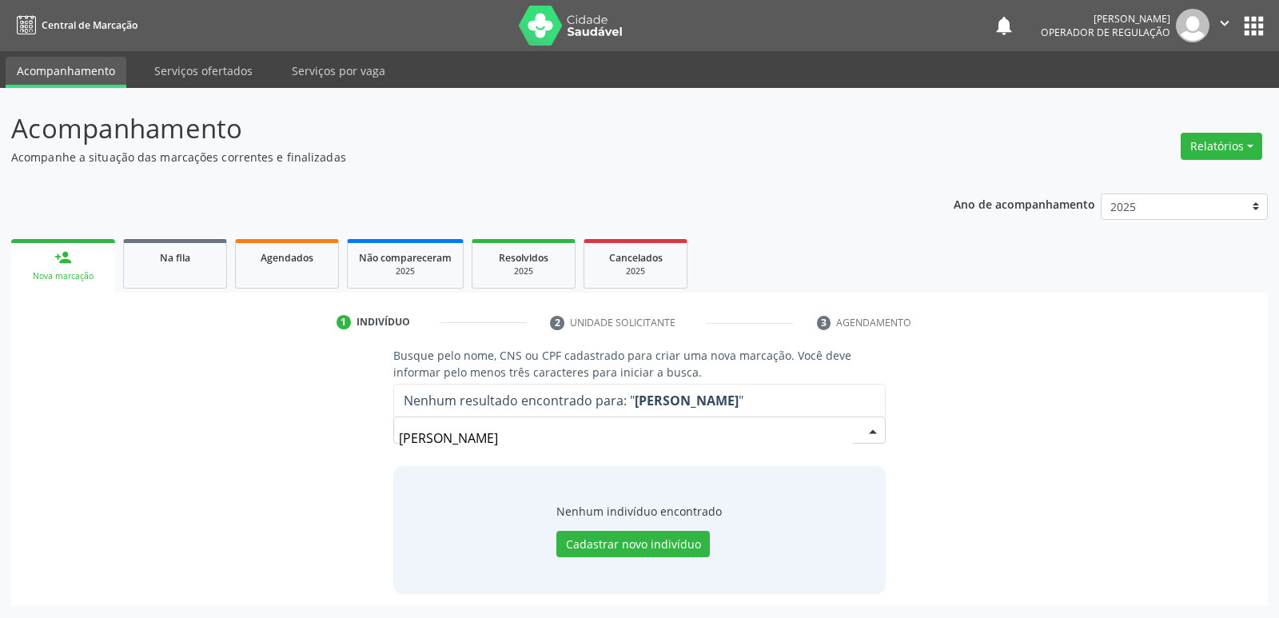
click at [1253, 18] on button "apps" at bounding box center [1254, 26] width 28 height 28
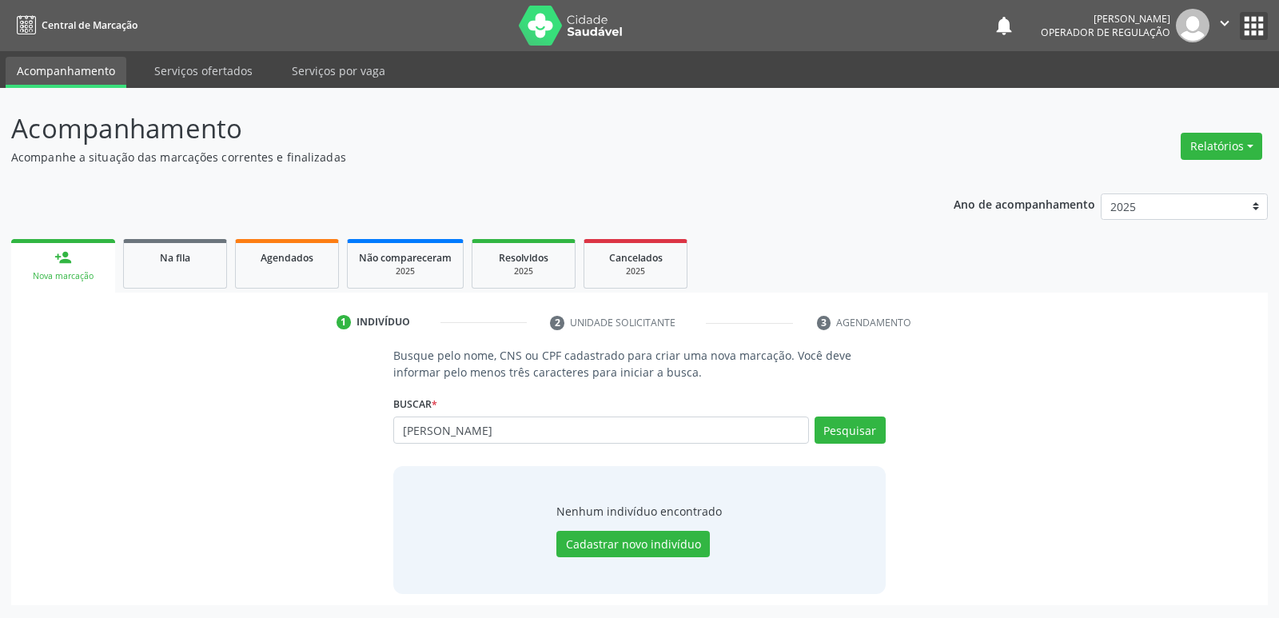
click at [1240, 27] on div "notifications Elaine Machado da Silva Operador de regulação  Configurações Sai…" at bounding box center [1130, 26] width 275 height 34
click at [1256, 30] on button "apps" at bounding box center [1254, 26] width 28 height 28
click at [574, 432] on input "ANGELA VALERIA" at bounding box center [600, 429] width 415 height 27
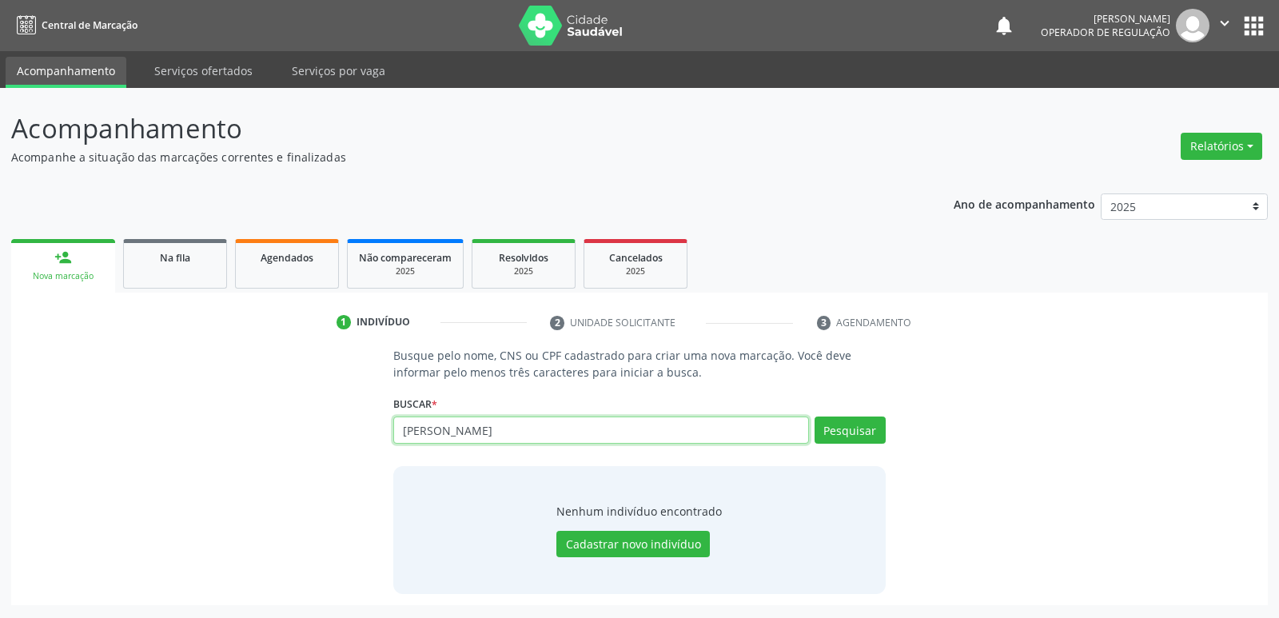
paste input "130.879.854-73"
type input "130.879.854-73"
click at [823, 435] on button "Pesquisar" at bounding box center [849, 429] width 71 height 27
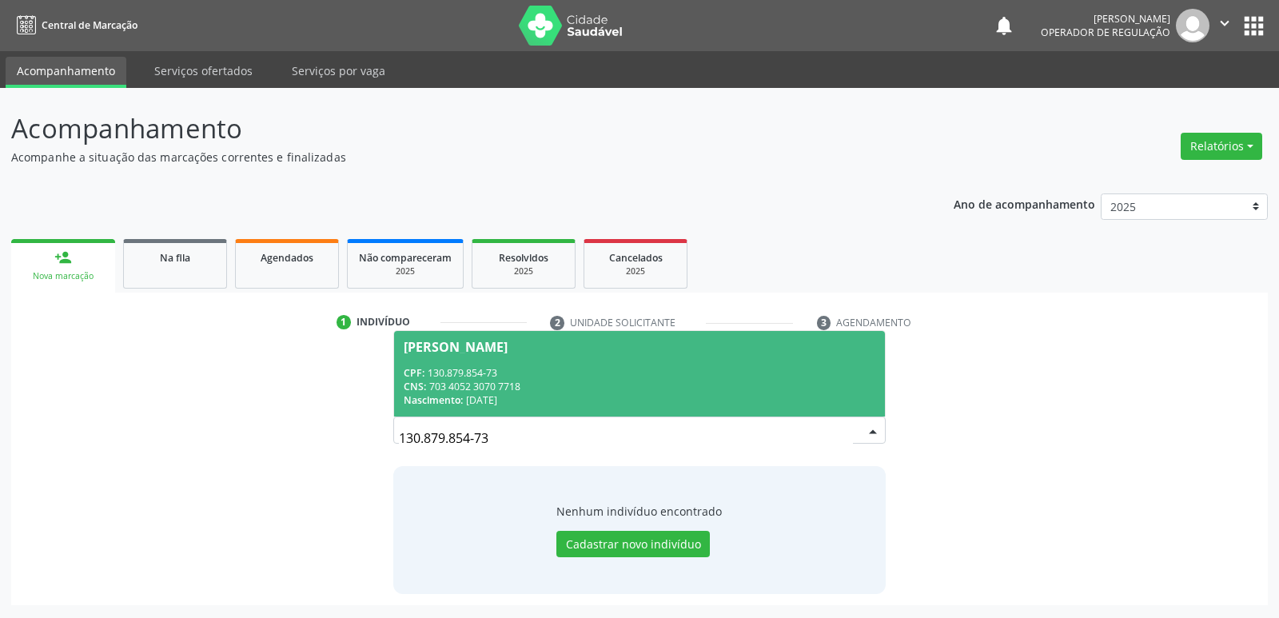
click at [849, 432] on input "130.879.854-73" at bounding box center [625, 438] width 453 height 32
click at [611, 386] on div "CNS: 703 4052 3070 7718" at bounding box center [639, 387] width 471 height 14
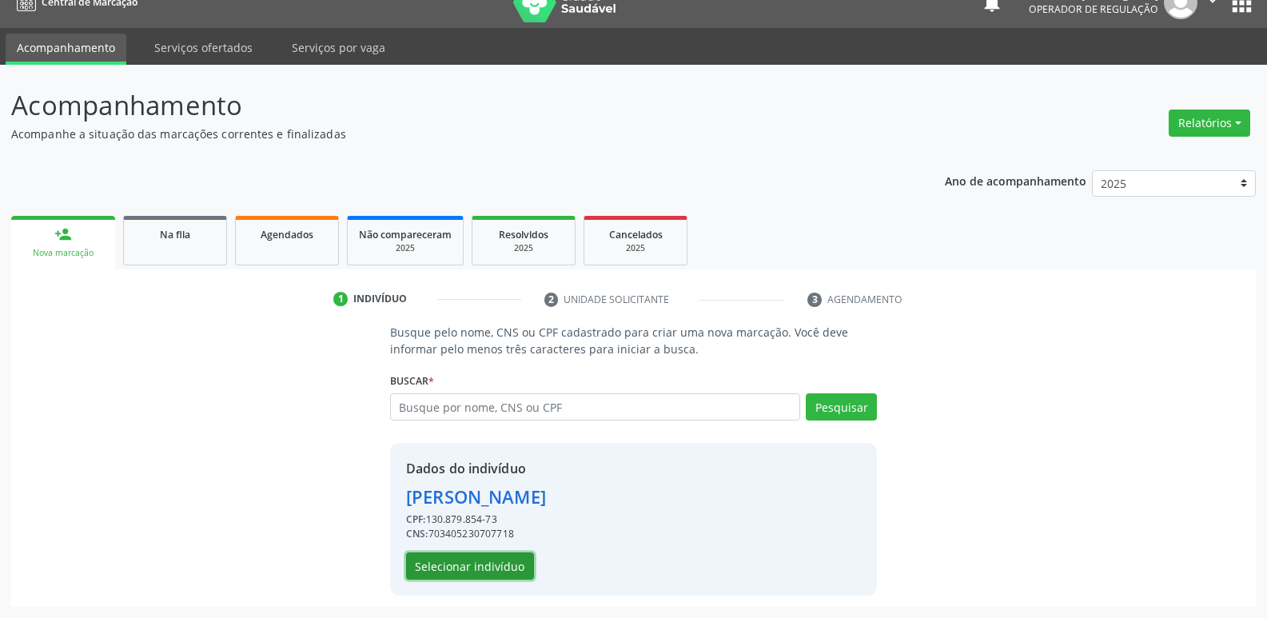
click at [496, 575] on button "Selecionar indivíduo" at bounding box center [470, 565] width 128 height 27
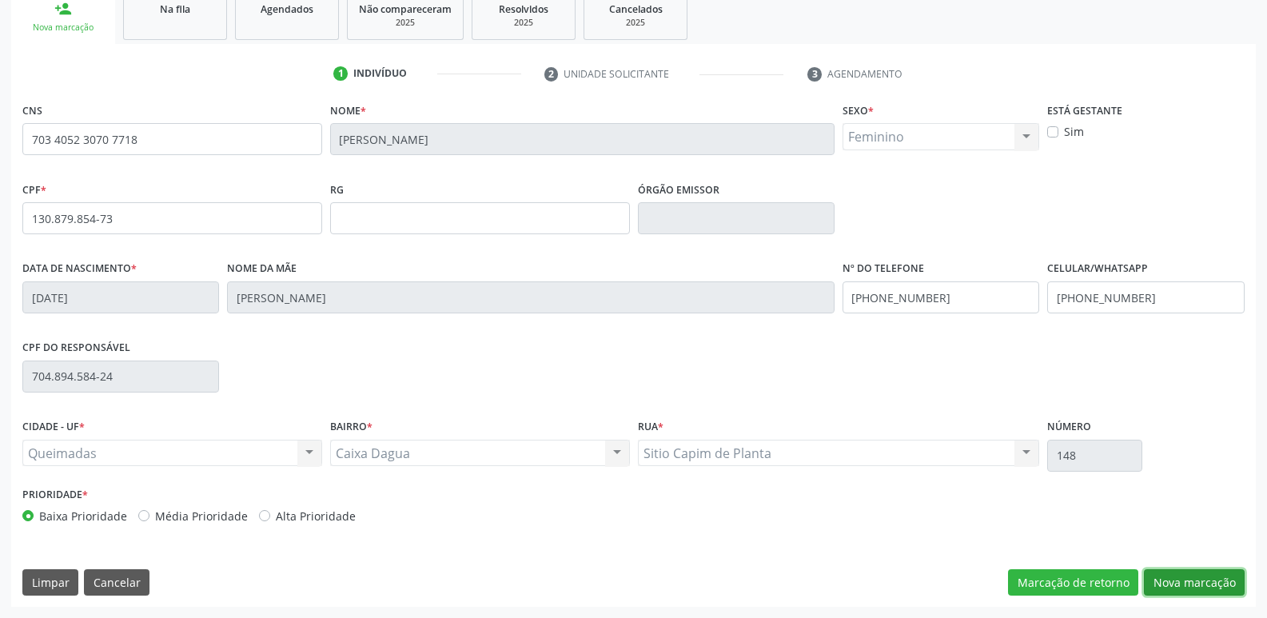
click at [1189, 583] on button "Nova marcação" at bounding box center [1194, 582] width 101 height 27
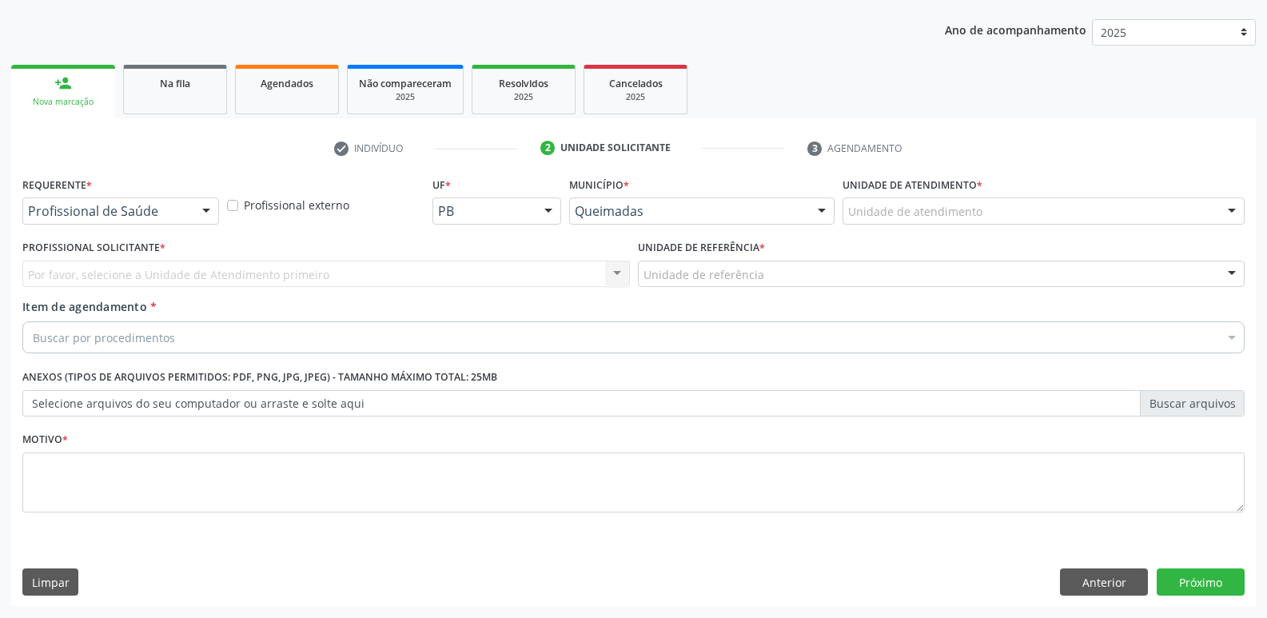
drag, startPoint x: 42, startPoint y: 217, endPoint x: 50, endPoint y: 241, distance: 25.3
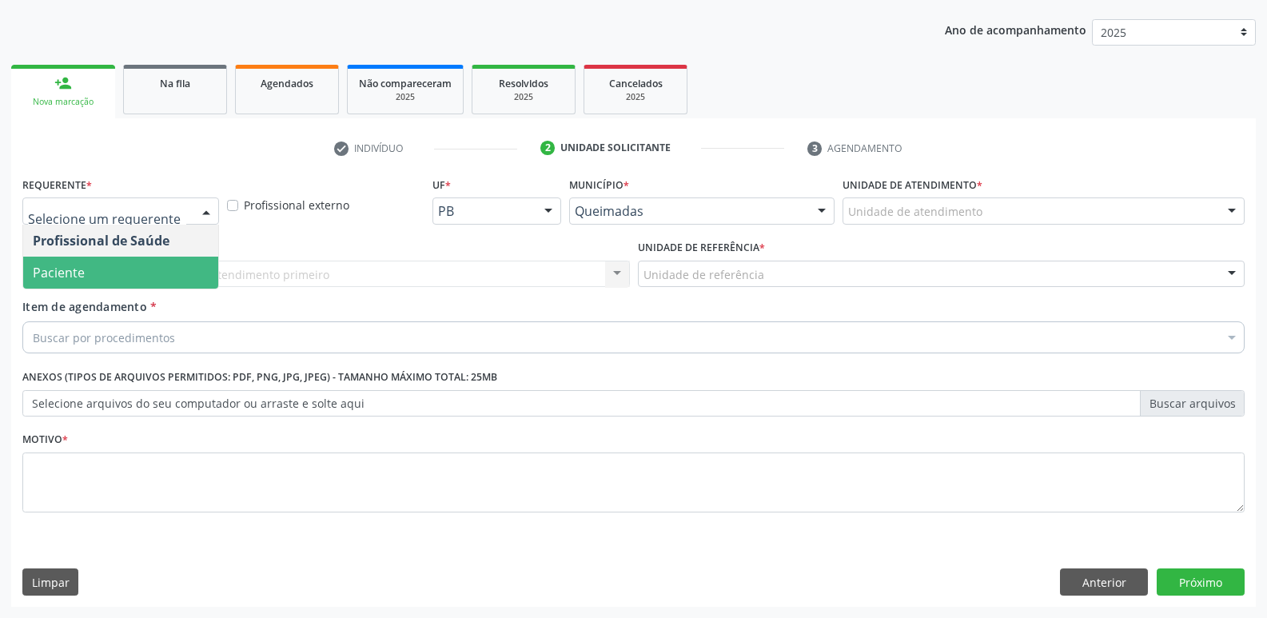
click at [50, 257] on span "Paciente" at bounding box center [120, 273] width 195 height 32
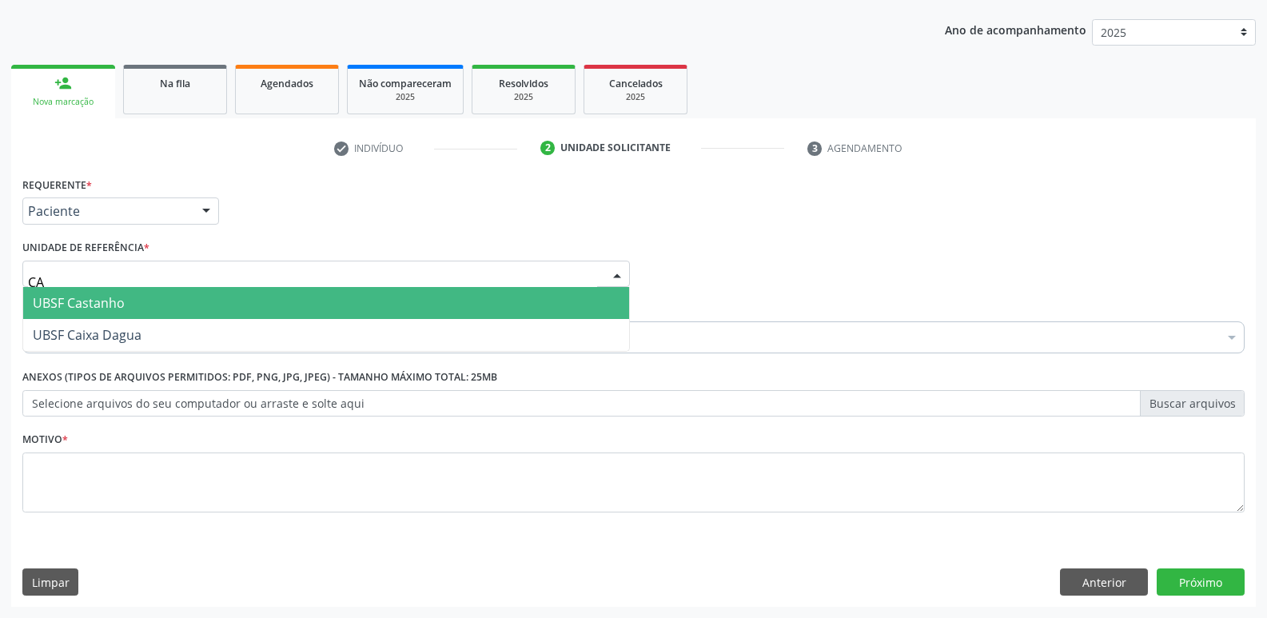
click at [104, 314] on span "UBSF Castanho" at bounding box center [326, 303] width 606 height 32
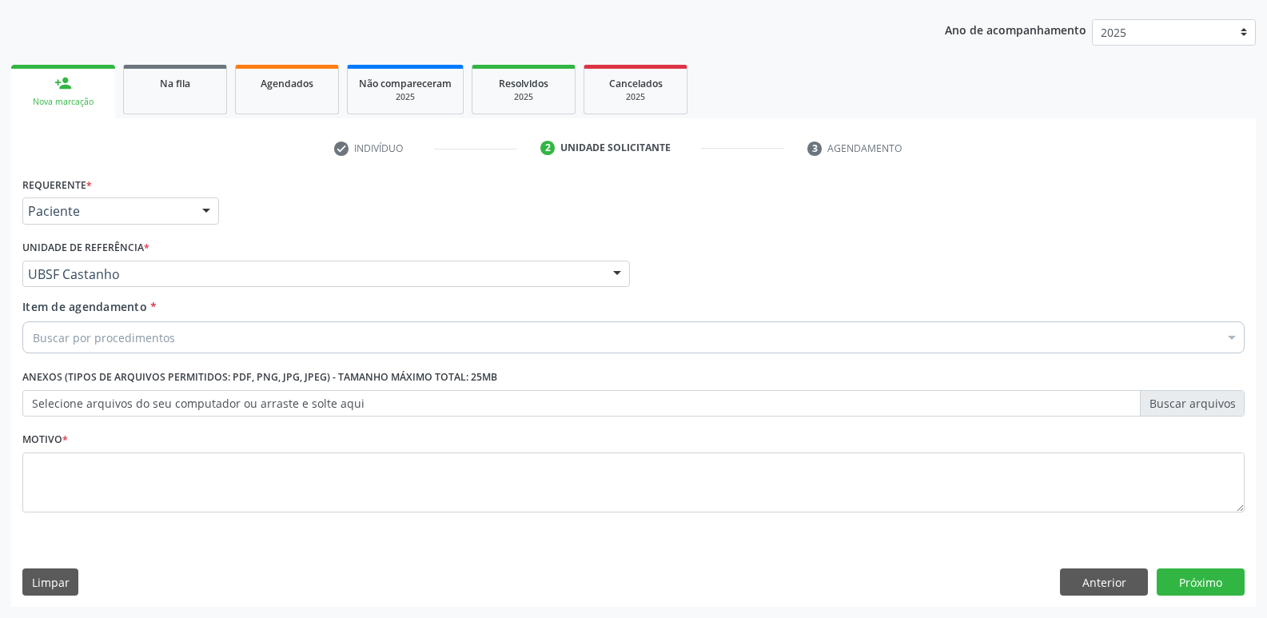
click at [104, 314] on div "Requerente * Paciente Profissional de Saúde Paciente Nenhum resultado encontrad…" at bounding box center [633, 354] width 1222 height 362
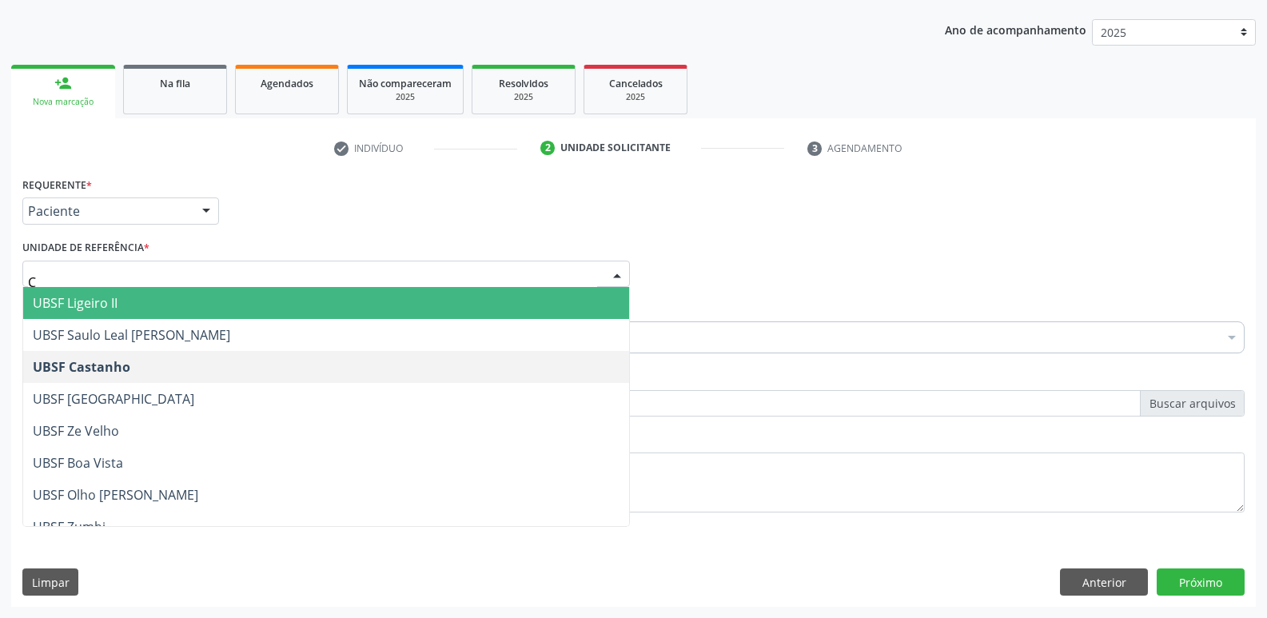
type input "CA"
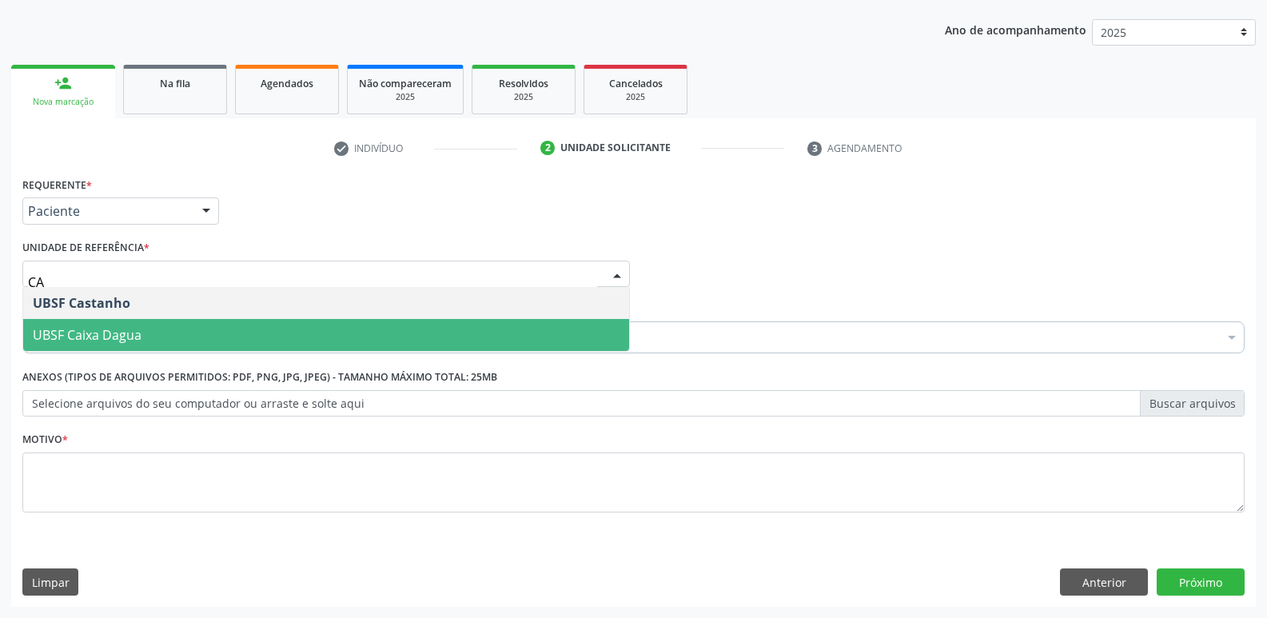
click at [124, 322] on span "UBSF Caixa Dagua" at bounding box center [326, 335] width 606 height 32
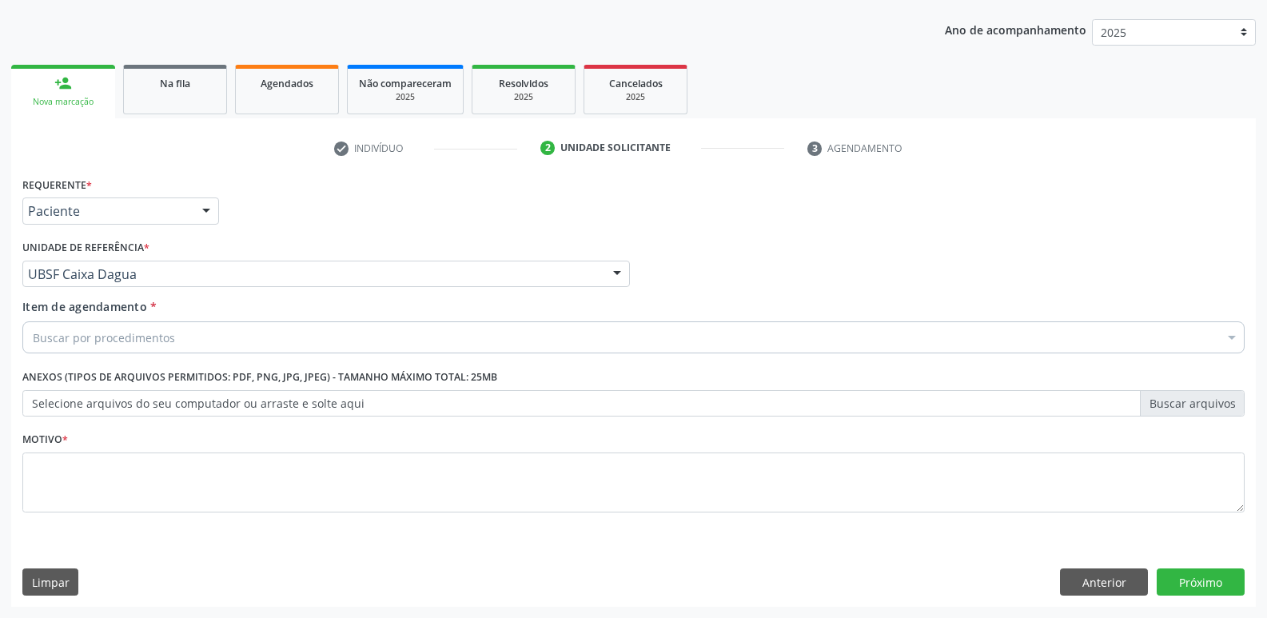
click at [138, 328] on div "Buscar por procedimentos" at bounding box center [633, 337] width 1222 height 32
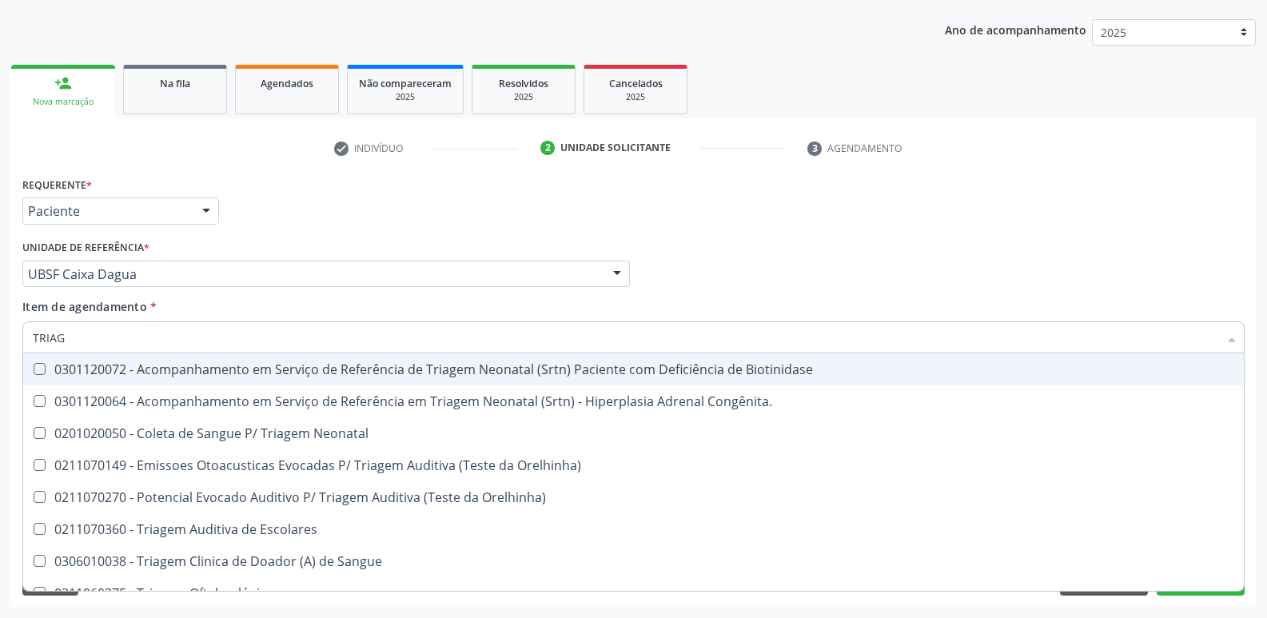
type input "TRIAGE"
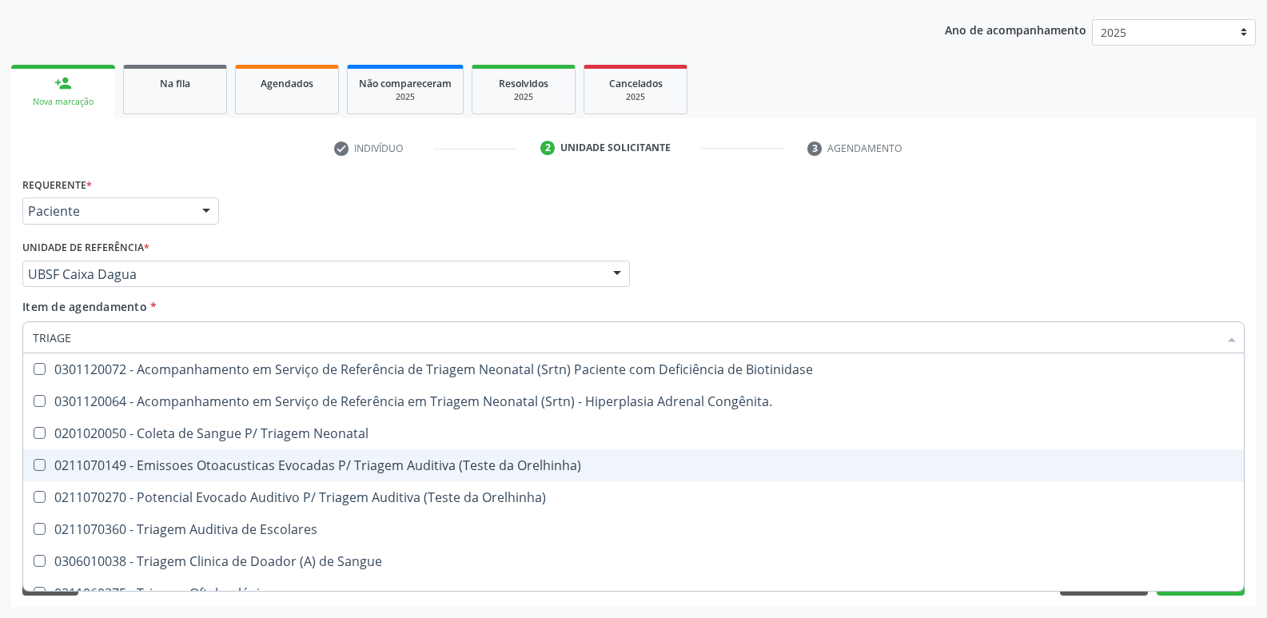
drag, startPoint x: 280, startPoint y: 467, endPoint x: 427, endPoint y: 356, distance: 183.8
click at [284, 460] on div "0211070149 - Emissoes Otoacusticas Evocadas P/ Triagem Auditiva (Teste da Orelh…" at bounding box center [633, 465] width 1201 height 13
checkbox Orelhinha\) "true"
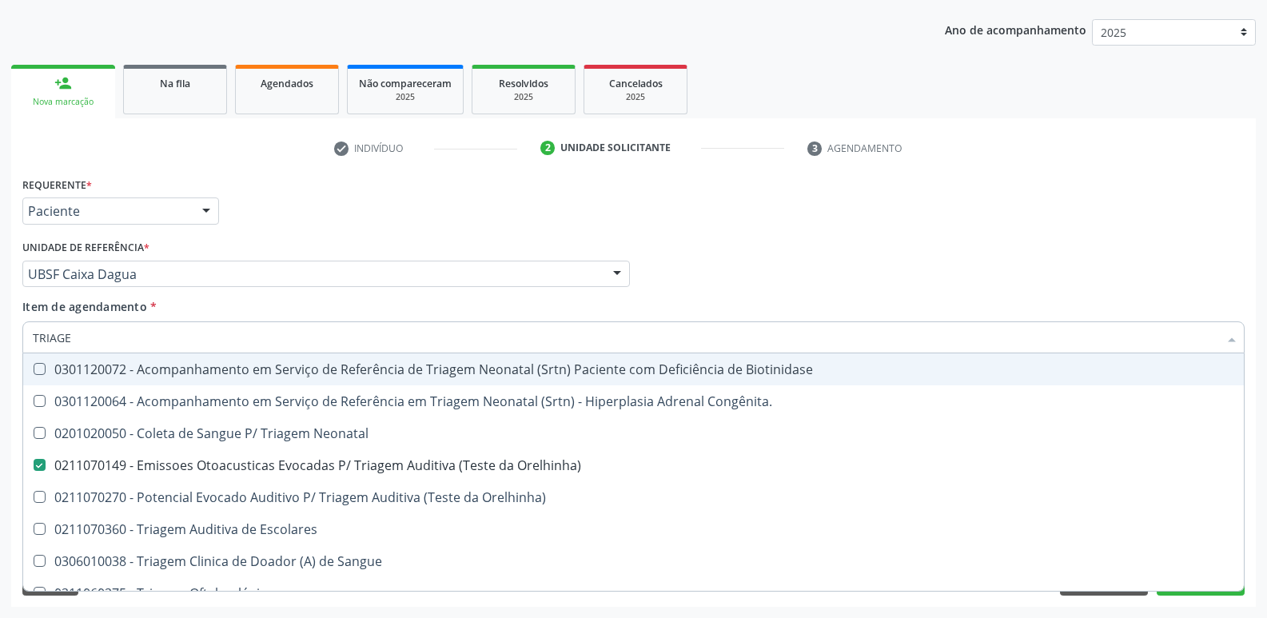
drag, startPoint x: 495, startPoint y: 232, endPoint x: 343, endPoint y: 408, distance: 232.3
click at [488, 235] on div "Requerente * Paciente Profissional de Saúde Paciente Nenhum resultado encontrad…" at bounding box center [633, 354] width 1222 height 362
checkbox Congênita\ "true"
checkbox Orelhinha\) "false"
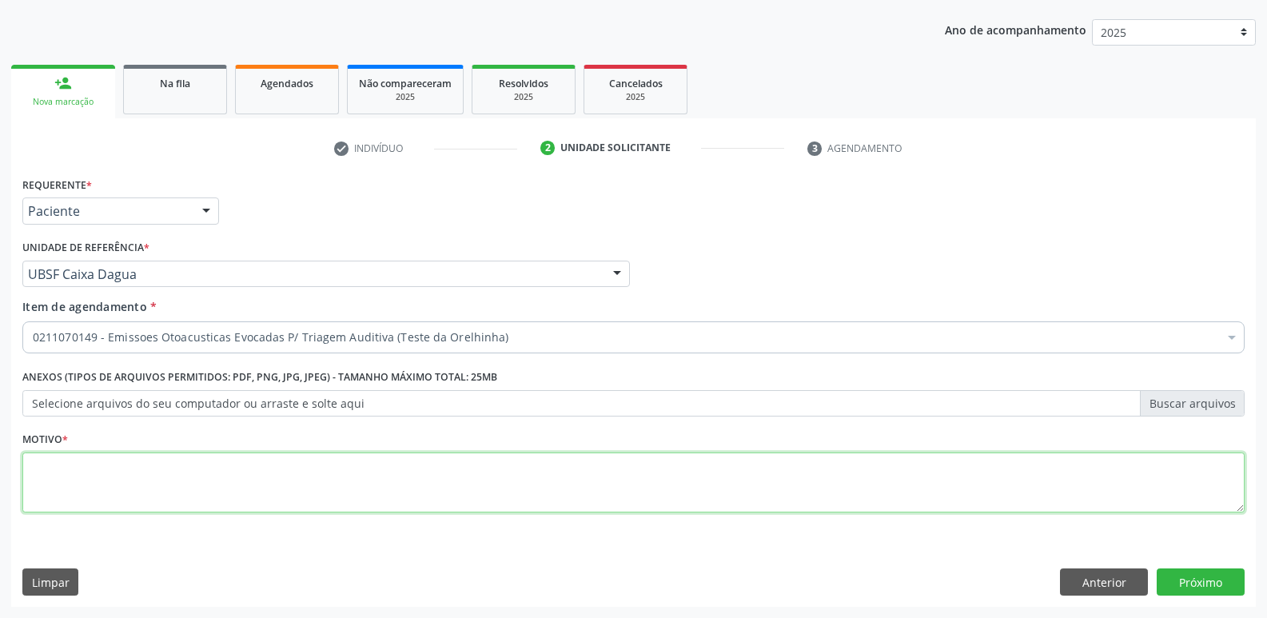
click at [276, 480] on textarea at bounding box center [633, 482] width 1222 height 61
type textarea "AVALIAÇAO"
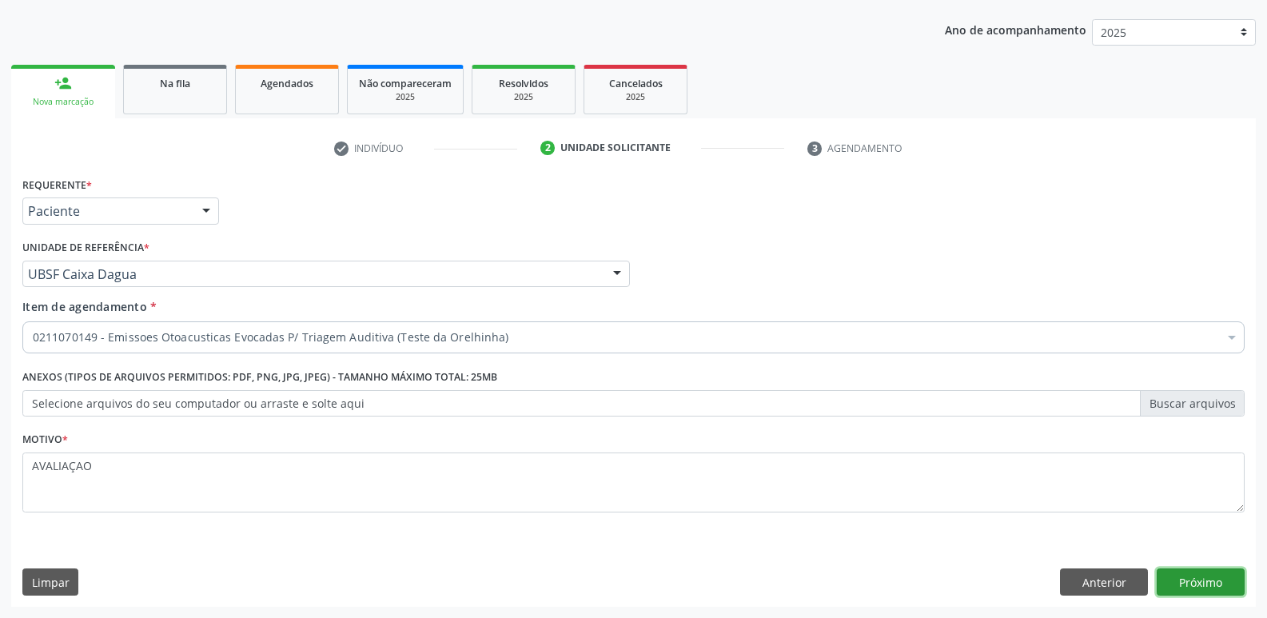
click at [1205, 587] on button "Próximo" at bounding box center [1201, 581] width 88 height 27
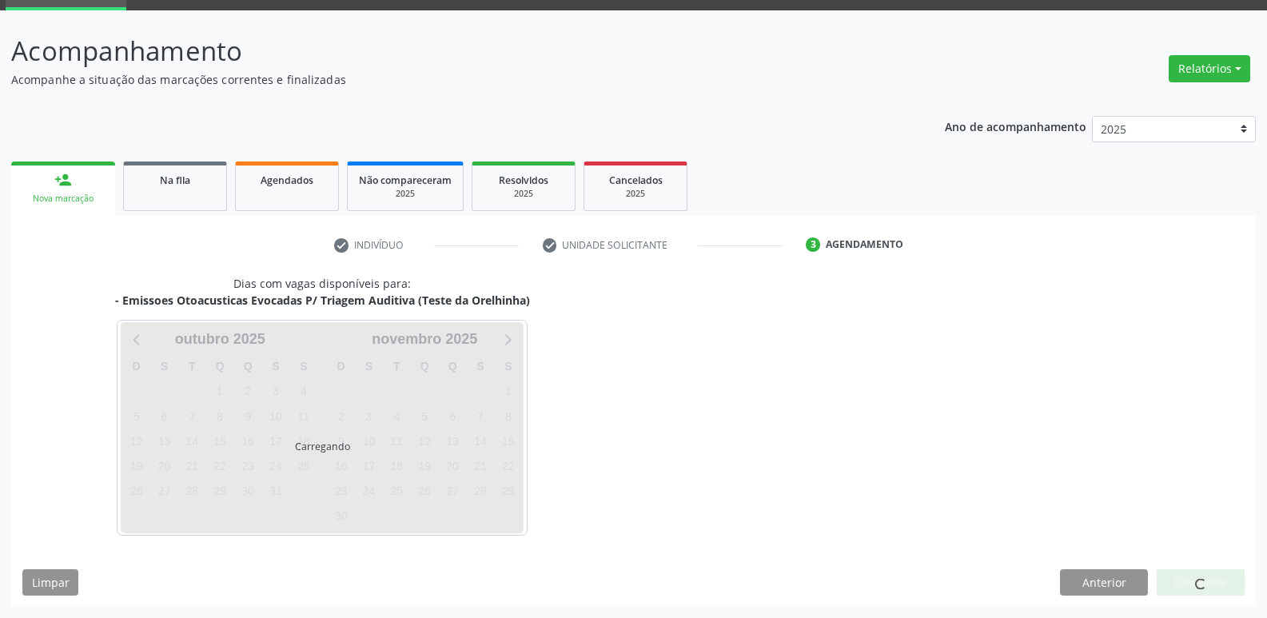
scroll to position [78, 0]
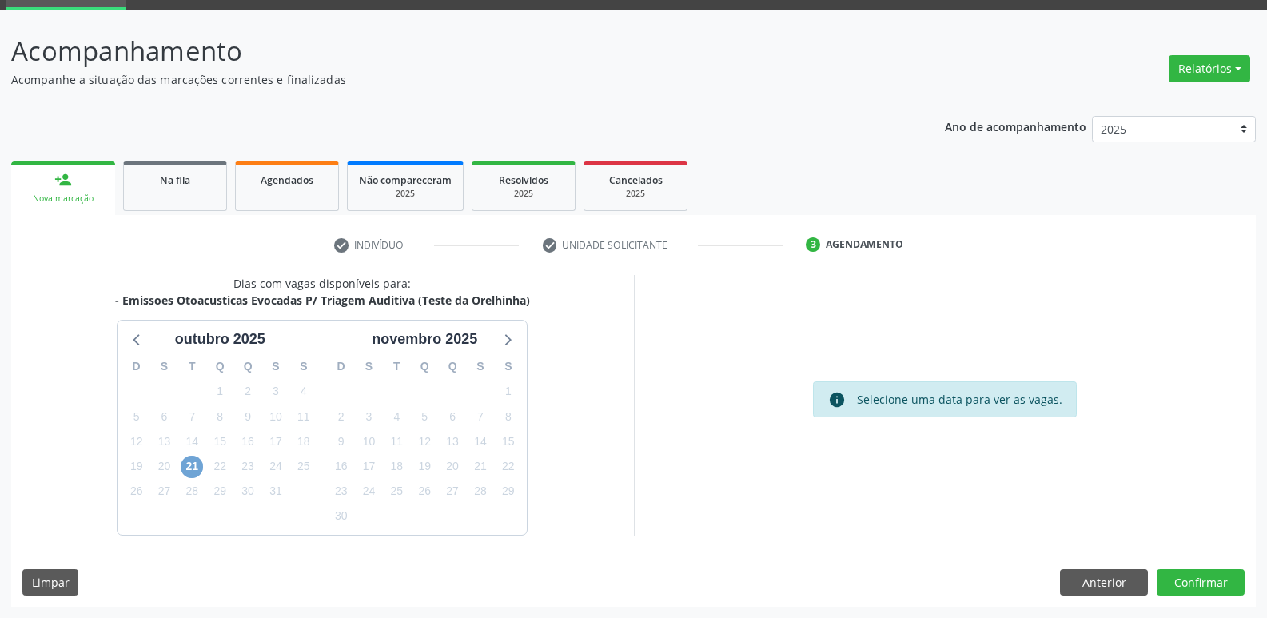
click at [190, 461] on span "21" at bounding box center [192, 467] width 22 height 22
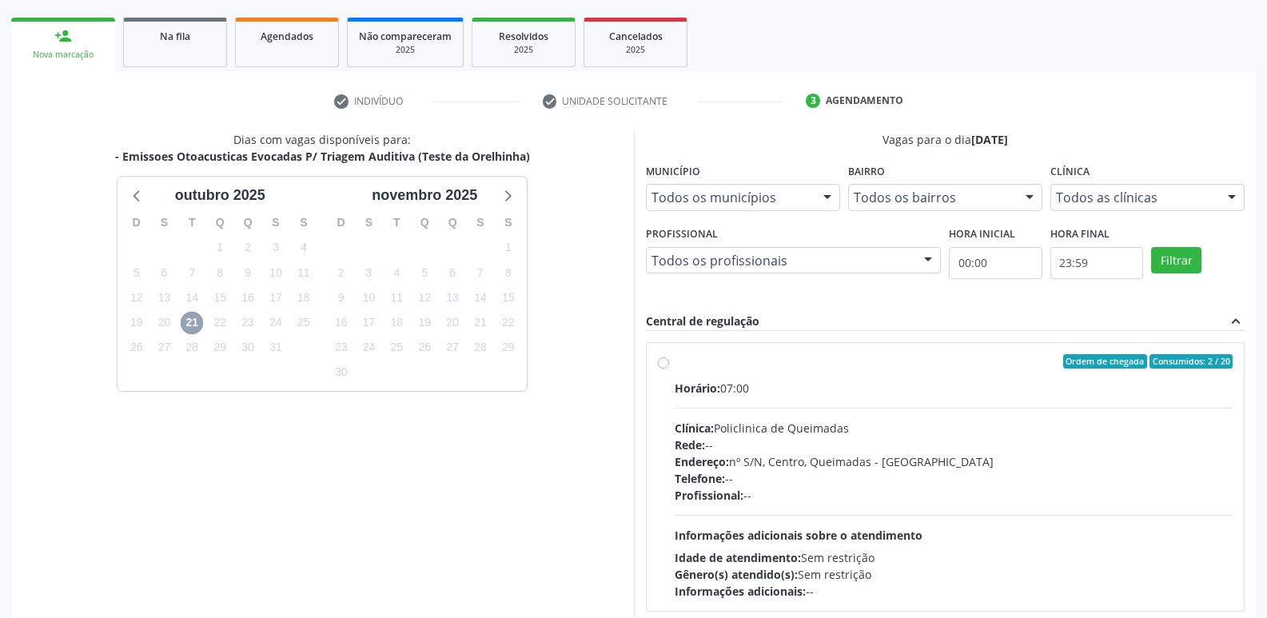
scroll to position [309, 0]
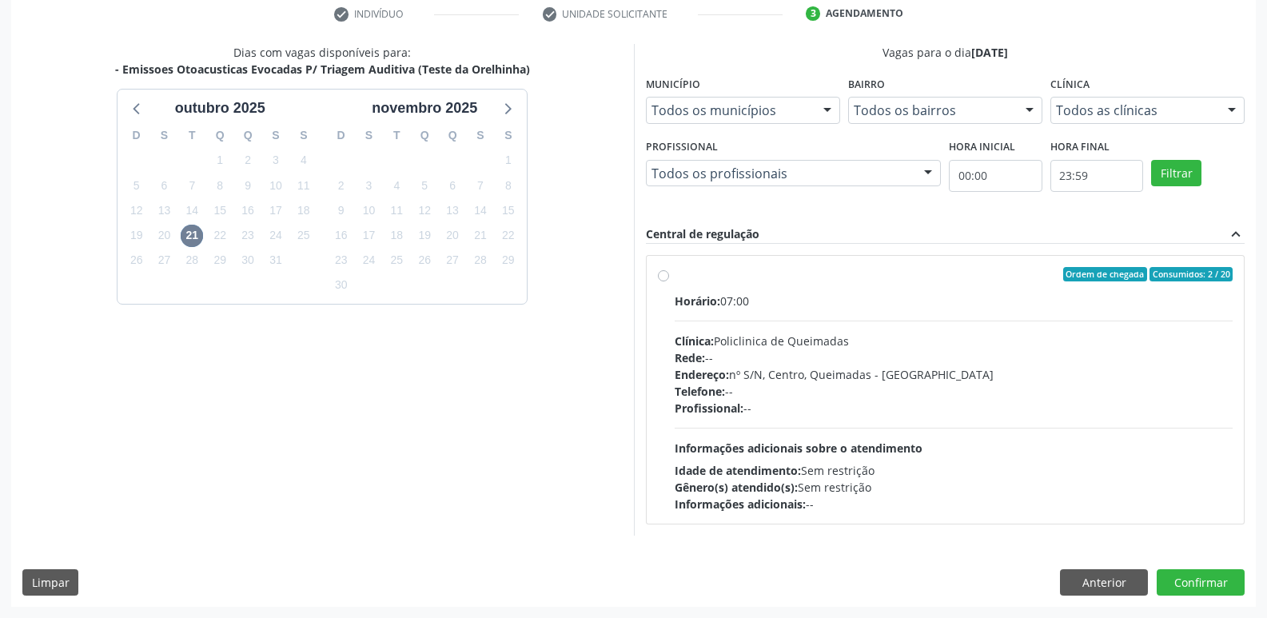
click at [982, 447] on div "Horário: 07:00 Clínica: Policlinica de Queimadas Rede: -- Endereço: nº S/N, Cen…" at bounding box center [954, 403] width 559 height 220
click at [669, 281] on input "Ordem de chegada Consumidos: 2 / 20 Horário: 07:00 Clínica: Policlinica de Quei…" at bounding box center [663, 274] width 11 height 14
radio input "true"
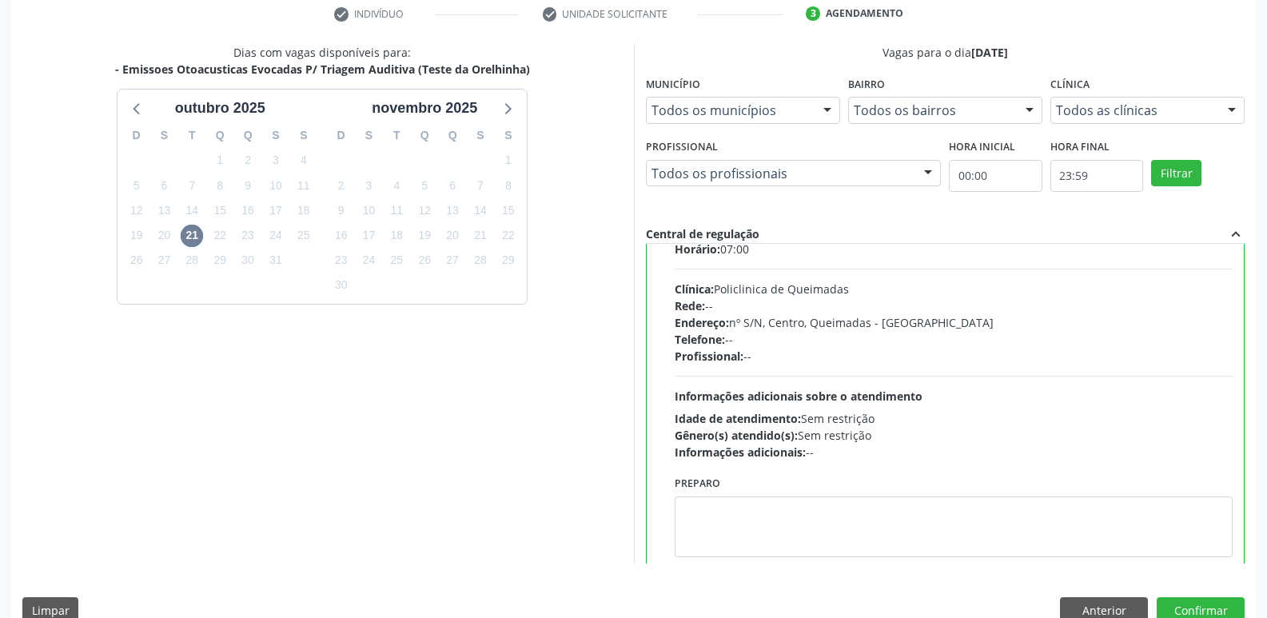
scroll to position [79, 0]
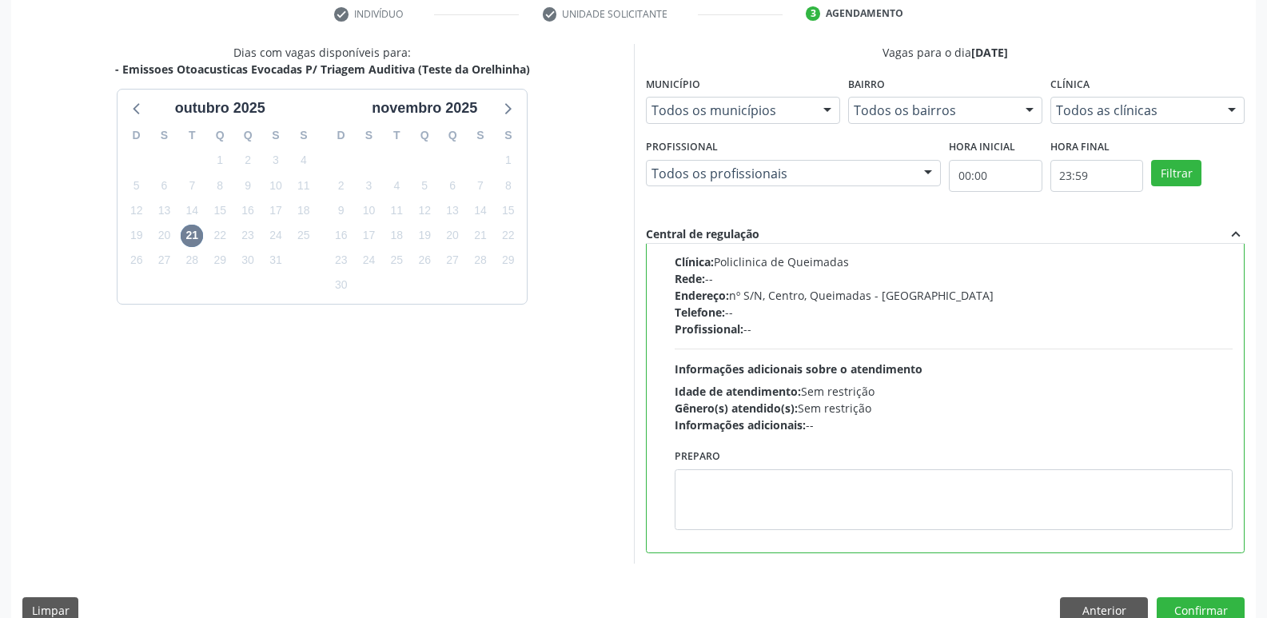
click at [781, 532] on div "Preparo" at bounding box center [954, 492] width 567 height 97
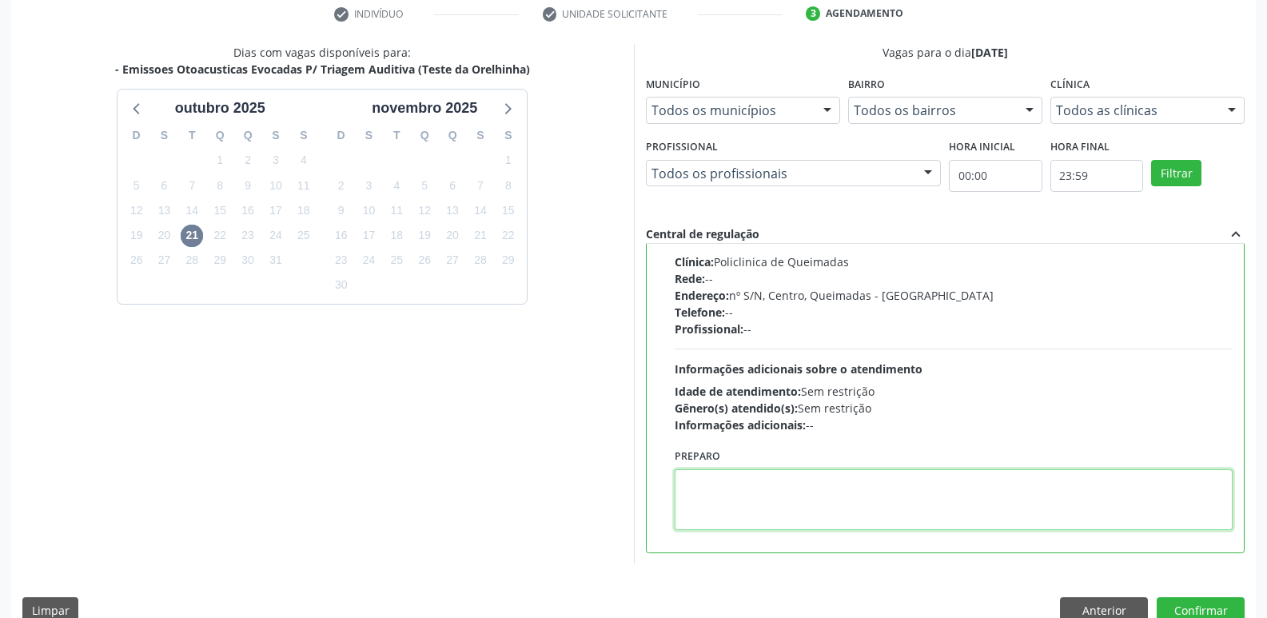
click at [786, 502] on textarea at bounding box center [954, 499] width 559 height 61
drag, startPoint x: 1002, startPoint y: 482, endPoint x: 559, endPoint y: 467, distance: 443.1
click at [559, 467] on div "Dias com vagas disponíveis para: - Emissoes Otoacusticas Evocadas P/ Triagem Au…" at bounding box center [633, 304] width 1244 height 520
click at [883, 484] on textarea "LEVAR CADERNETA DE VACINAÇÃO DQA CRIANÇA :)" at bounding box center [954, 499] width 559 height 61
drag, startPoint x: 968, startPoint y: 485, endPoint x: 428, endPoint y: 473, distance: 540.4
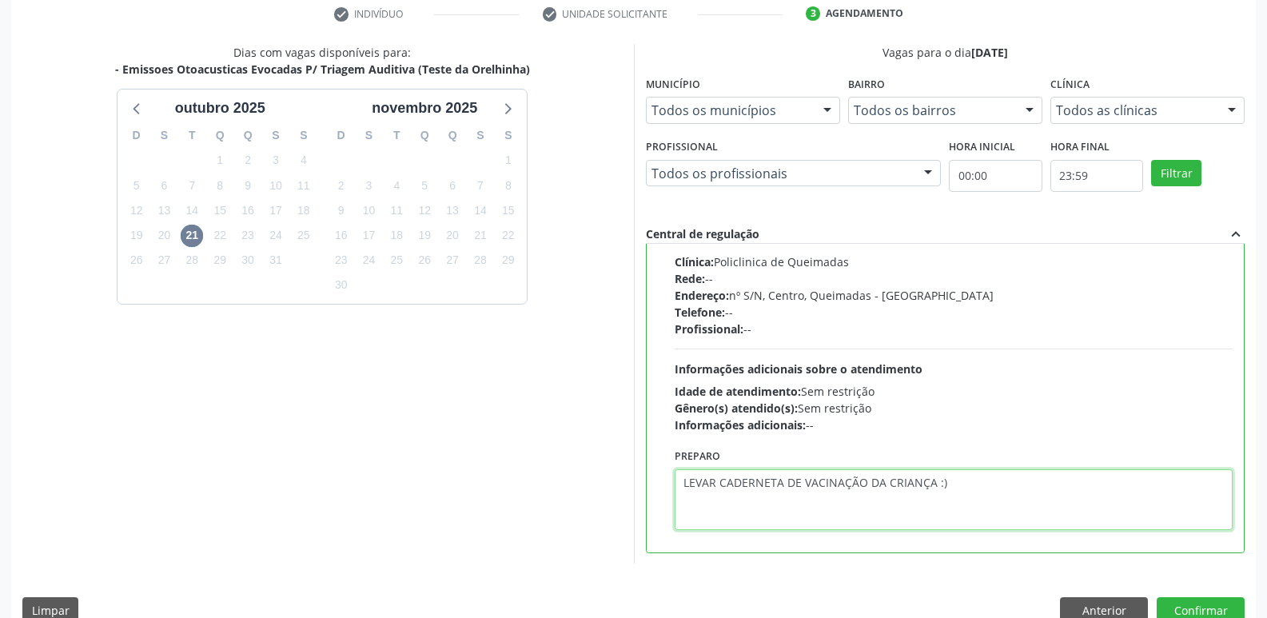
click at [428, 473] on div "Dias com vagas disponíveis para: - Emissoes Otoacusticas Evocadas P/ Triagem Au…" at bounding box center [633, 304] width 1244 height 520
type textarea "LEVAR CADERNETA DE VACINAÇÃO DA CRIANÇA :)"
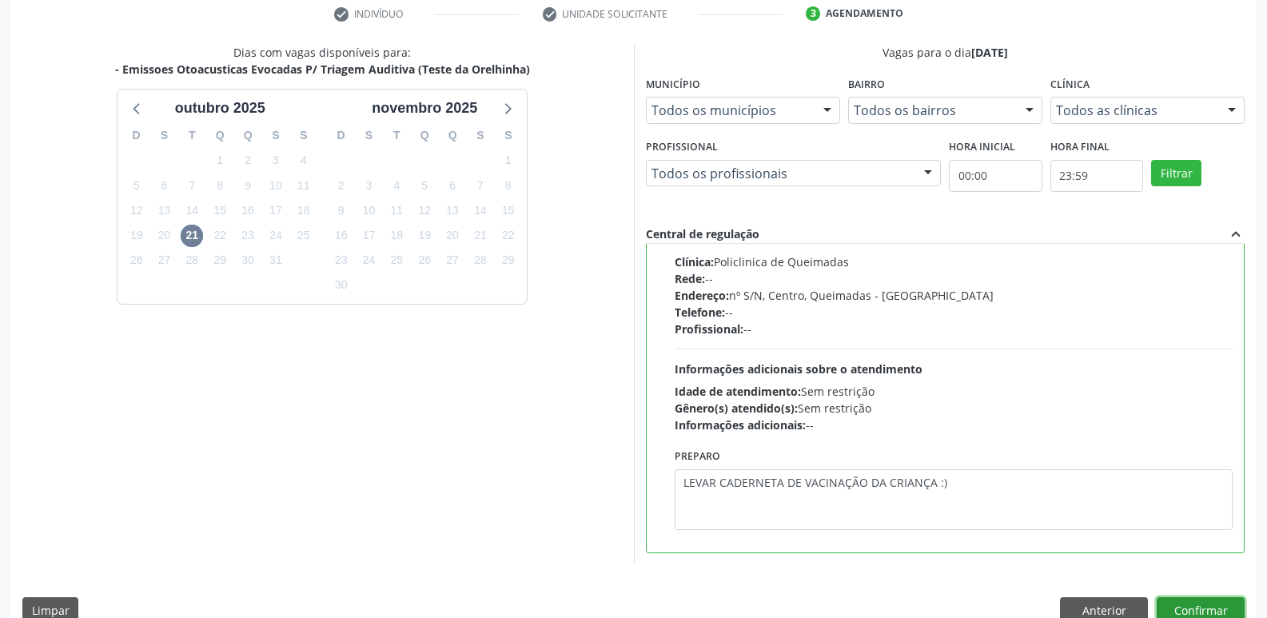
click at [1194, 603] on button "Confirmar" at bounding box center [1201, 610] width 88 height 27
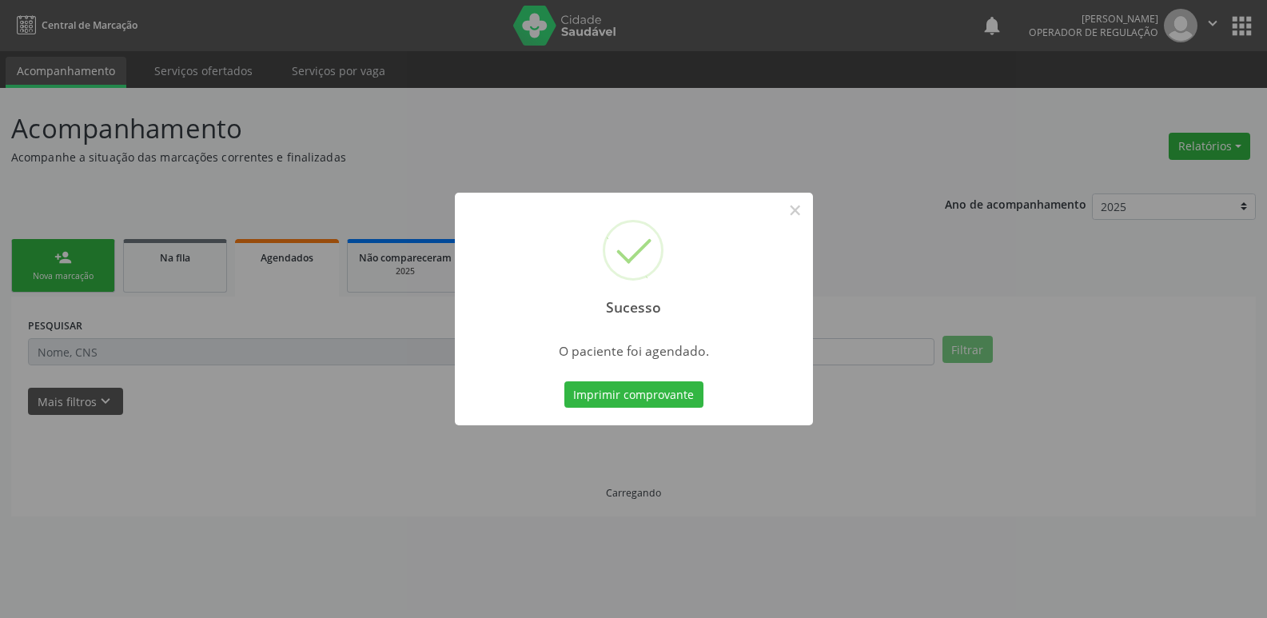
scroll to position [0, 0]
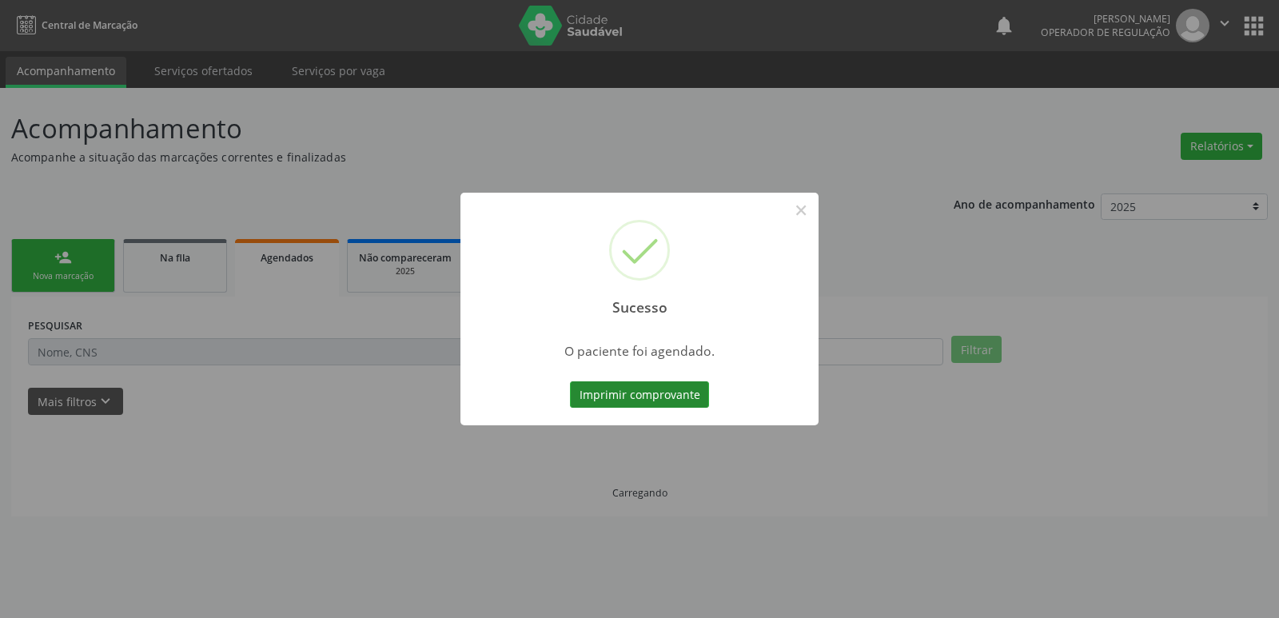
click at [675, 396] on button "Imprimir comprovante" at bounding box center [639, 394] width 139 height 27
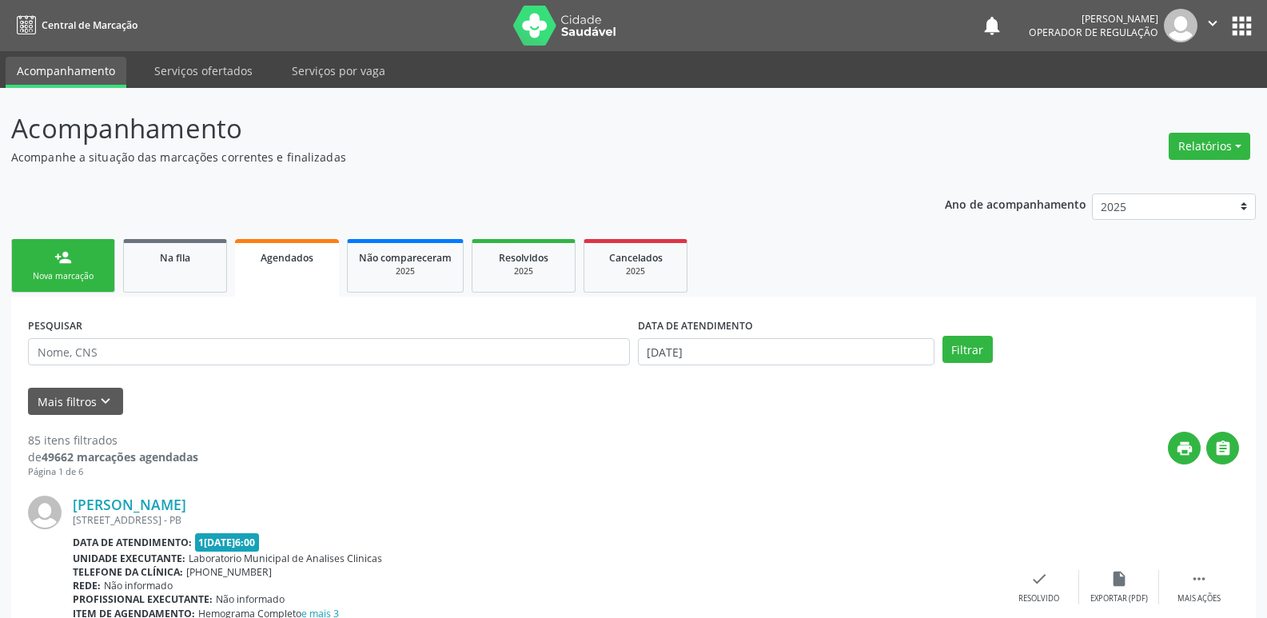
click at [110, 276] on link "person_add Nova marcação" at bounding box center [63, 266] width 104 height 54
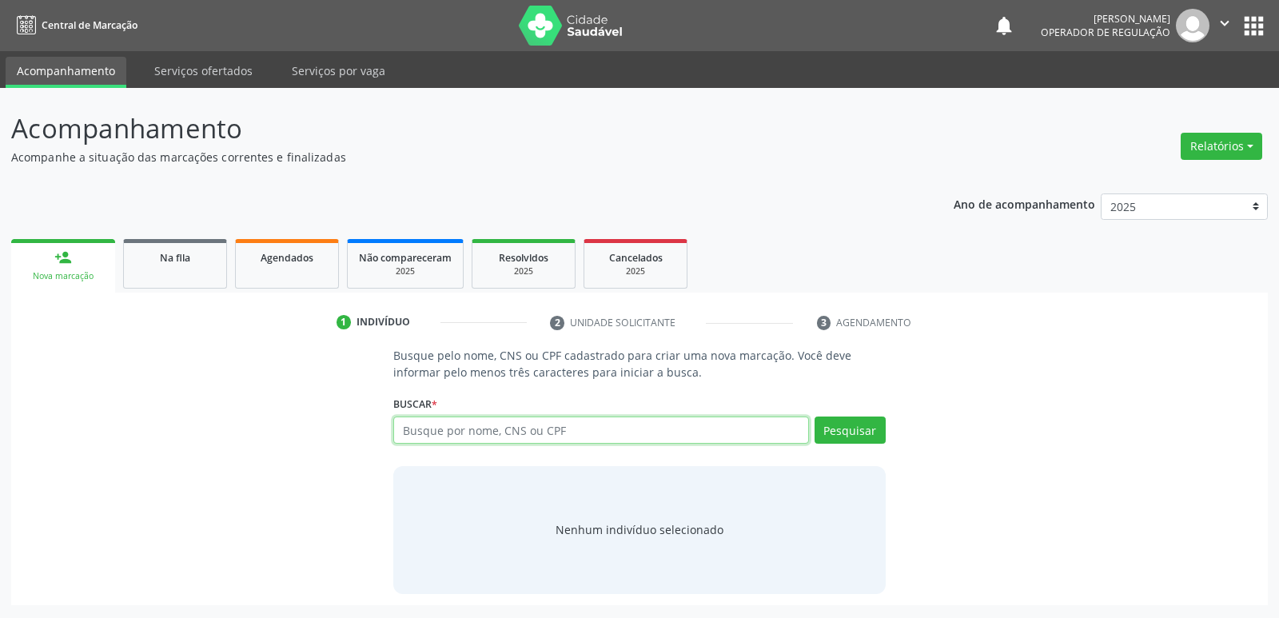
click at [619, 433] on input "text" at bounding box center [600, 429] width 415 height 27
type input "10667728430"
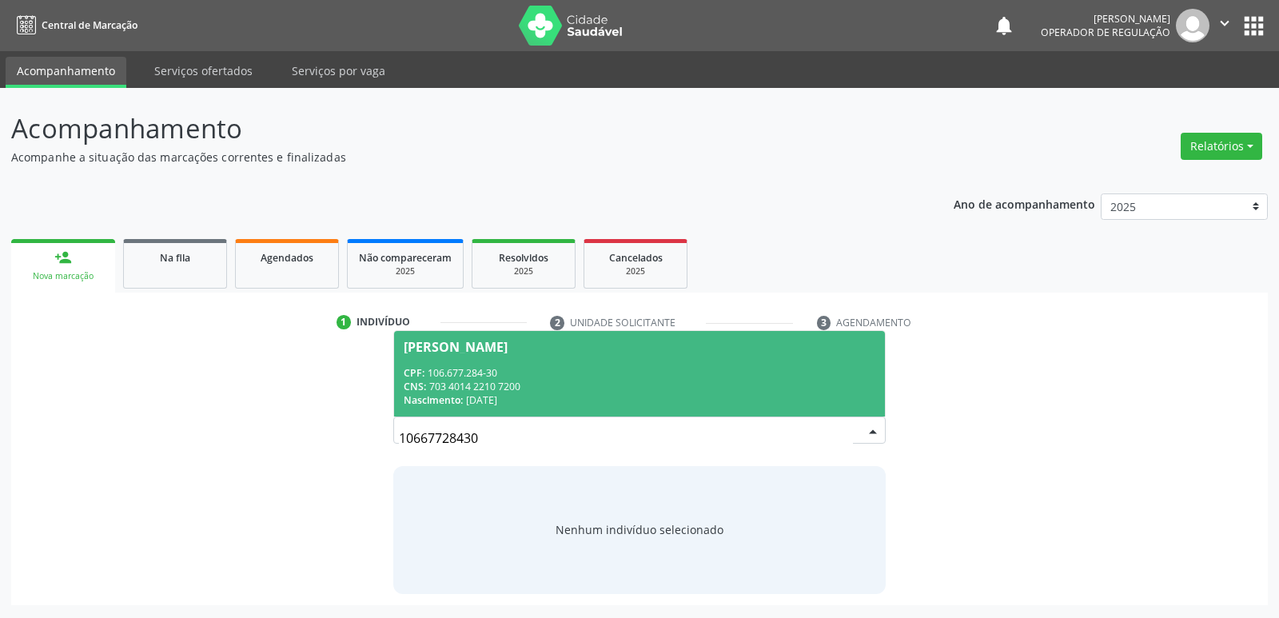
click at [533, 382] on div "CNS: 703 4014 2210 7200" at bounding box center [639, 387] width 471 height 14
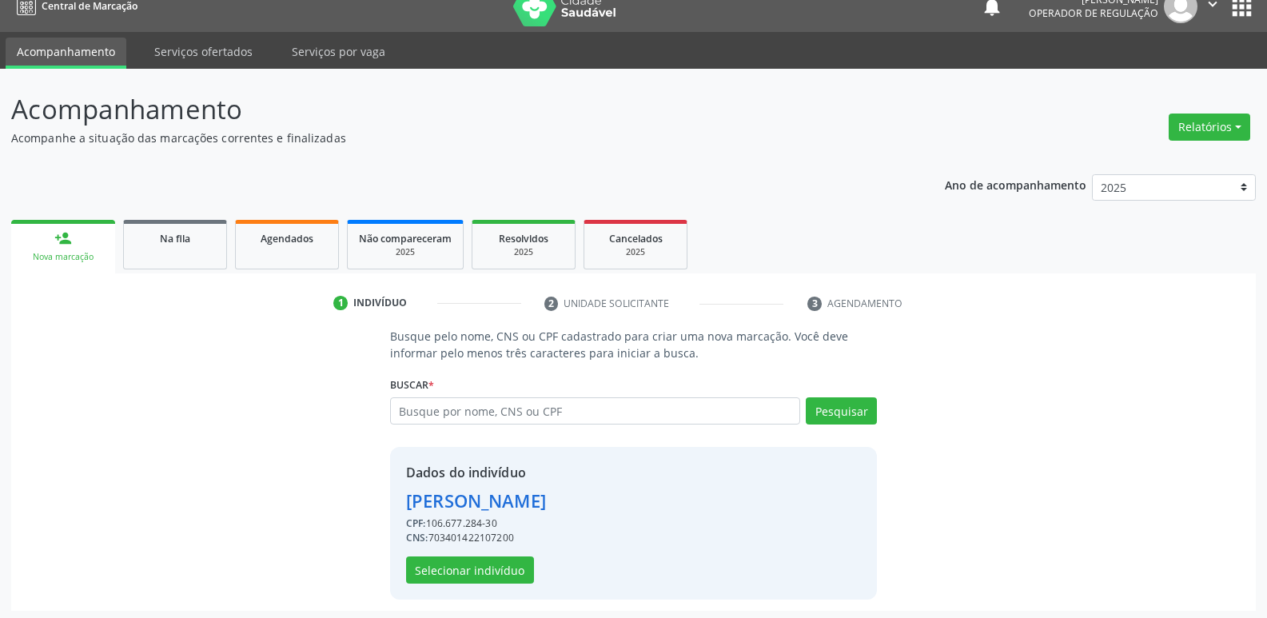
scroll to position [23, 0]
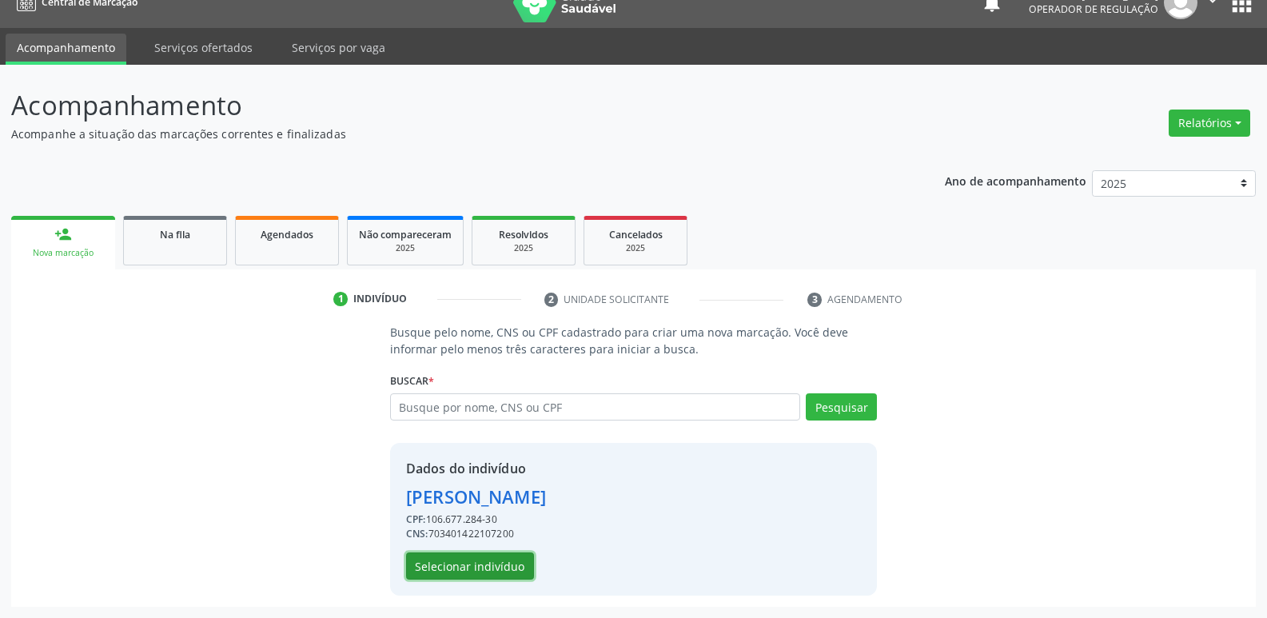
click at [476, 573] on button "Selecionar indivíduo" at bounding box center [470, 565] width 128 height 27
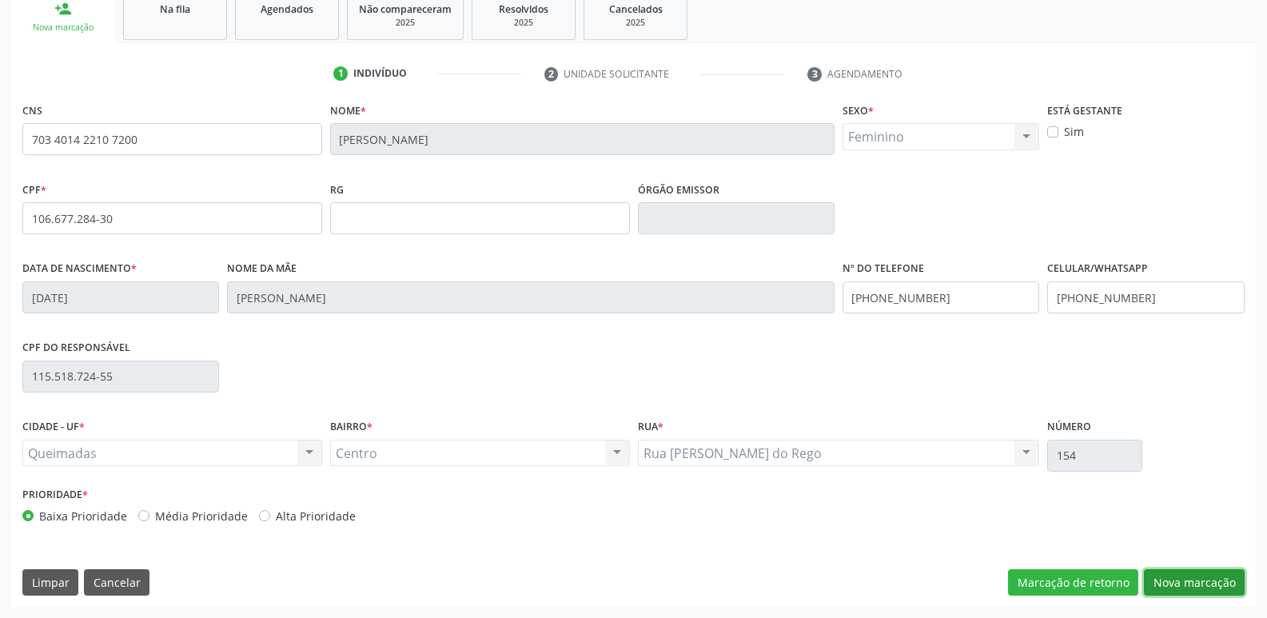
click at [1176, 587] on button "Nova marcação" at bounding box center [1194, 582] width 101 height 27
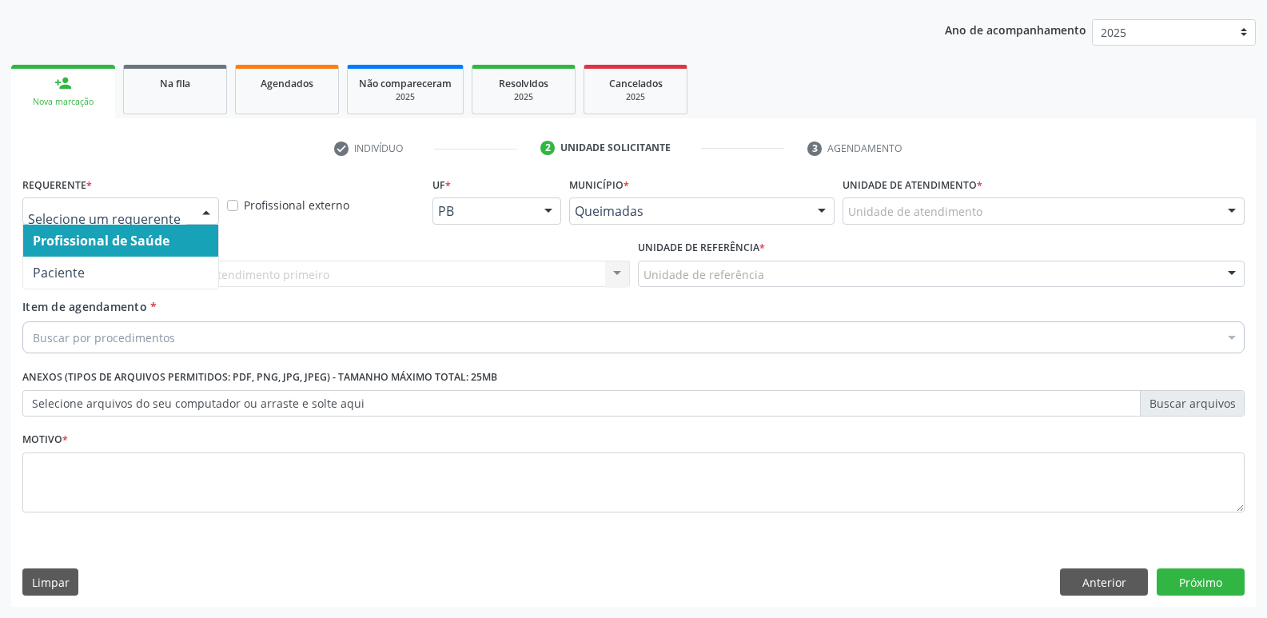
drag, startPoint x: 144, startPoint y: 216, endPoint x: 113, endPoint y: 265, distance: 58.1
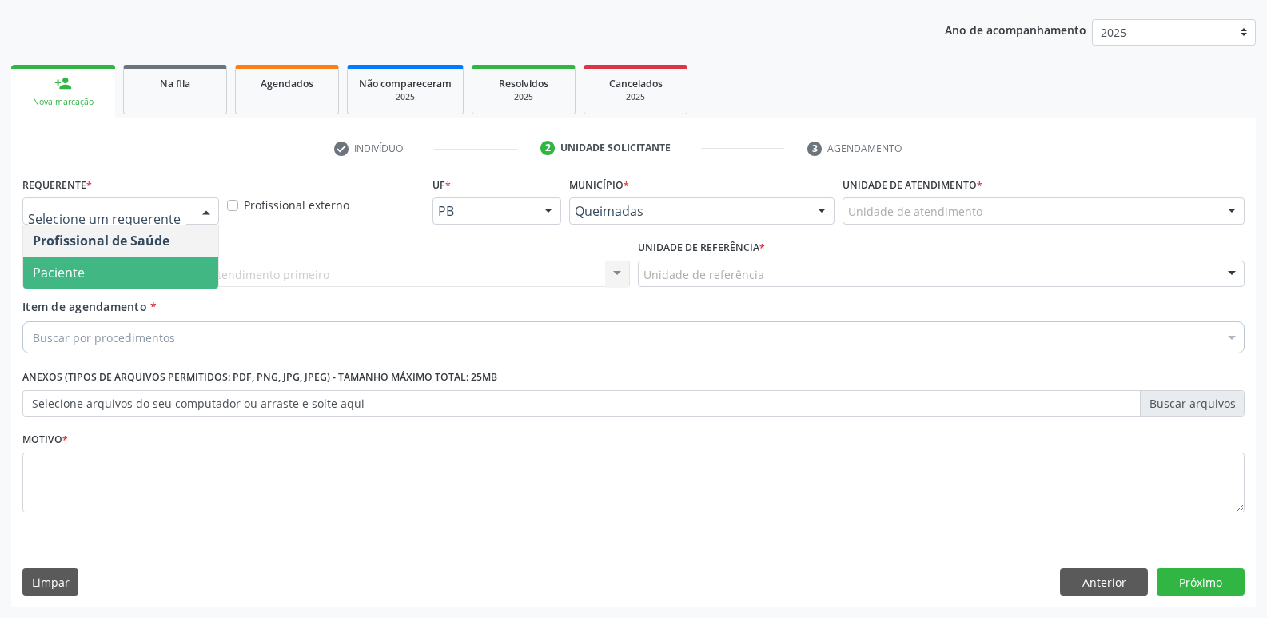
drag, startPoint x: 107, startPoint y: 281, endPoint x: 140, endPoint y: 272, distance: 33.9
click at [110, 279] on span "Paciente" at bounding box center [120, 273] width 195 height 32
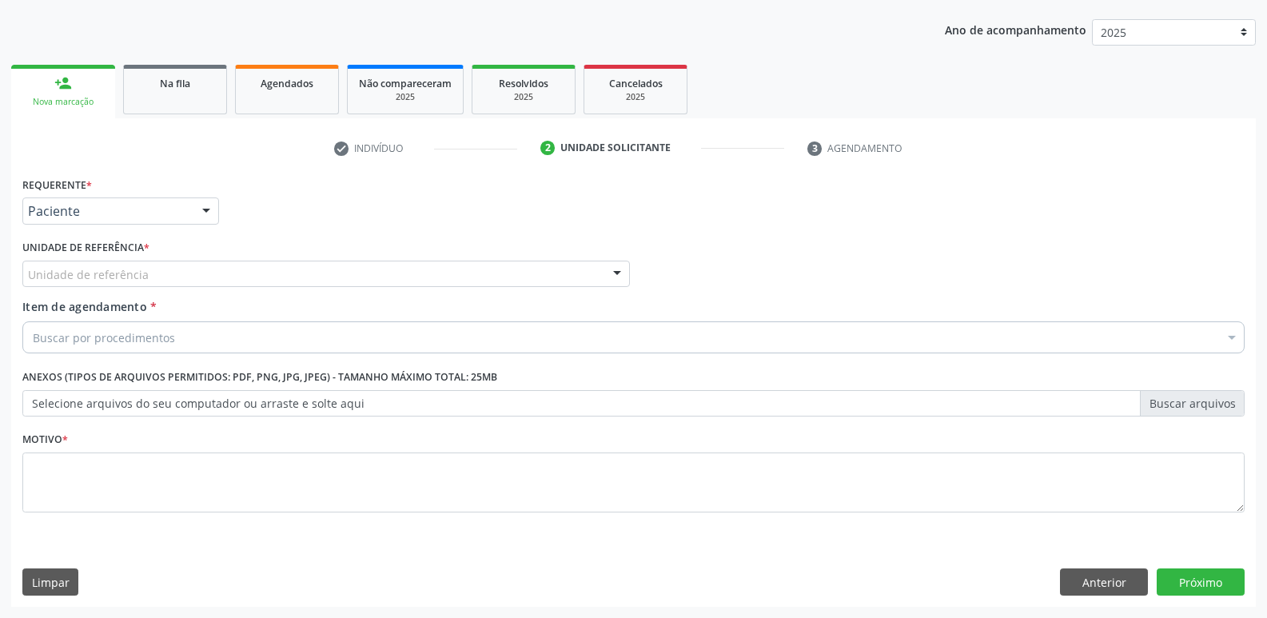
click at [158, 269] on div "Unidade de referência" at bounding box center [325, 274] width 607 height 27
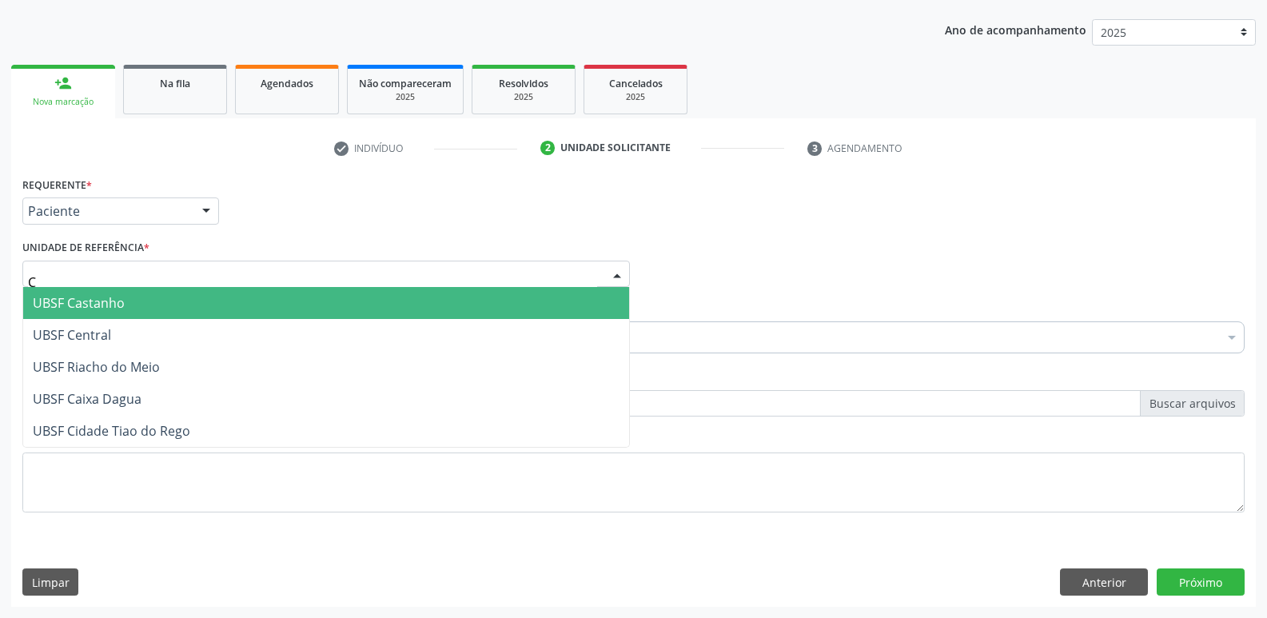
type input "CE"
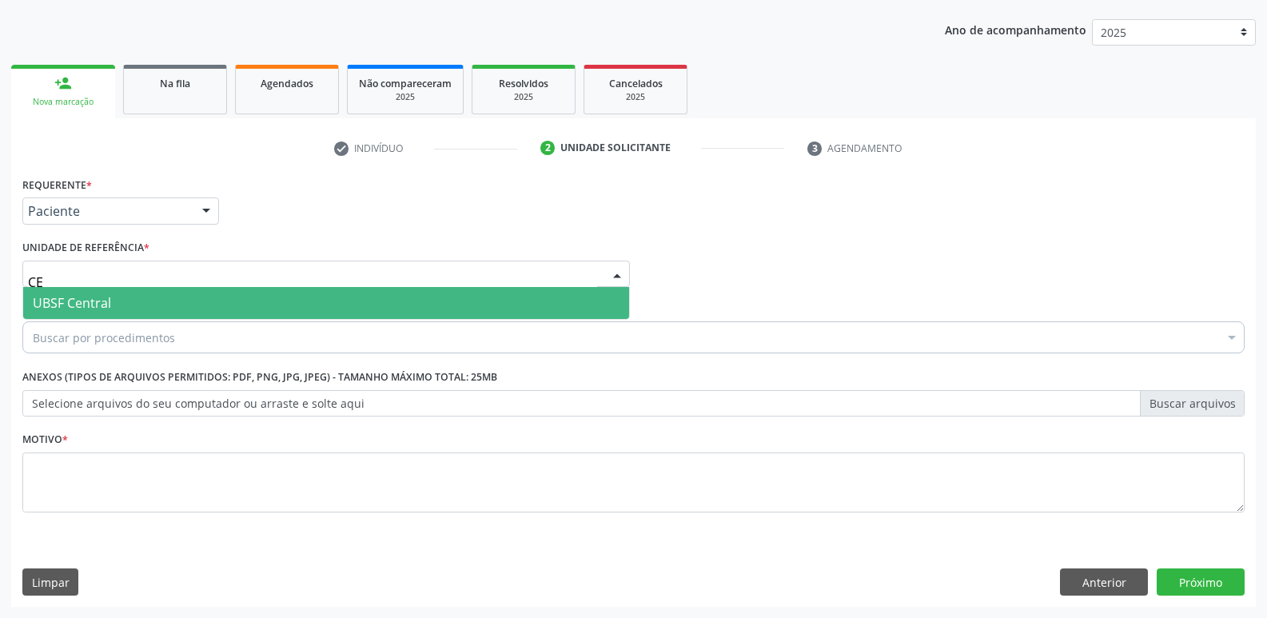
click at [107, 298] on span "UBSF Central" at bounding box center [72, 303] width 78 height 18
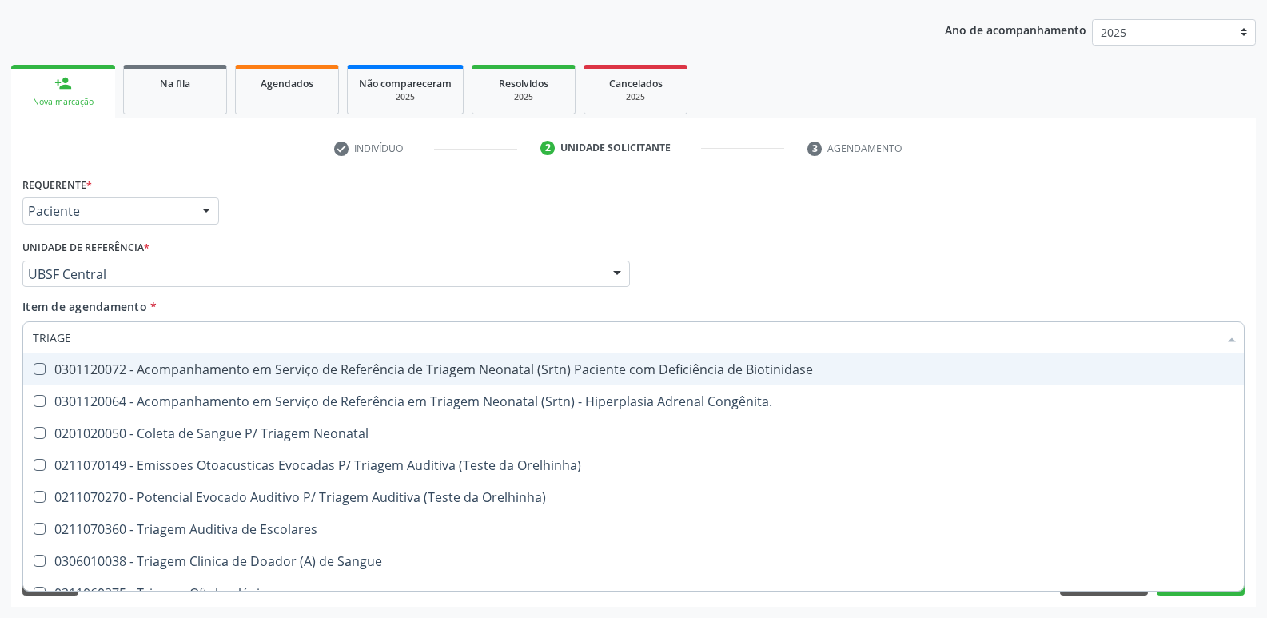
type input "TRIAGEM"
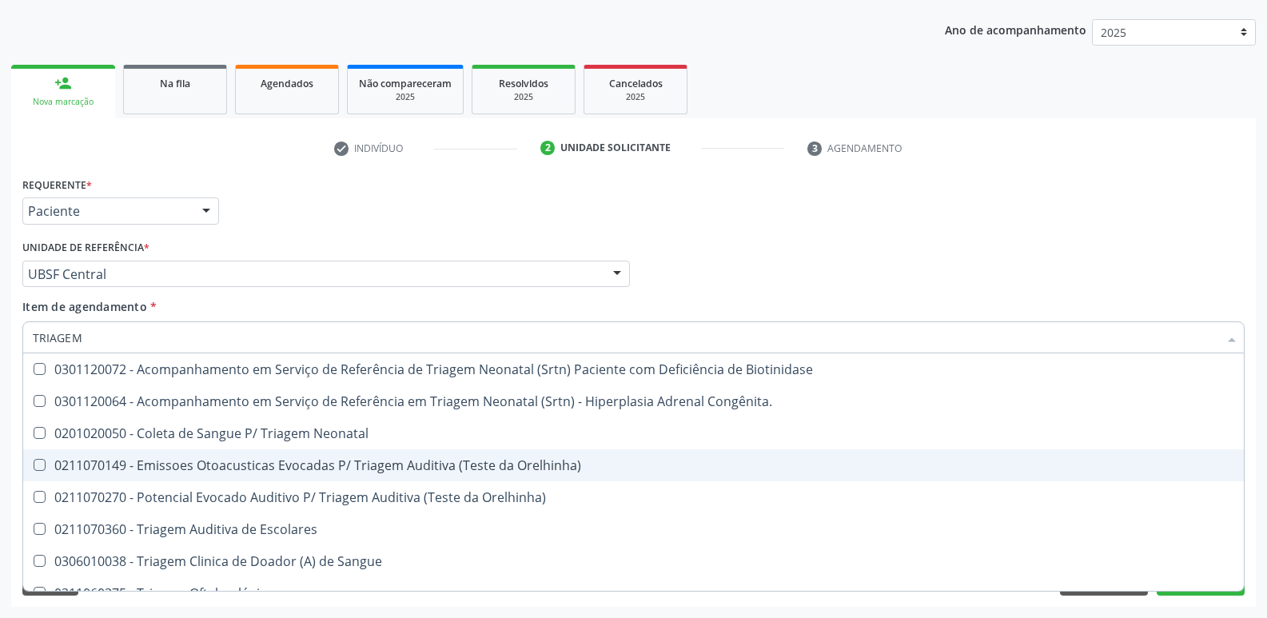
click at [288, 459] on div "0211070149 - Emissoes Otoacusticas Evocadas P/ Triagem Auditiva (Teste da Orelh…" at bounding box center [633, 465] width 1201 height 13
checkbox Orelhinha\) "true"
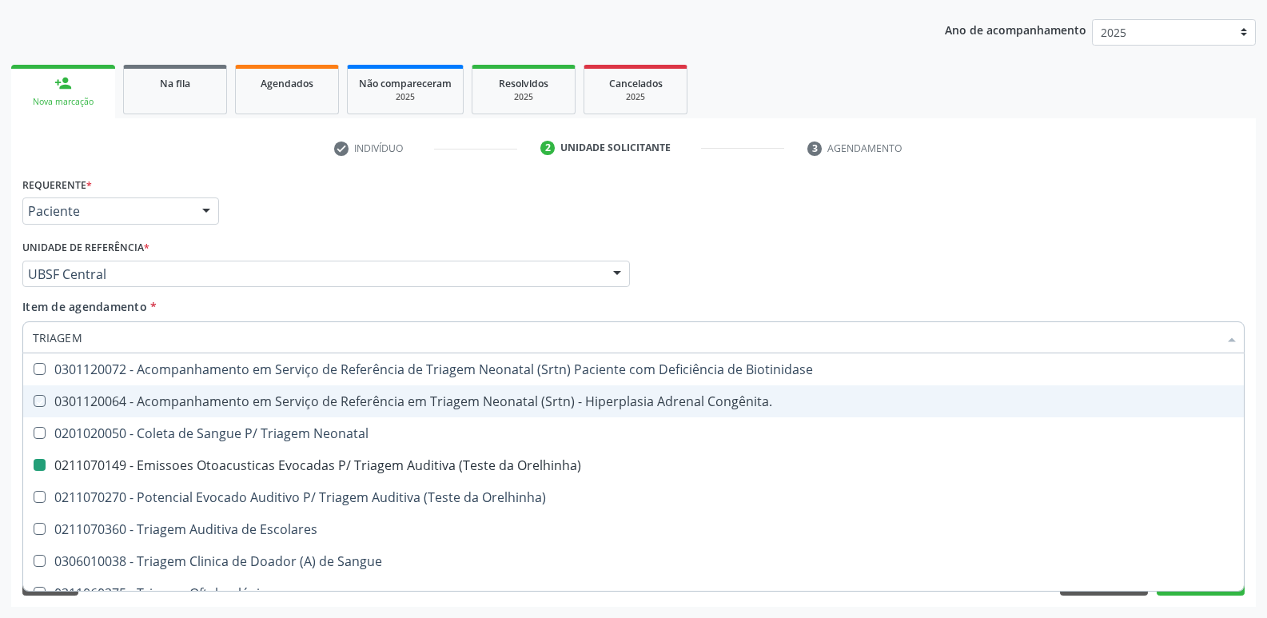
click at [327, 210] on div "Requerente * Paciente Profissional de Saúde Paciente Nenhum resultado encontrad…" at bounding box center [633, 204] width 1230 height 62
checkbox Congênita\ "true"
checkbox Orelhinha\) "false"
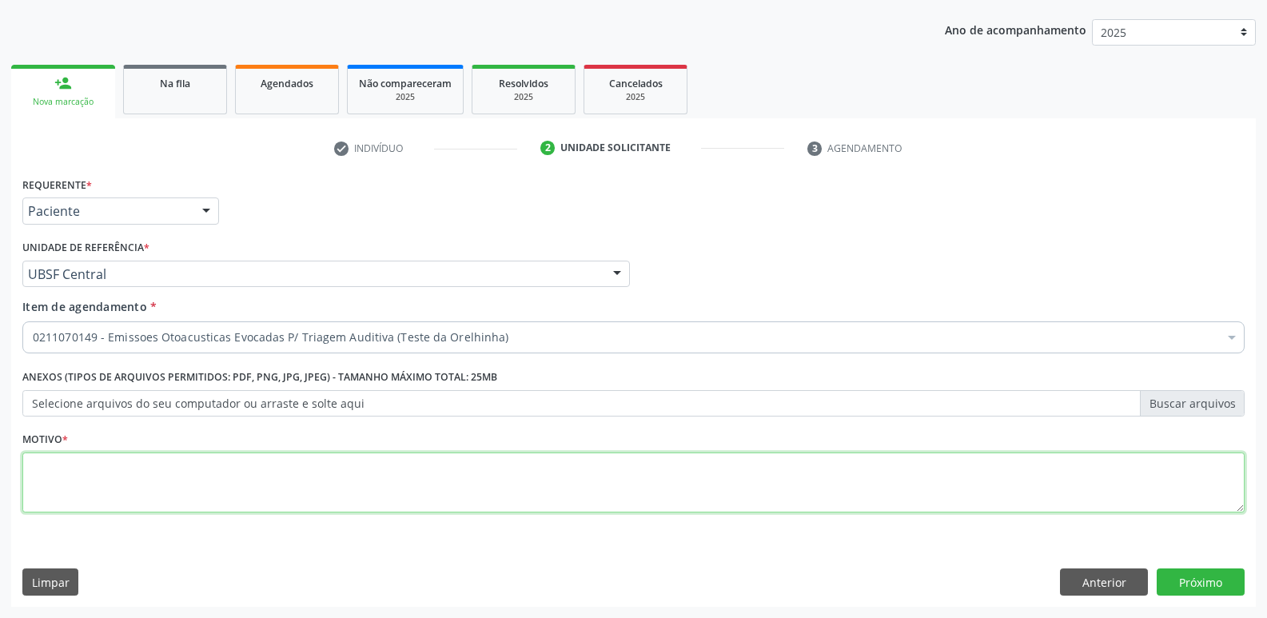
click at [221, 467] on textarea at bounding box center [633, 482] width 1222 height 61
type textarea "AVALIAÇÃO"
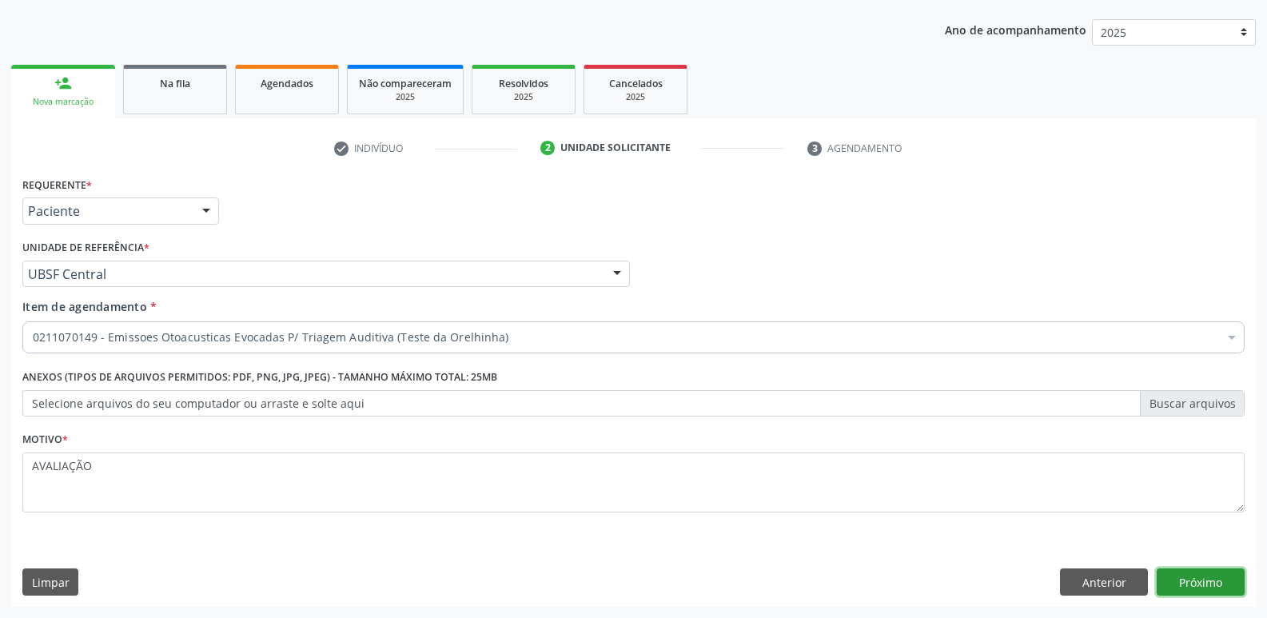
click at [1173, 581] on button "Próximo" at bounding box center [1201, 581] width 88 height 27
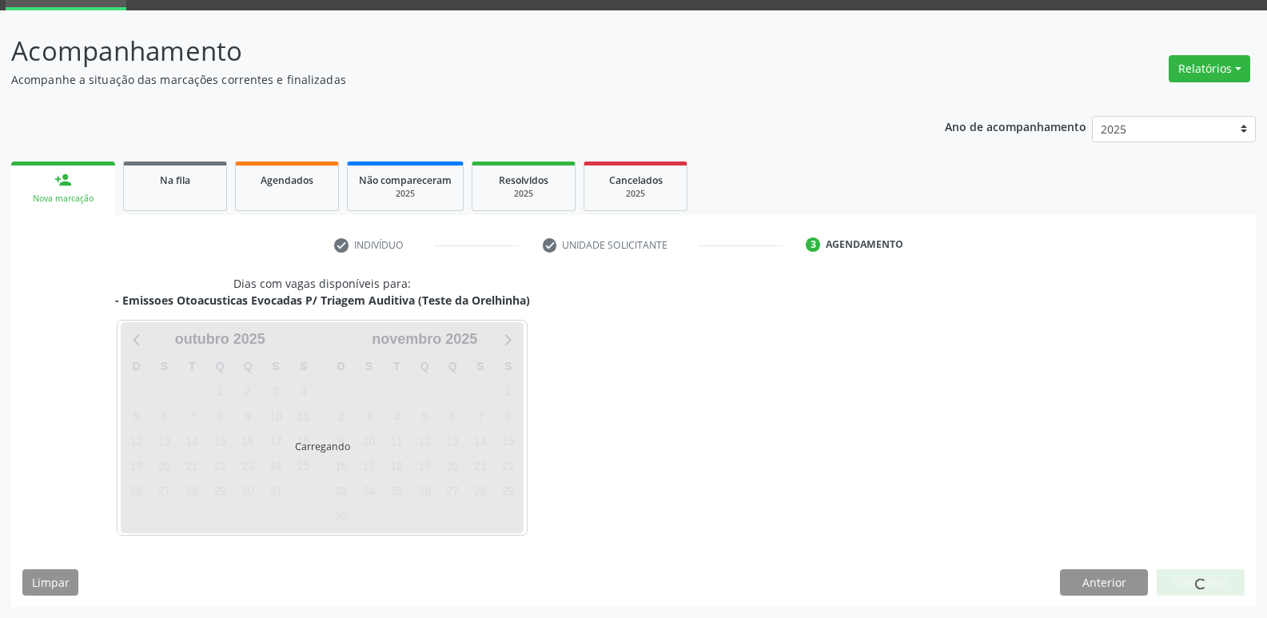
scroll to position [78, 0]
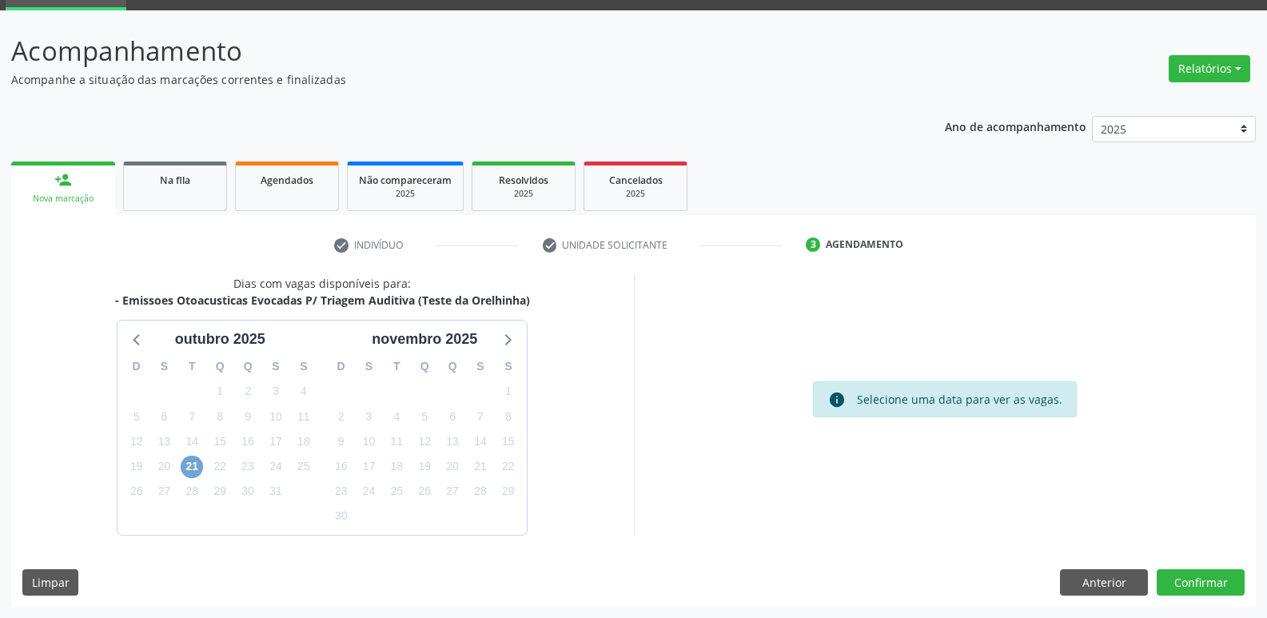
click at [189, 458] on span "21" at bounding box center [192, 467] width 22 height 22
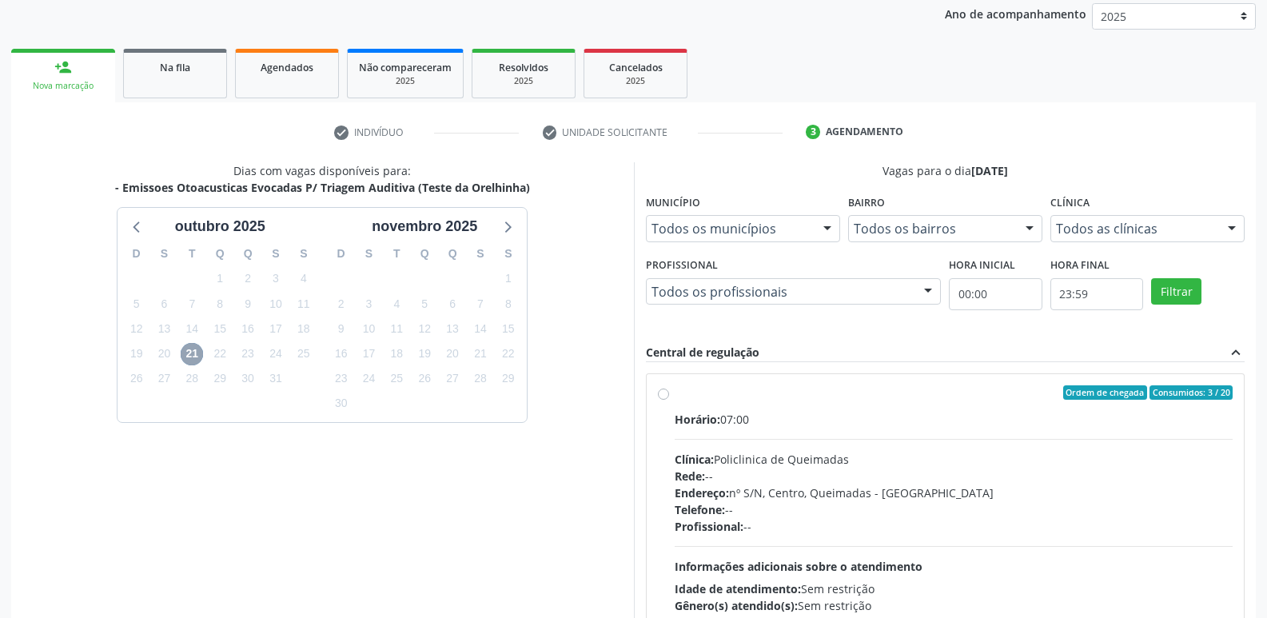
scroll to position [309, 0]
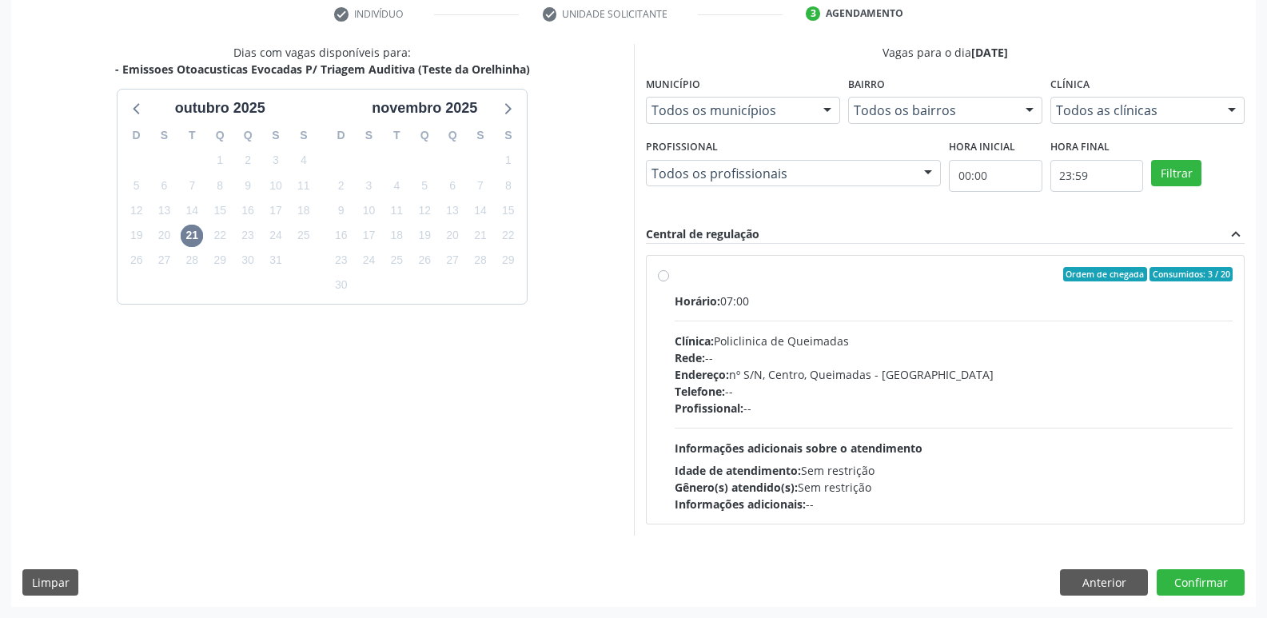
drag, startPoint x: 1032, startPoint y: 405, endPoint x: 1001, endPoint y: 399, distance: 31.0
click at [1033, 404] on div "Profissional: --" at bounding box center [954, 408] width 559 height 17
click at [669, 281] on input "Ordem de chegada Consumidos: 3 / 20 Horário: 07:00 Clínica: Policlinica de Quei…" at bounding box center [663, 274] width 11 height 14
radio input "true"
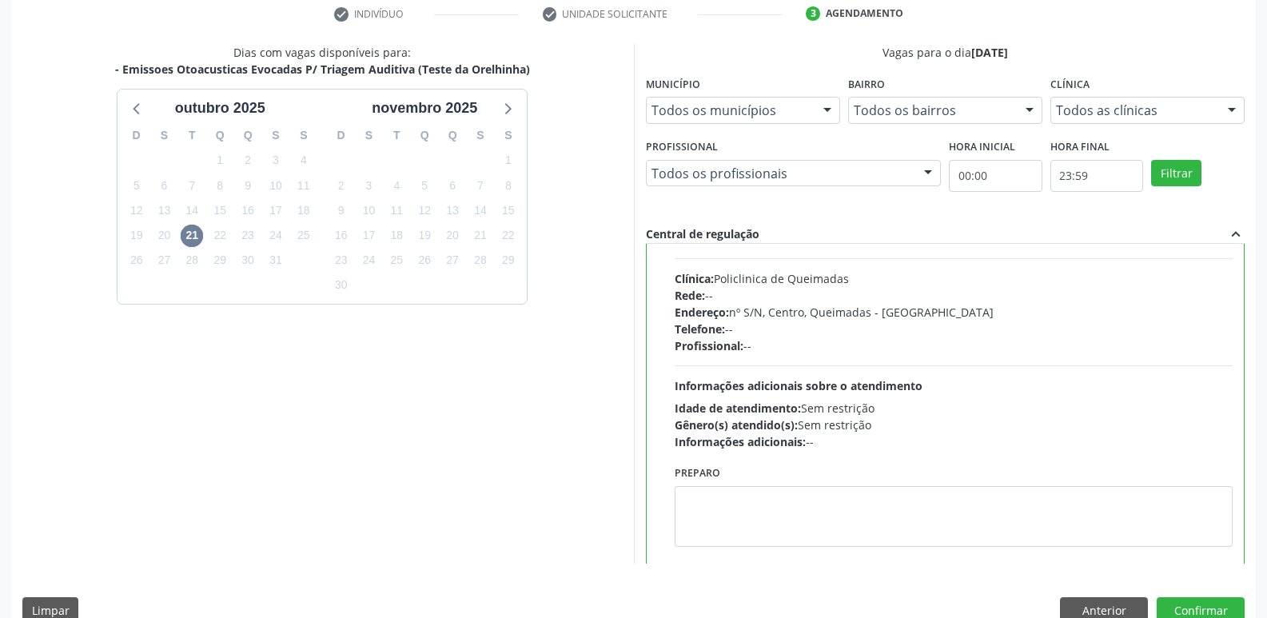
scroll to position [79, 0]
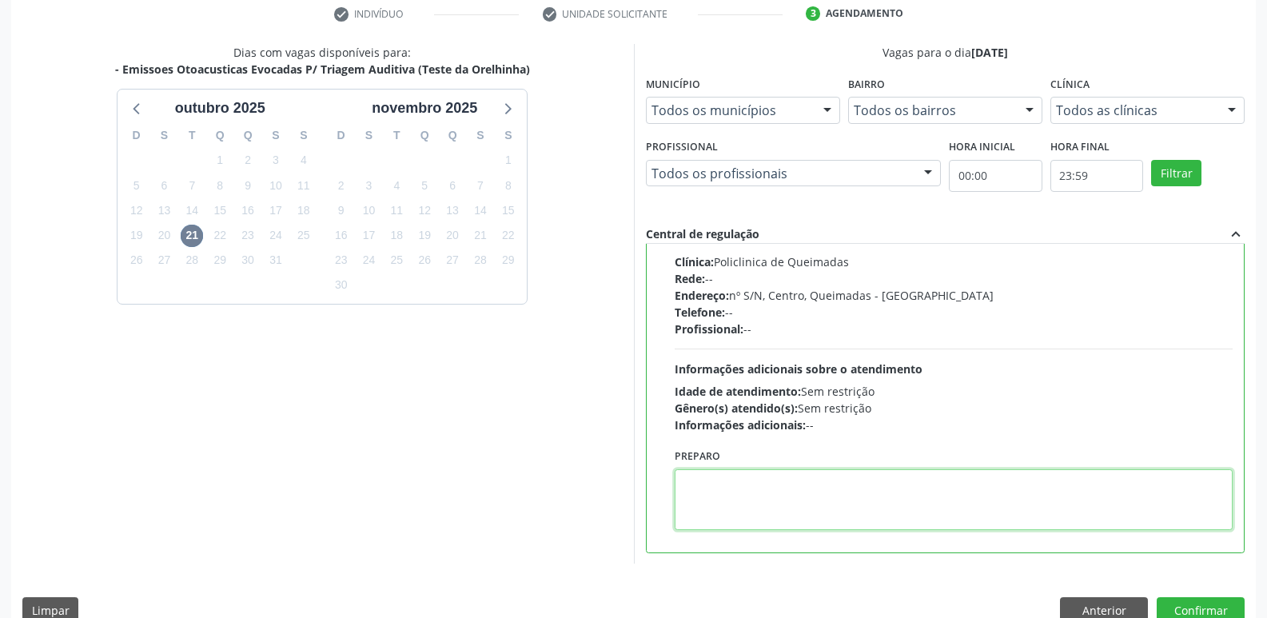
click at [833, 483] on textarea at bounding box center [954, 499] width 559 height 61
paste textarea "LEVAR CADERNETA DE VACINAÇÃO DA CRIANÇA :)"
type textarea "LEVAR CADERNETA DE VACINAÇÃO DA CRIANÇA :)"
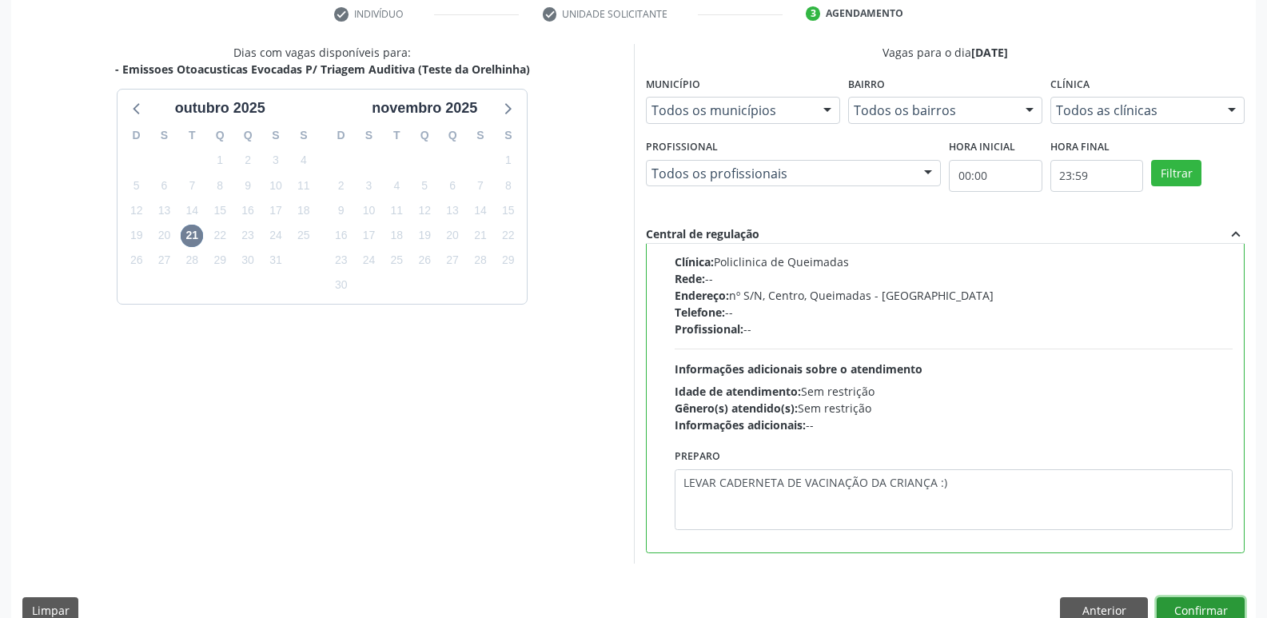
click at [1197, 608] on button "Confirmar" at bounding box center [1201, 610] width 88 height 27
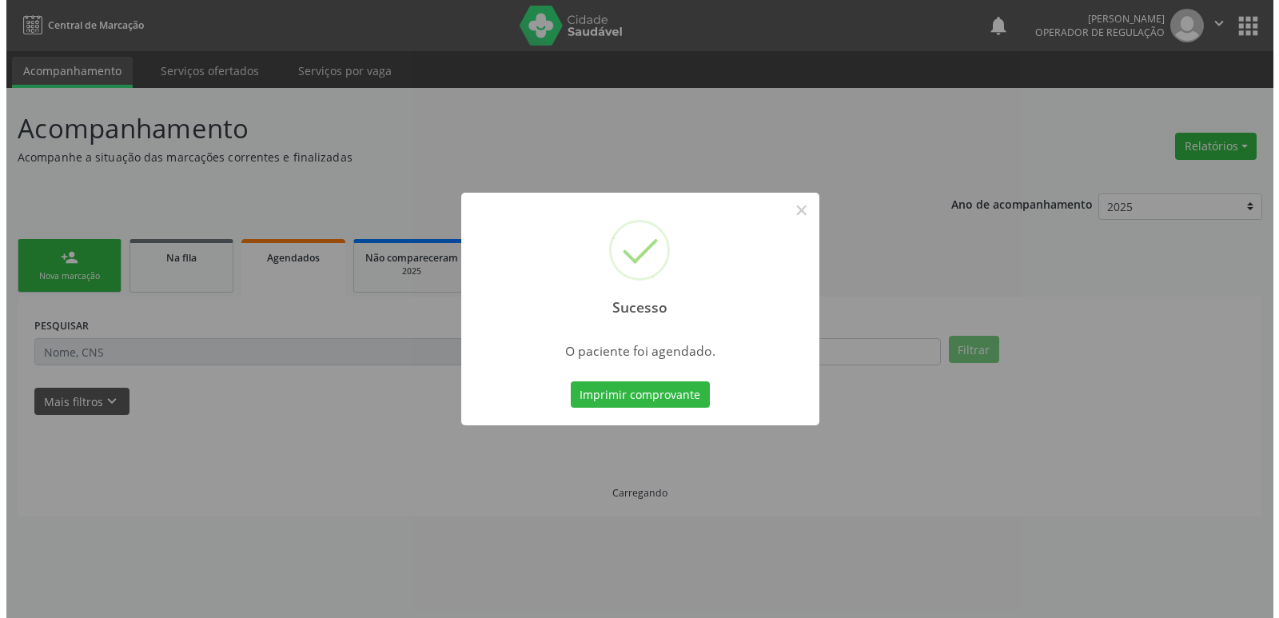
scroll to position [0, 0]
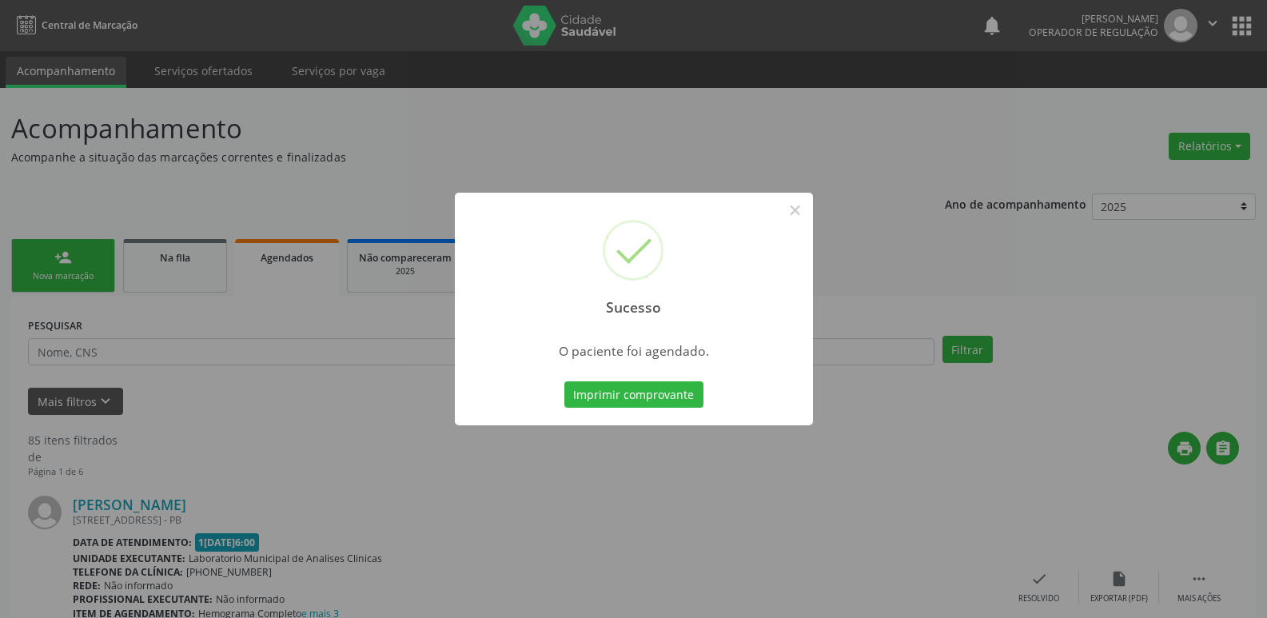
click at [564, 381] on button "Imprimir comprovante" at bounding box center [633, 394] width 139 height 27
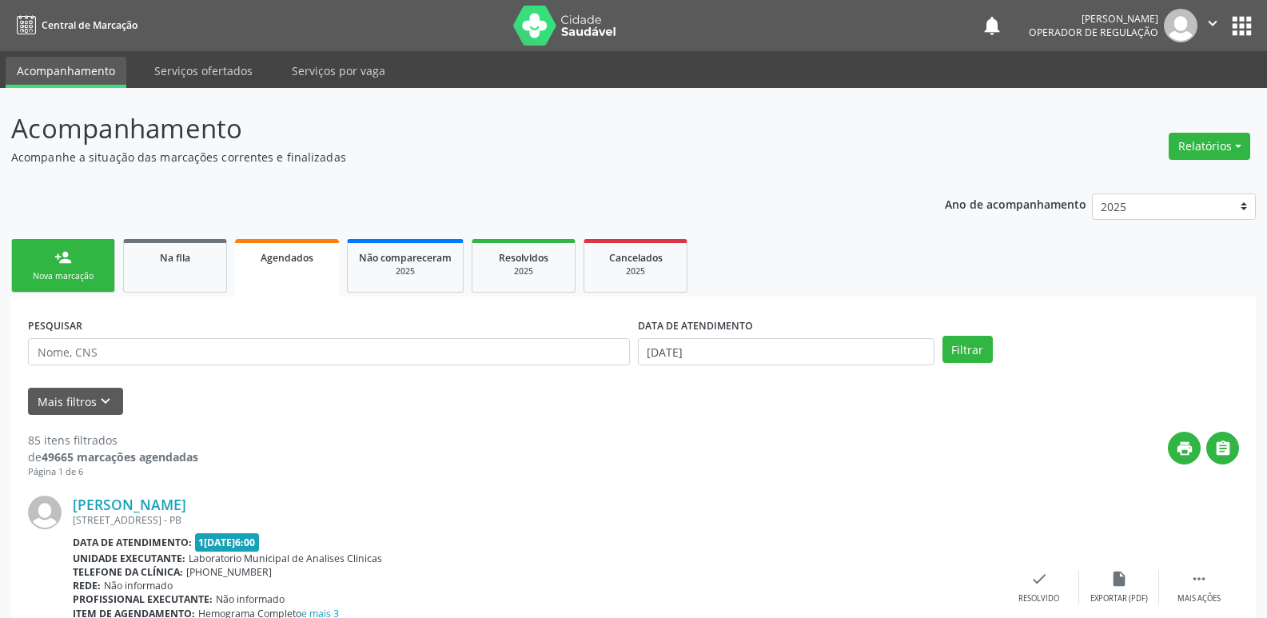
click at [99, 245] on link "person_add Nova marcação" at bounding box center [63, 266] width 104 height 54
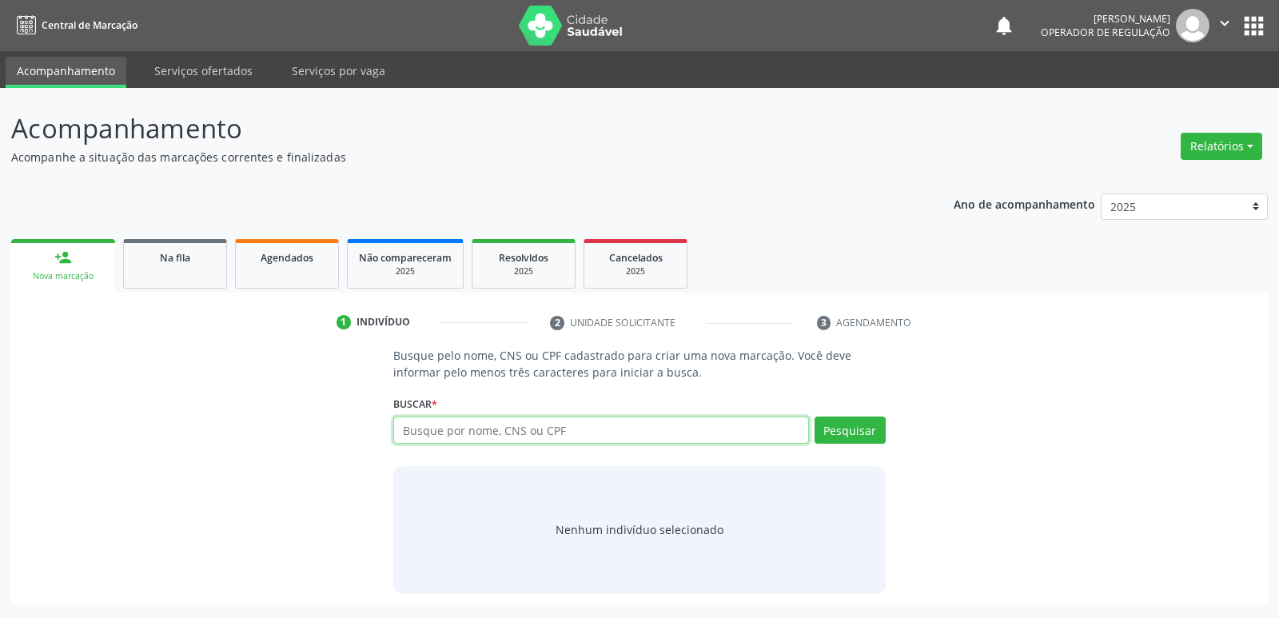
click at [427, 420] on input "text" at bounding box center [600, 429] width 415 height 27
type input "708402277019964"
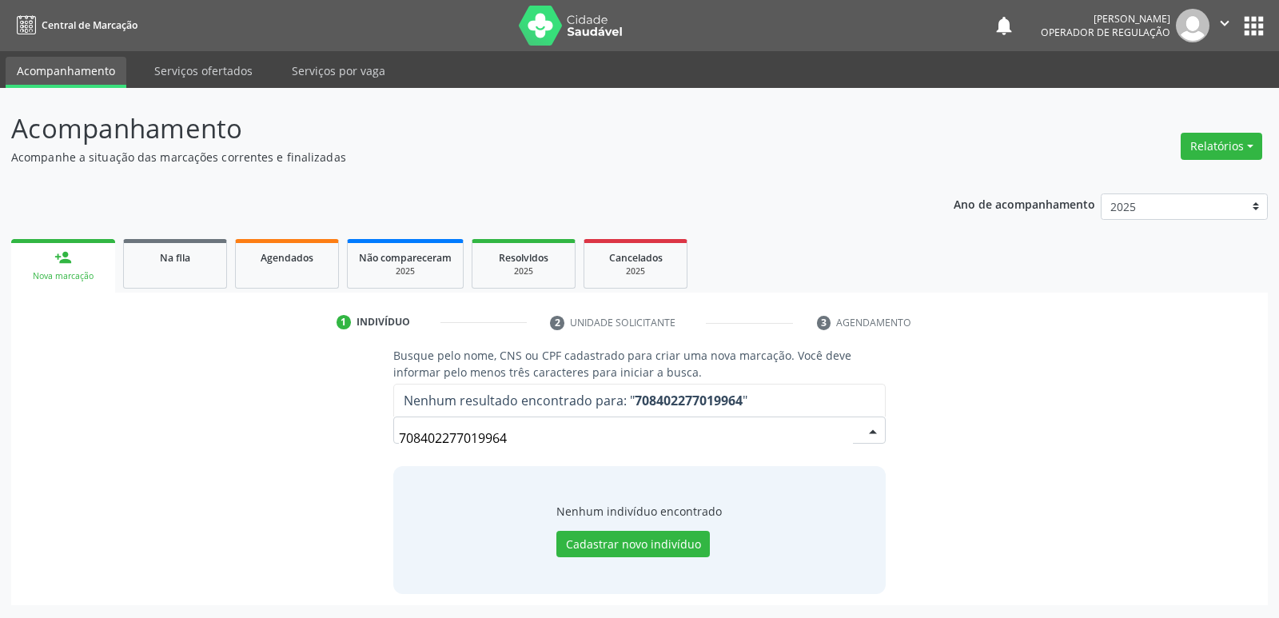
drag, startPoint x: 591, startPoint y: 448, endPoint x: 0, endPoint y: 428, distance: 591.8
click at [0, 428] on div "Acompanhamento Acompanhe a situação das marcações correntes e finalizadas Relat…" at bounding box center [639, 353] width 1279 height 530
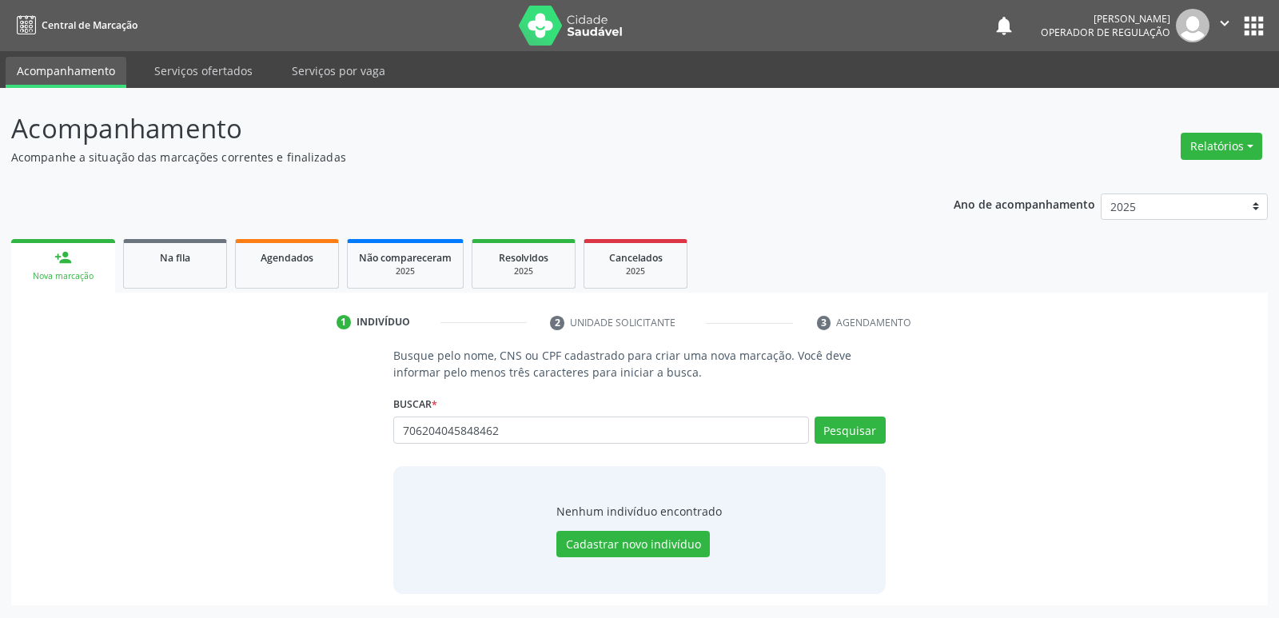
type input "706204045848462"
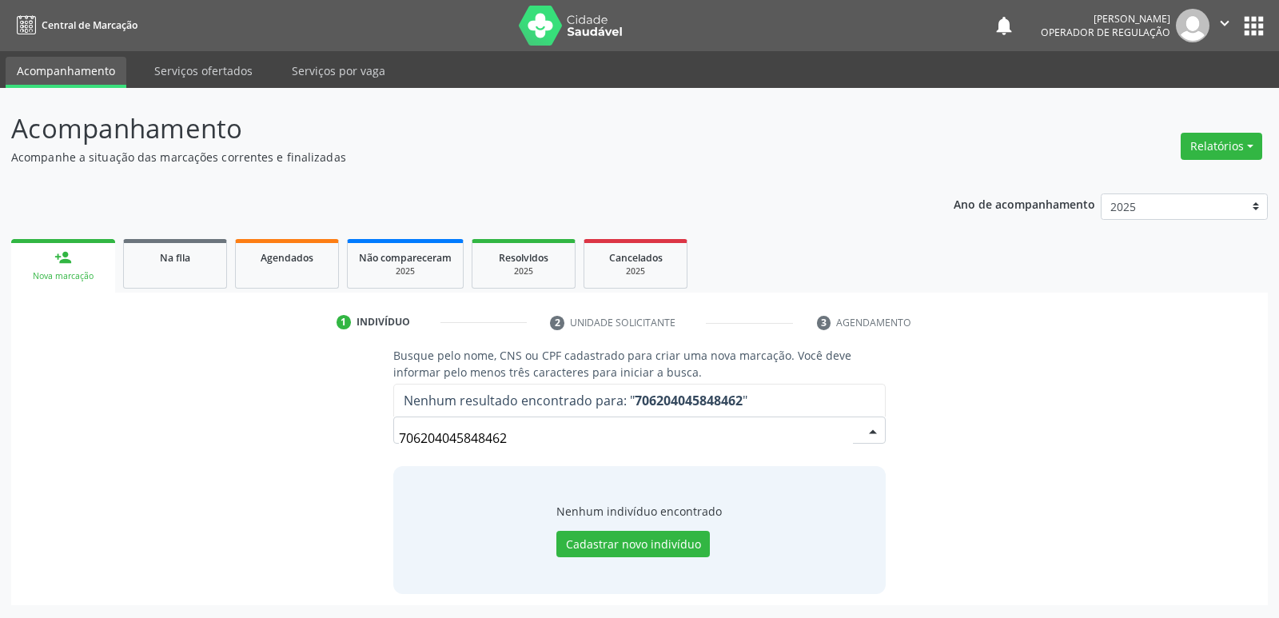
drag, startPoint x: 558, startPoint y: 434, endPoint x: 111, endPoint y: 433, distance: 446.8
click at [111, 433] on div "Busque pelo nome, CNS ou CPF cadastrado para criar uma nova marcação. Você deve…" at bounding box center [639, 470] width 1234 height 246
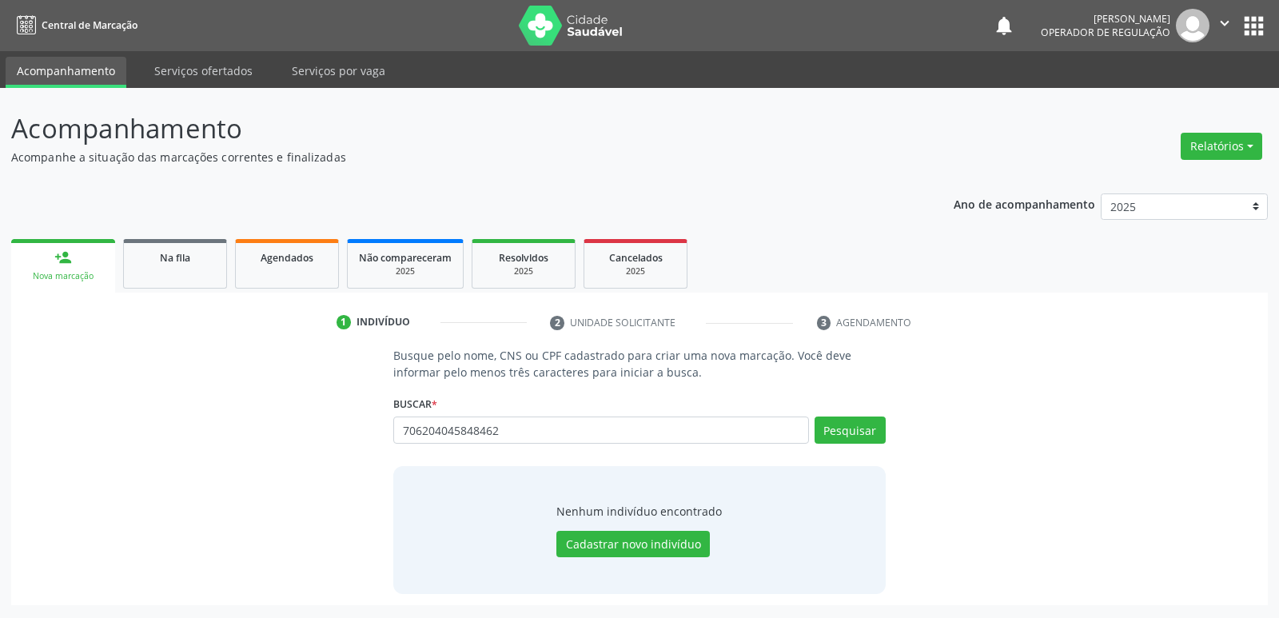
click at [1240, 26] on button "apps" at bounding box center [1254, 26] width 28 height 28
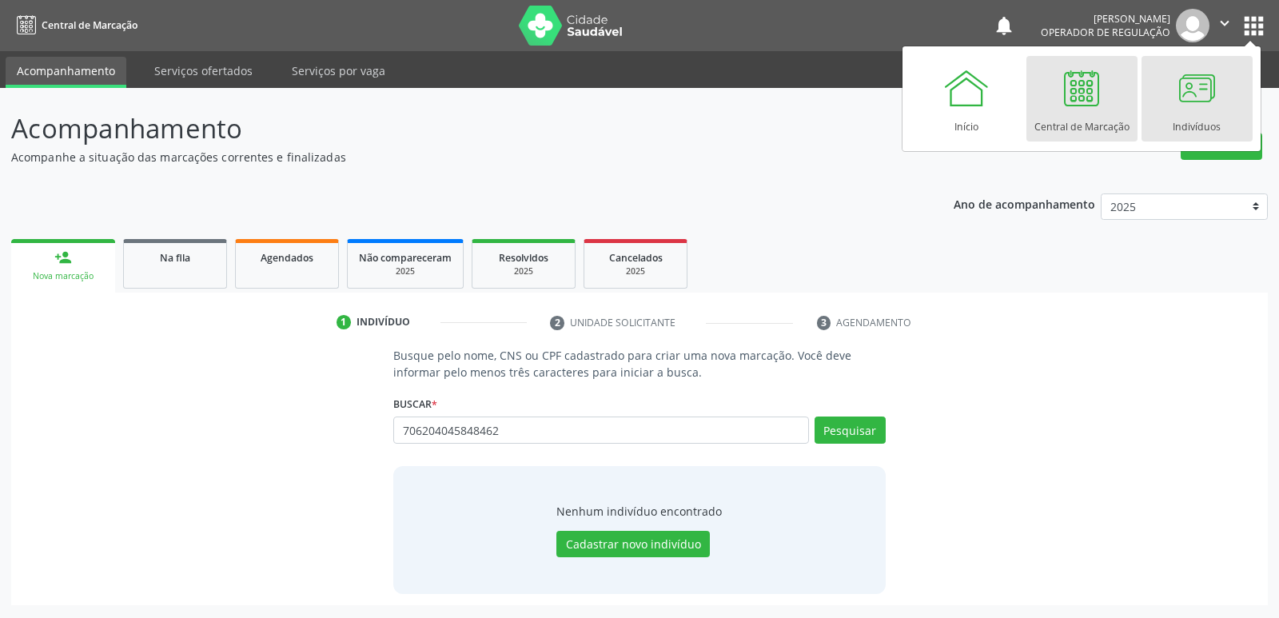
click at [1203, 89] on div at bounding box center [1197, 88] width 48 height 48
